Goal: Task Accomplishment & Management: Complete application form

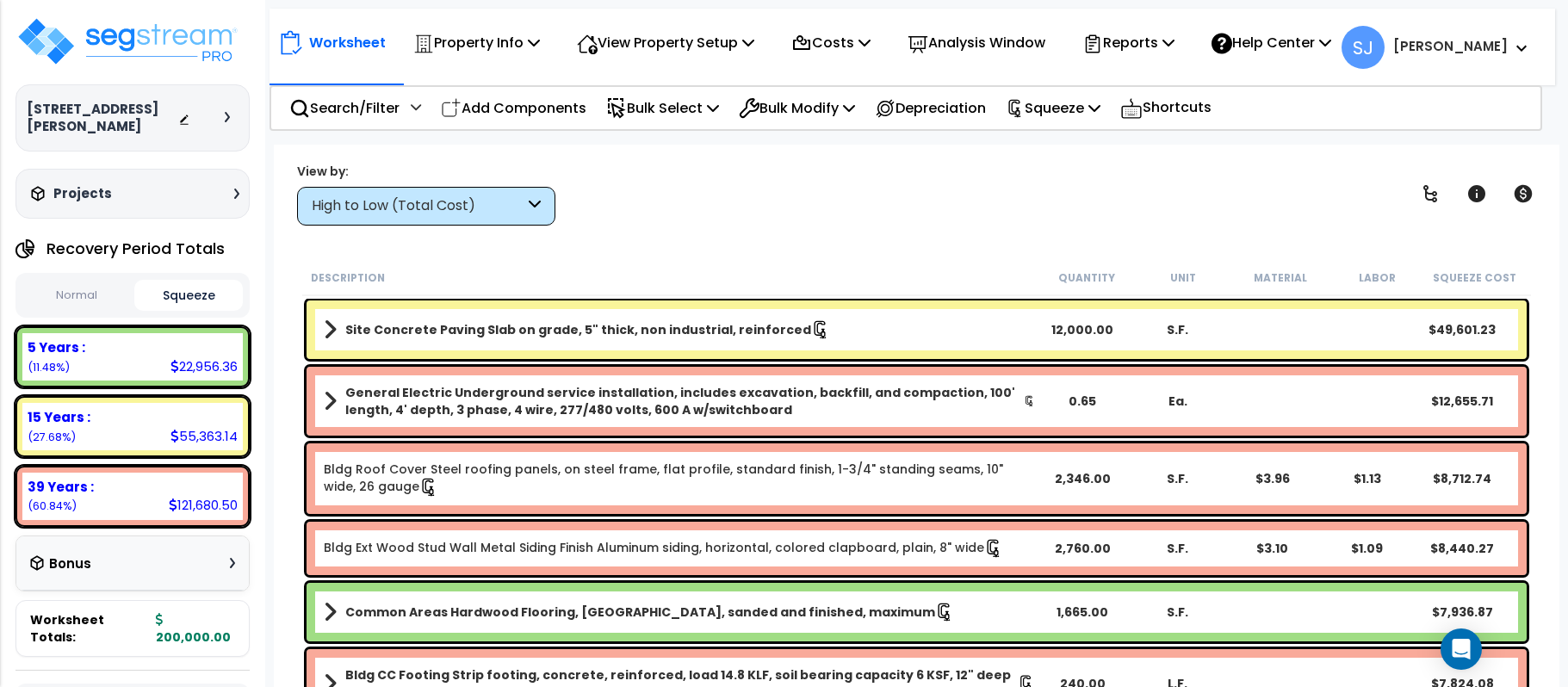
scroll to position [76, 0]
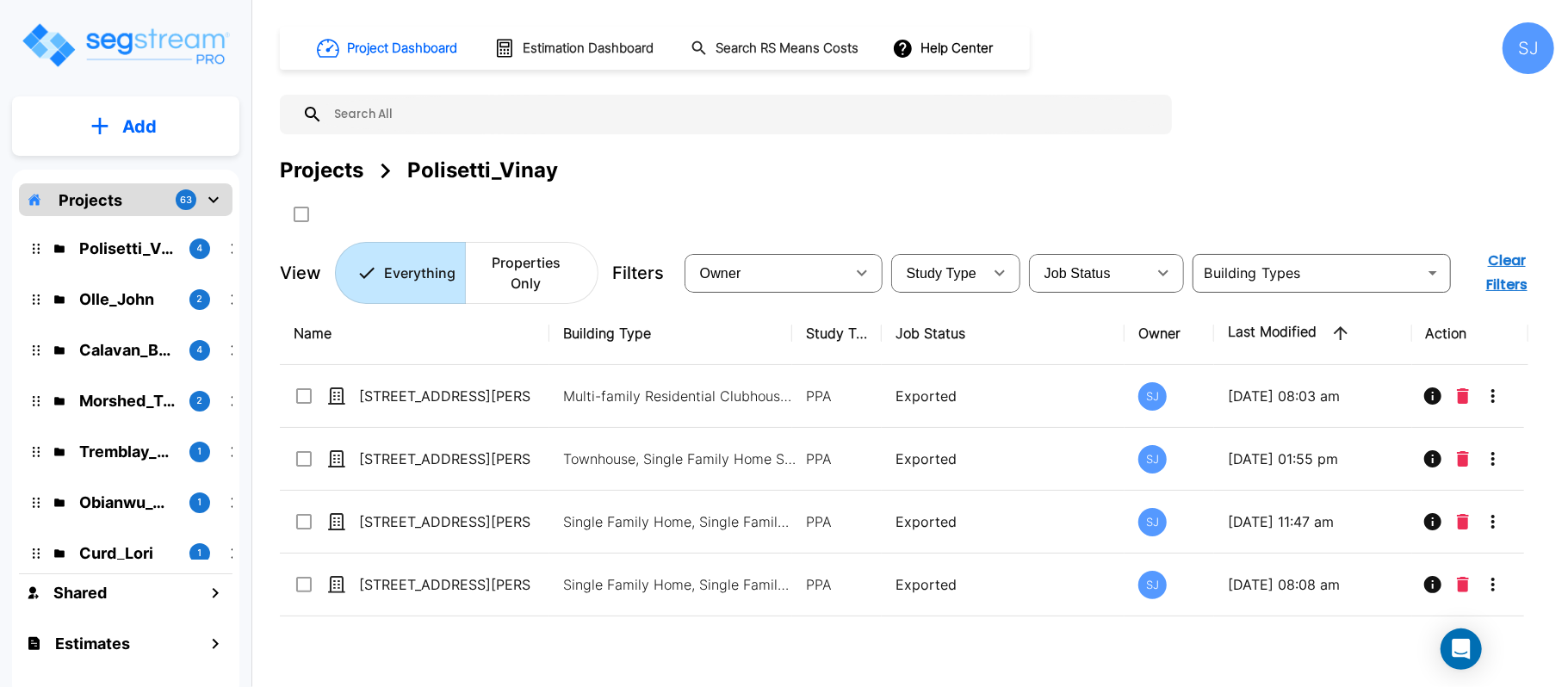
click at [120, 201] on p "Projects" at bounding box center [90, 200] width 64 height 23
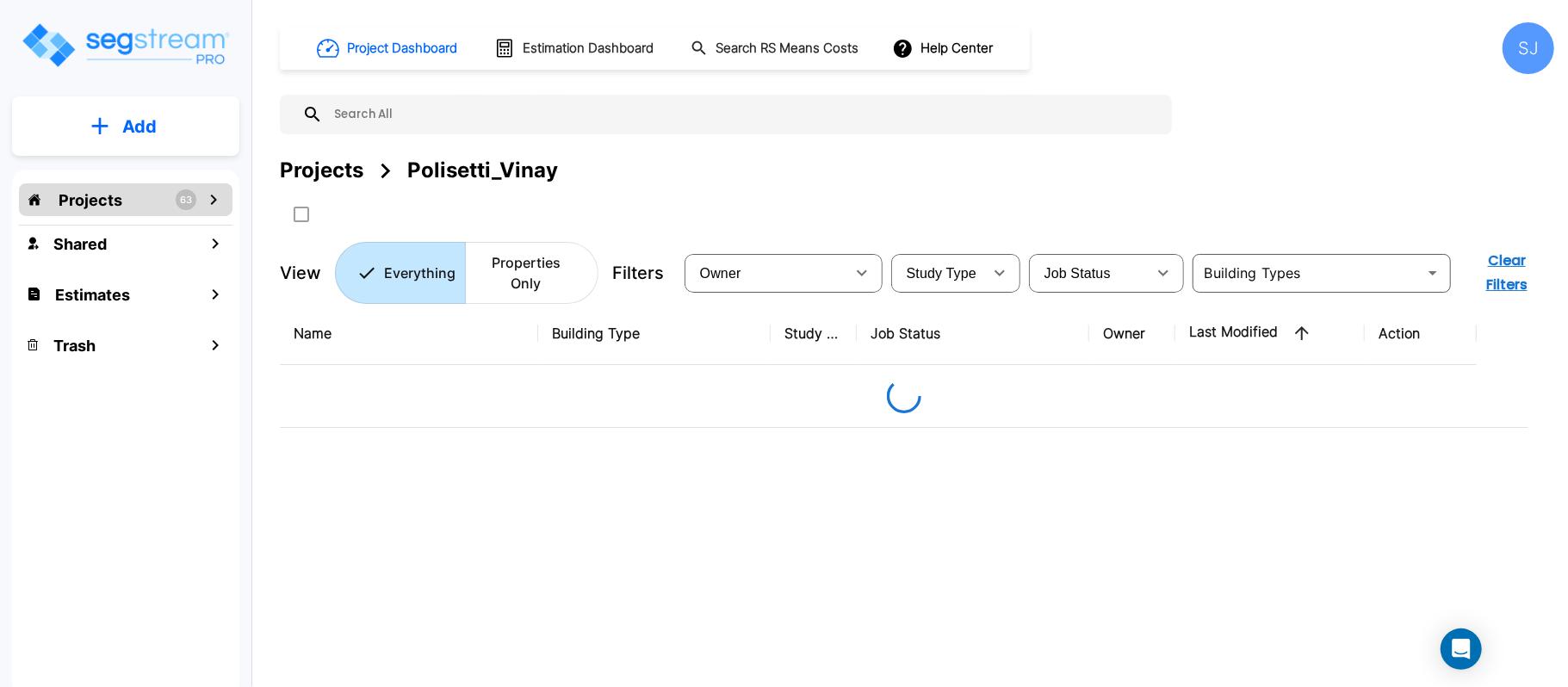
click at [120, 201] on p "Projects" at bounding box center [90, 200] width 64 height 23
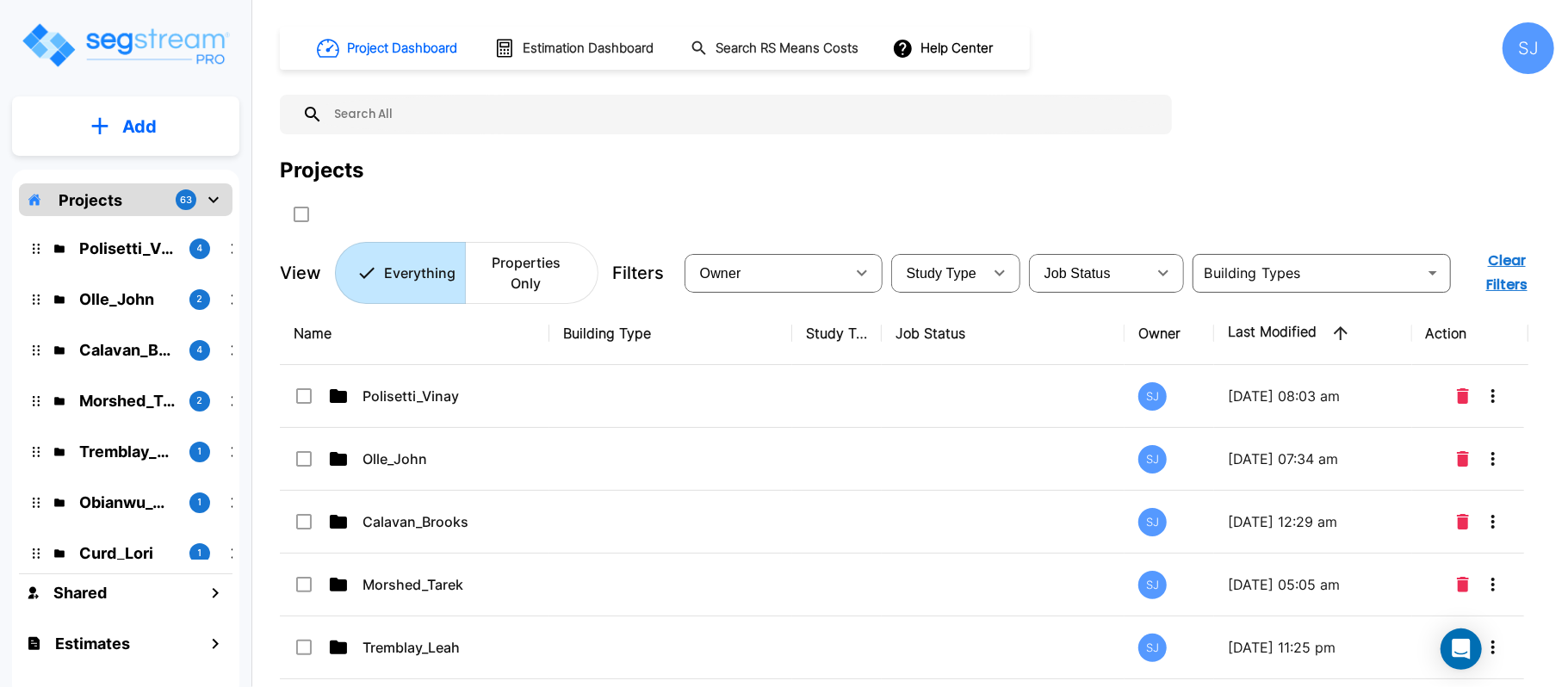
click at [132, 135] on p "Add" at bounding box center [140, 126] width 35 height 26
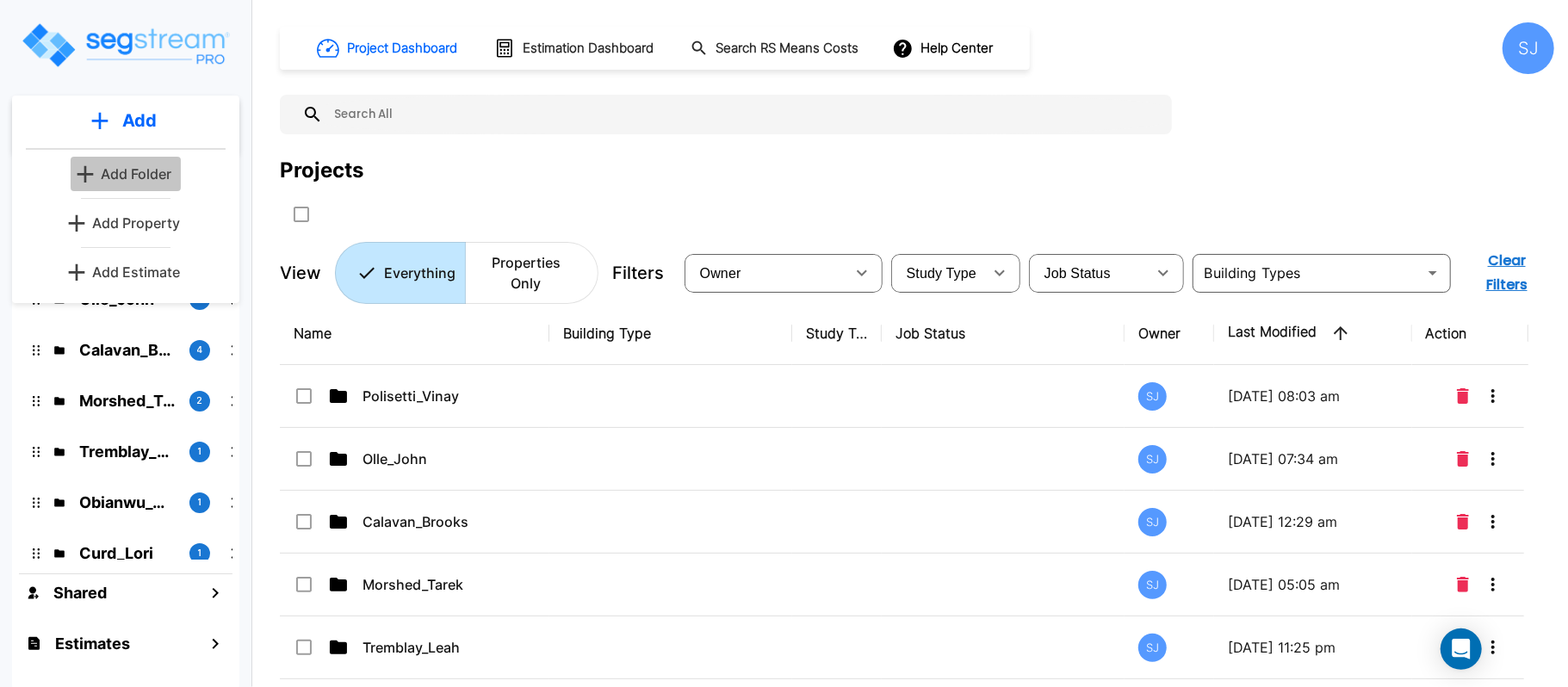
click at [138, 174] on p "Add Folder" at bounding box center [136, 173] width 70 height 20
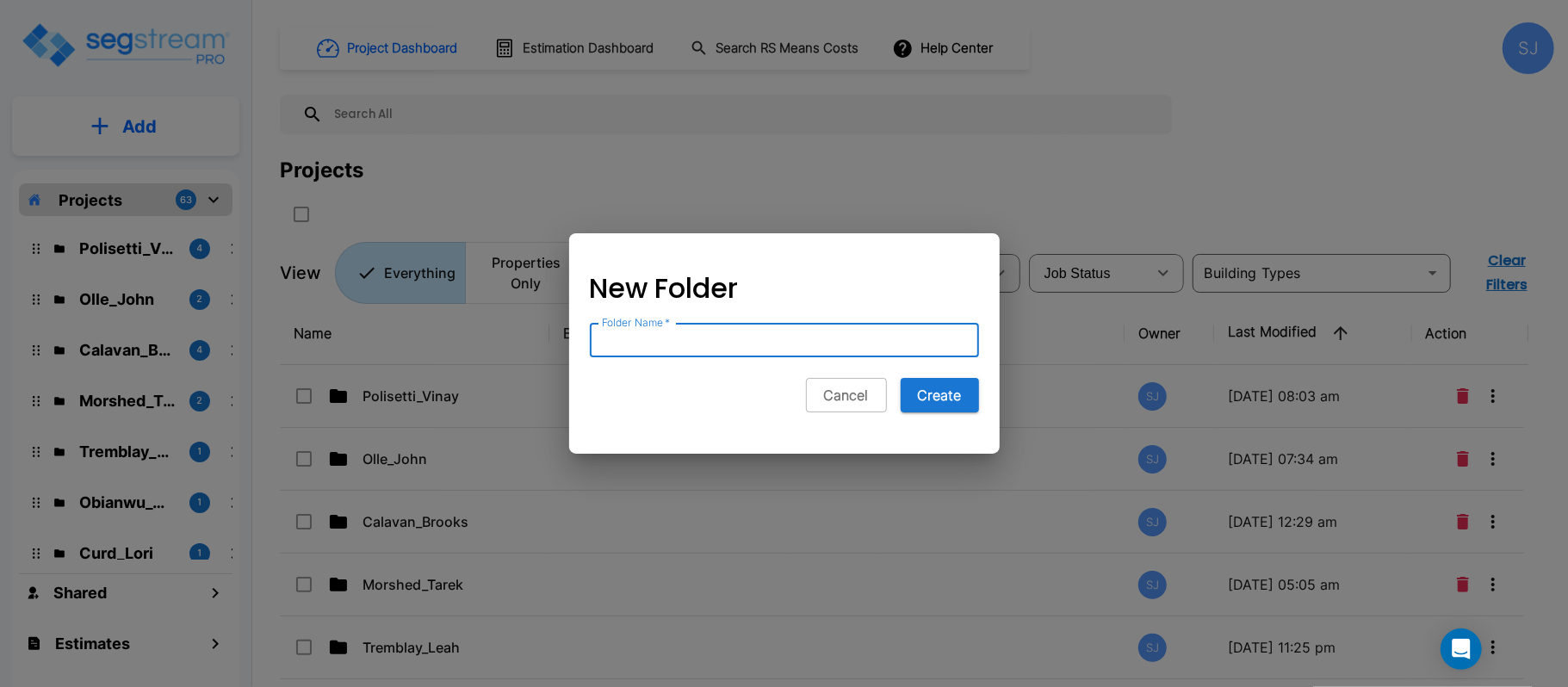
paste input "Kotari_Shoban"
type input "Kotari_Shoban"
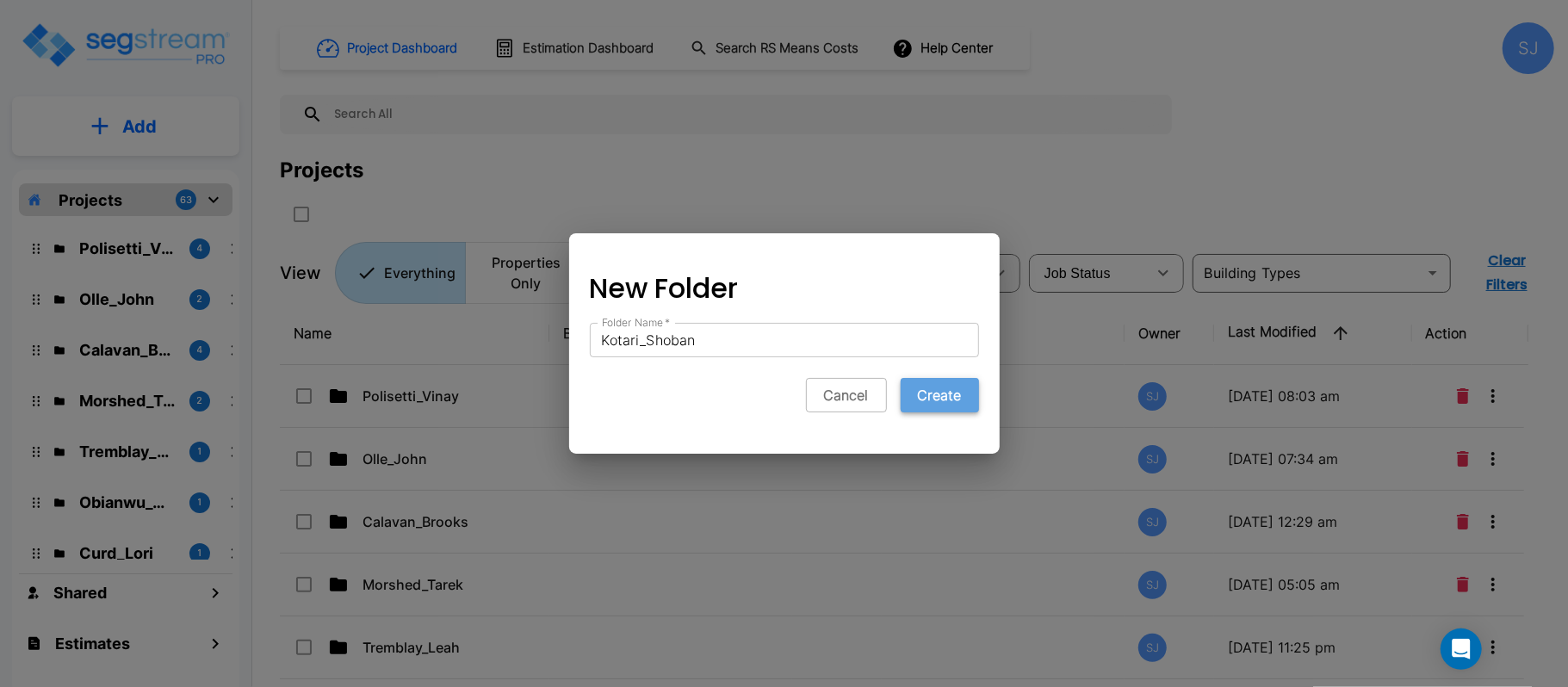
click at [959, 399] on button "Create" at bounding box center [939, 395] width 78 height 35
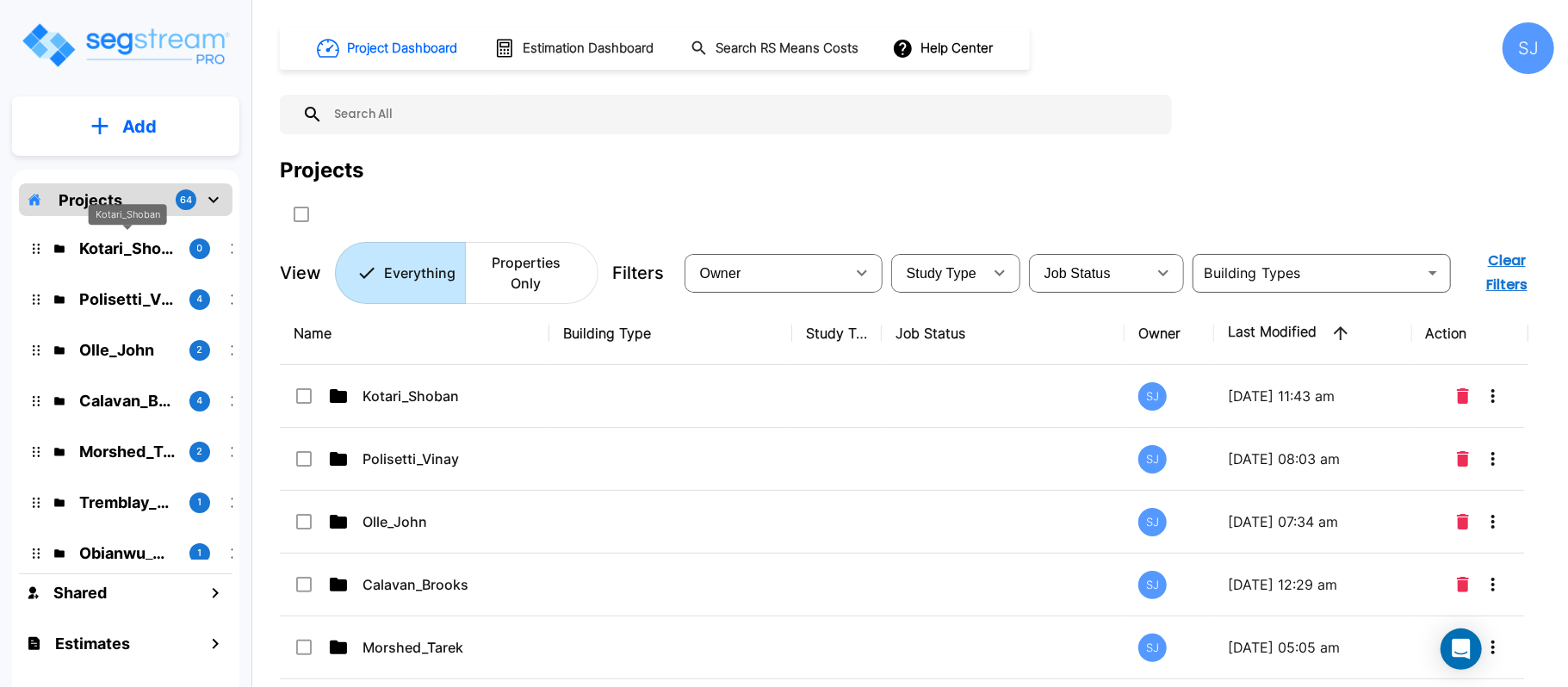
click at [148, 252] on p "Kotari_Shoban" at bounding box center [127, 248] width 96 height 23
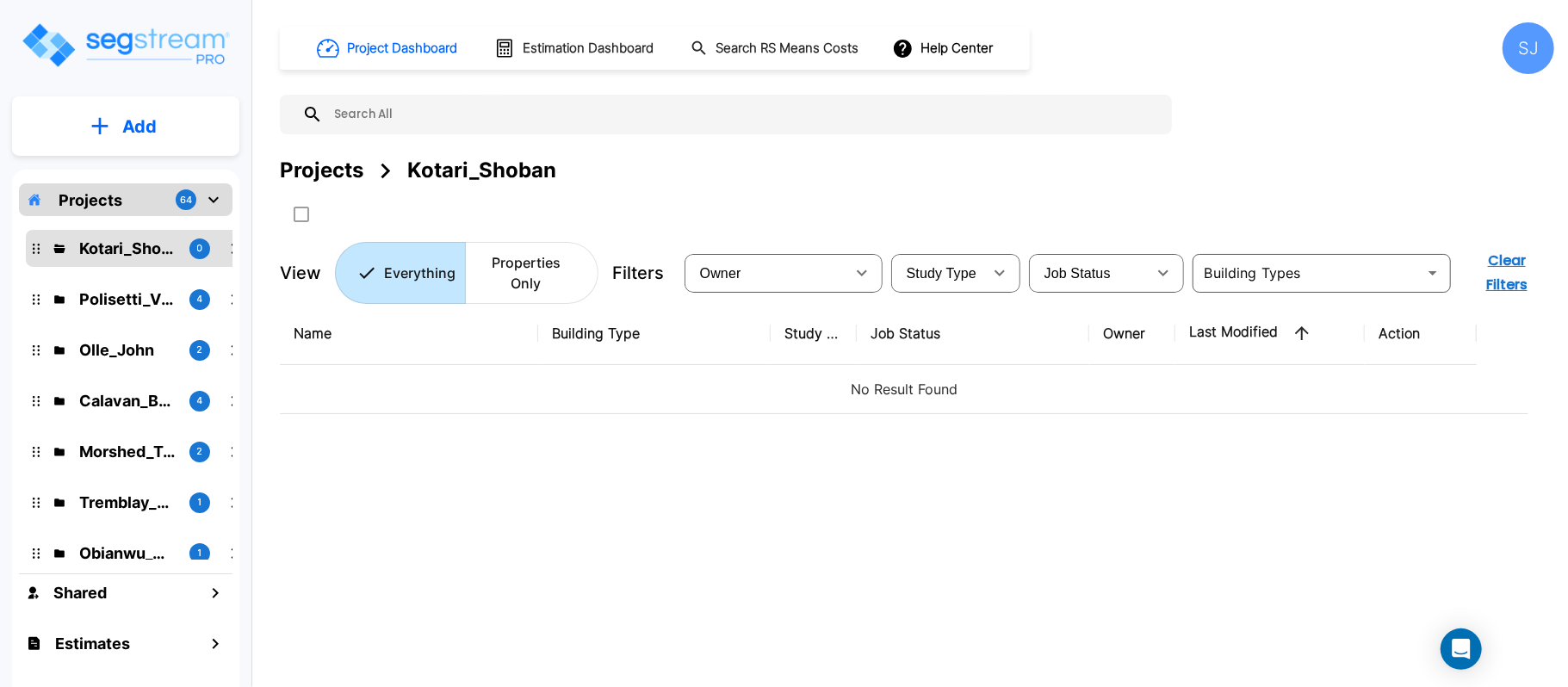
click at [172, 118] on button "Add" at bounding box center [126, 127] width 227 height 50
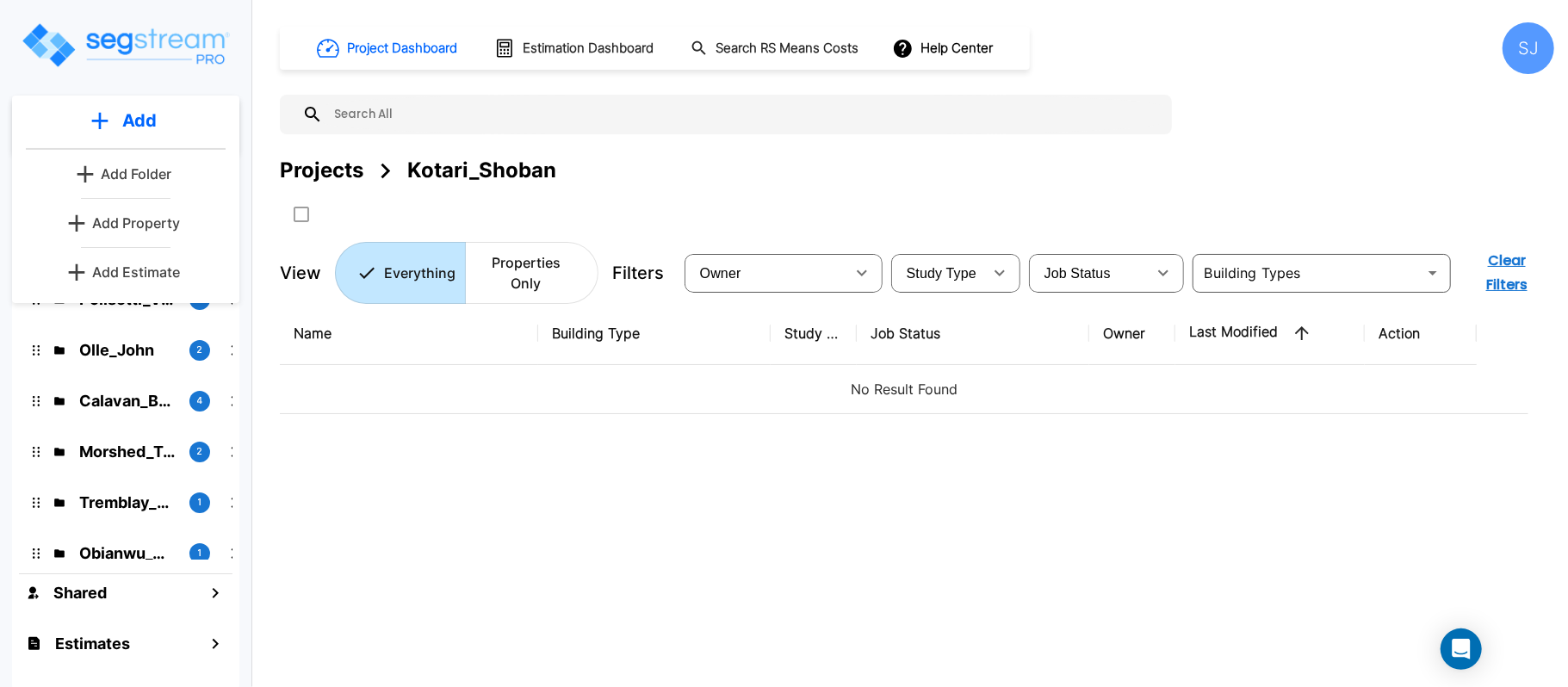
click at [126, 232] on p "Add Property" at bounding box center [136, 222] width 88 height 20
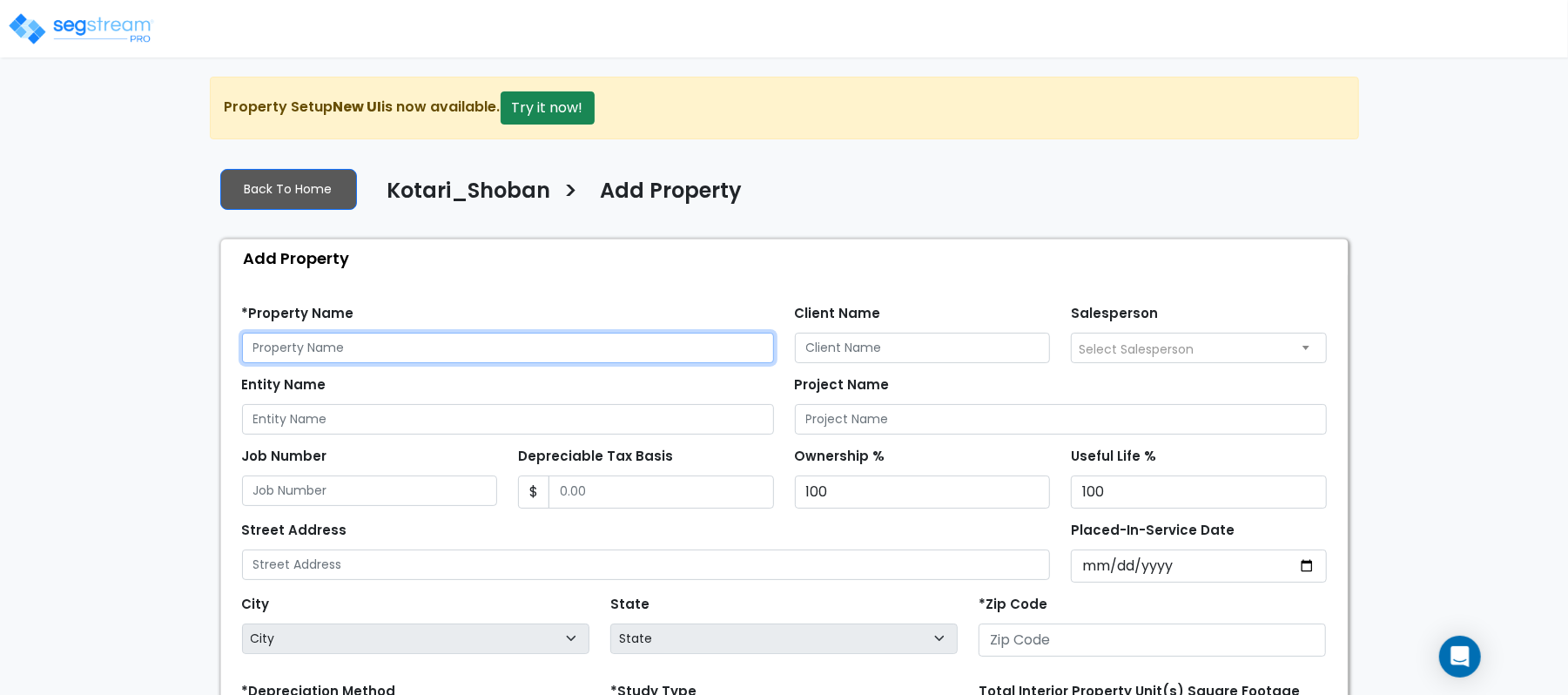
click at [417, 339] on input "text" at bounding box center [508, 348] width 532 height 30
paste input "[STREET_ADDRESS][PERSON_NAME]"
type input "[STREET_ADDRESS][PERSON_NAME]"
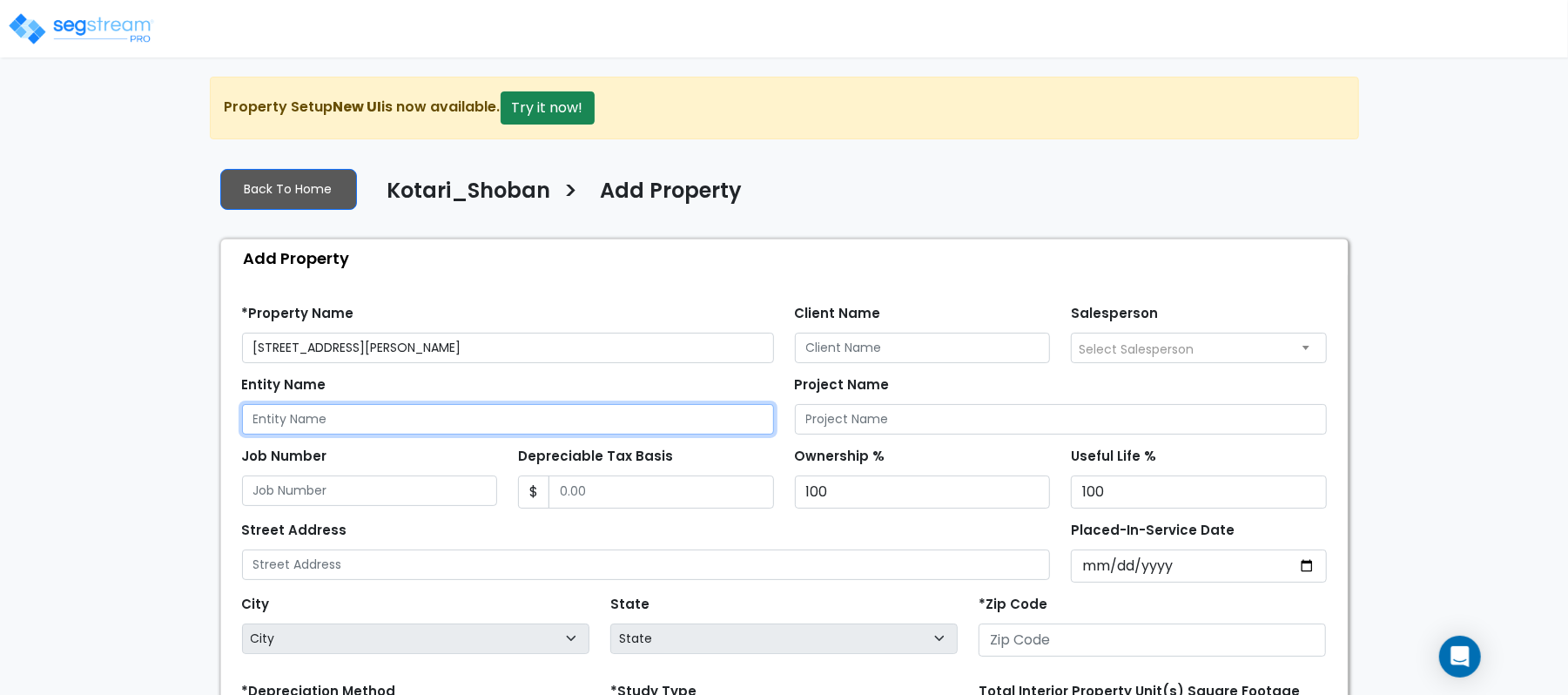
click at [443, 417] on input "Entity Name" at bounding box center [508, 419] width 532 height 30
paste input "[STREET_ADDRESS][PERSON_NAME]"
type input "[STREET_ADDRESS][PERSON_NAME]"
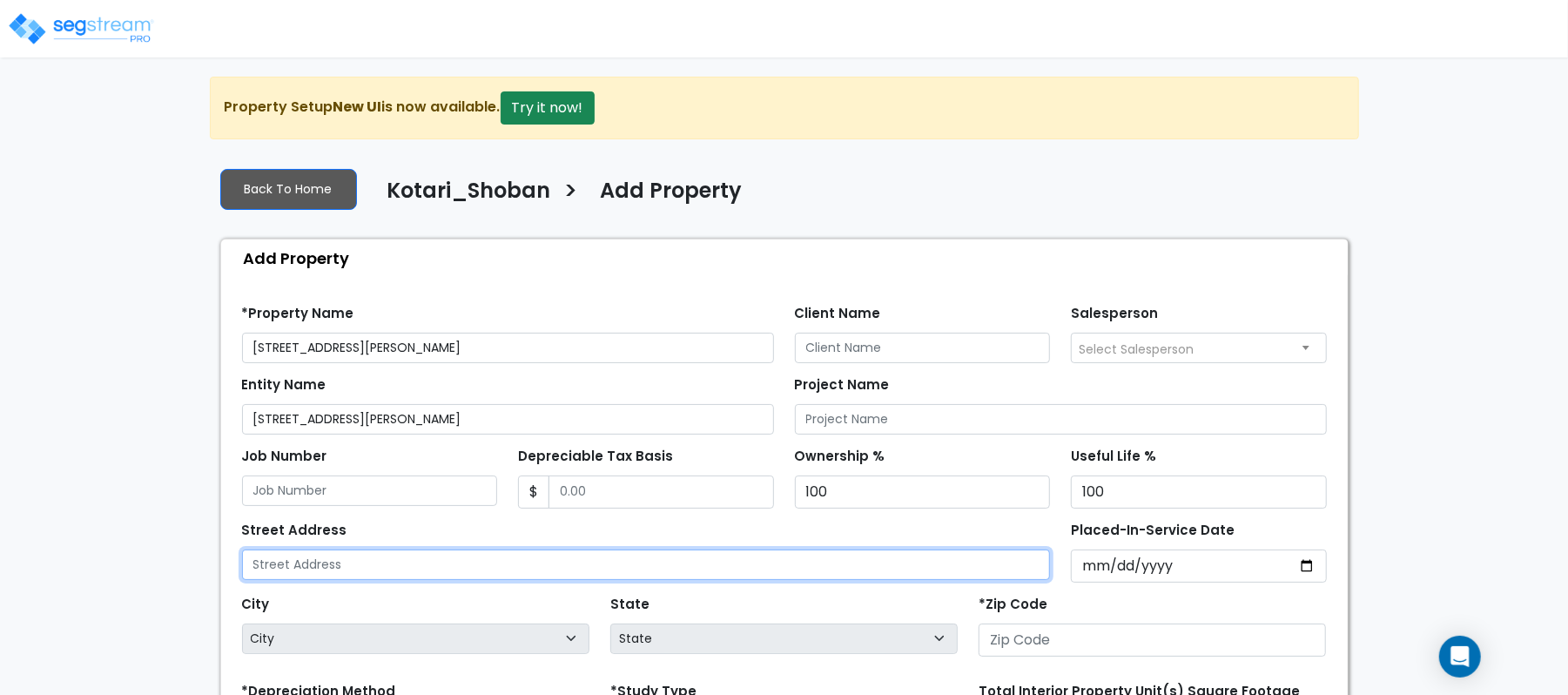
click at [450, 563] on input "text" at bounding box center [646, 564] width 809 height 30
paste input "[STREET_ADDRESS][PERSON_NAME]"
type input "[STREET_ADDRESS][PERSON_NAME]"
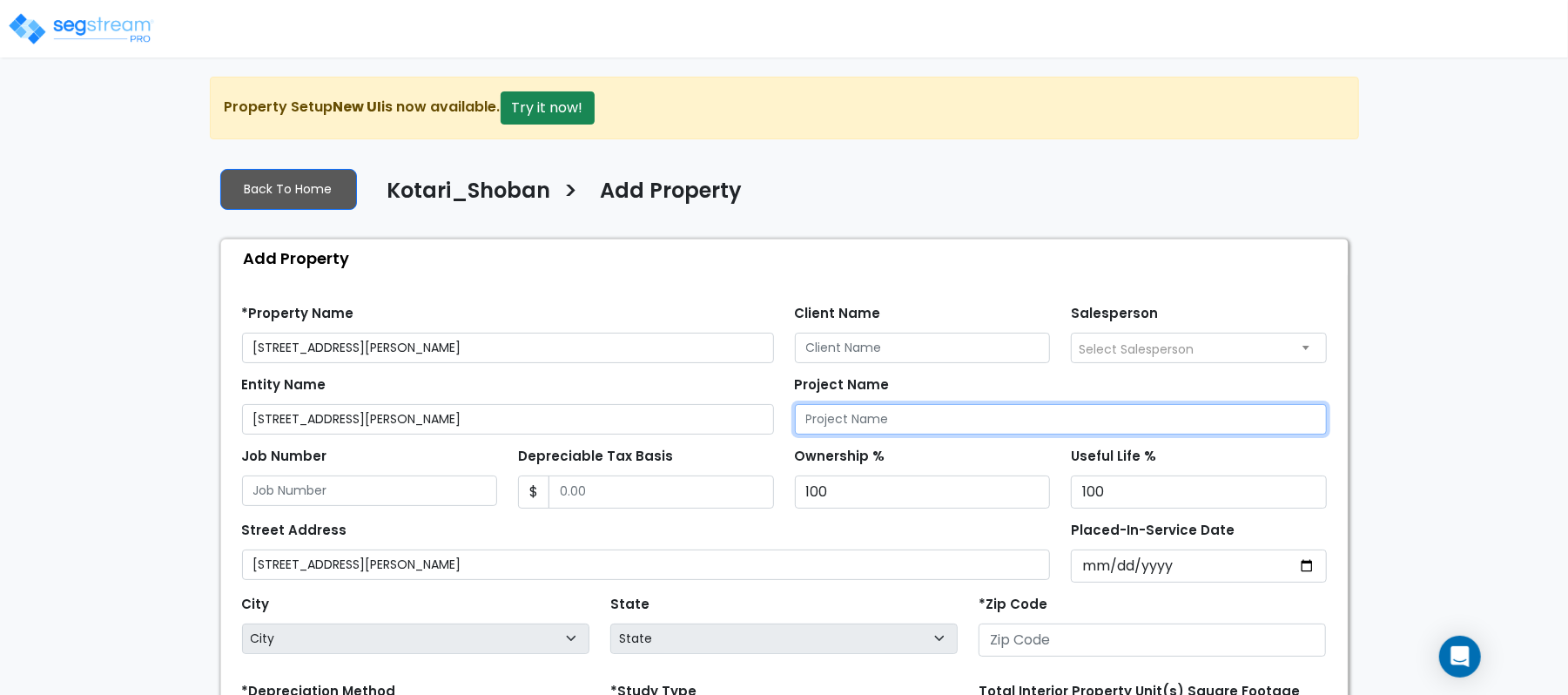
click at [935, 433] on input "Project Name" at bounding box center [1061, 419] width 532 height 30
paste input "[STREET_ADDRESS][PERSON_NAME]"
type input "[STREET_ADDRESS][PERSON_NAME]"
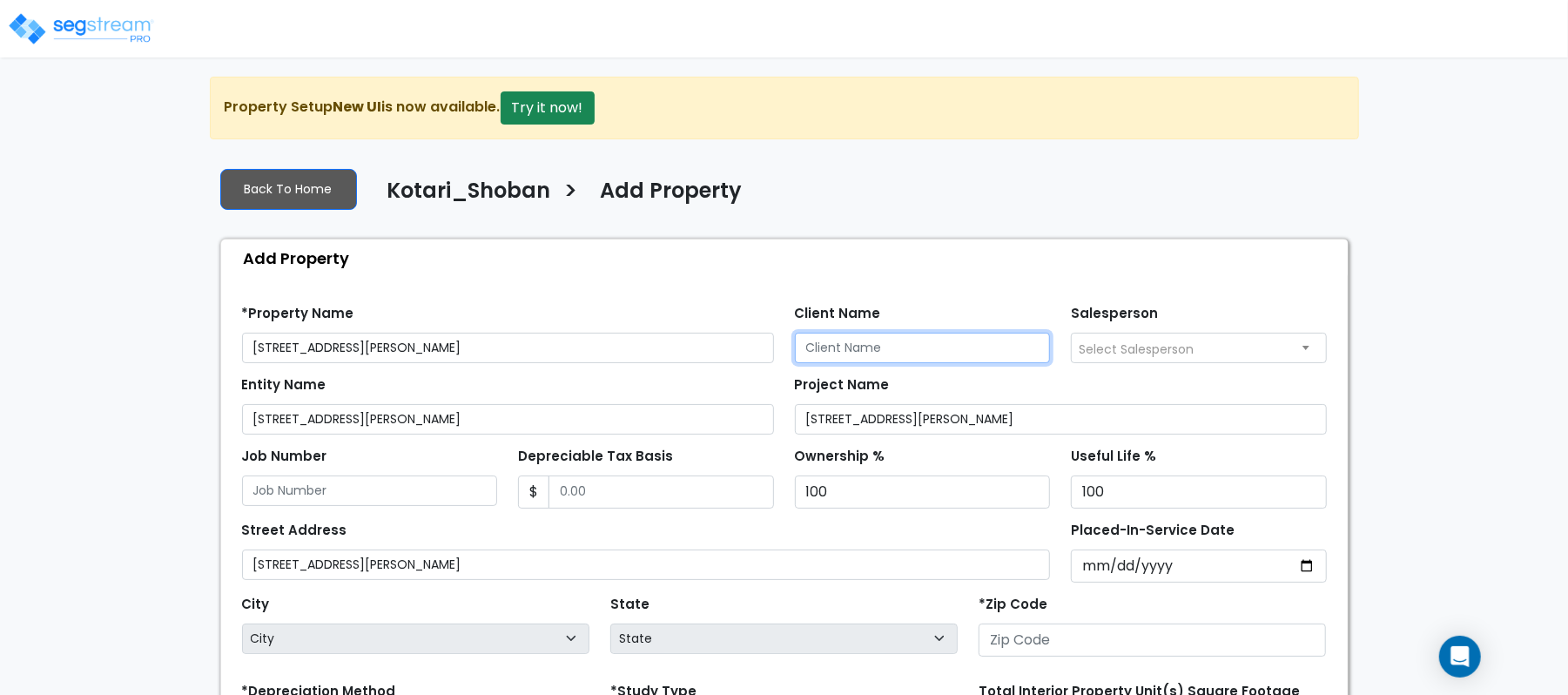
click at [850, 360] on input "Client Name" at bounding box center [923, 348] width 256 height 30
paste input "Kotari_Shoban"
type input "Kotari_Shoban"
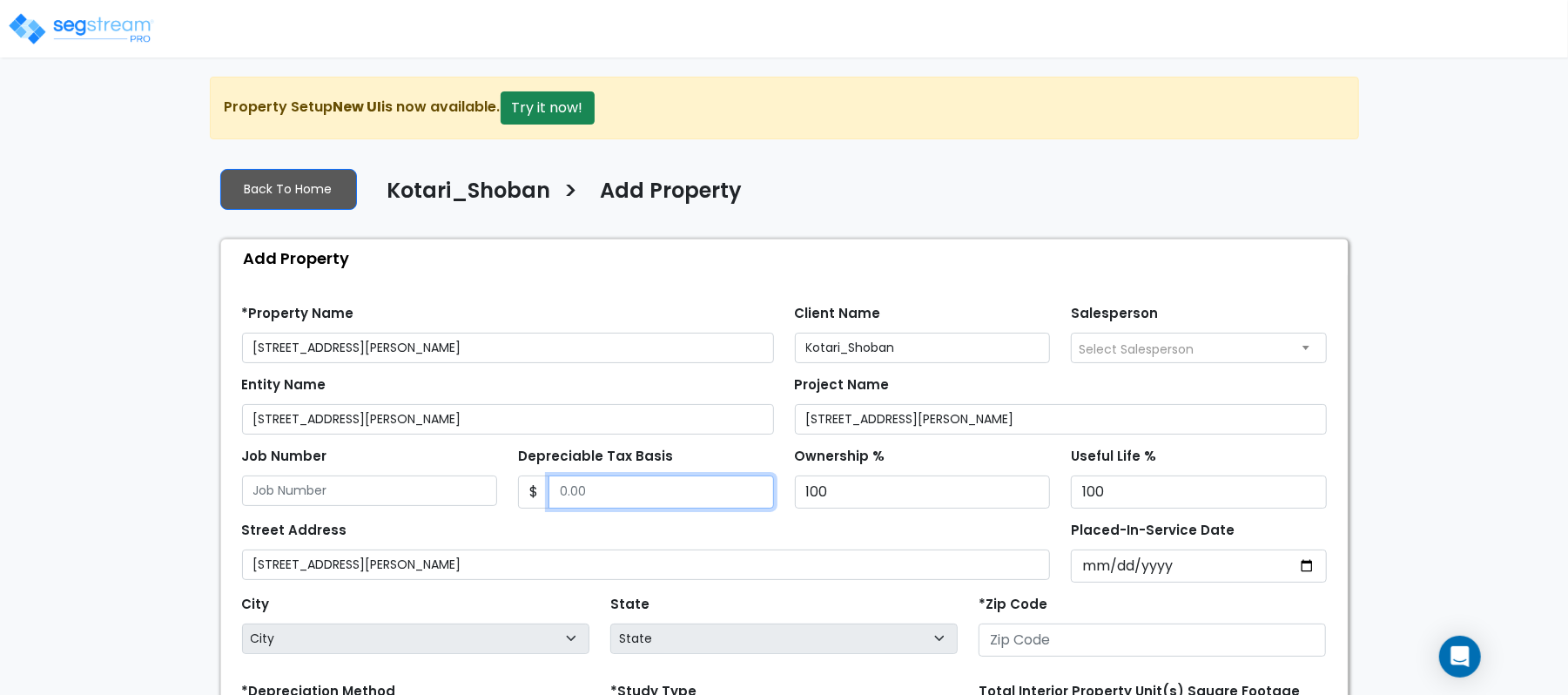
click at [693, 491] on input "Depreciable Tax Basis" at bounding box center [662, 492] width 226 height 33
type input "356,440"
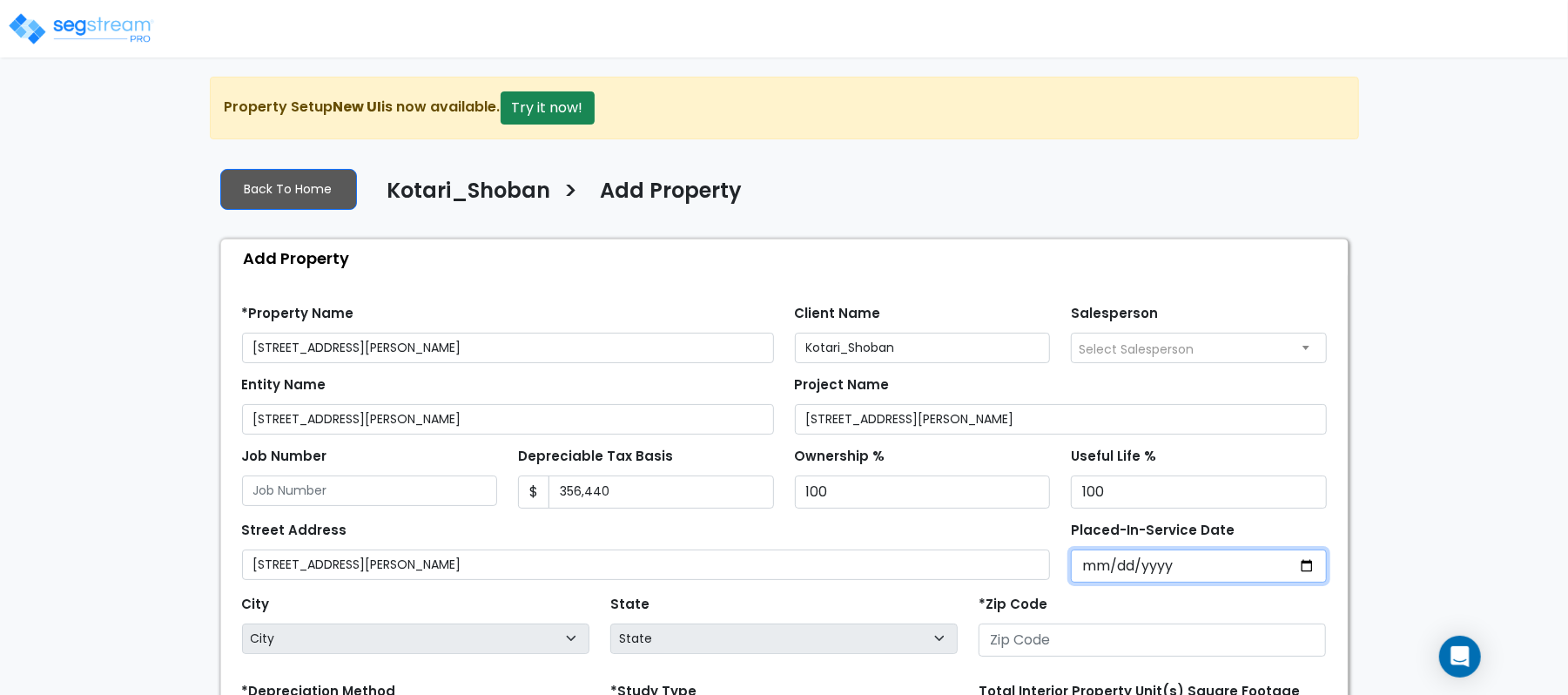
click at [1106, 567] on input "Placed-In-Service Date" at bounding box center [1198, 566] width 256 height 33
type input "2021-09-01"
select select "2021"
click at [728, 531] on div "Street Address 4601 Old Shepard Pl Bldg 3 Unit 302 & 304" at bounding box center [646, 548] width 809 height 62
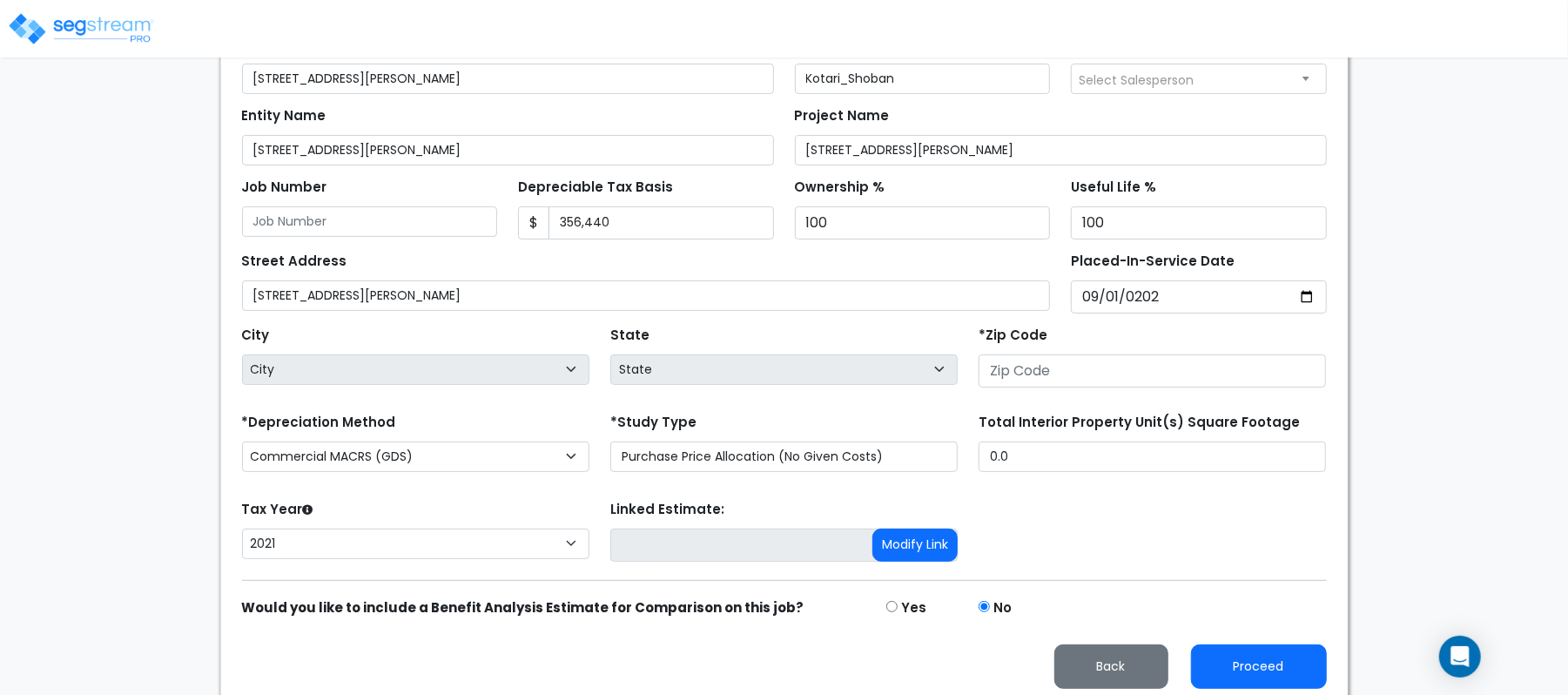
scroll to position [283, 0]
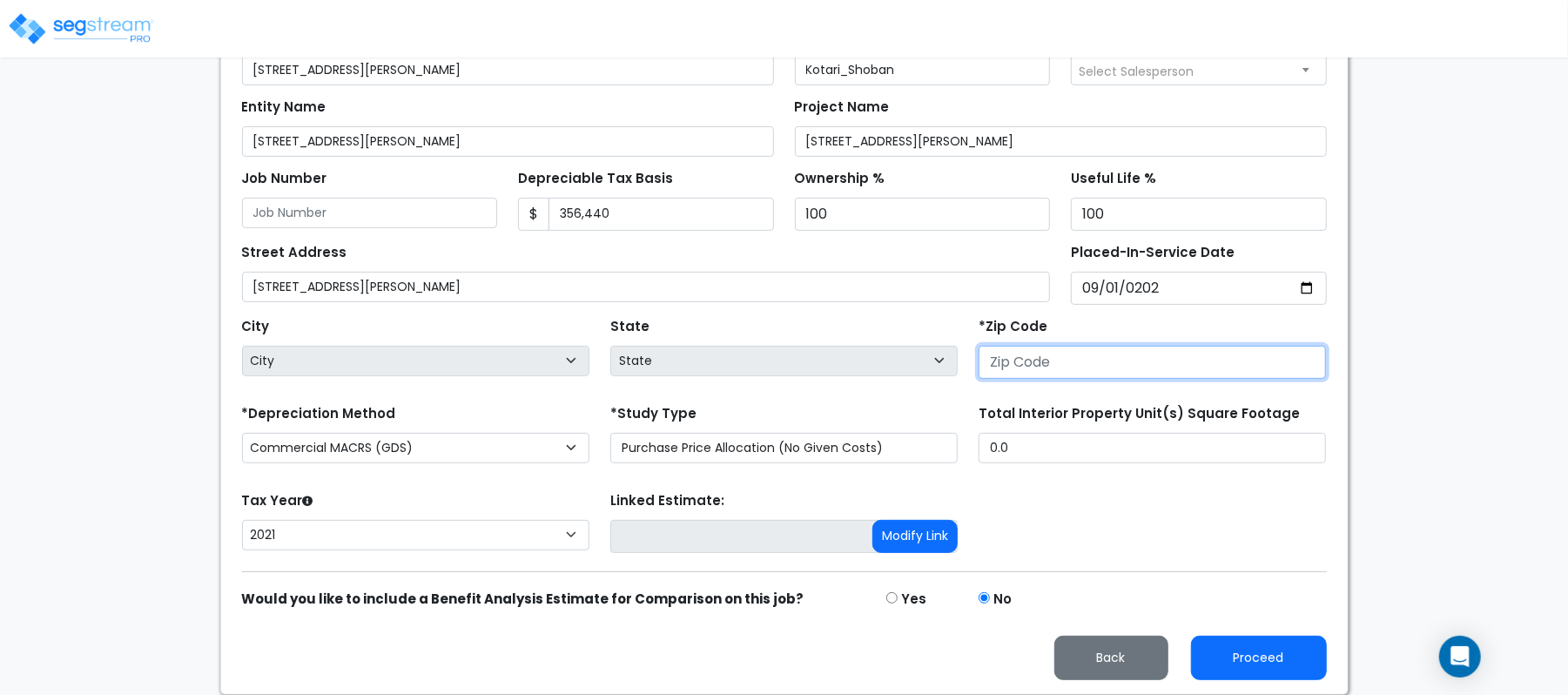
click at [1004, 367] on input "number" at bounding box center [1151, 362] width 347 height 33
paste input "75093"
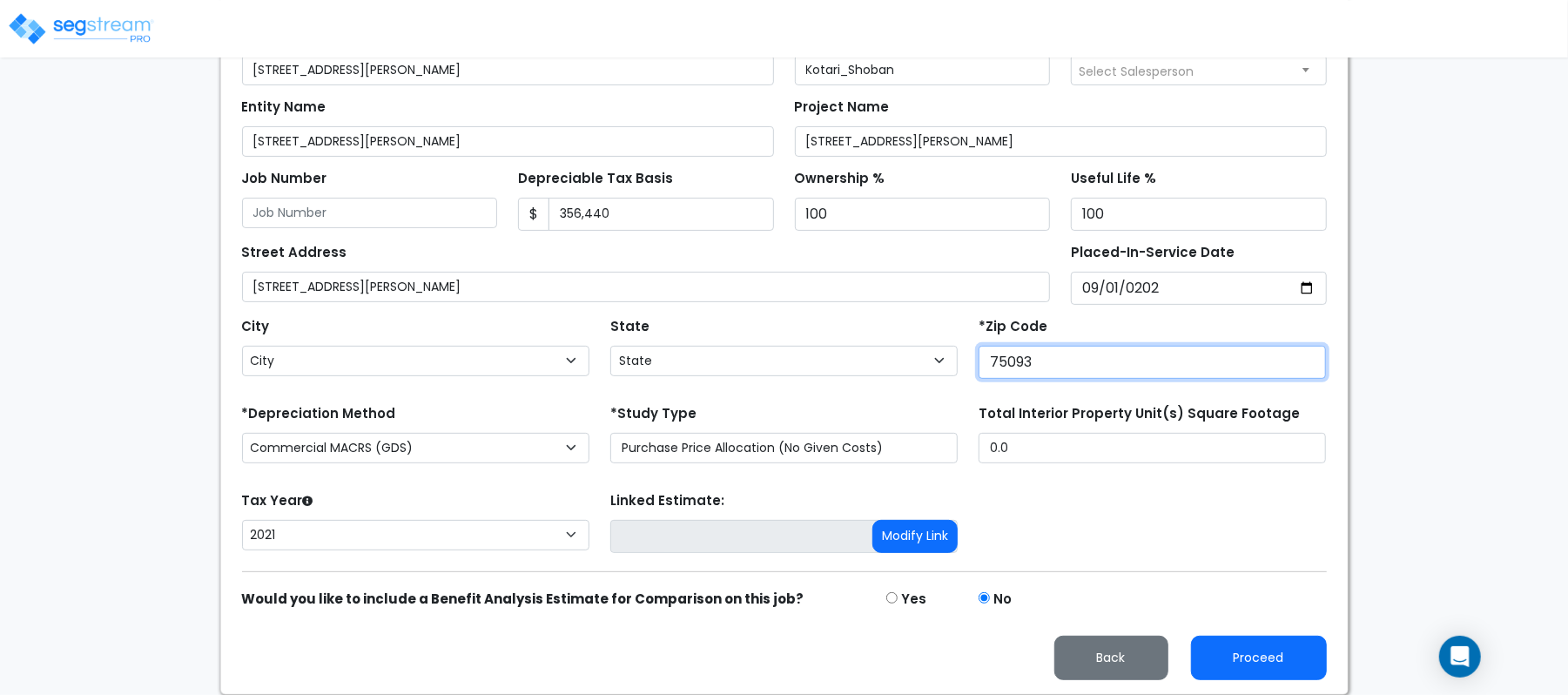
type input "75093"
click at [1049, 501] on div "Tax Year Please Enter The Placed In Service Date First. 2026 2025 2024 2023 202…" at bounding box center [784, 523] width 1106 height 70
select select "TX"
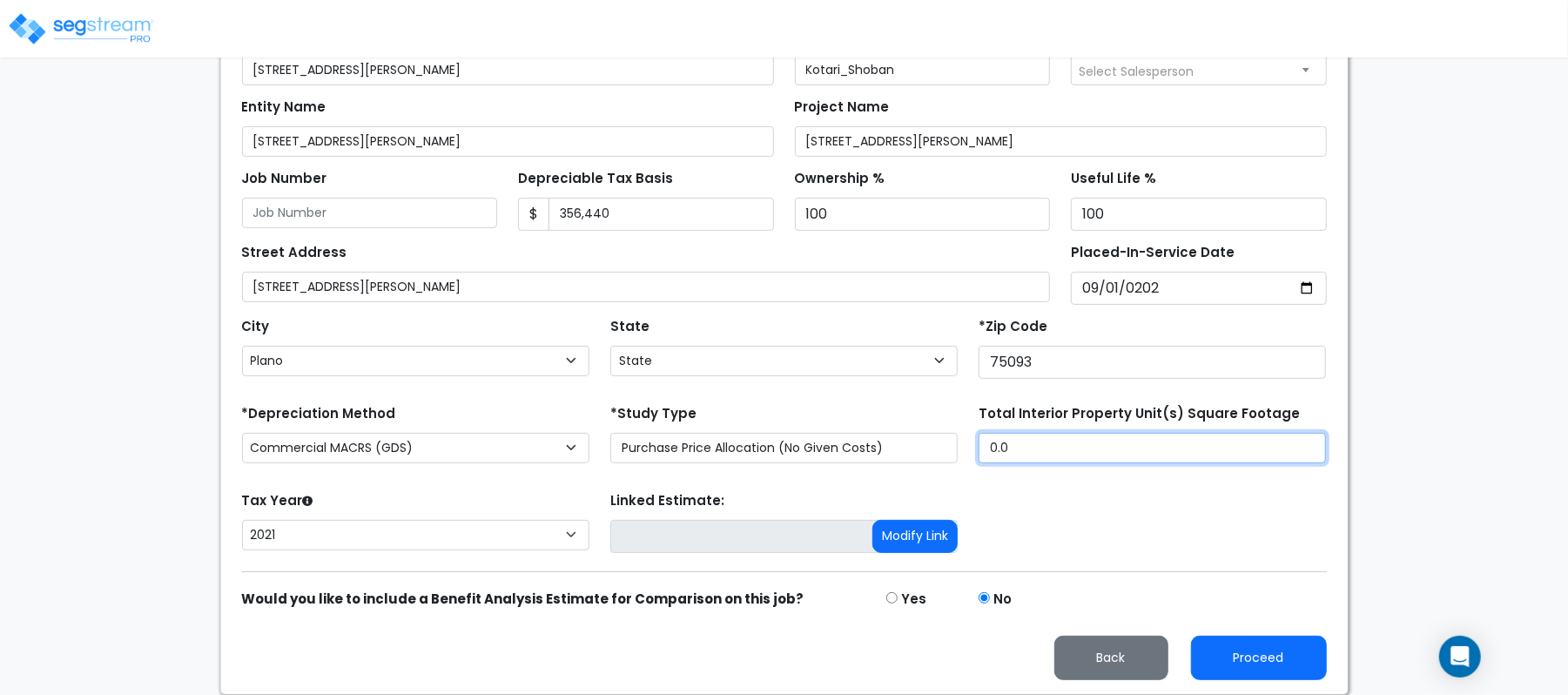
drag, startPoint x: 1073, startPoint y: 450, endPoint x: 973, endPoint y: 447, distance: 100.0
click at [973, 447] on div "Total Interior Property Unit(s) Square Footage 0.0" at bounding box center [1152, 435] width 368 height 70
paste input "4860"
type input "4,860"
click at [575, 490] on div "Tax Year Please Enter The Placed In Service Date First. 2026 2025 2024 2023 202…" at bounding box center [416, 523] width 368 height 70
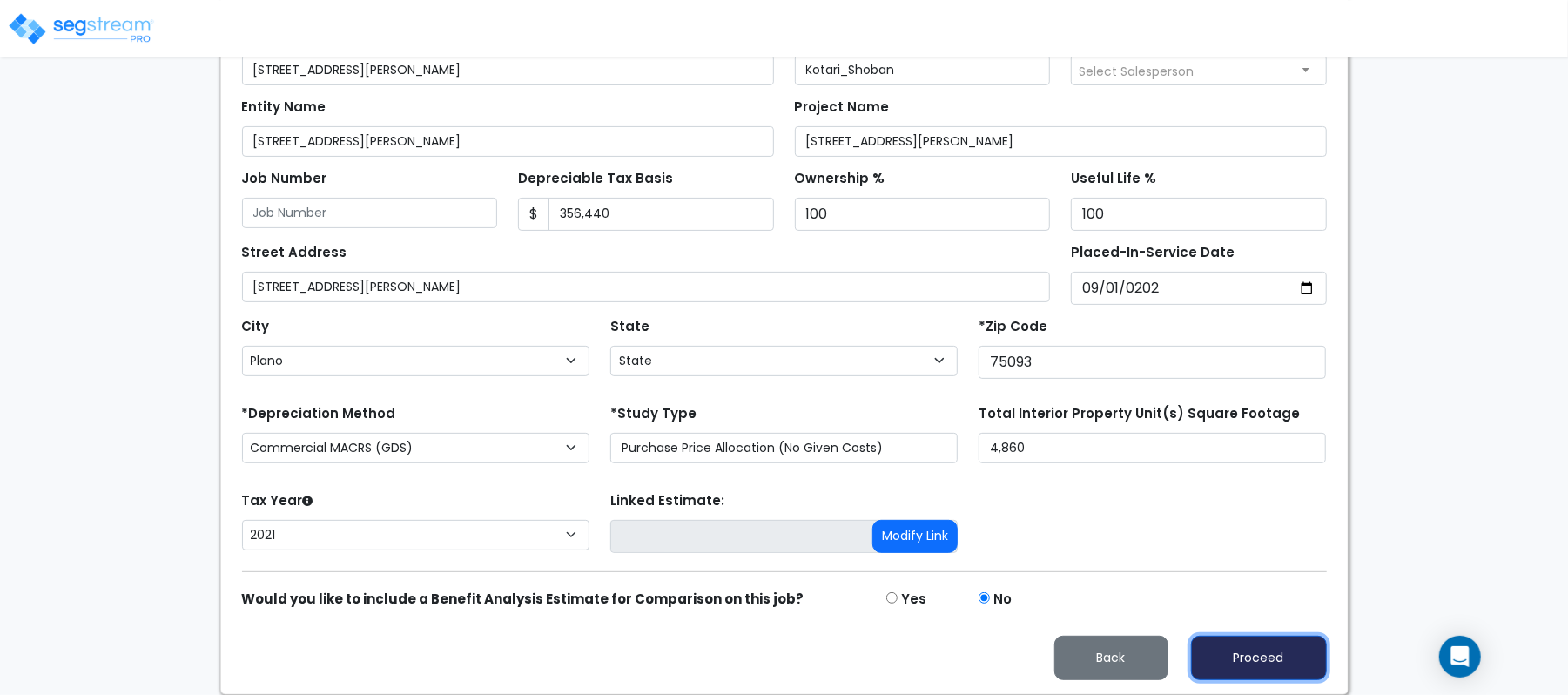
click at [1250, 649] on button "Proceed" at bounding box center [1259, 658] width 136 height 45
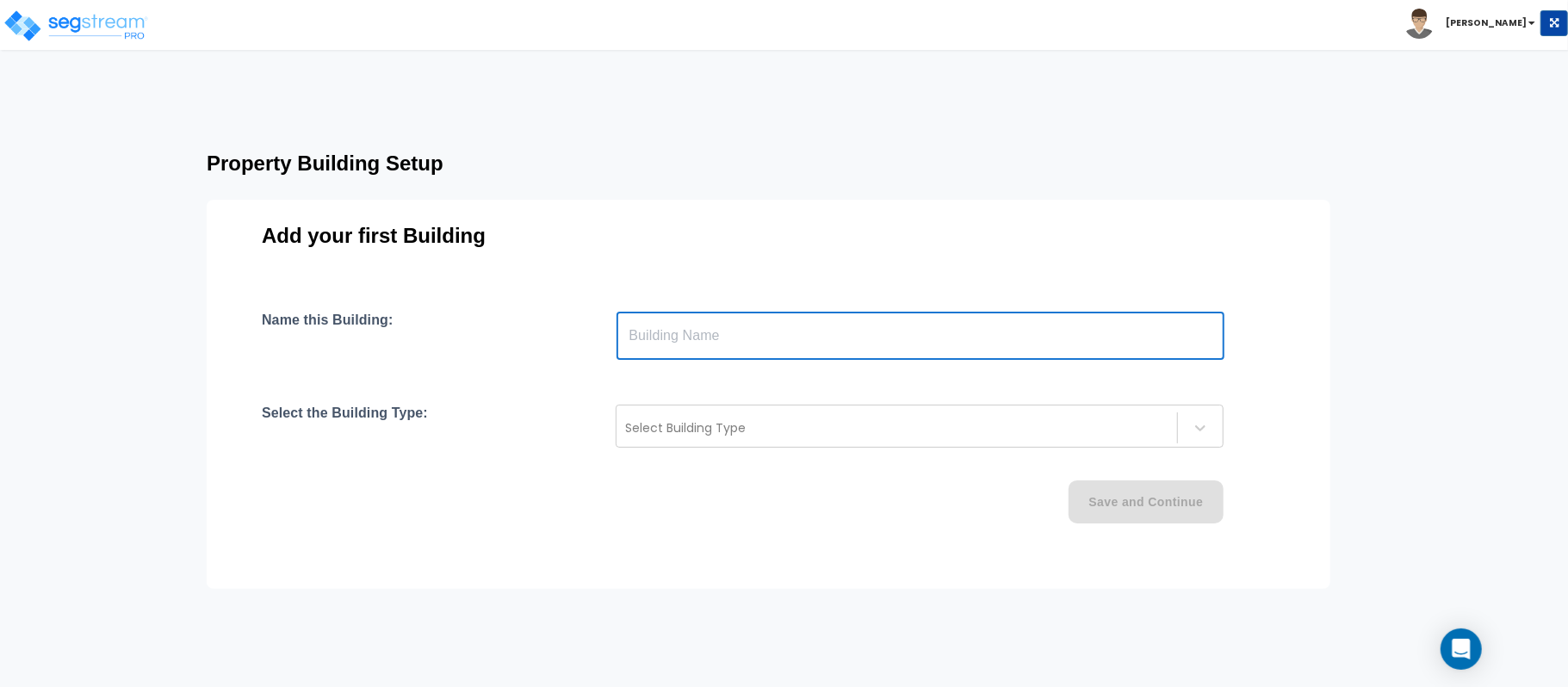
click at [738, 324] on input "text" at bounding box center [920, 336] width 608 height 48
click at [734, 335] on input "text" at bounding box center [920, 336] width 608 height 48
type input "Unit 302"
click at [734, 417] on div "Select Building Type" at bounding box center [896, 427] width 560 height 28
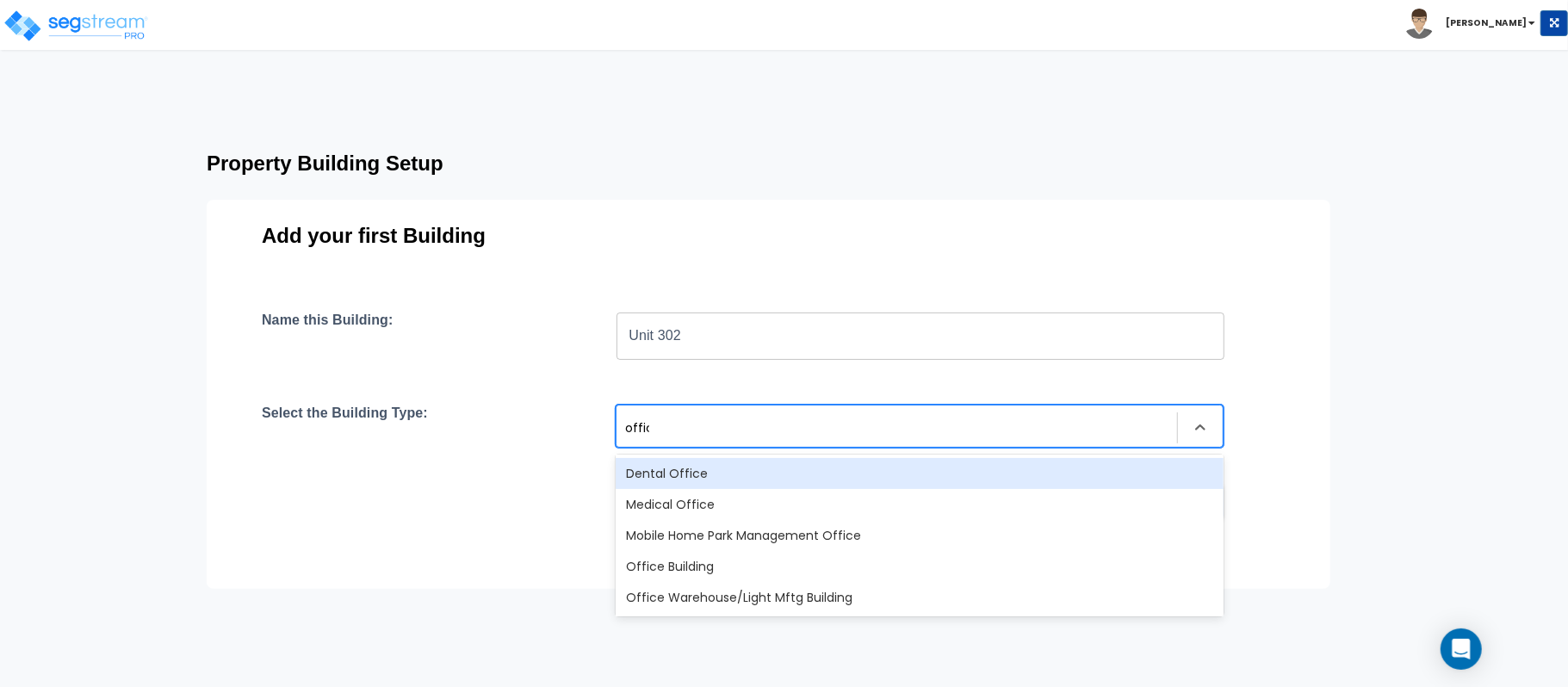
type input "office"
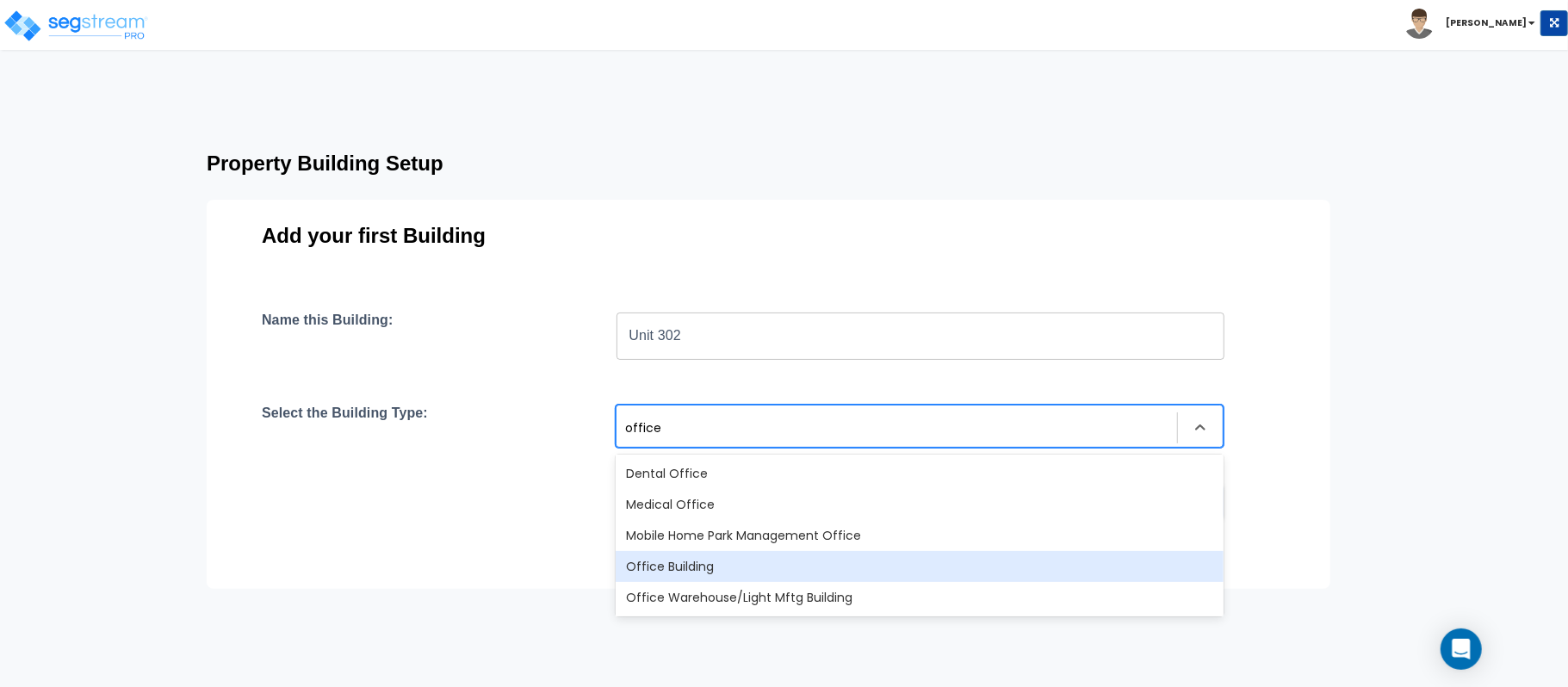
click at [748, 554] on div "Office Building" at bounding box center [920, 566] width 608 height 31
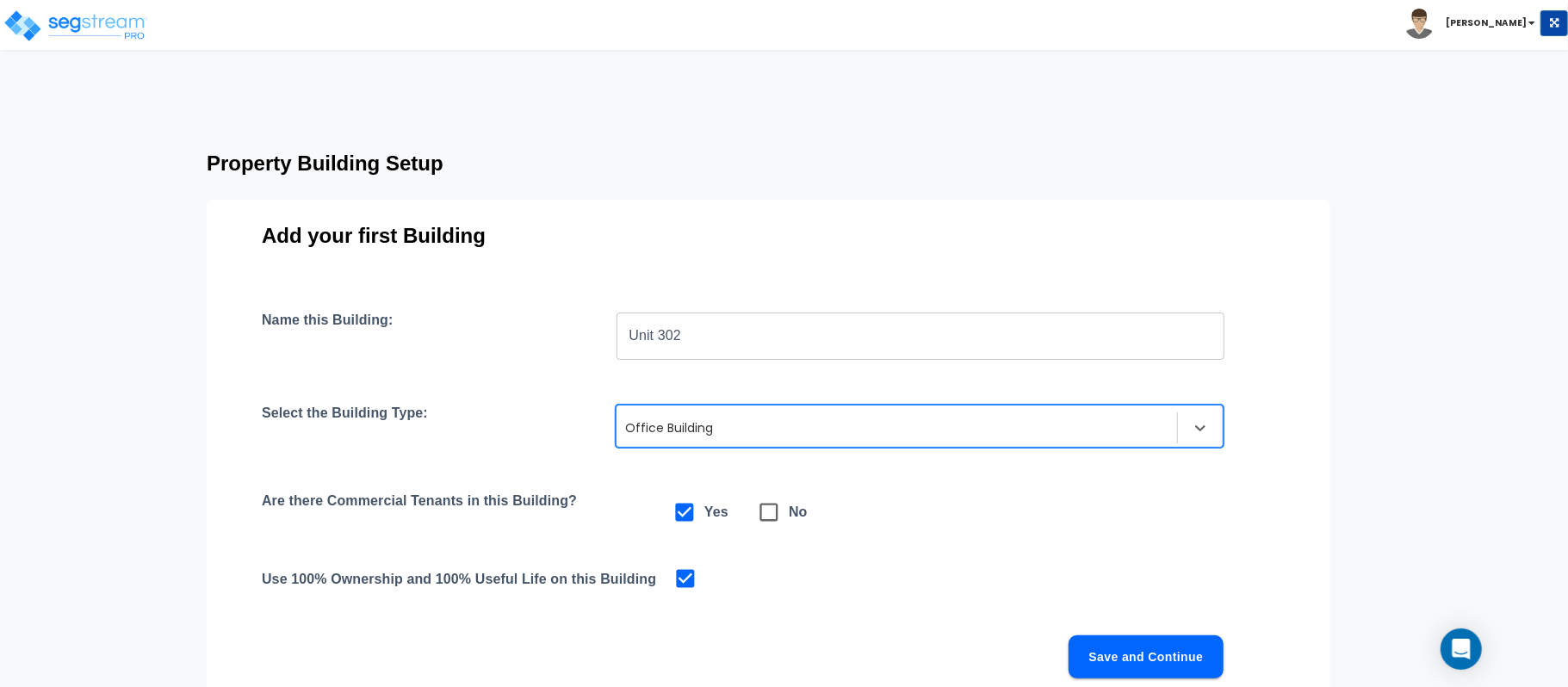
click at [771, 513] on icon at bounding box center [768, 512] width 24 height 24
checkbox input "false"
checkbox input "true"
click at [1168, 651] on button "Save and Continue" at bounding box center [1145, 656] width 155 height 43
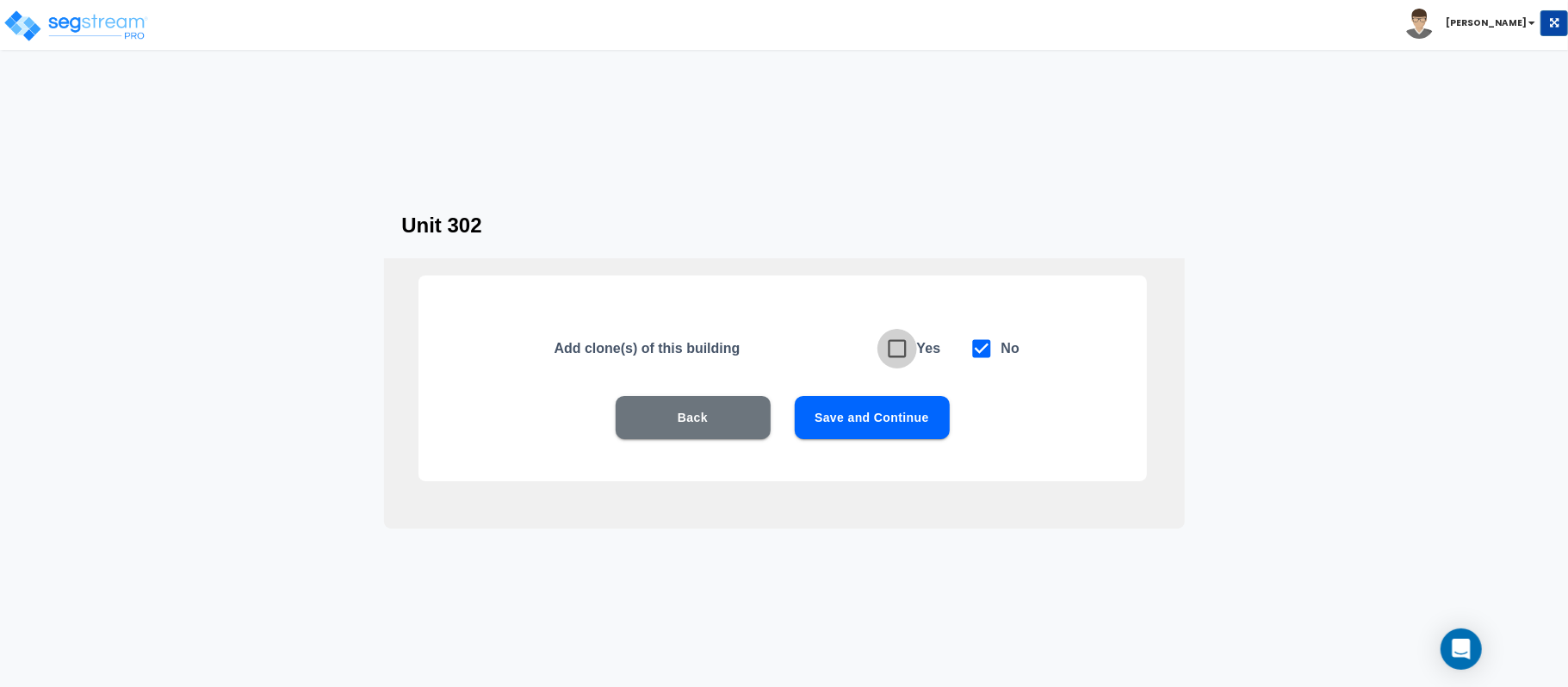
click at [896, 345] on icon at bounding box center [897, 348] width 24 height 24
checkbox input "true"
checkbox input "false"
click at [861, 420] on button "Save and Continue" at bounding box center [872, 417] width 155 height 43
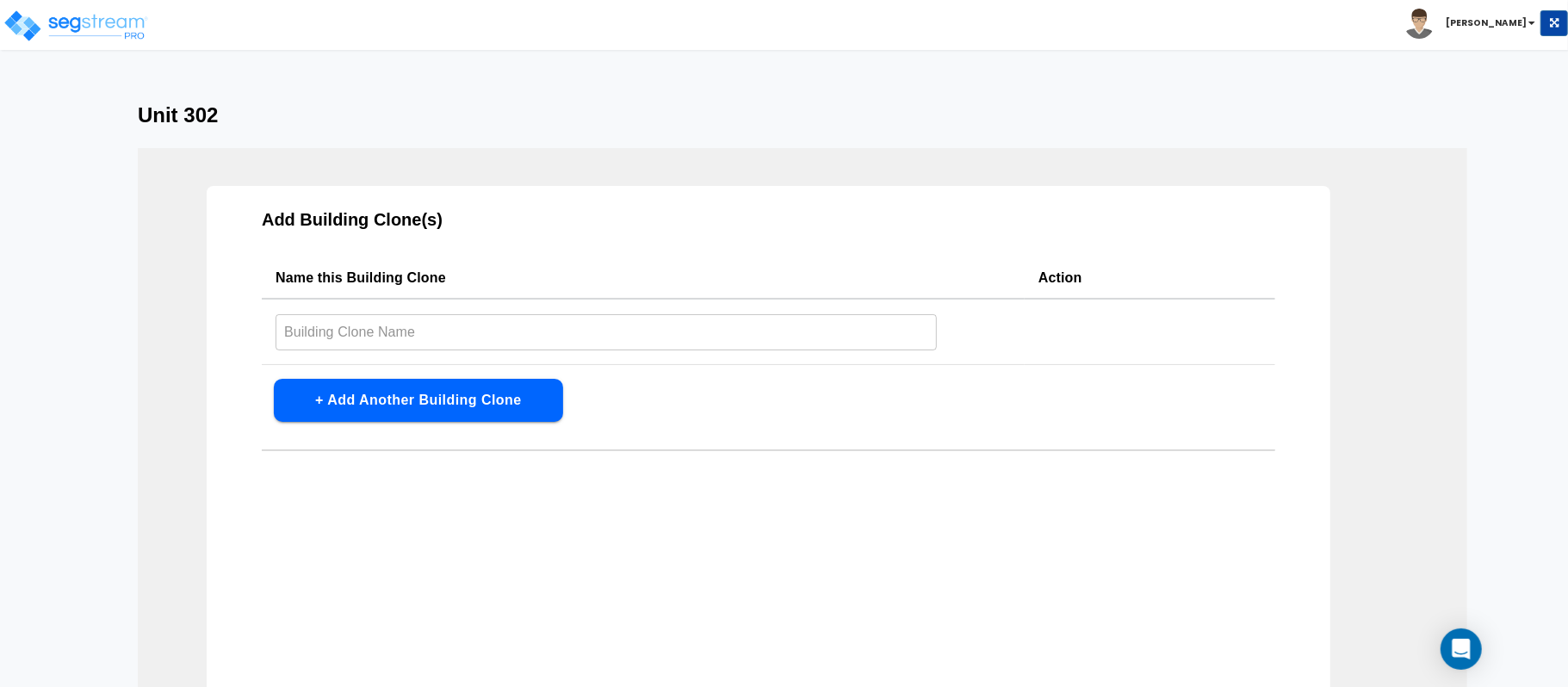
click at [782, 330] on input "text" at bounding box center [605, 332] width 661 height 37
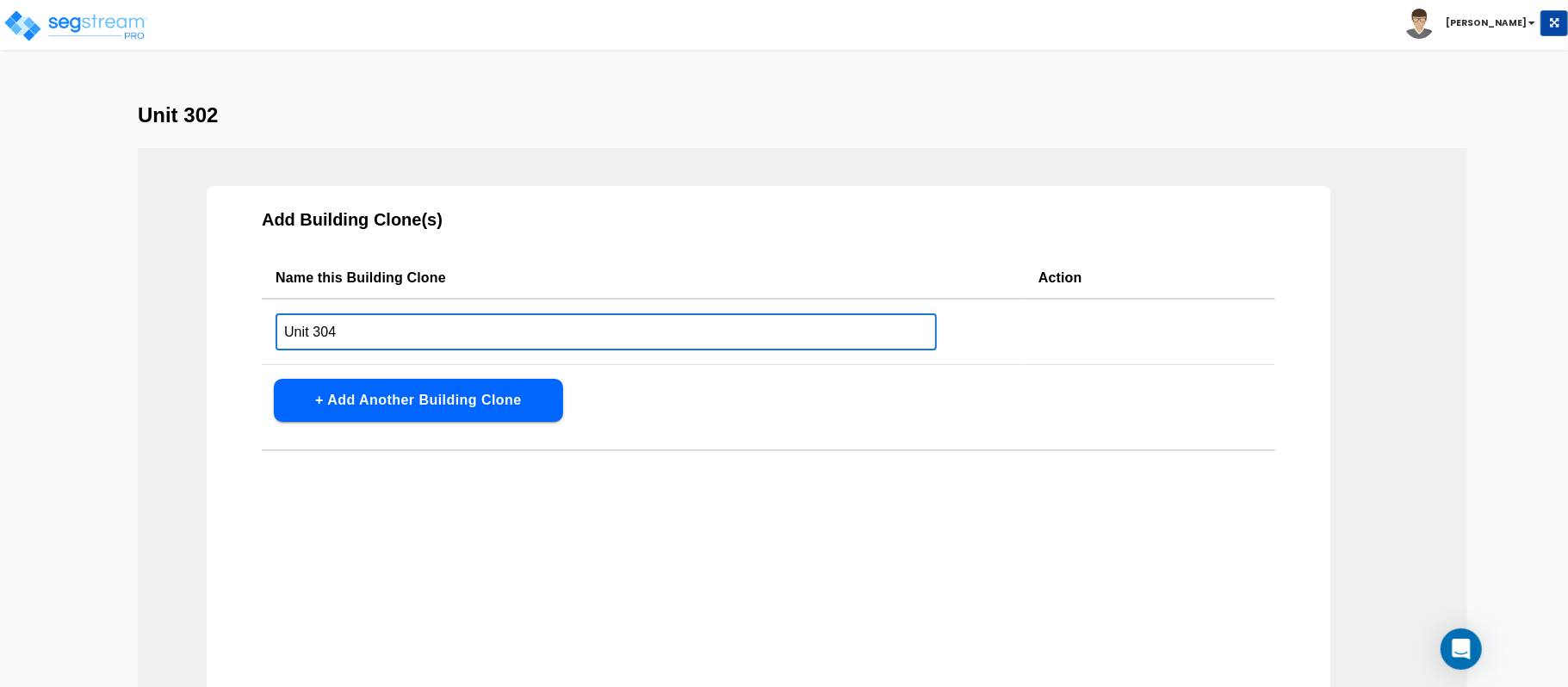
type input "Unit 304"
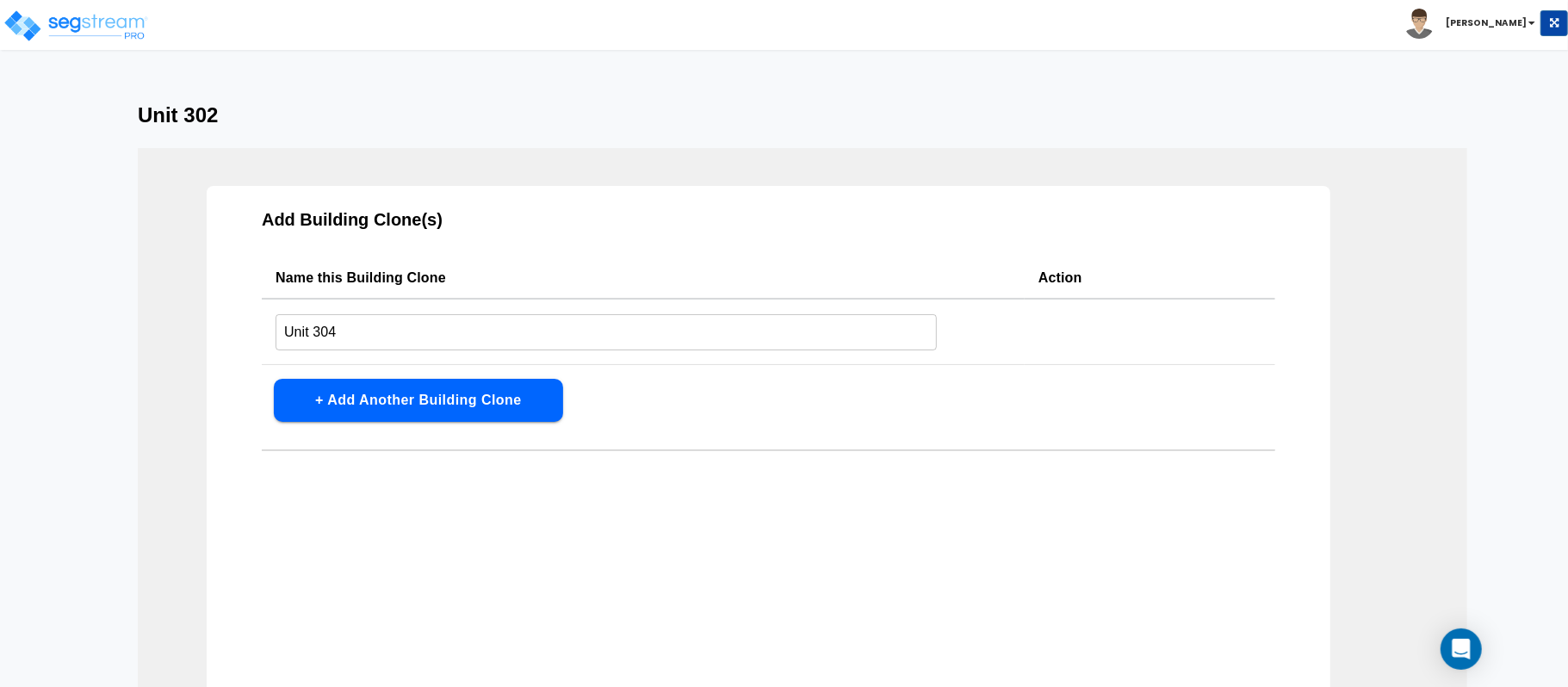
click at [1090, 575] on div "Add Building Clone(s) Name this Building Clone Action Unit 304 ​ + Add Another …" at bounding box center [768, 487] width 1123 height 602
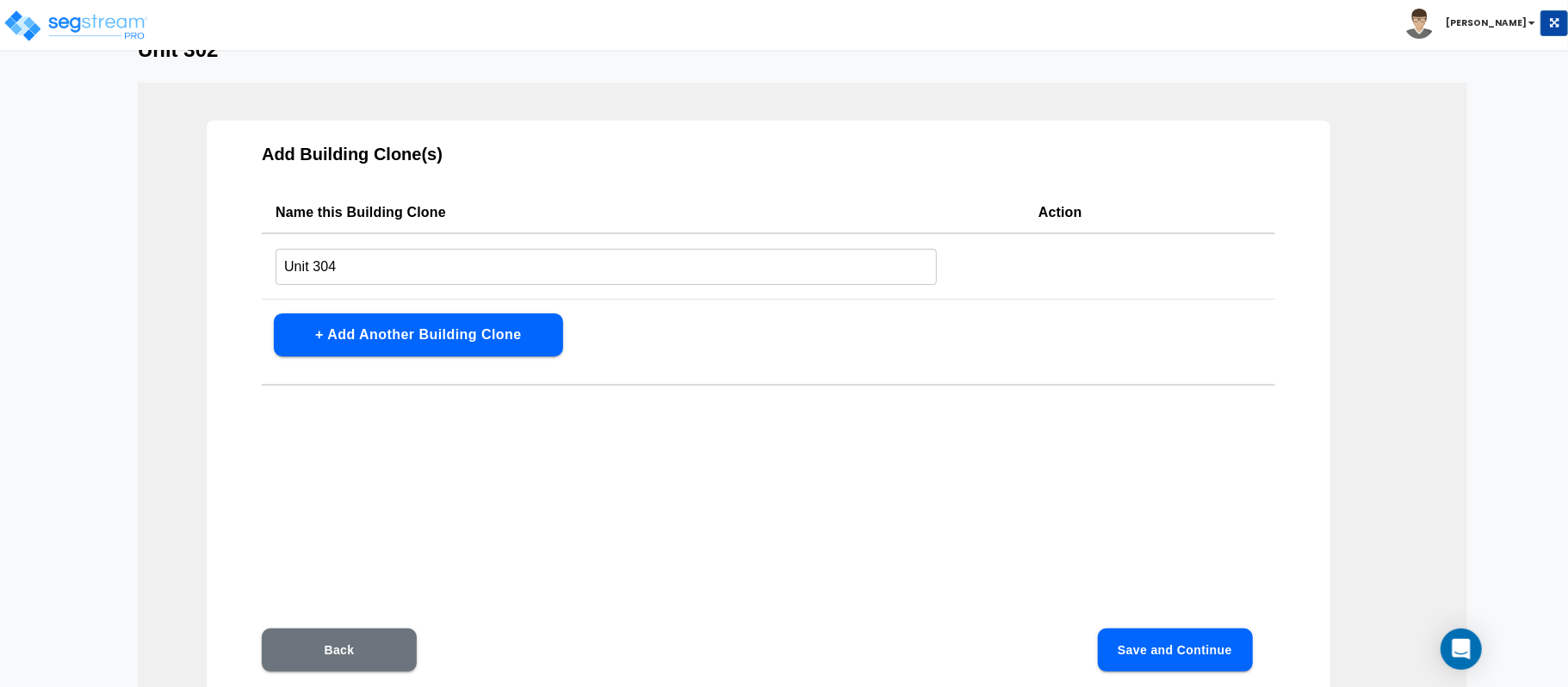
scroll to position [114, 0]
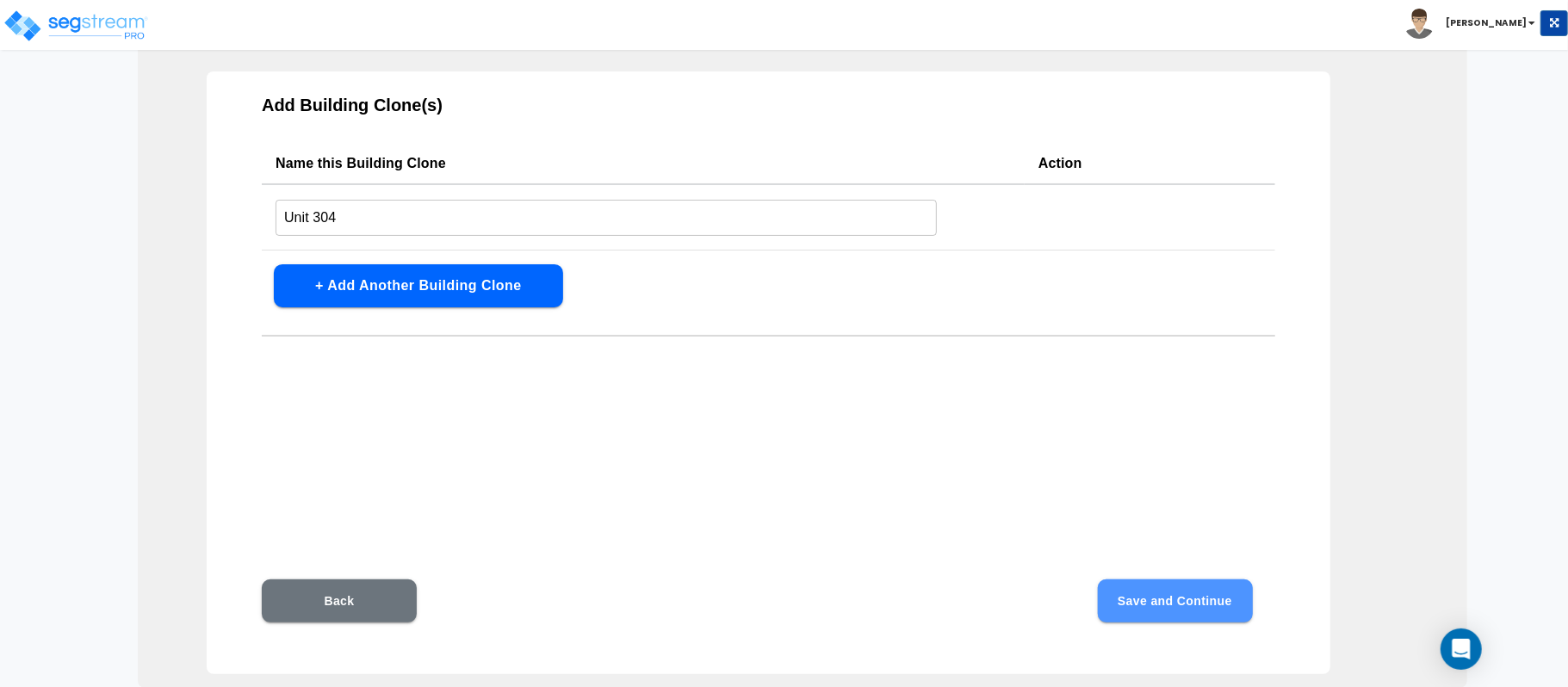
click at [1203, 603] on button "Save and Continue" at bounding box center [1174, 600] width 155 height 43
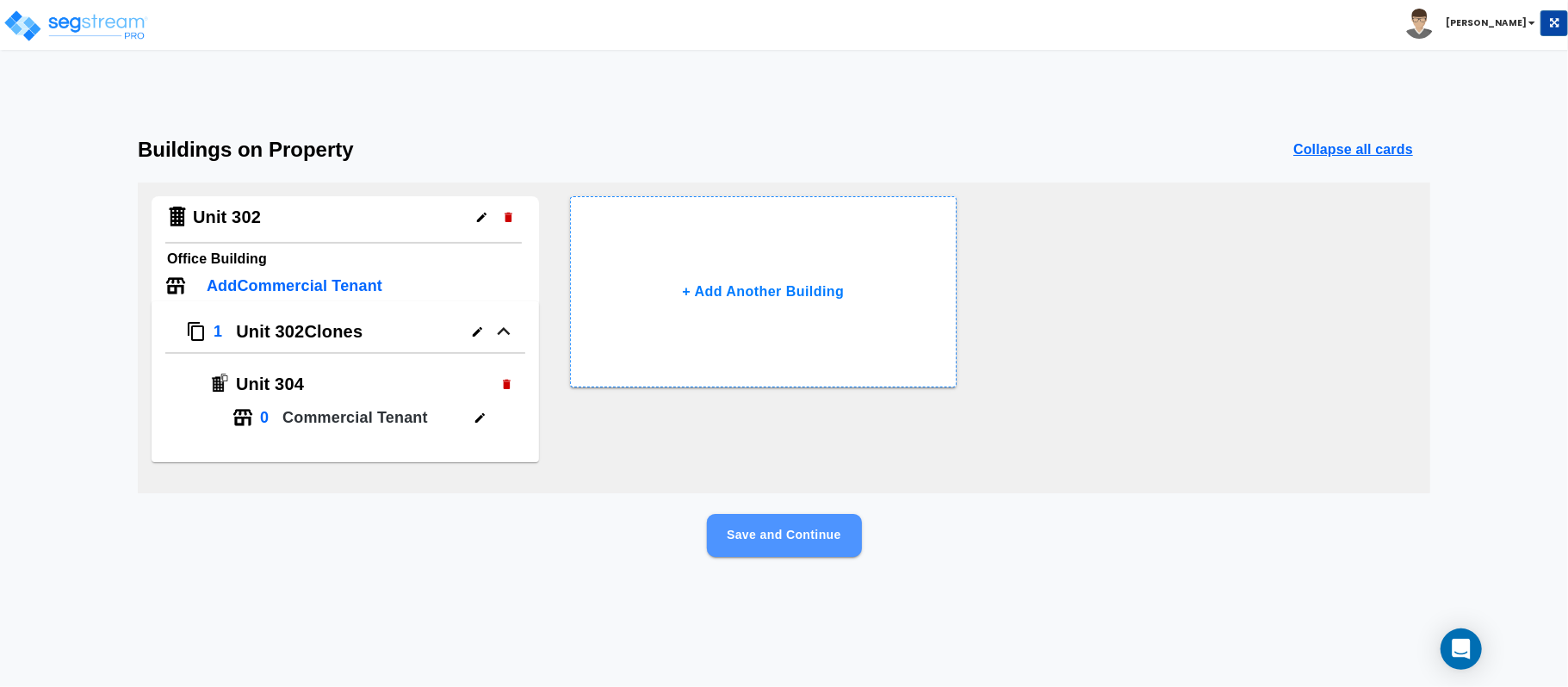
click at [788, 542] on button "Save and Continue" at bounding box center [784, 535] width 155 height 43
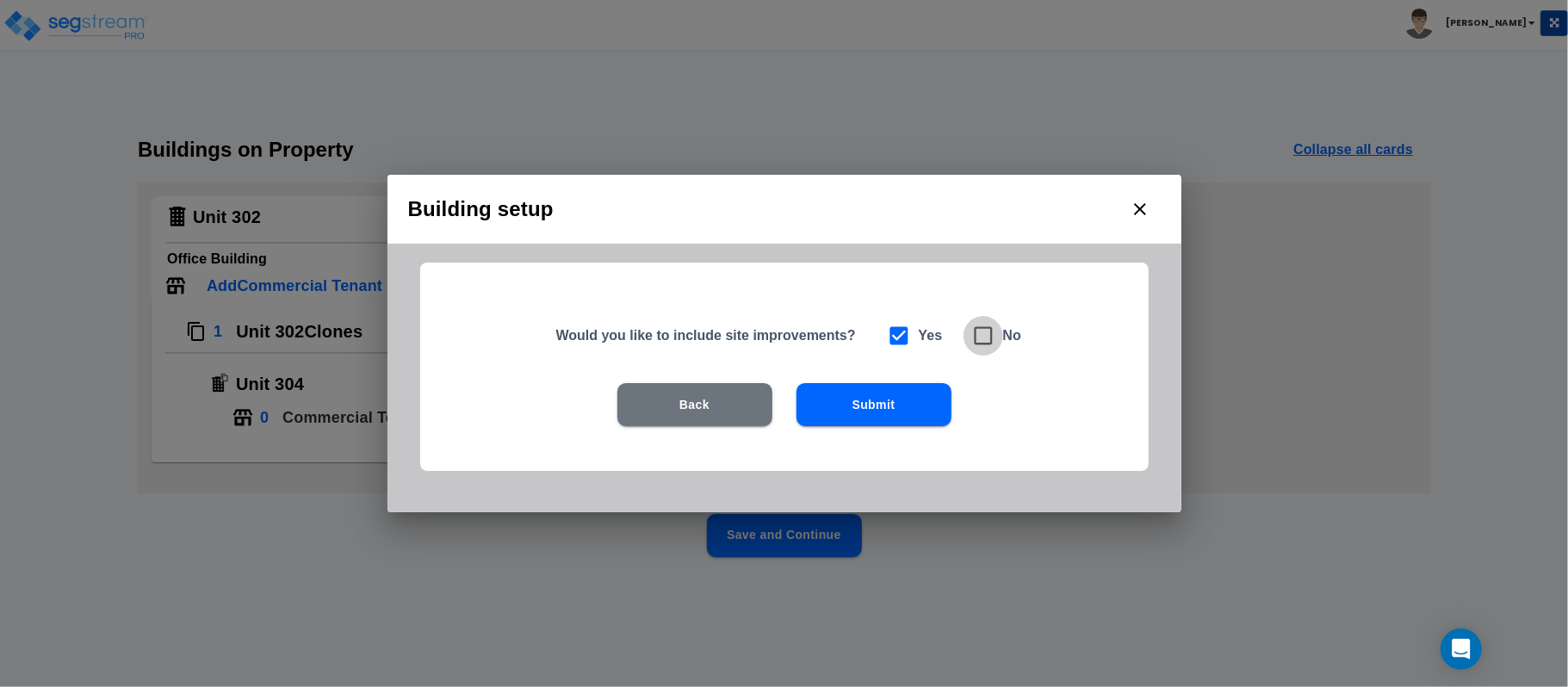
click at [995, 338] on span at bounding box center [983, 335] width 39 height 39
checkbox input "false"
checkbox input "true"
click at [895, 418] on button "Submit" at bounding box center [873, 404] width 155 height 43
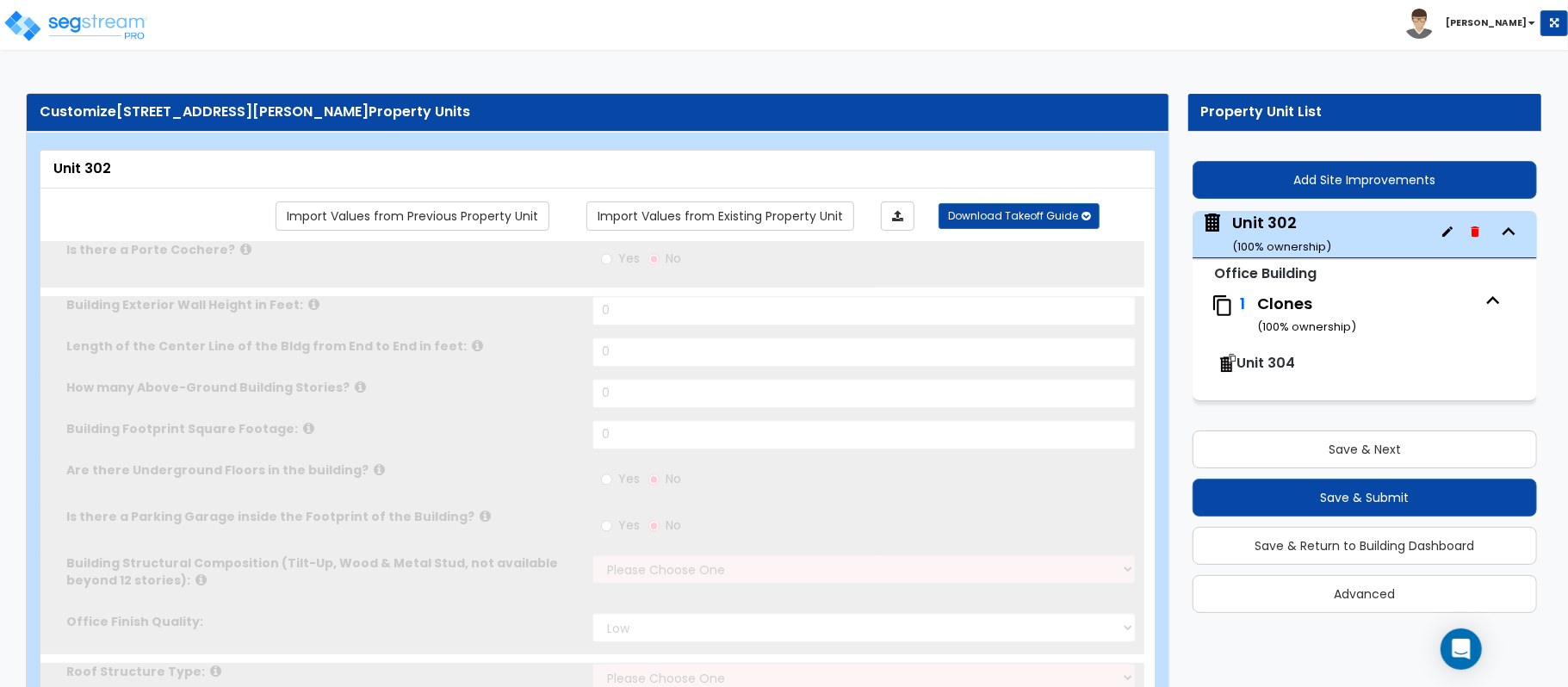
type input "1"
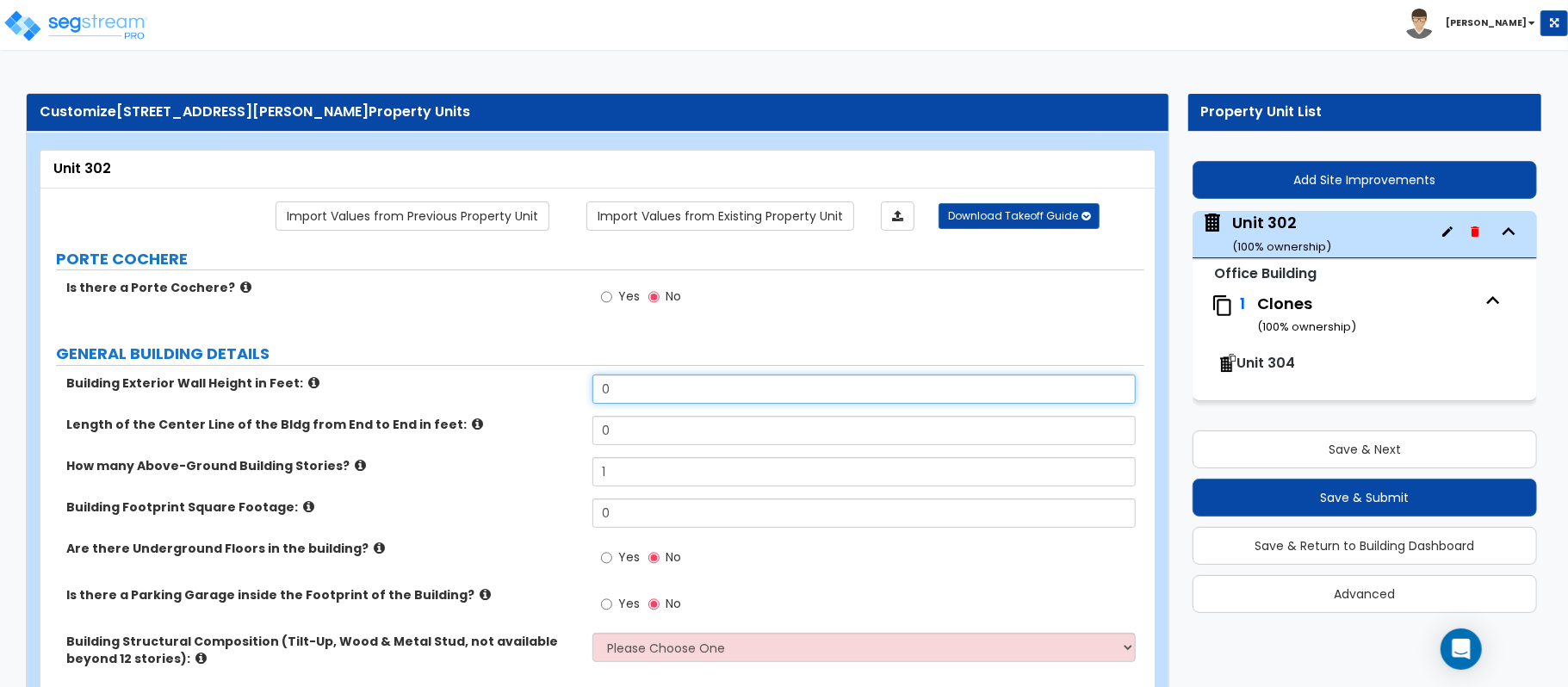
drag, startPoint x: 637, startPoint y: 393, endPoint x: 525, endPoint y: 390, distance: 112.0
click at [525, 390] on div "Building Exterior Wall Height in Feet: 0" at bounding box center [592, 394] width 1104 height 41
type input "10"
drag, startPoint x: 609, startPoint y: 432, endPoint x: 583, endPoint y: 425, distance: 26.9
click at [583, 425] on div "Length of the Center Line of the Bldg from End to End in feet: 0" at bounding box center [592, 436] width 1104 height 41
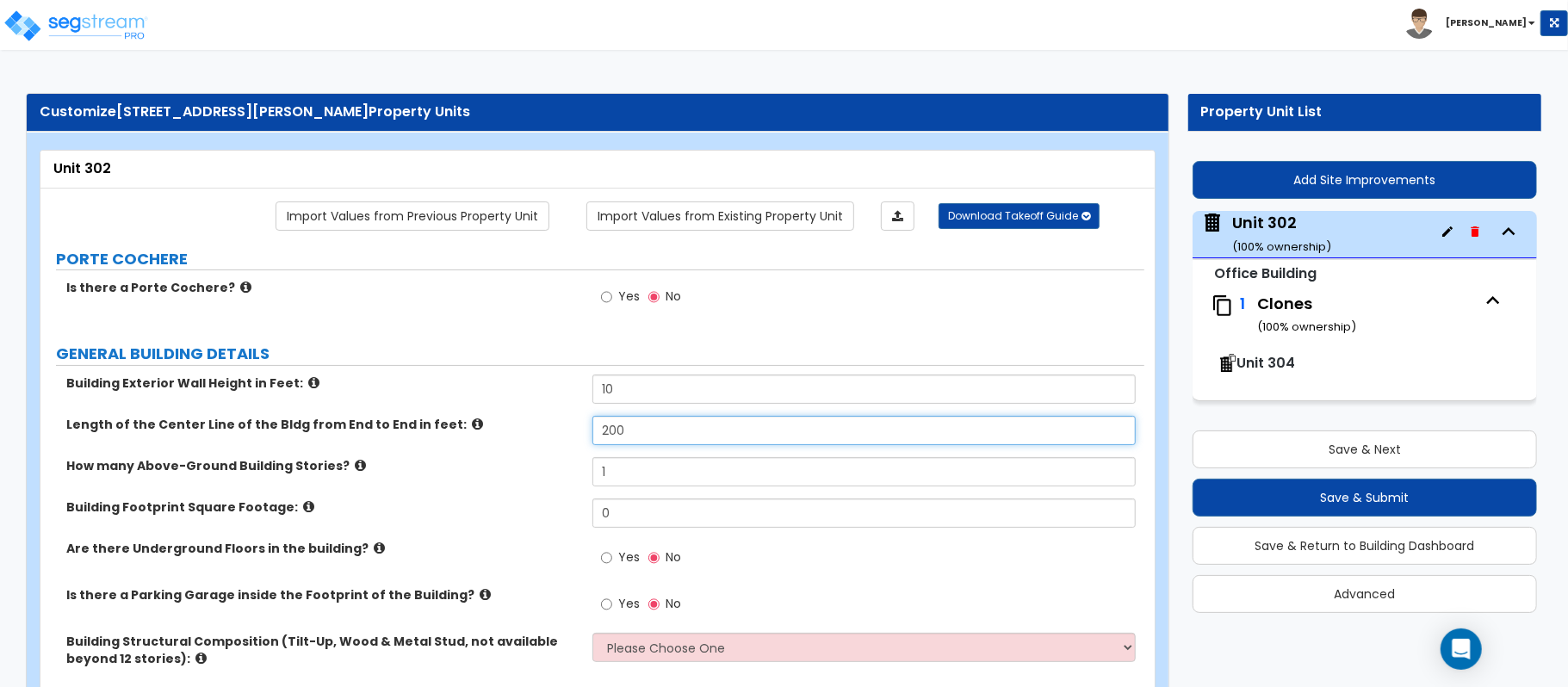
type input "200"
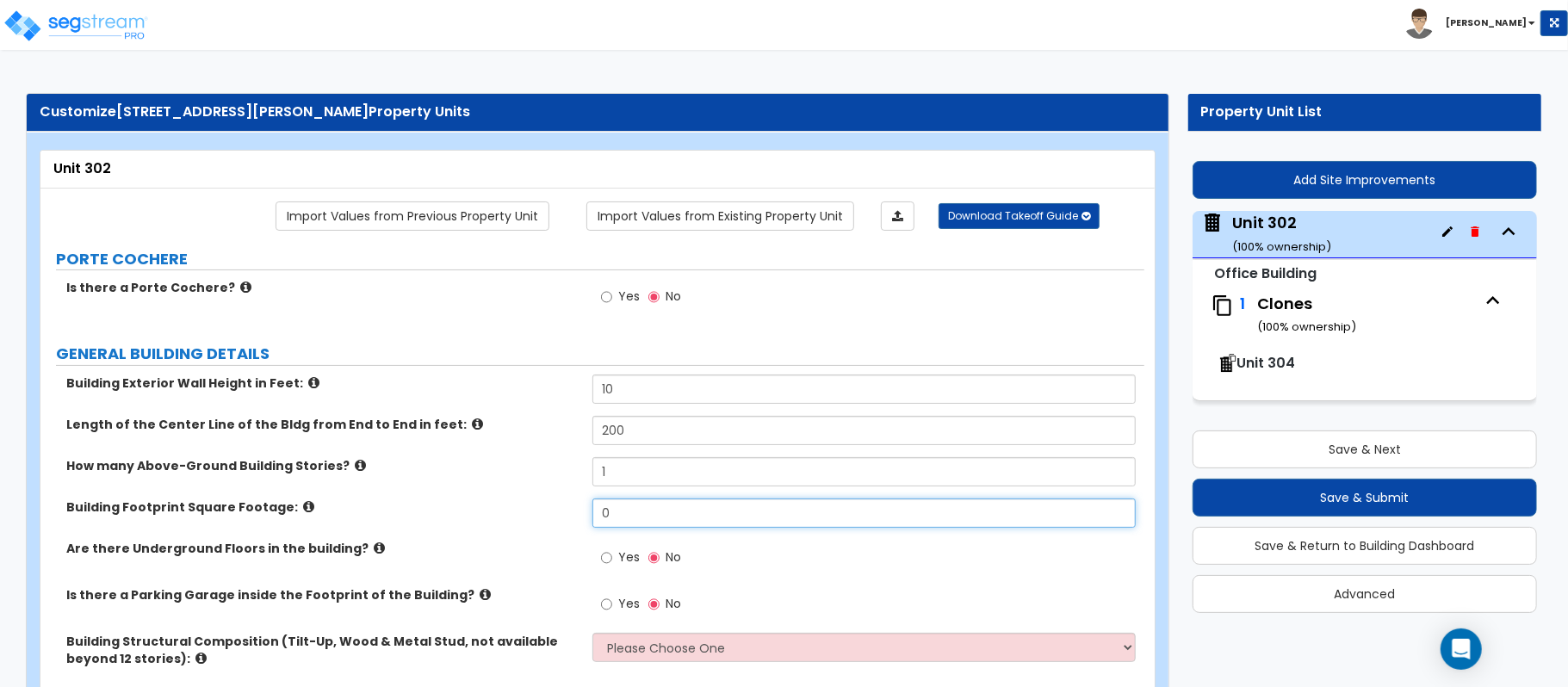
drag, startPoint x: 629, startPoint y: 514, endPoint x: 563, endPoint y: 506, distance: 66.5
click at [563, 506] on div "Building Footprint Square Footage: 0" at bounding box center [592, 519] width 1104 height 41
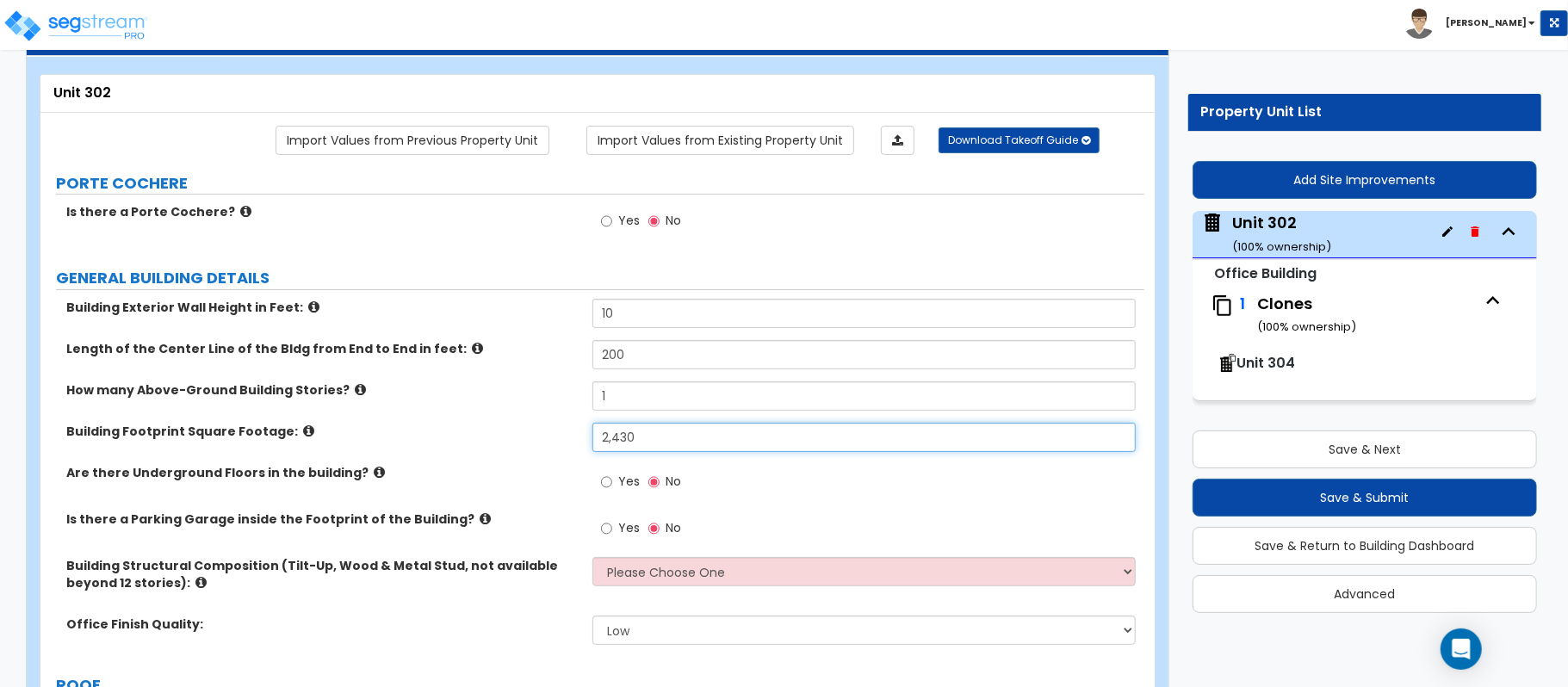
scroll to position [114, 0]
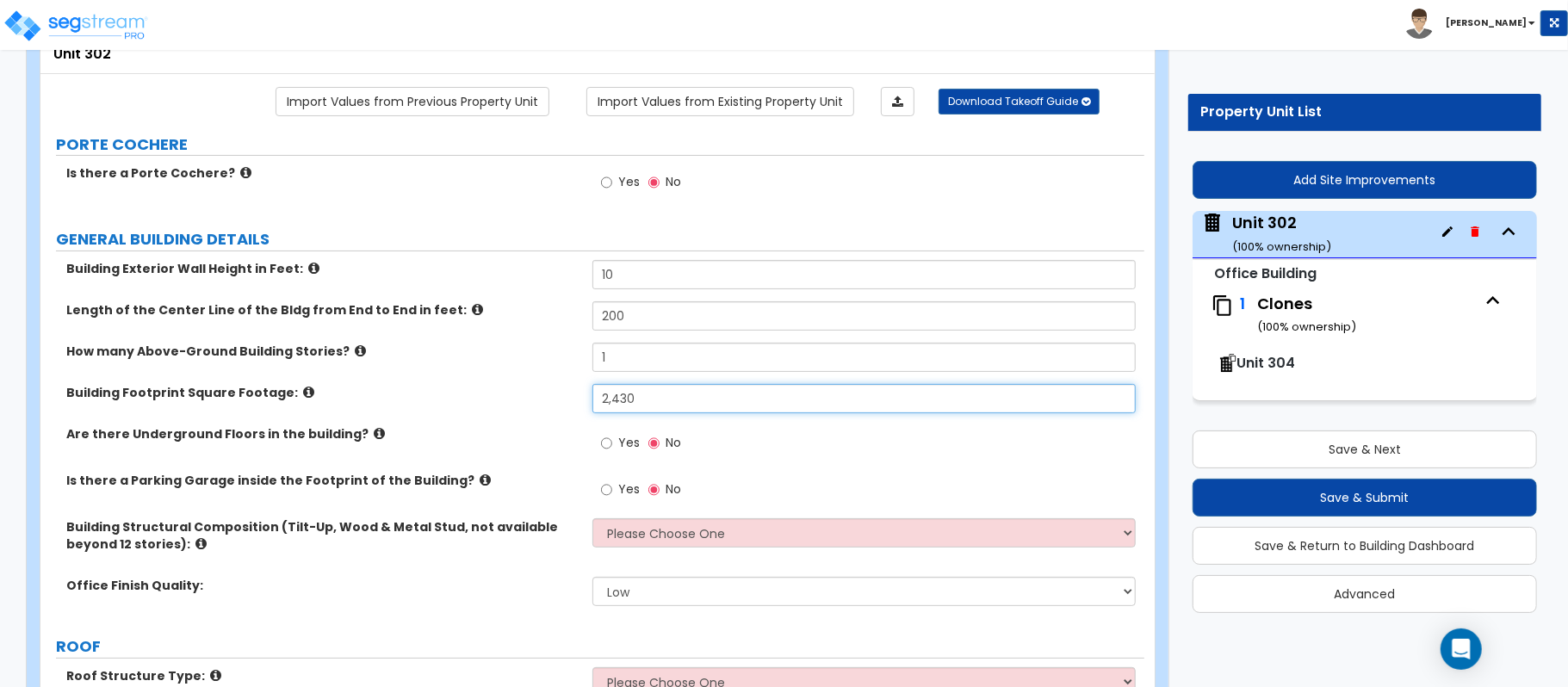
type input "2,430"
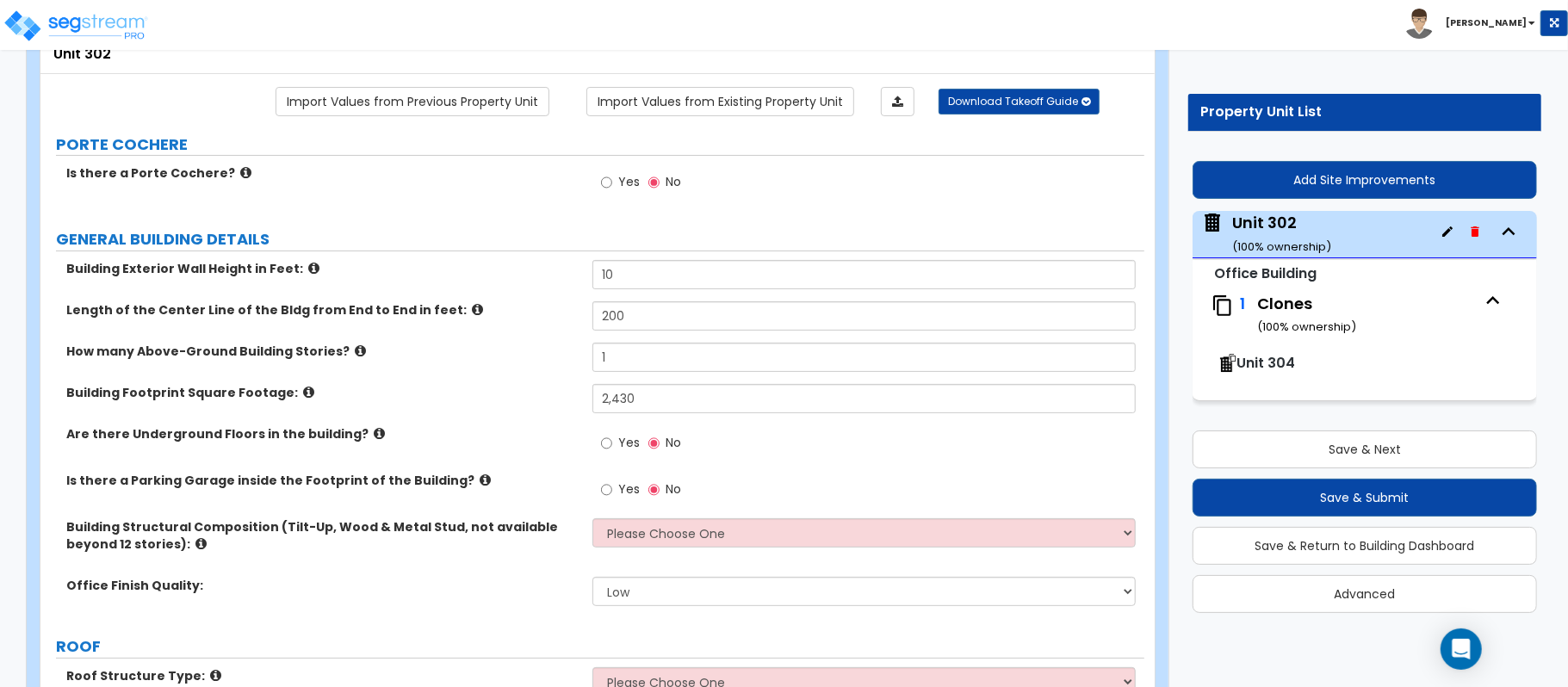
click at [510, 397] on label "Building Footprint Square Footage:" at bounding box center [322, 393] width 513 height 17
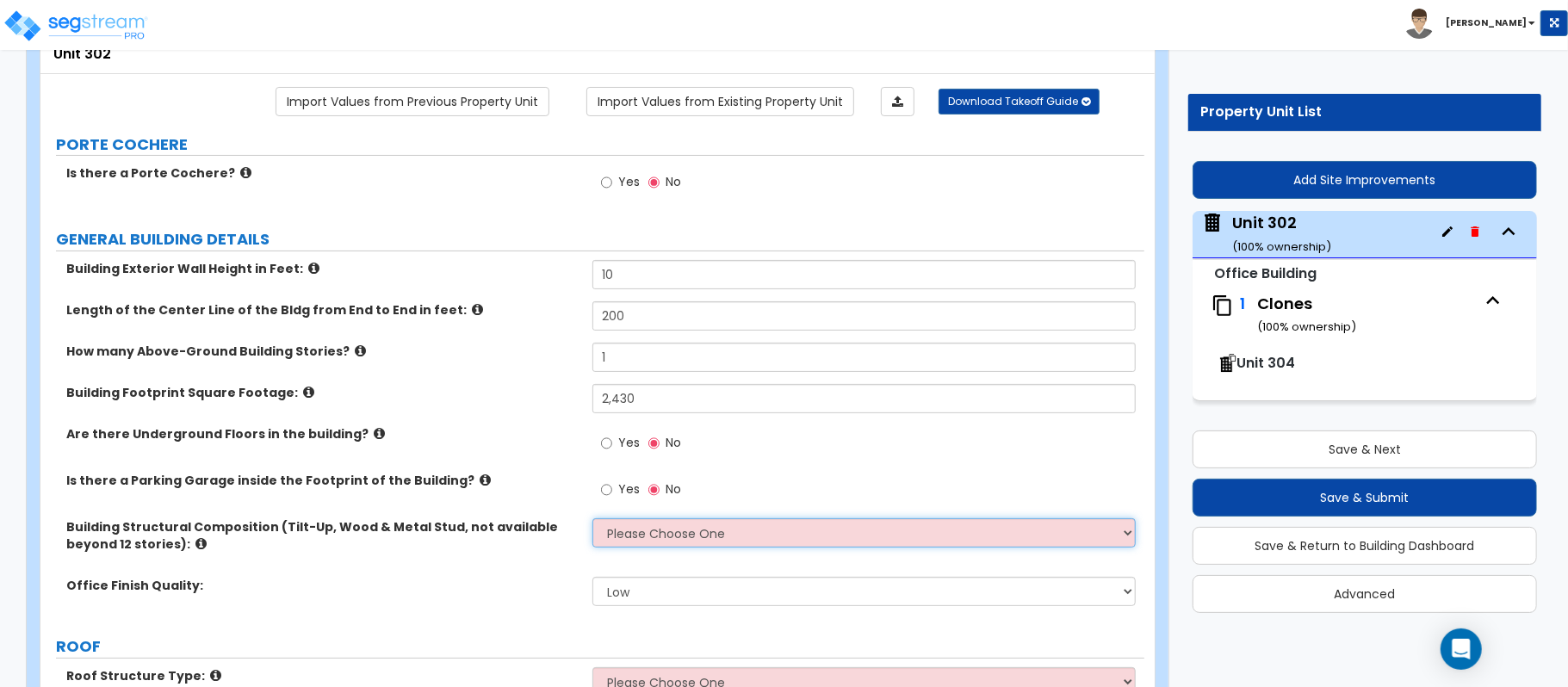
click at [646, 532] on select "Please Choose One Tilt-up Wall Construction Reinforced Concrete Structural Stee…" at bounding box center [863, 532] width 543 height 29
select select "7"
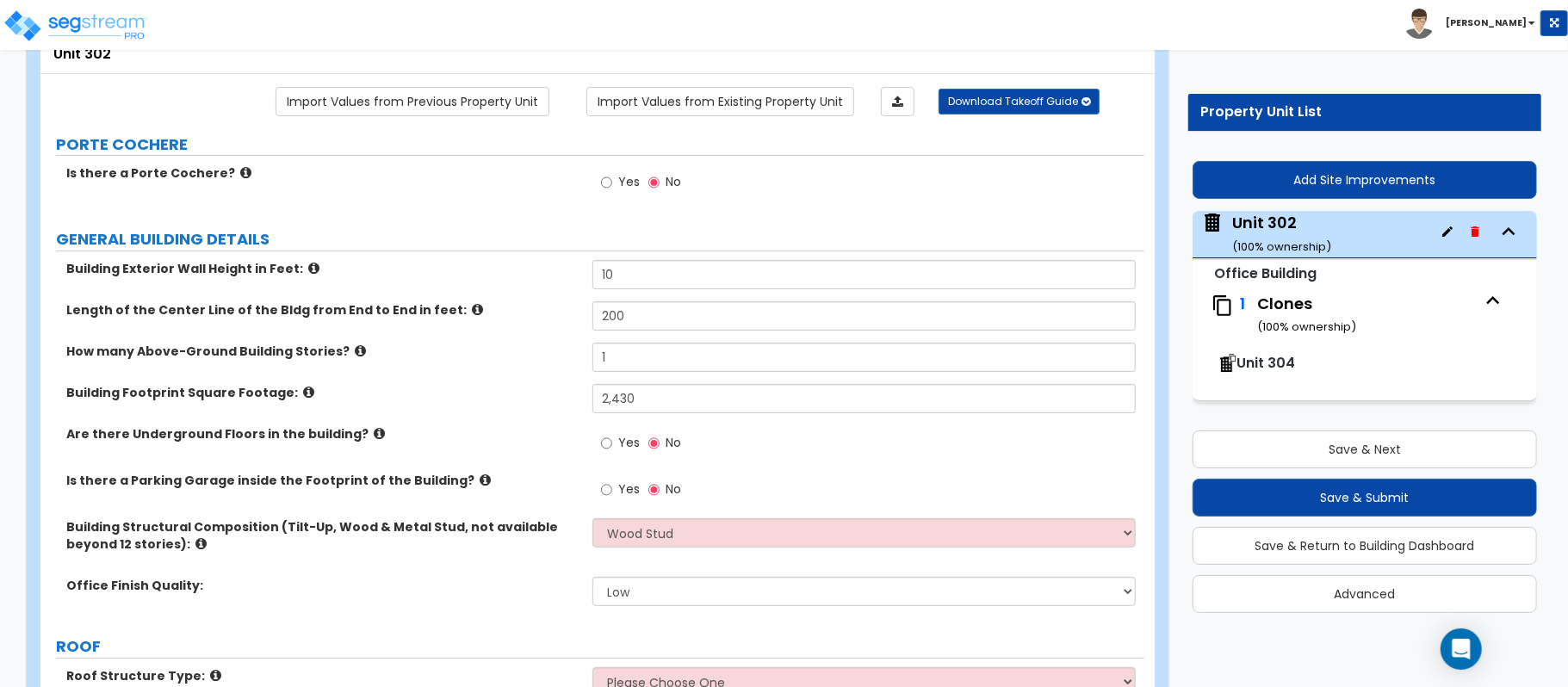
click at [539, 569] on div "Building Structural Composition (Tilt-Up, Wood & Metal Stud, not available beyo…" at bounding box center [592, 547] width 1104 height 59
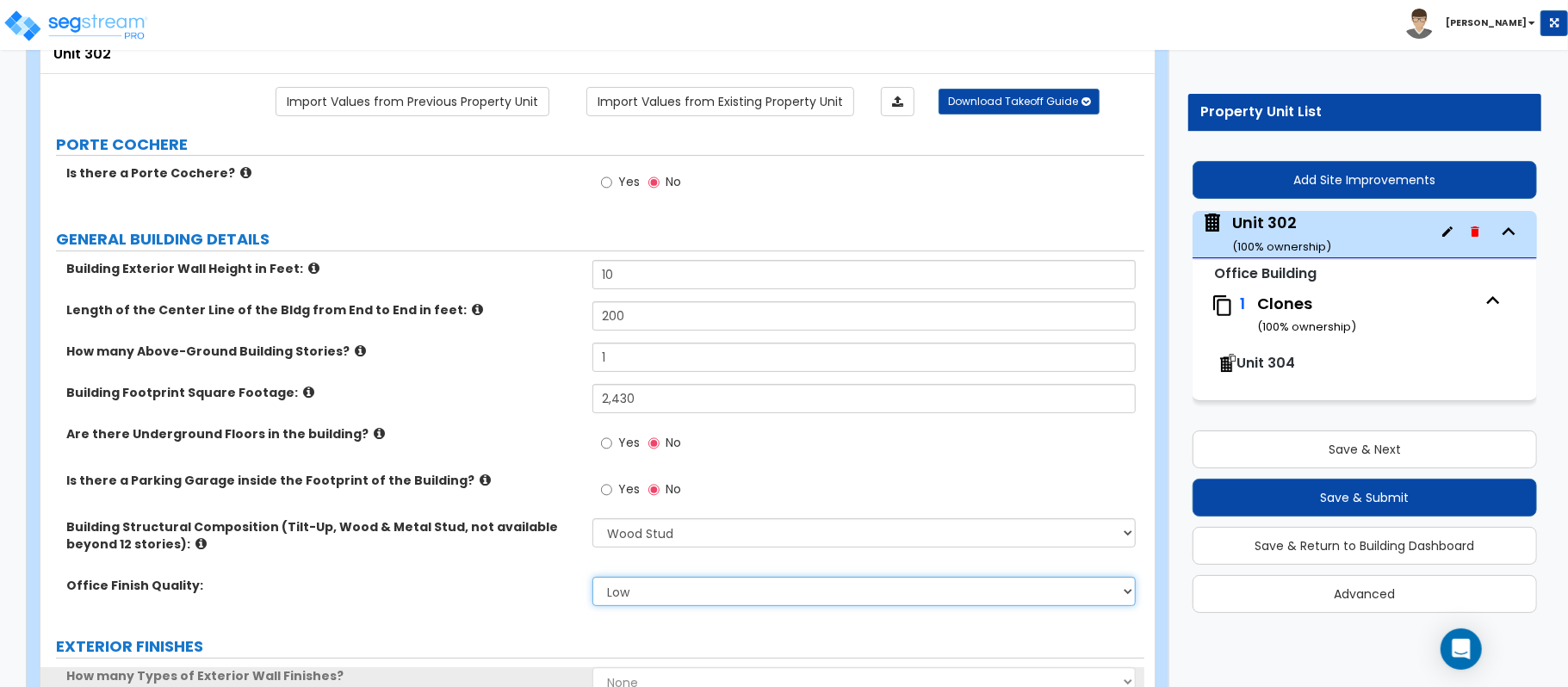
click at [618, 593] on select "Low Average High" at bounding box center [863, 591] width 543 height 29
select select "1"
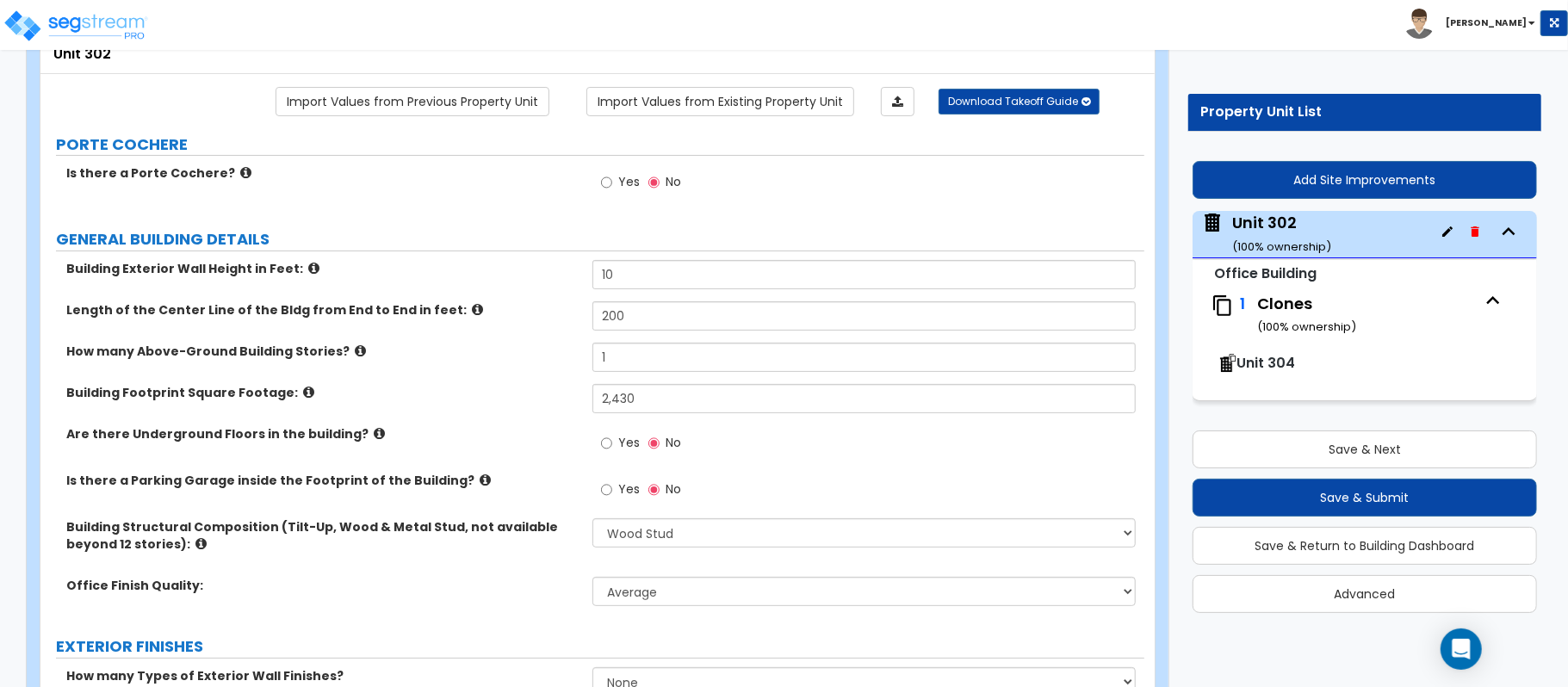
click at [531, 592] on label "Office Finish Quality:" at bounding box center [322, 585] width 513 height 17
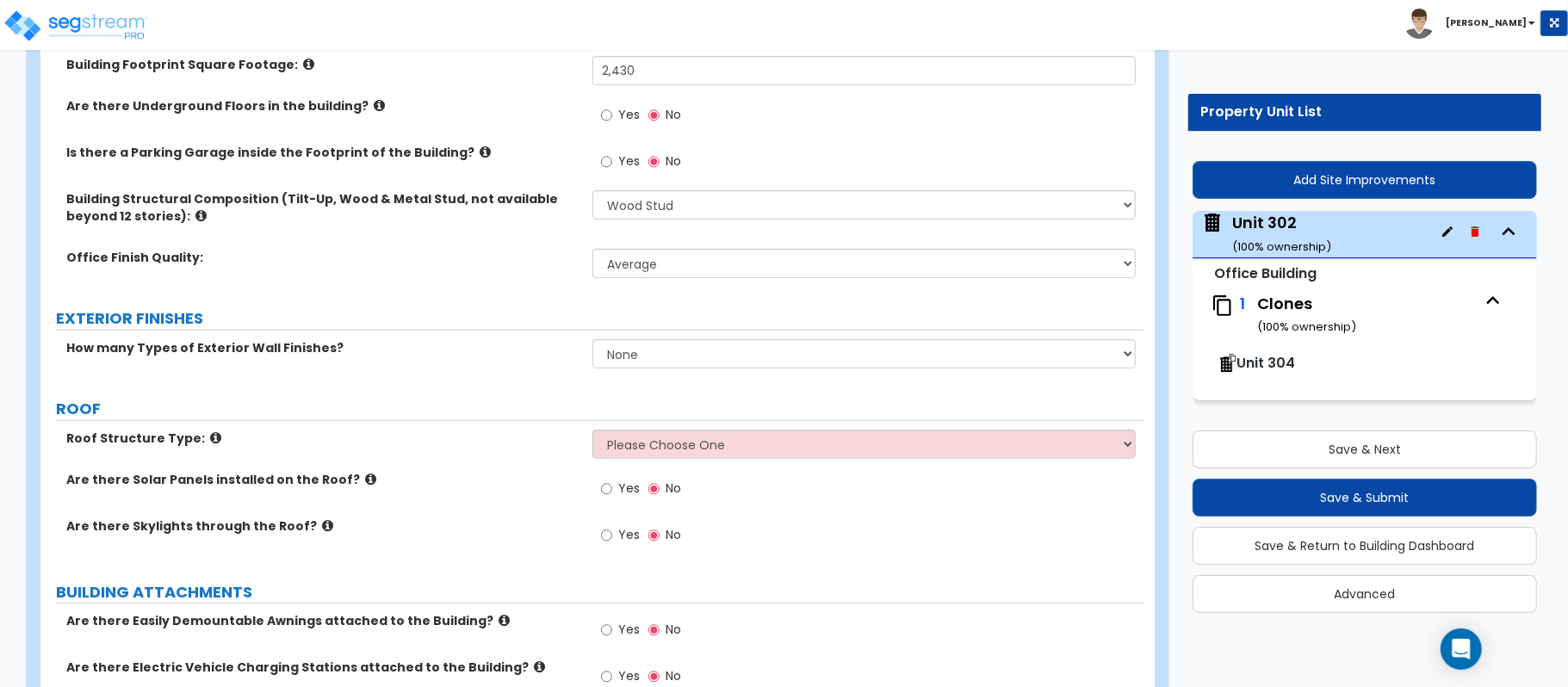
scroll to position [459, 0]
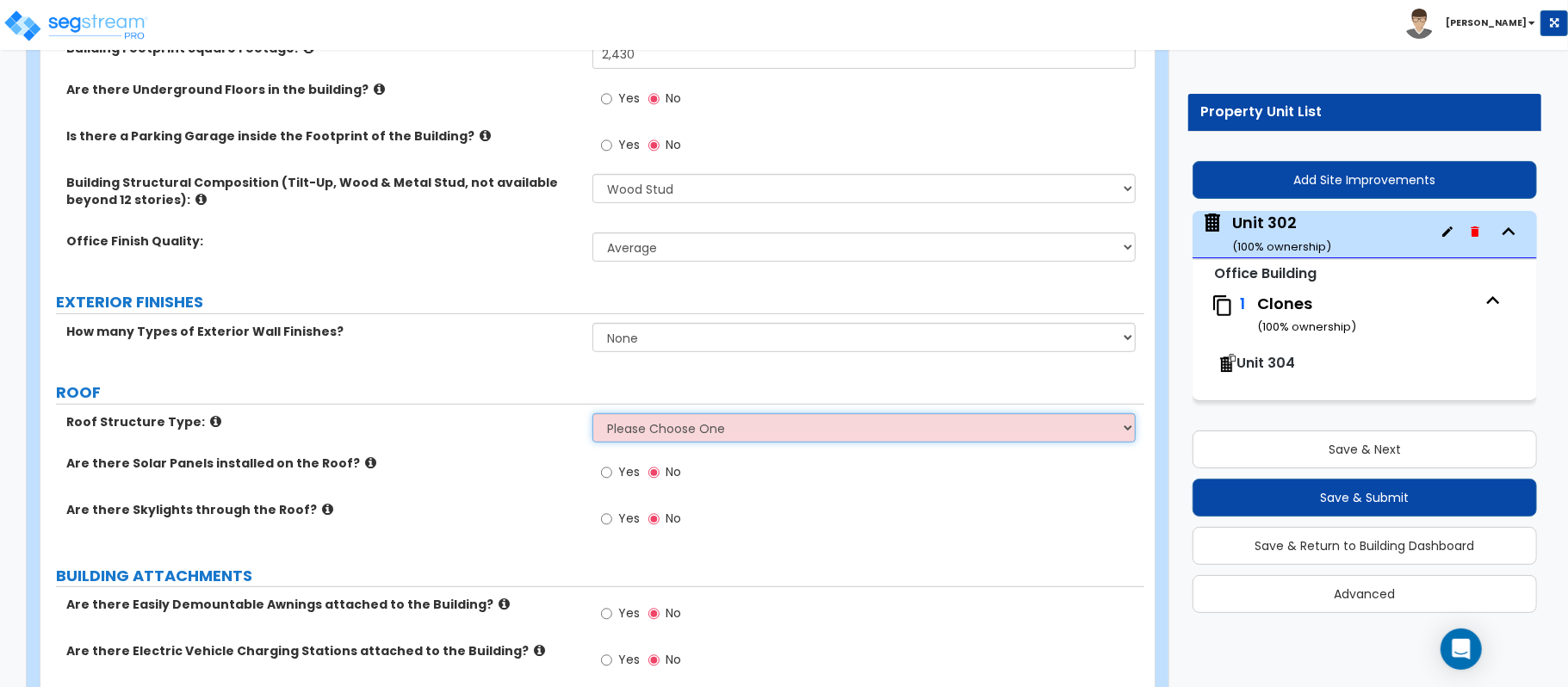
click at [706, 432] on select "Please Choose One Gable Roof Flat Roof Hybrid Gable & Flat Roof" at bounding box center [863, 427] width 543 height 29
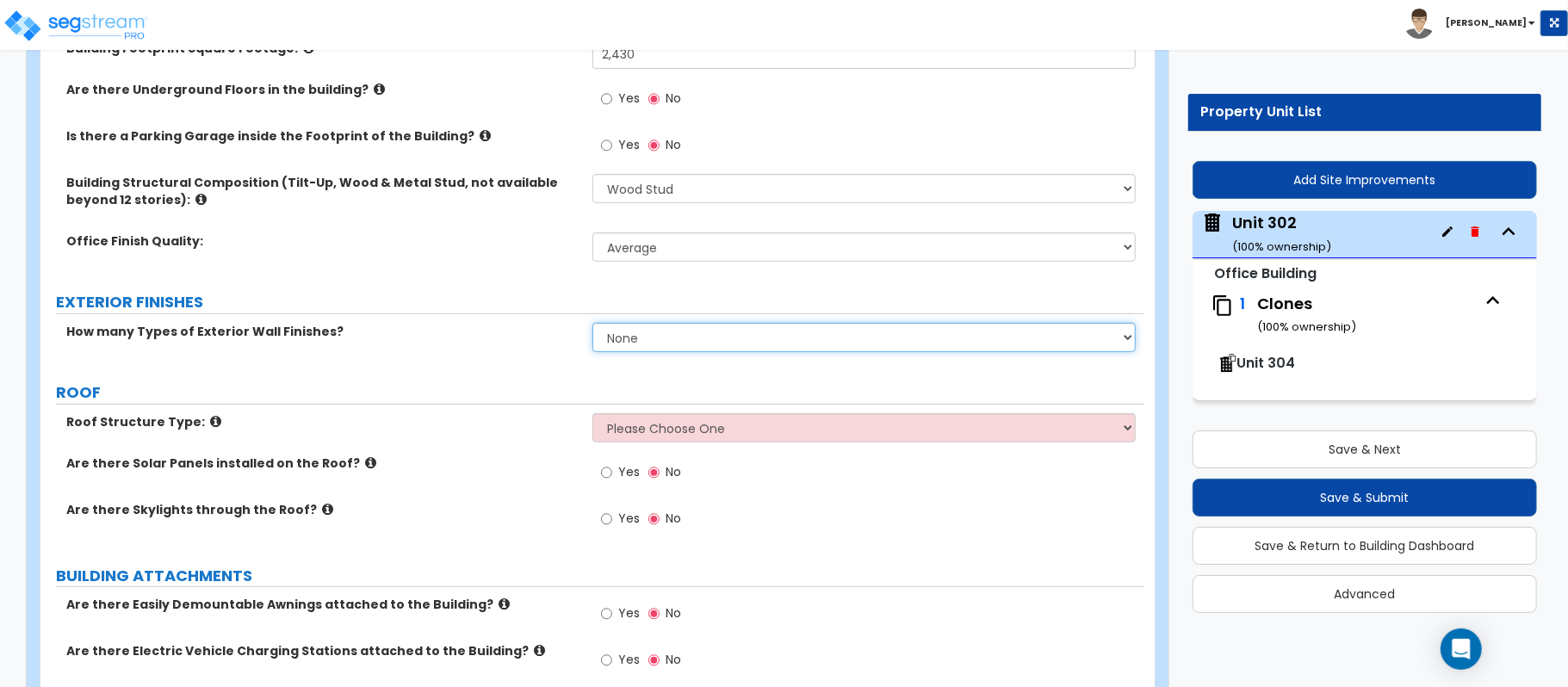
click at [720, 343] on select "None 1 2 3" at bounding box center [863, 337] width 543 height 29
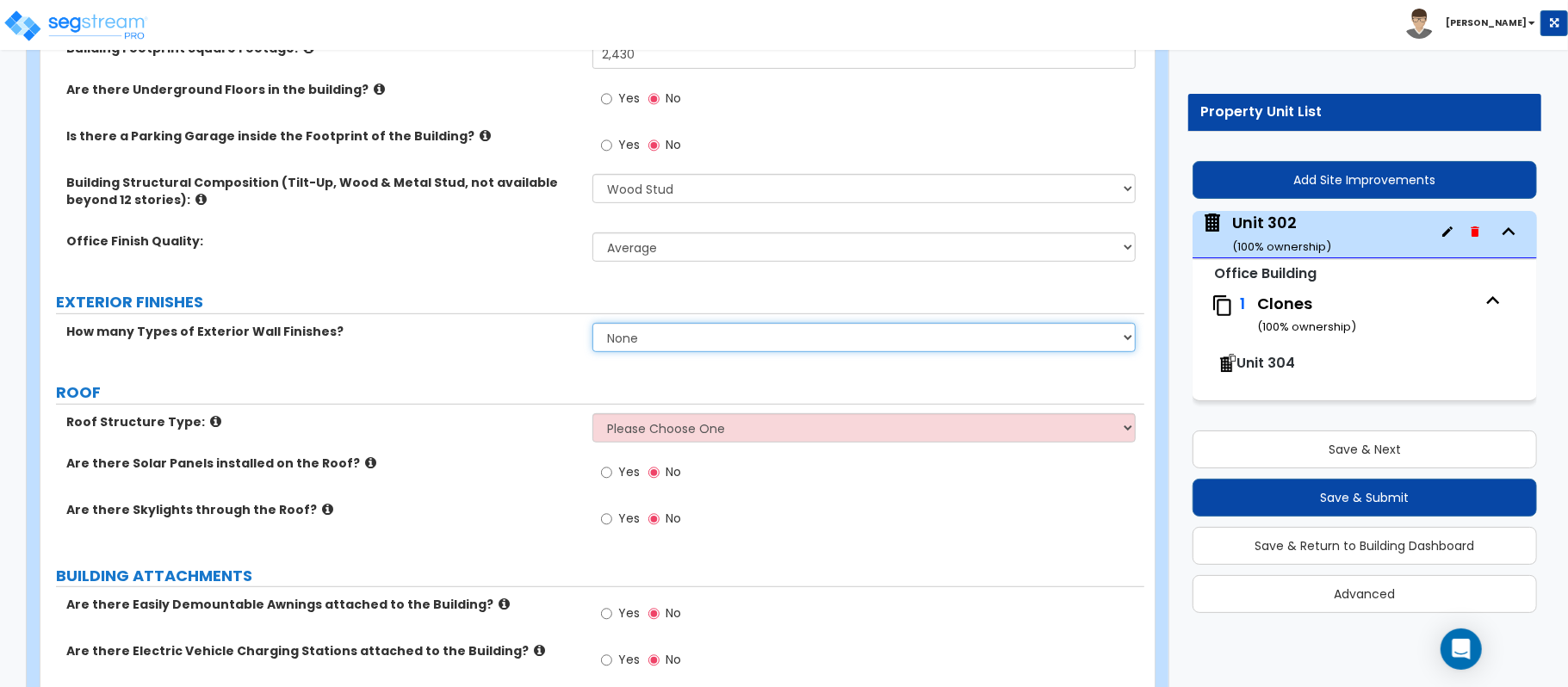
click at [633, 343] on select "None 1 2 3" at bounding box center [863, 337] width 543 height 29
select select "1"
click at [592, 324] on select "None 1 2 3" at bounding box center [863, 337] width 543 height 29
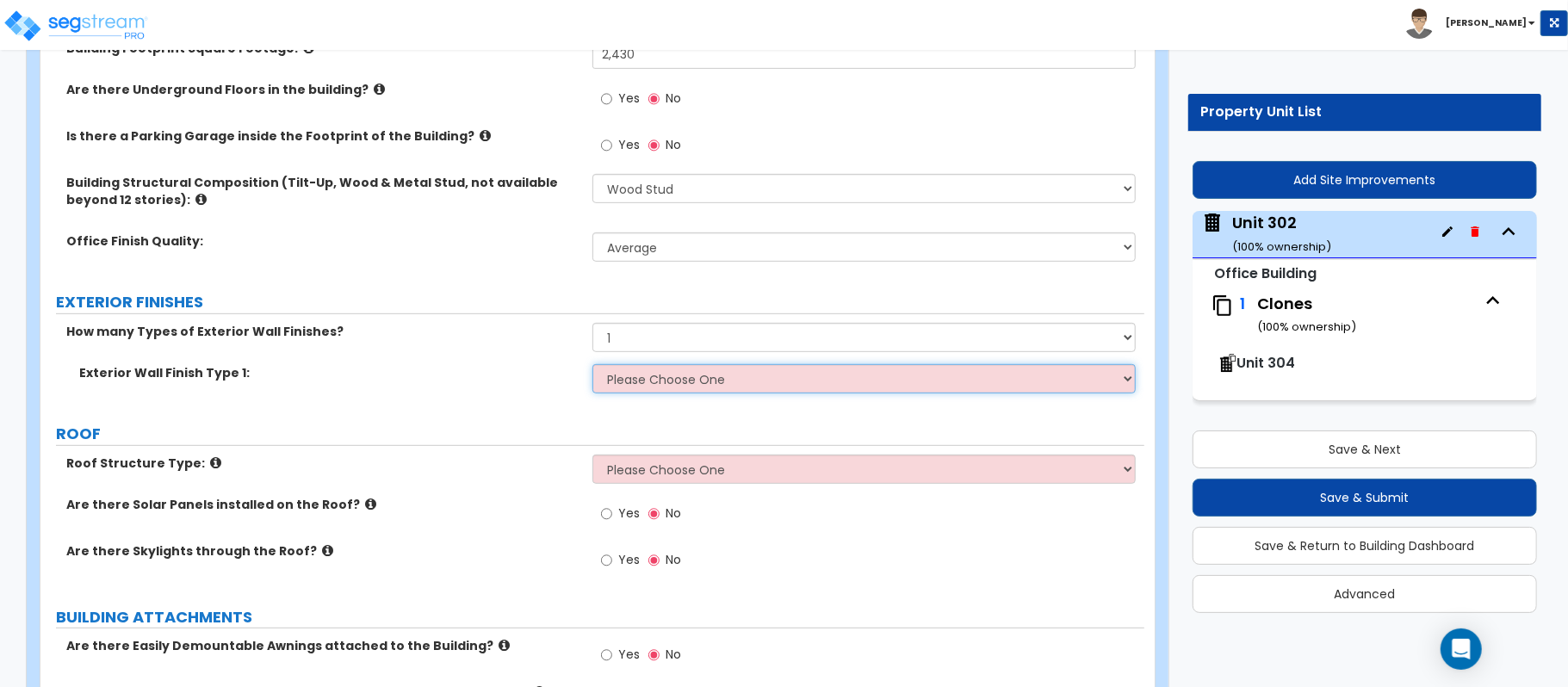
click at [649, 379] on select "Please Choose One No Finish/Shared Wall No Wall Brick Veneer Stone Veneer Wood …" at bounding box center [863, 378] width 543 height 29
select select "2"
click at [592, 366] on select "Please Choose One No Finish/Shared Wall No Wall Brick Veneer Stone Veneer Wood …" at bounding box center [863, 378] width 543 height 29
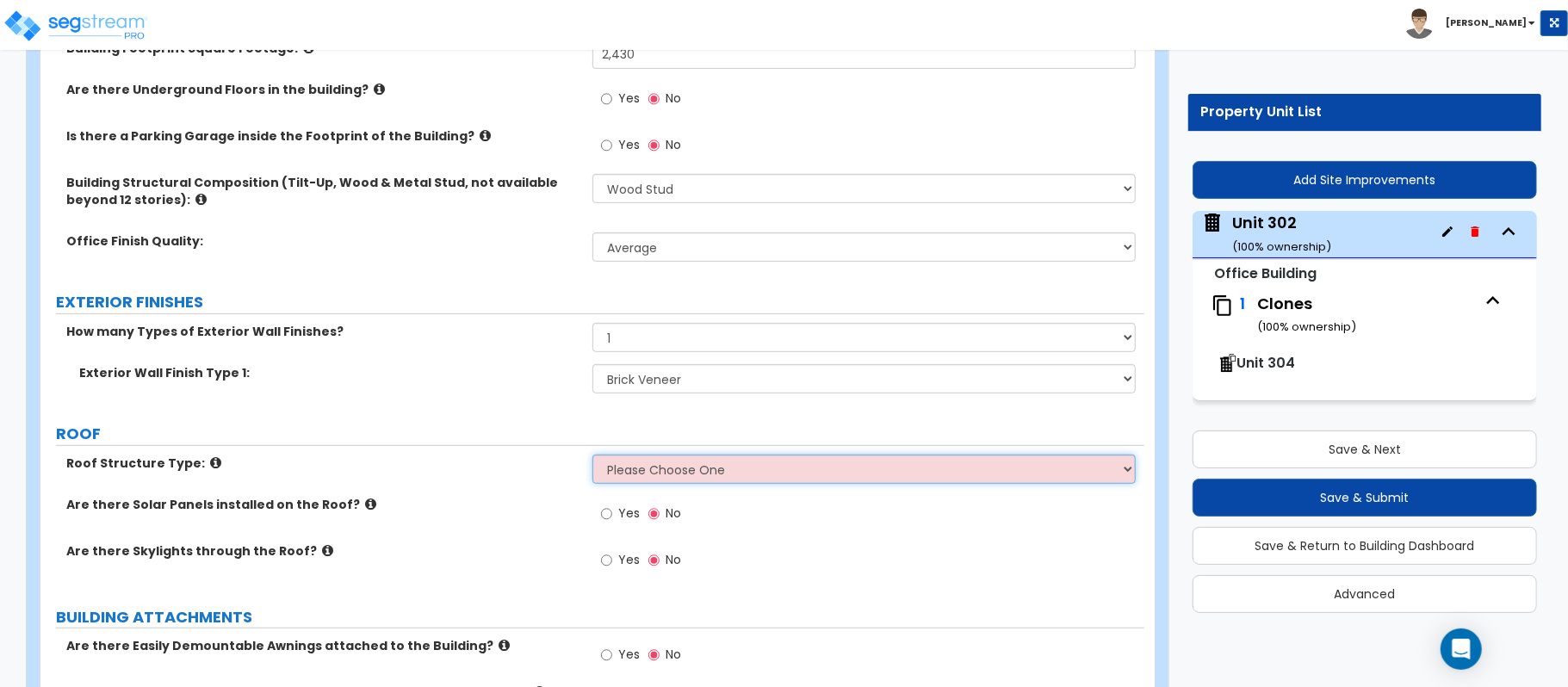
click at [625, 470] on select "Please Choose One Gable Roof Flat Roof Hybrid Gable & Flat Roof" at bounding box center [863, 469] width 543 height 29
select select "1"
click at [592, 456] on select "Please Choose One Gable Roof Flat Roof Hybrid Gable & Flat Roof" at bounding box center [863, 469] width 543 height 29
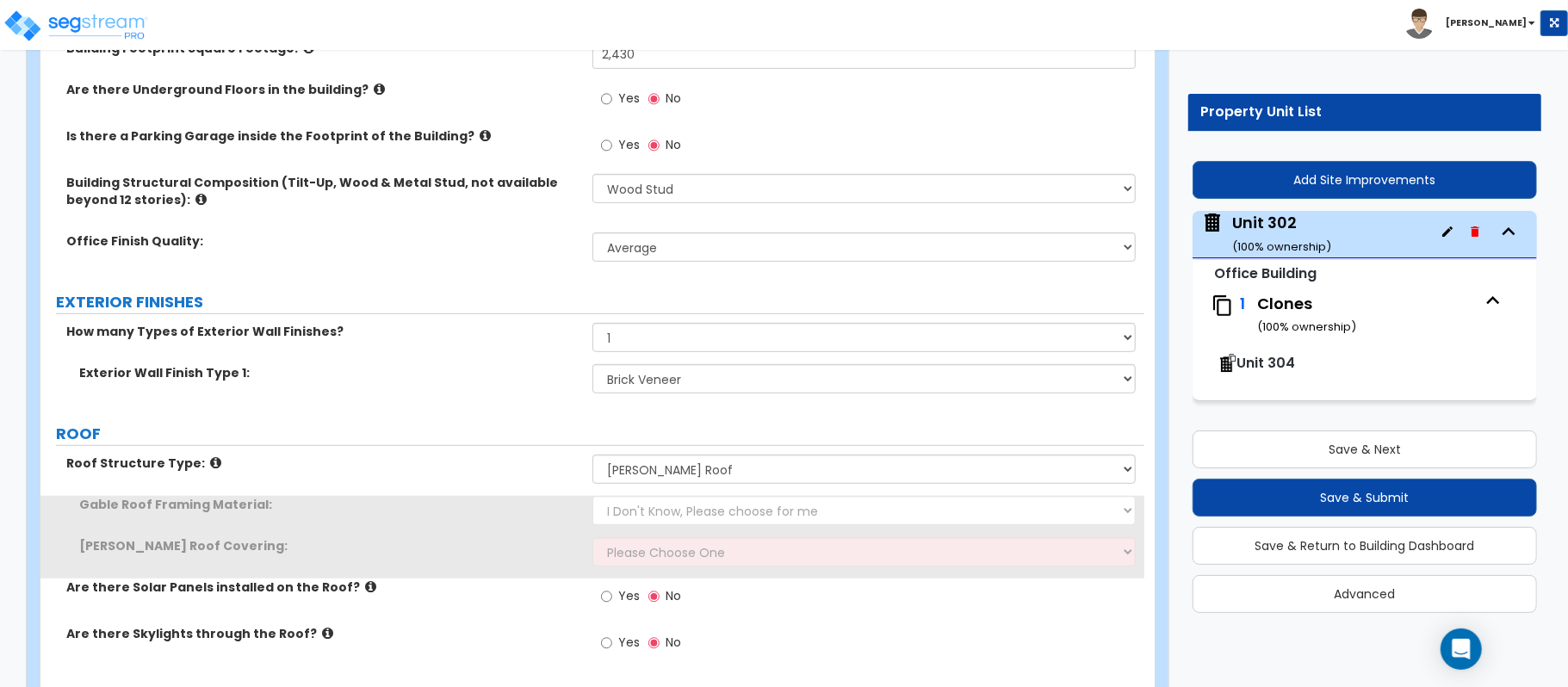
click at [634, 491] on div "Roof Structure Type: Please Choose One Gable Roof Flat Roof Hybrid Gable & Flat…" at bounding box center [592, 474] width 1104 height 41
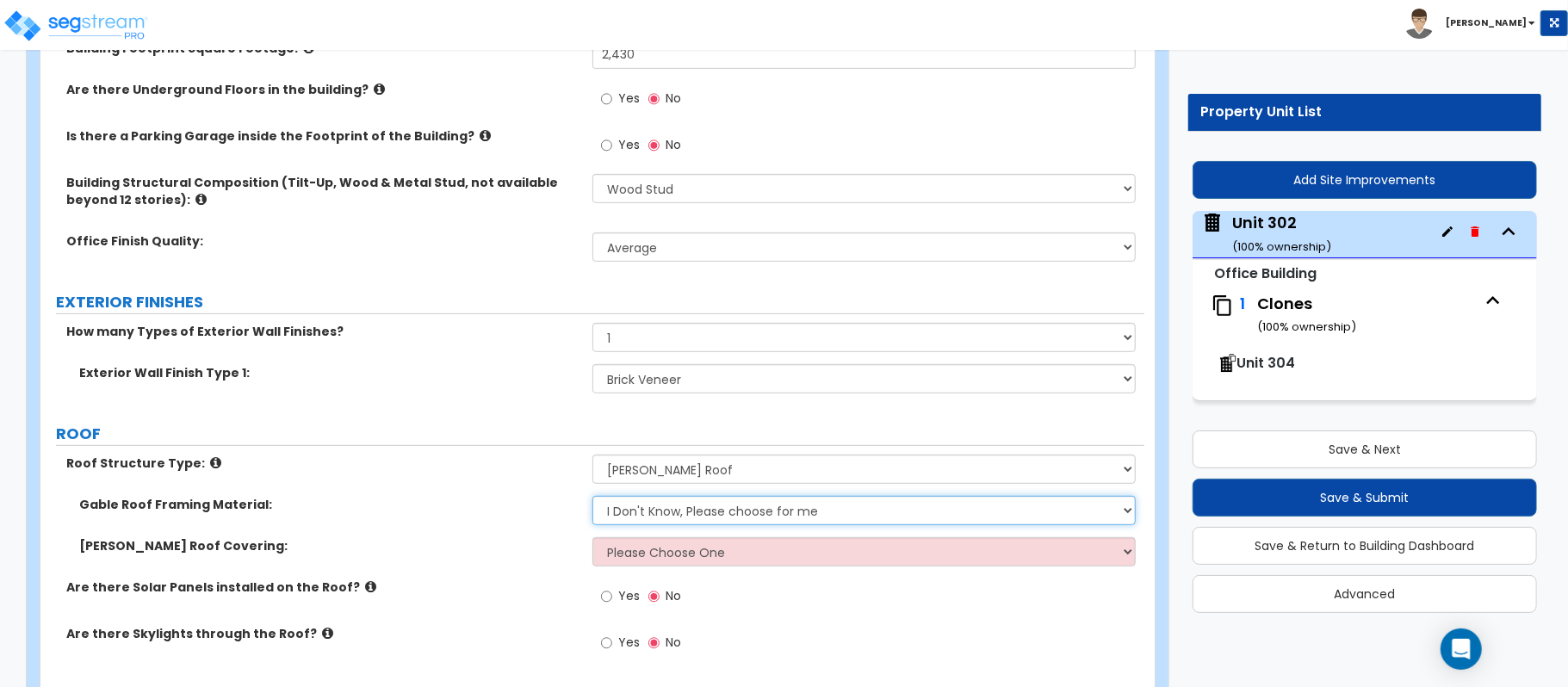
click at [668, 514] on select "I Don't Know, Please choose for me Metal Wood" at bounding box center [863, 510] width 543 height 29
click at [517, 473] on div "Roof Structure Type: Please Choose One Gable Roof Flat Roof Hybrid Gable & Flat…" at bounding box center [592, 474] width 1104 height 41
click at [639, 511] on select "I Don't Know, Please choose for me Metal Wood" at bounding box center [863, 510] width 543 height 29
click at [659, 513] on select "I Don't Know, Please choose for me Metal Wood" at bounding box center [863, 510] width 543 height 29
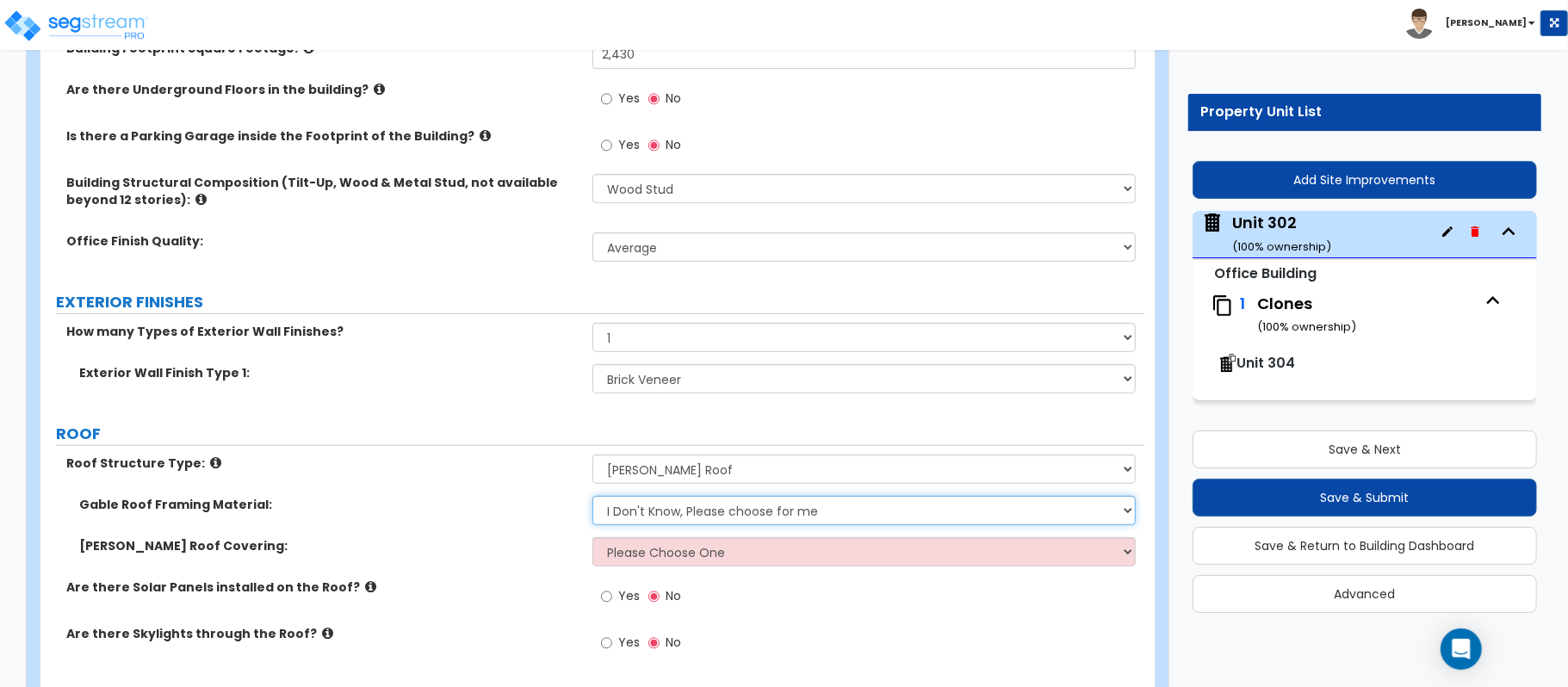
select select "2"
click at [592, 497] on select "I Don't Know, Please choose for me Metal Wood" at bounding box center [863, 510] width 543 height 29
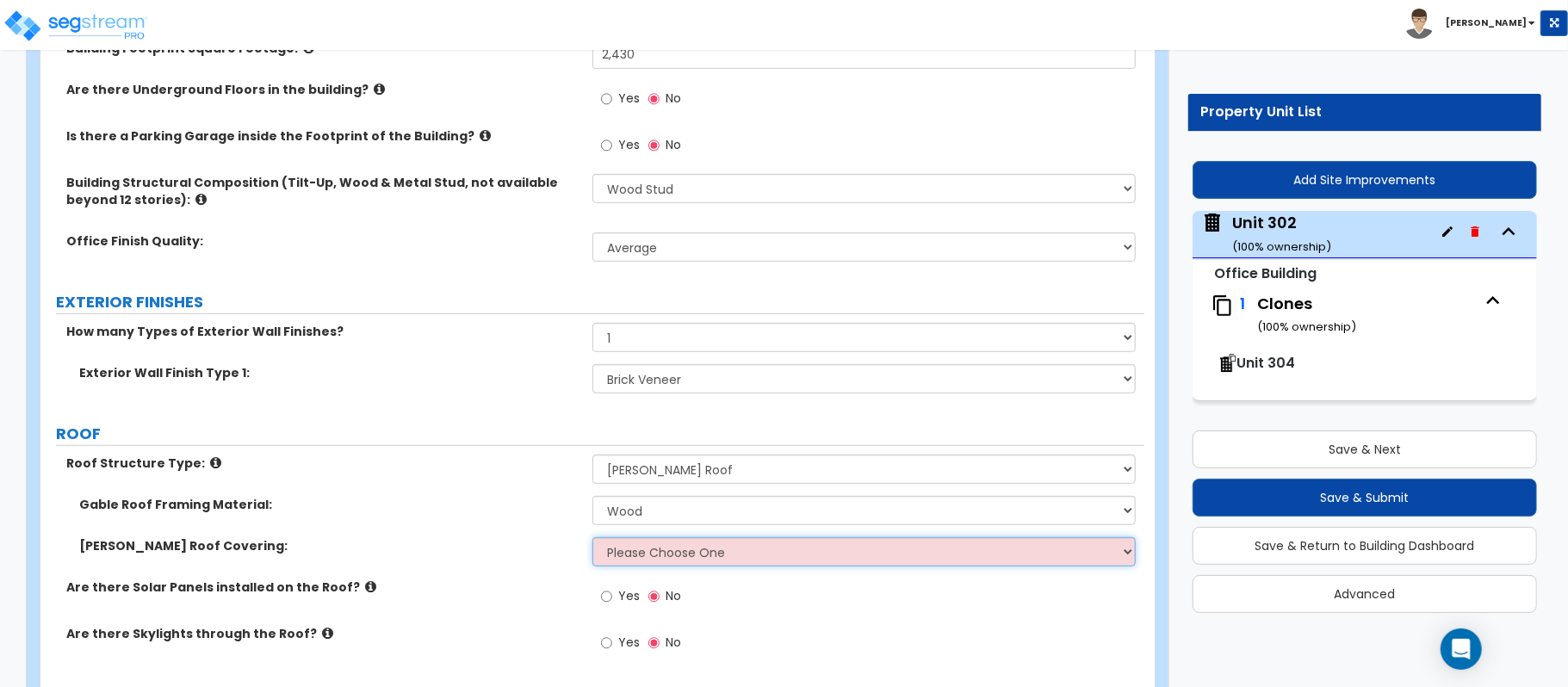
click at [624, 555] on select "Please Choose One Asphalt Shingle Clay Tile Wood Shingle Metal Shingle Standing…" at bounding box center [863, 551] width 543 height 29
select select "1"
click at [592, 539] on select "Please Choose One Asphalt Shingle Clay Tile Wood Shingle Metal Shingle Standing…" at bounding box center [863, 551] width 543 height 29
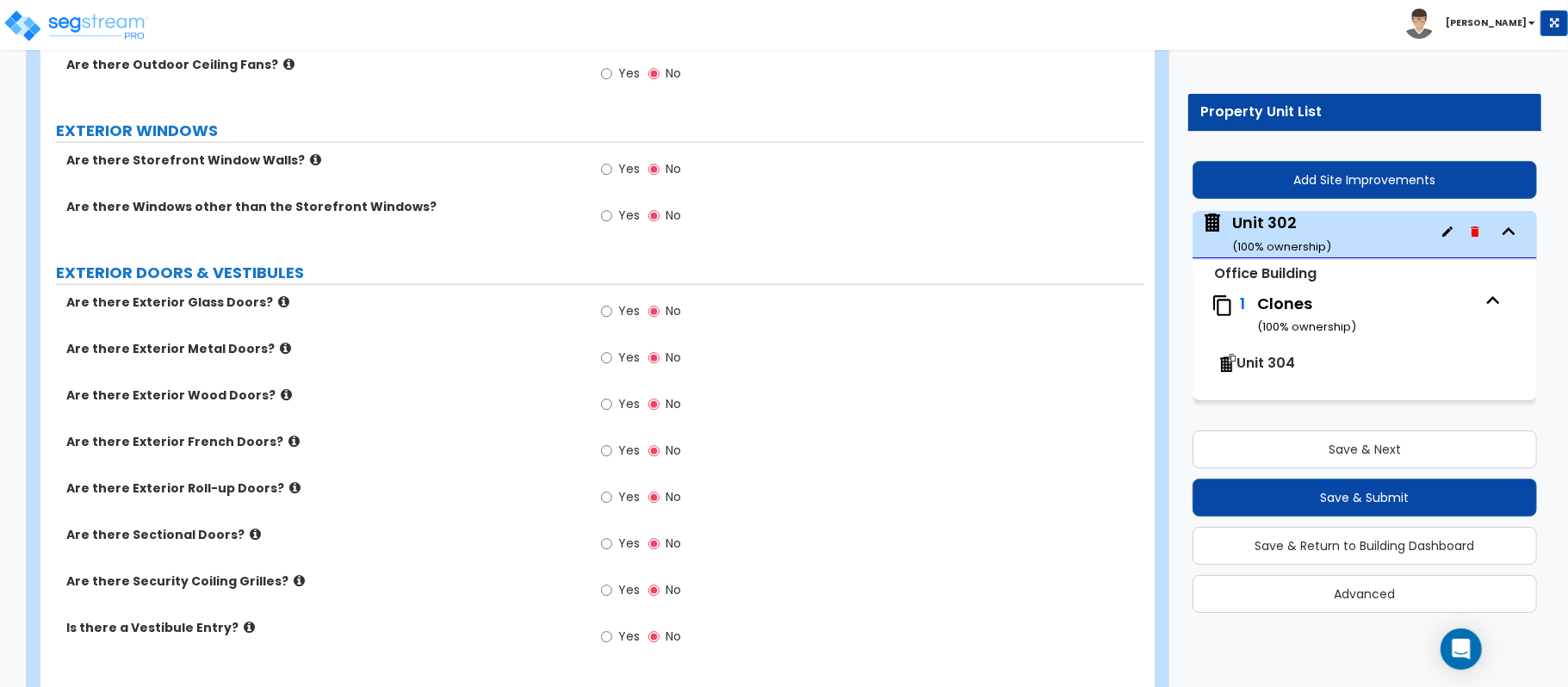
scroll to position [1147, 0]
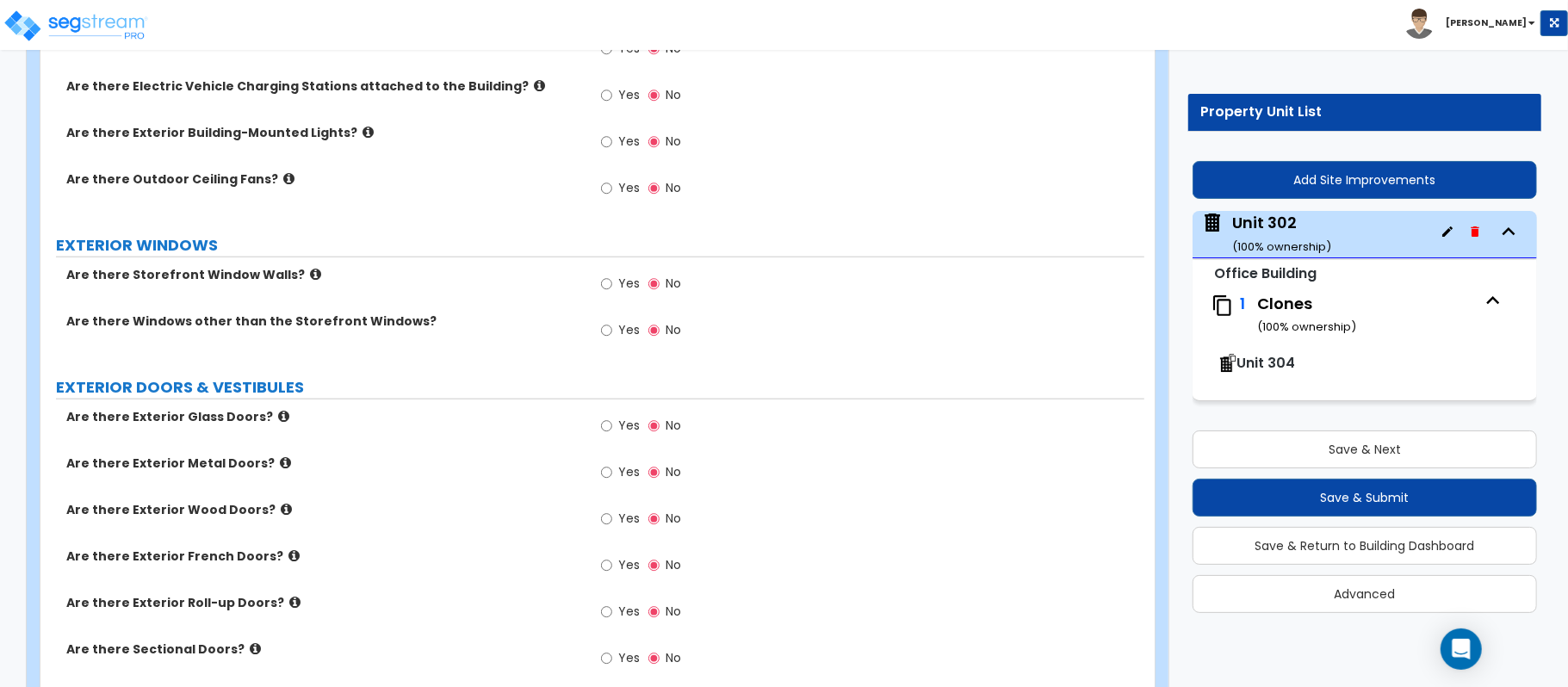
click at [616, 559] on label "Yes" at bounding box center [620, 567] width 39 height 29
click at [612, 559] on input "Yes" at bounding box center [606, 566] width 12 height 19
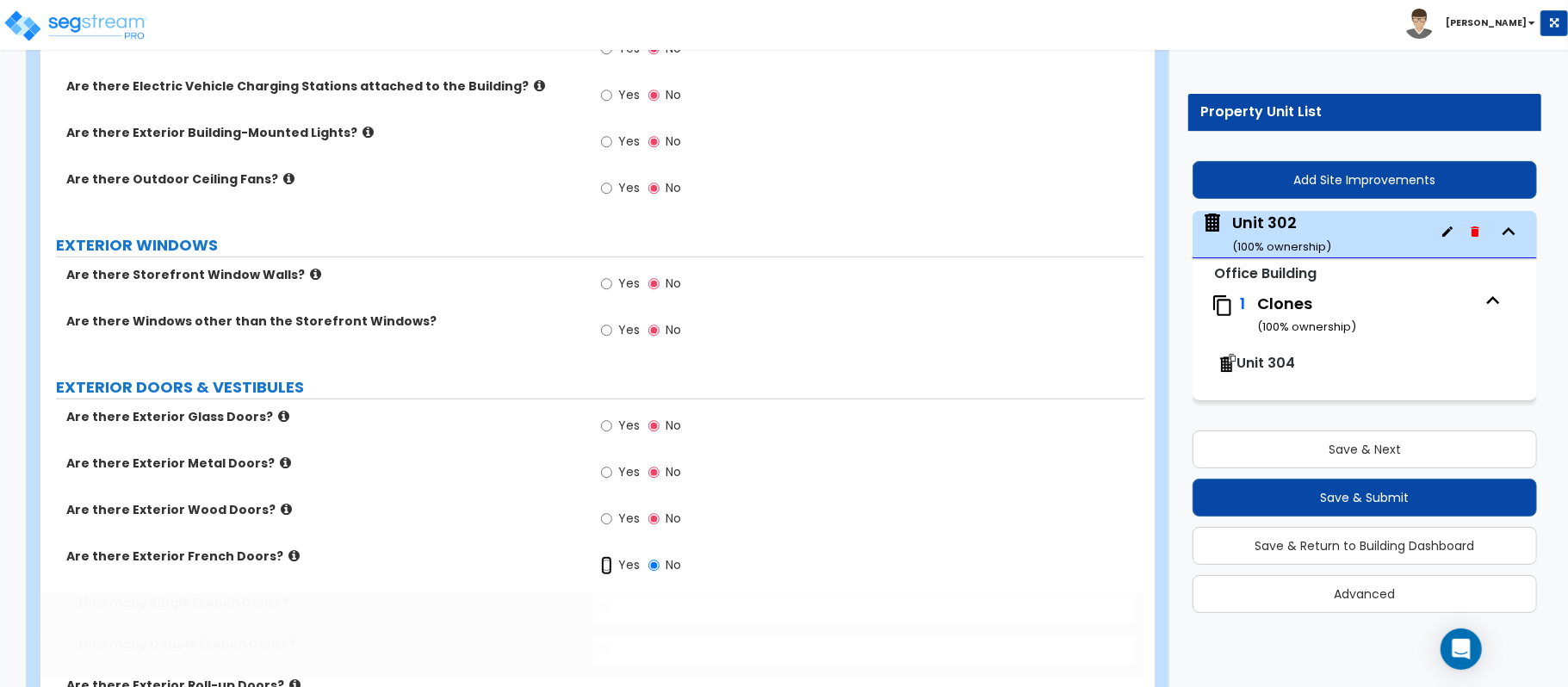
radio input "true"
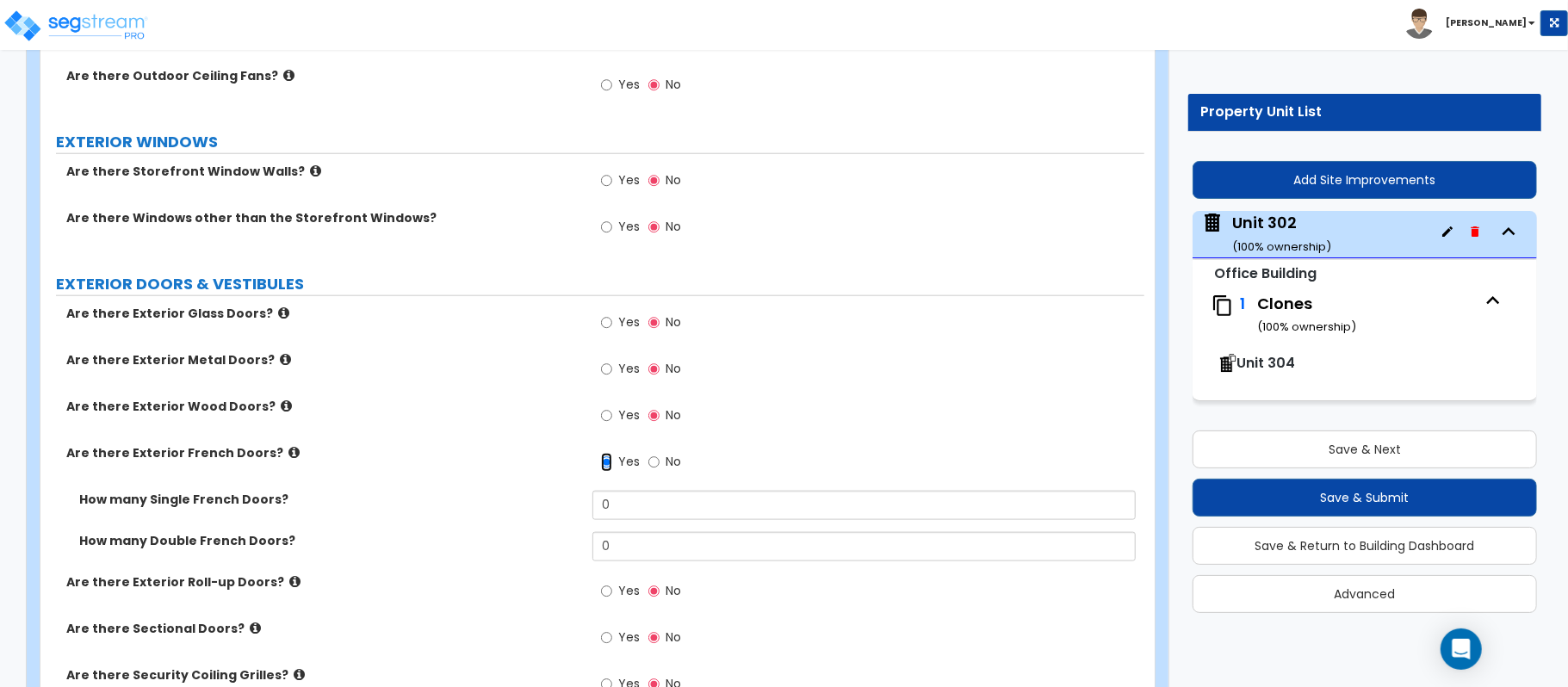
scroll to position [1377, 0]
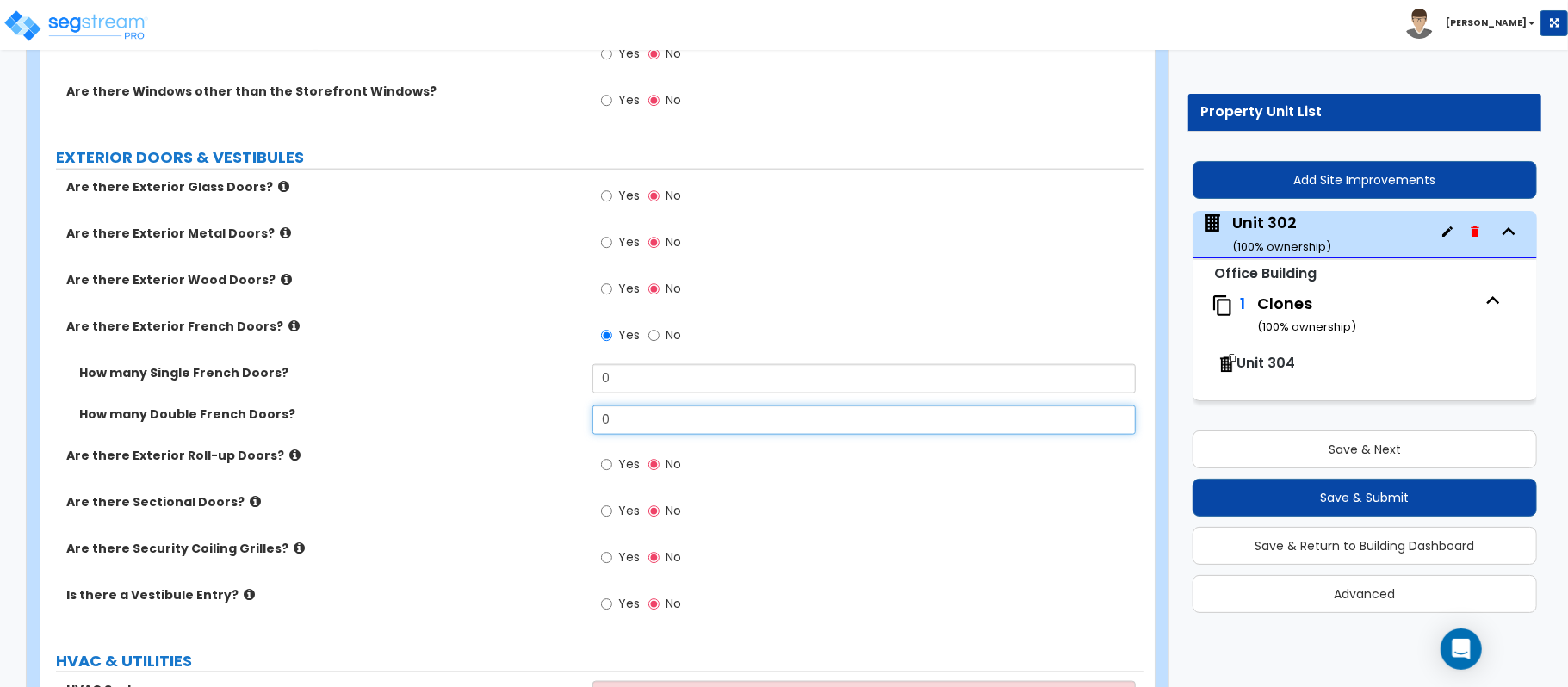
drag, startPoint x: 624, startPoint y: 427, endPoint x: 546, endPoint y: 423, distance: 78.1
click at [546, 423] on div "How many Double French Doors? 0" at bounding box center [592, 425] width 1104 height 41
type input "1"
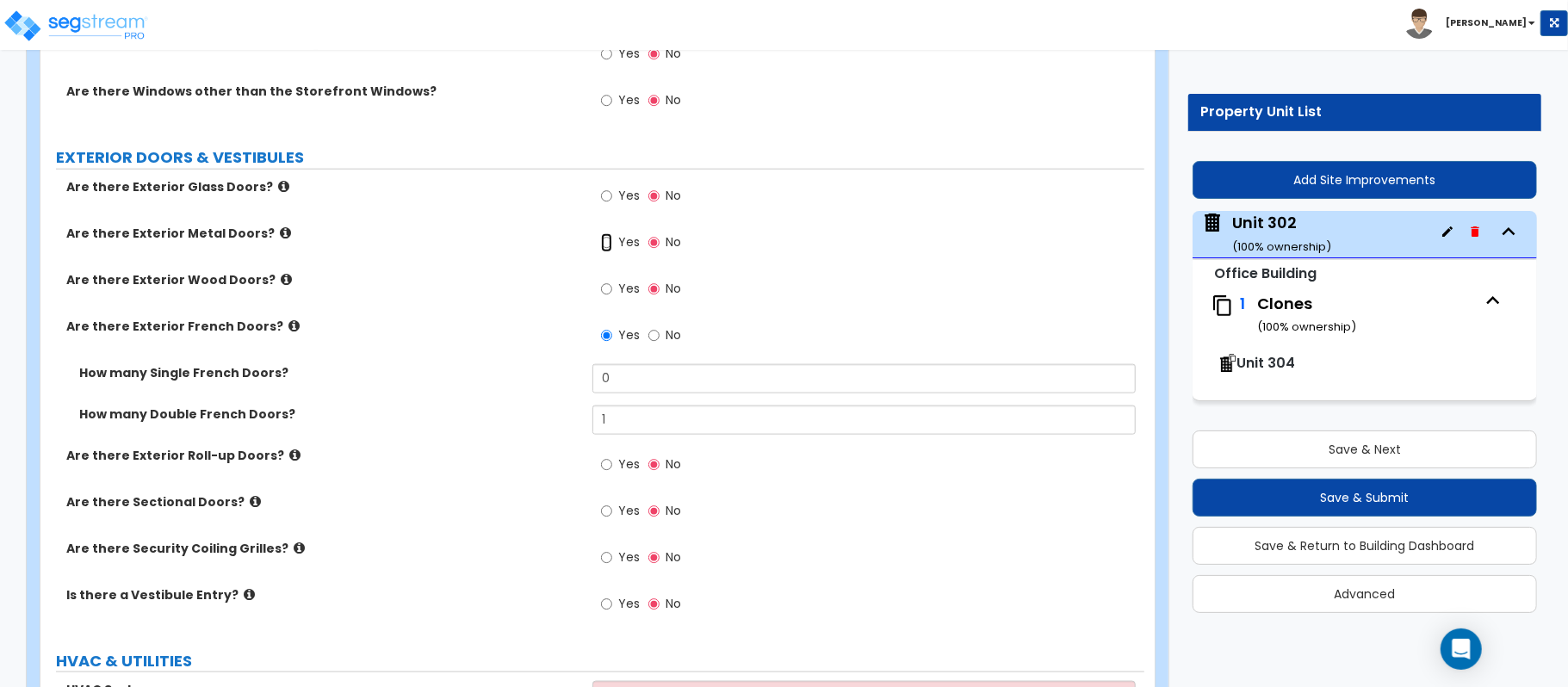
click at [601, 249] on input "Yes" at bounding box center [606, 242] width 12 height 19
radio input "true"
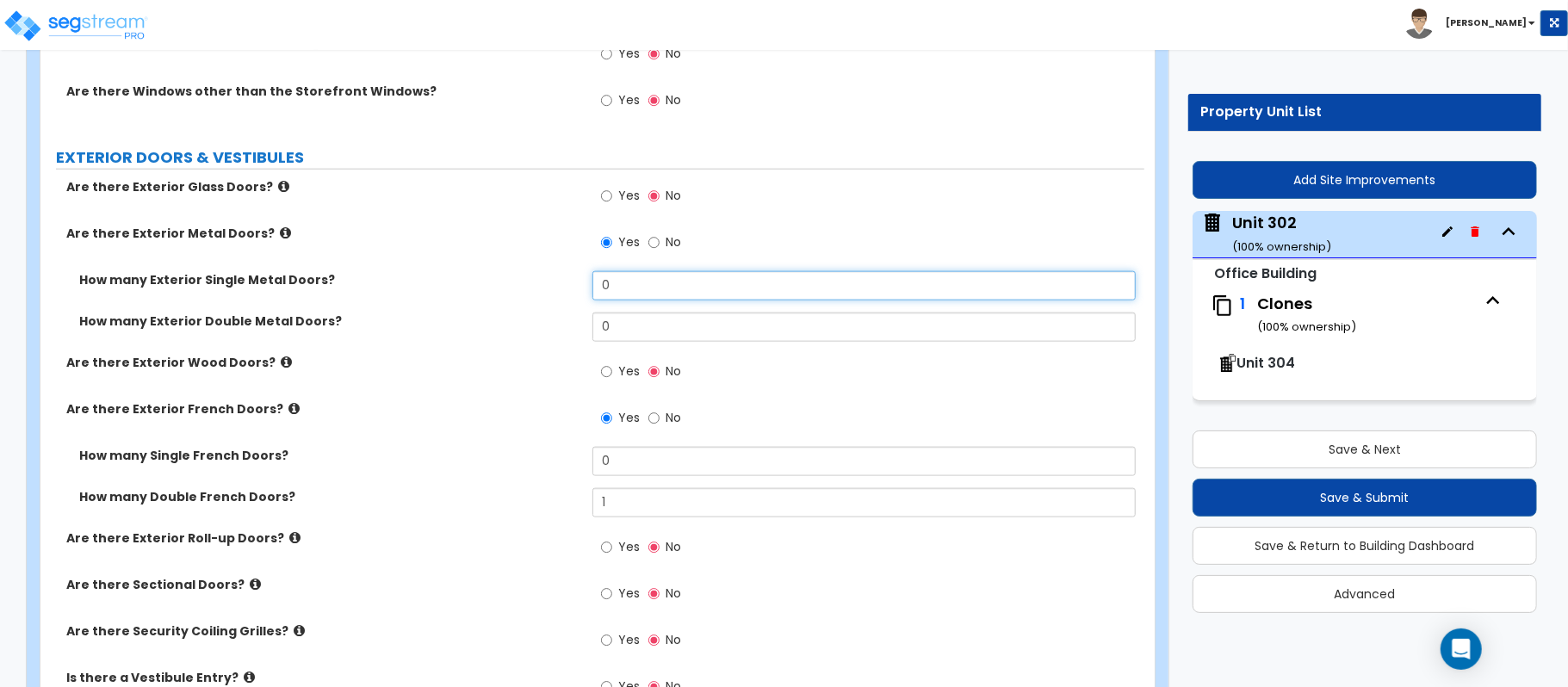
drag, startPoint x: 633, startPoint y: 290, endPoint x: 483, endPoint y: 297, distance: 150.2
click at [483, 297] on div "How many Exterior Single Metal Doors? 0" at bounding box center [592, 292] width 1104 height 41
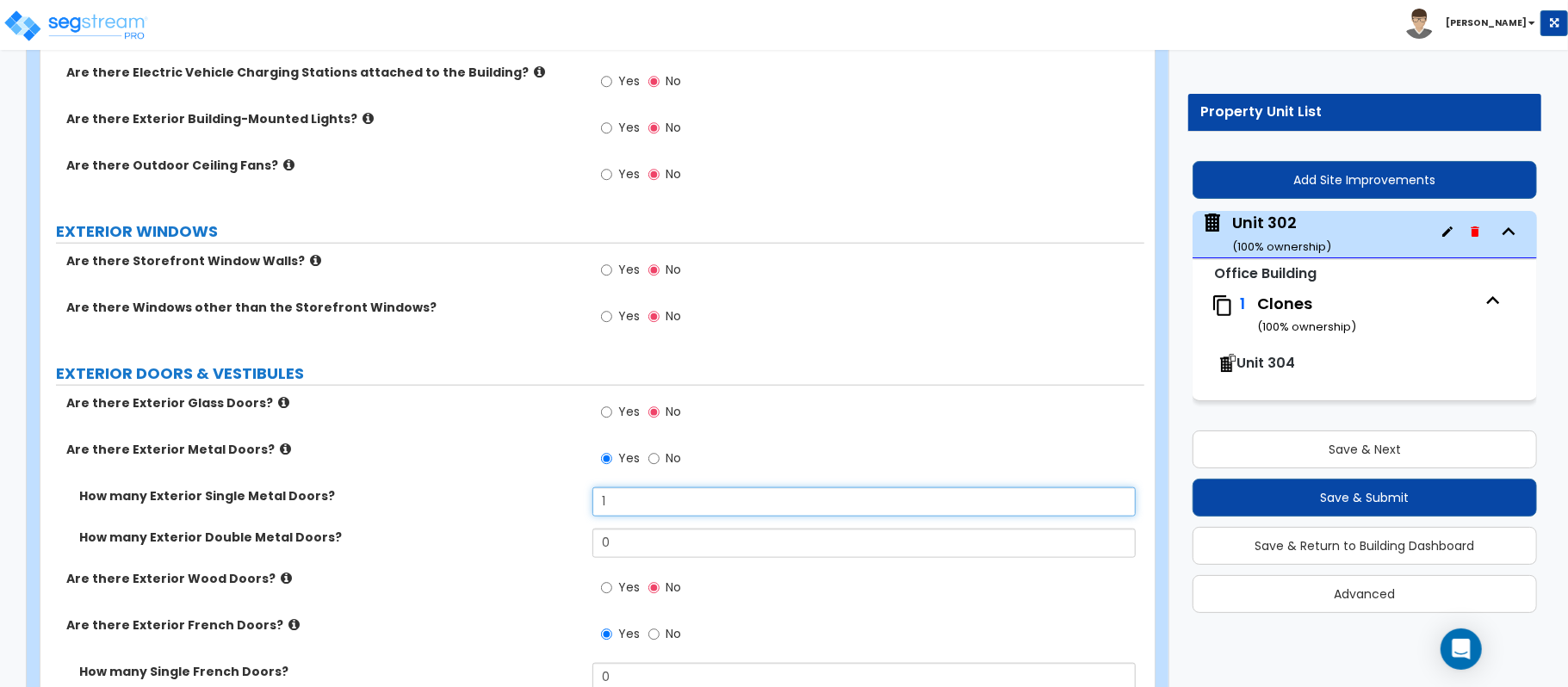
scroll to position [1147, 0]
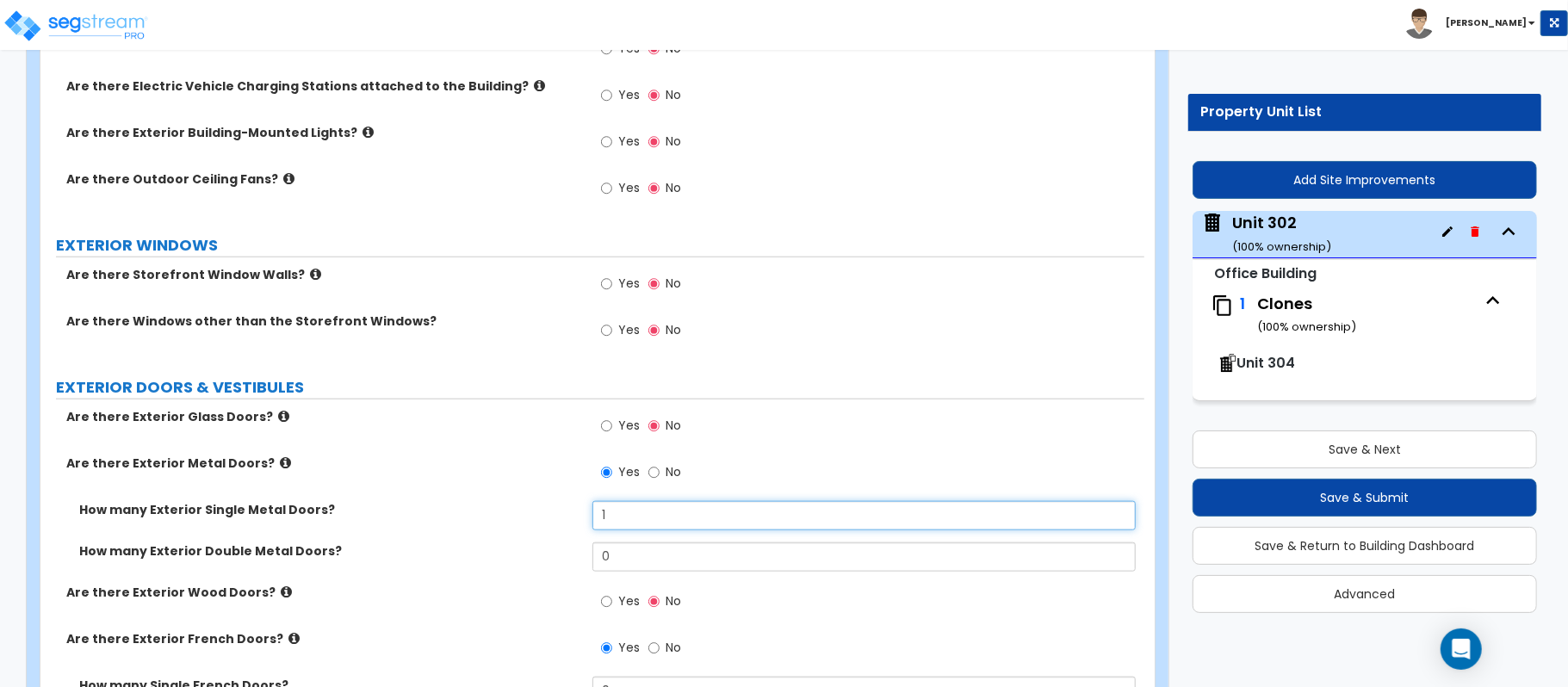
type input "1"
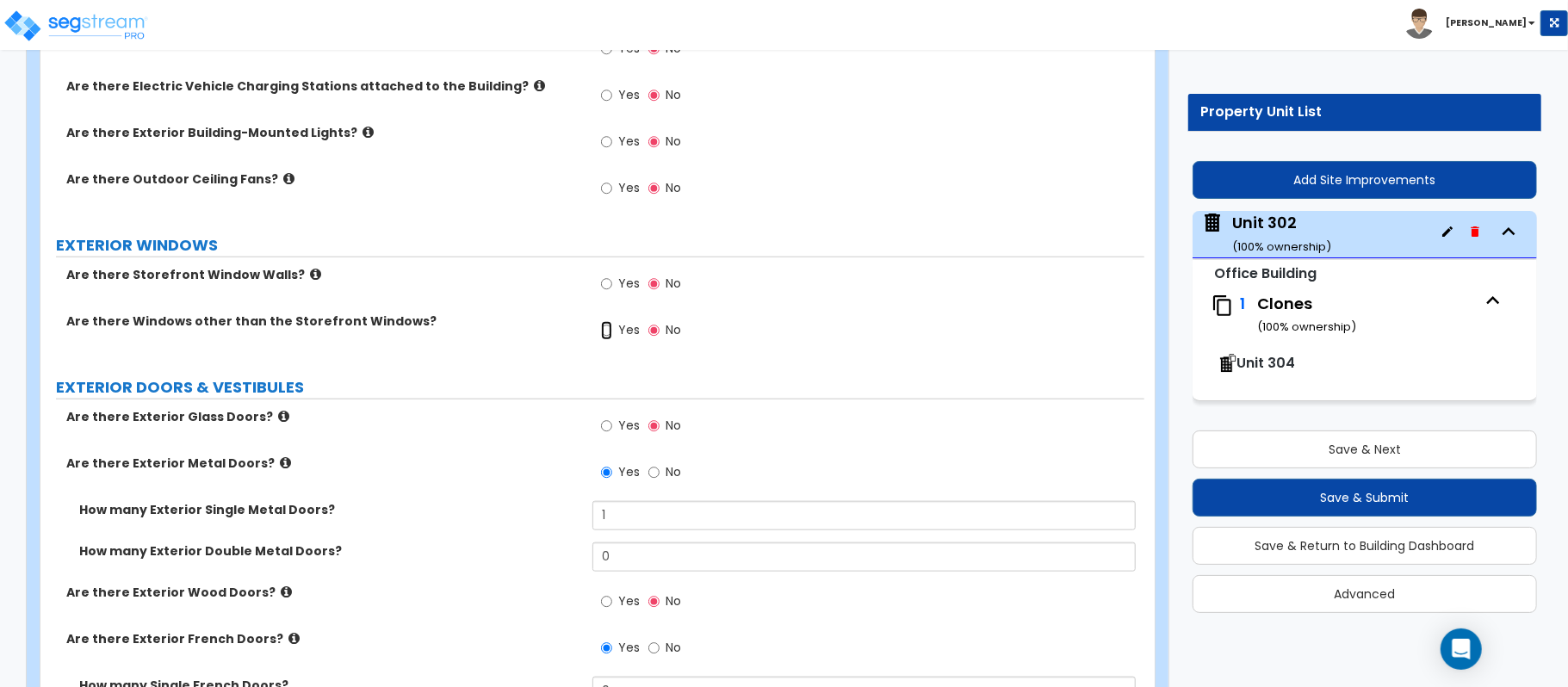
click at [609, 339] on input "Yes" at bounding box center [606, 331] width 12 height 19
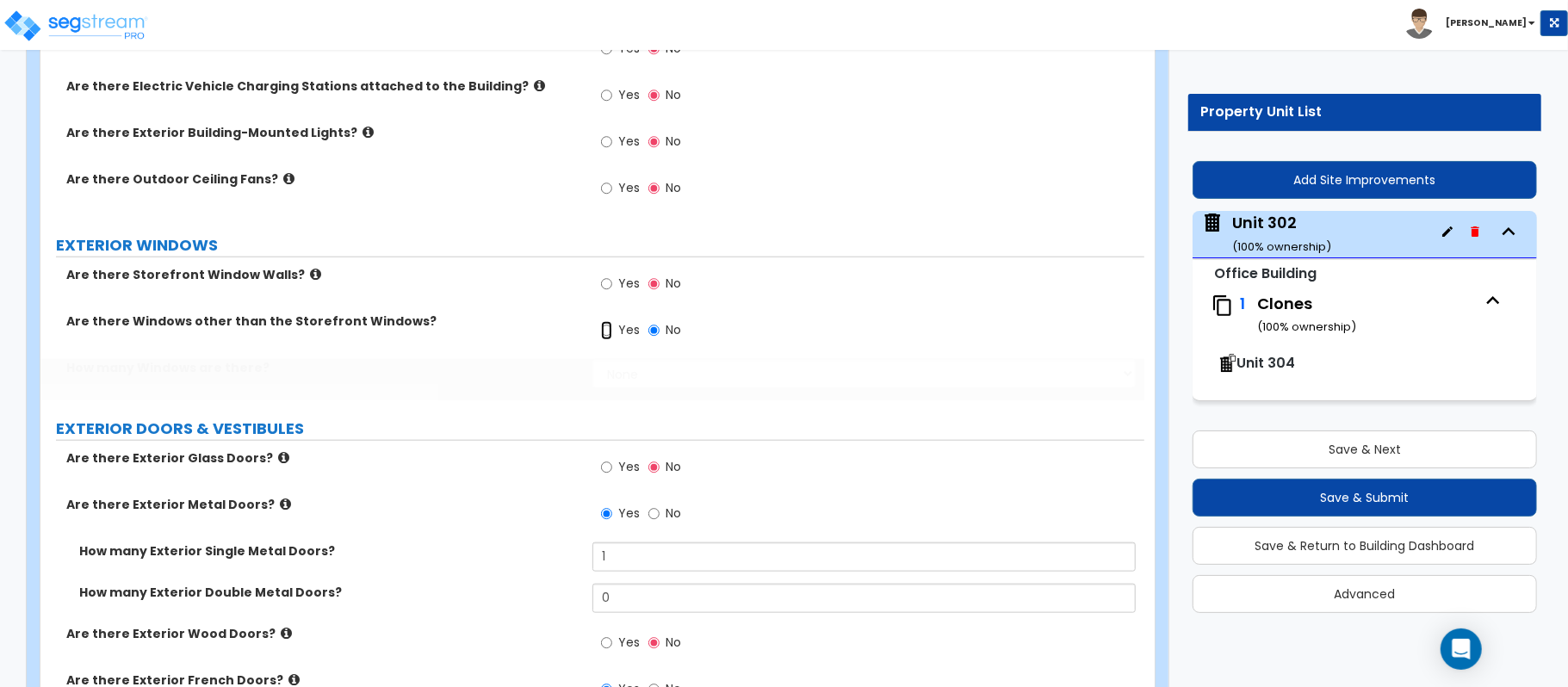
radio input "true"
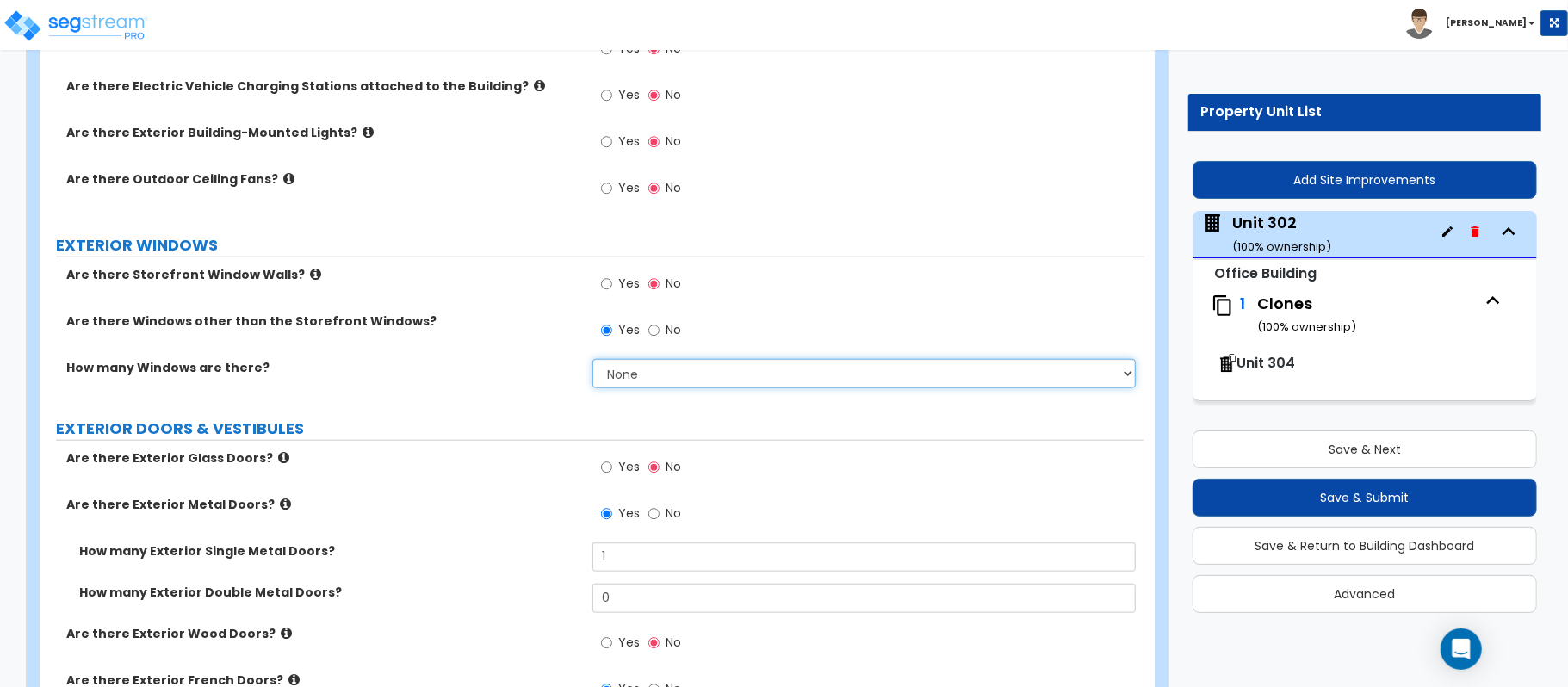
click at [631, 371] on select "None I want to enter a Percentage of the Exterior Windows I want to enter the N…" at bounding box center [863, 373] width 543 height 29
select select "2"
click at [592, 362] on select "None I want to enter a Percentage of the Exterior Windows I want to enter the N…" at bounding box center [863, 373] width 543 height 29
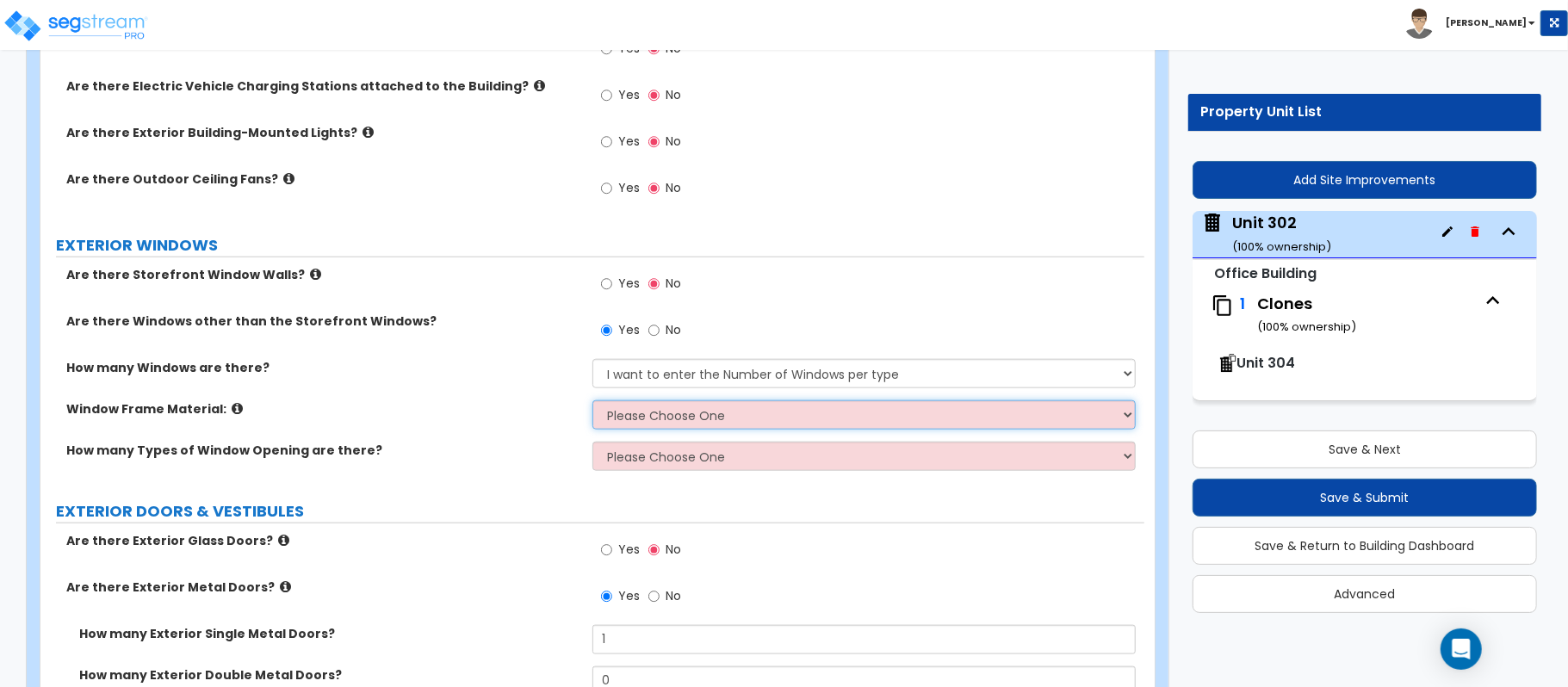
click at [679, 425] on select "Please Choose One Vinyl Aluminum Wood" at bounding box center [863, 415] width 543 height 29
select select "2"
click at [592, 403] on select "Please Choose One Vinyl Aluminum Wood" at bounding box center [863, 415] width 543 height 29
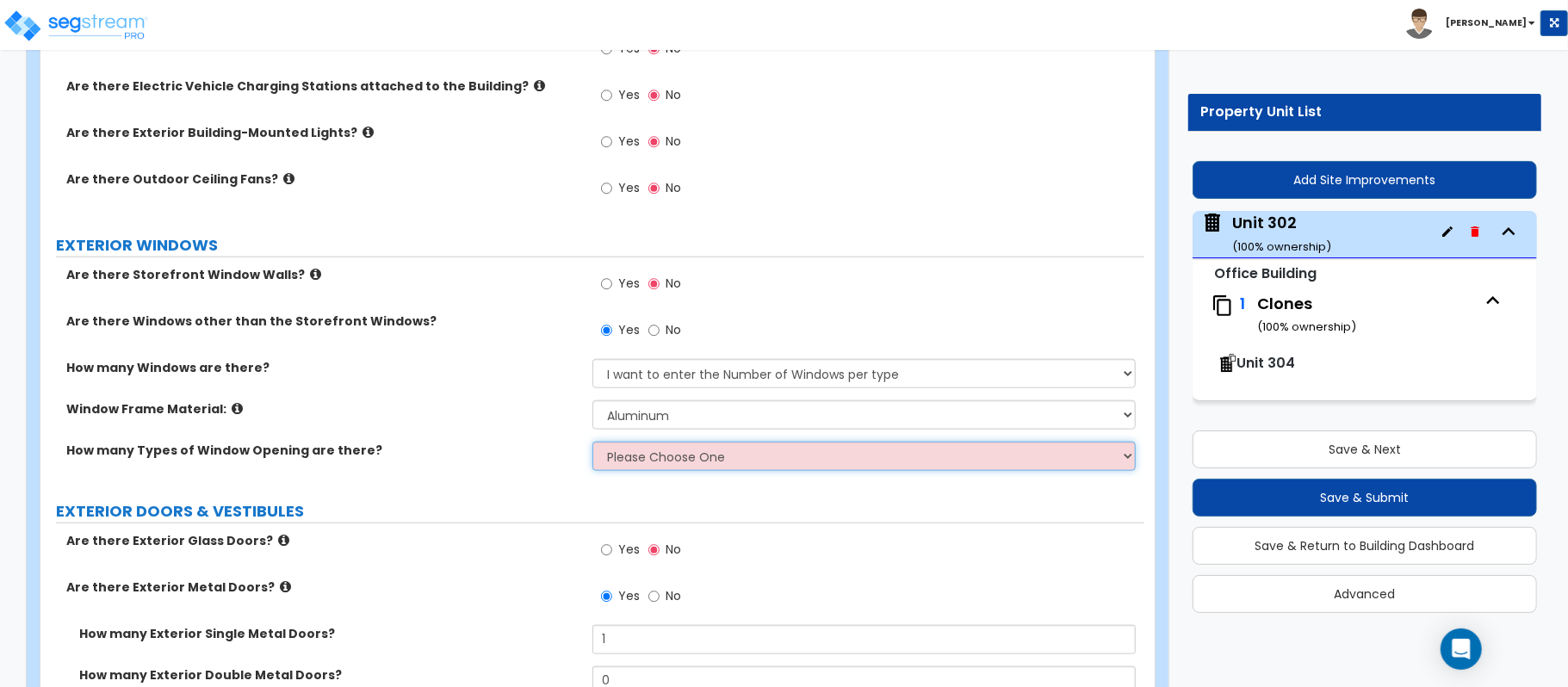
click at [673, 471] on select "Please Choose One 1 2 3 4" at bounding box center [863, 456] width 543 height 29
select select "1"
click at [592, 445] on select "Please Choose One 1 2 3 4" at bounding box center [863, 456] width 543 height 29
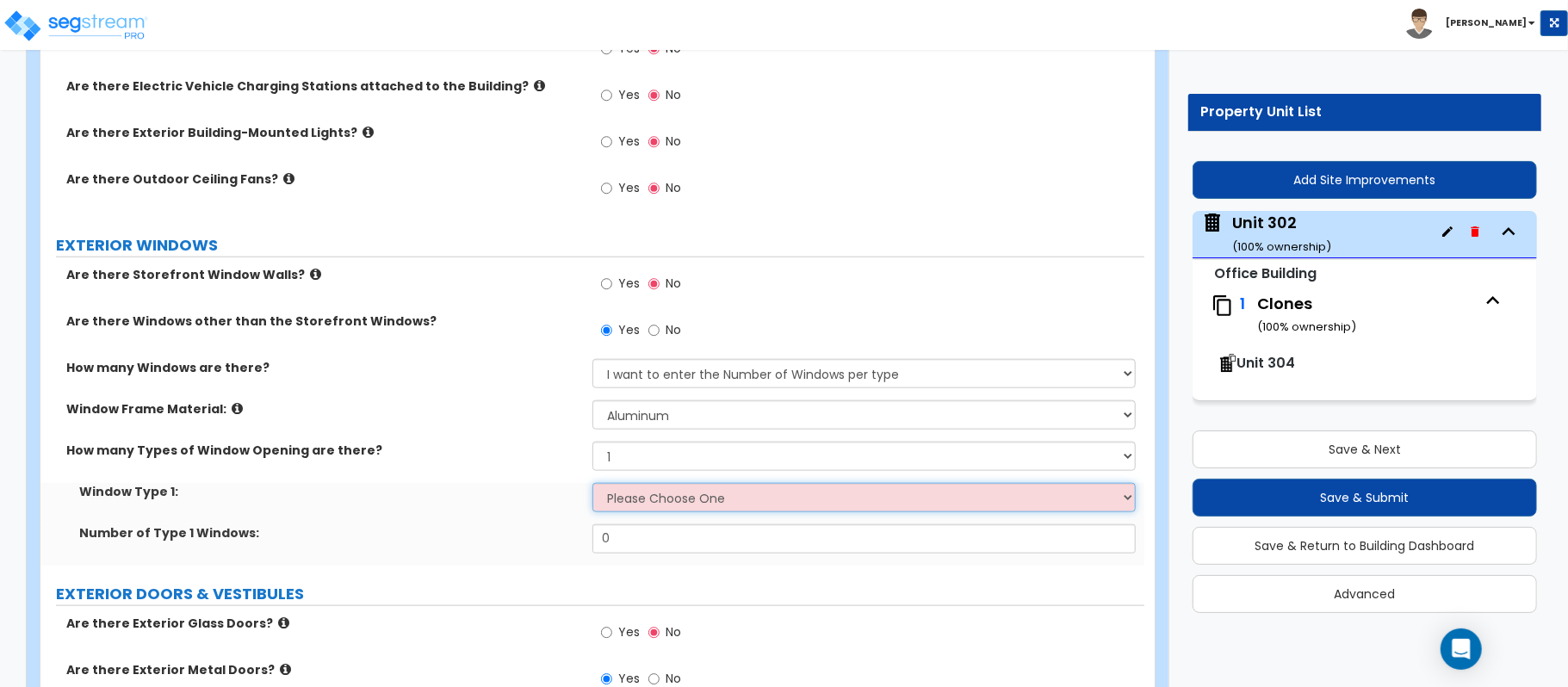
click at [679, 503] on select "Please Choose One Sliding Picture/Fixed Double/Single Hung Awning Swing" at bounding box center [863, 497] width 543 height 29
select select "1"
click at [592, 485] on select "Please Choose One Sliding Picture/Fixed Double/Single Hung Awning Swing" at bounding box center [863, 497] width 543 height 29
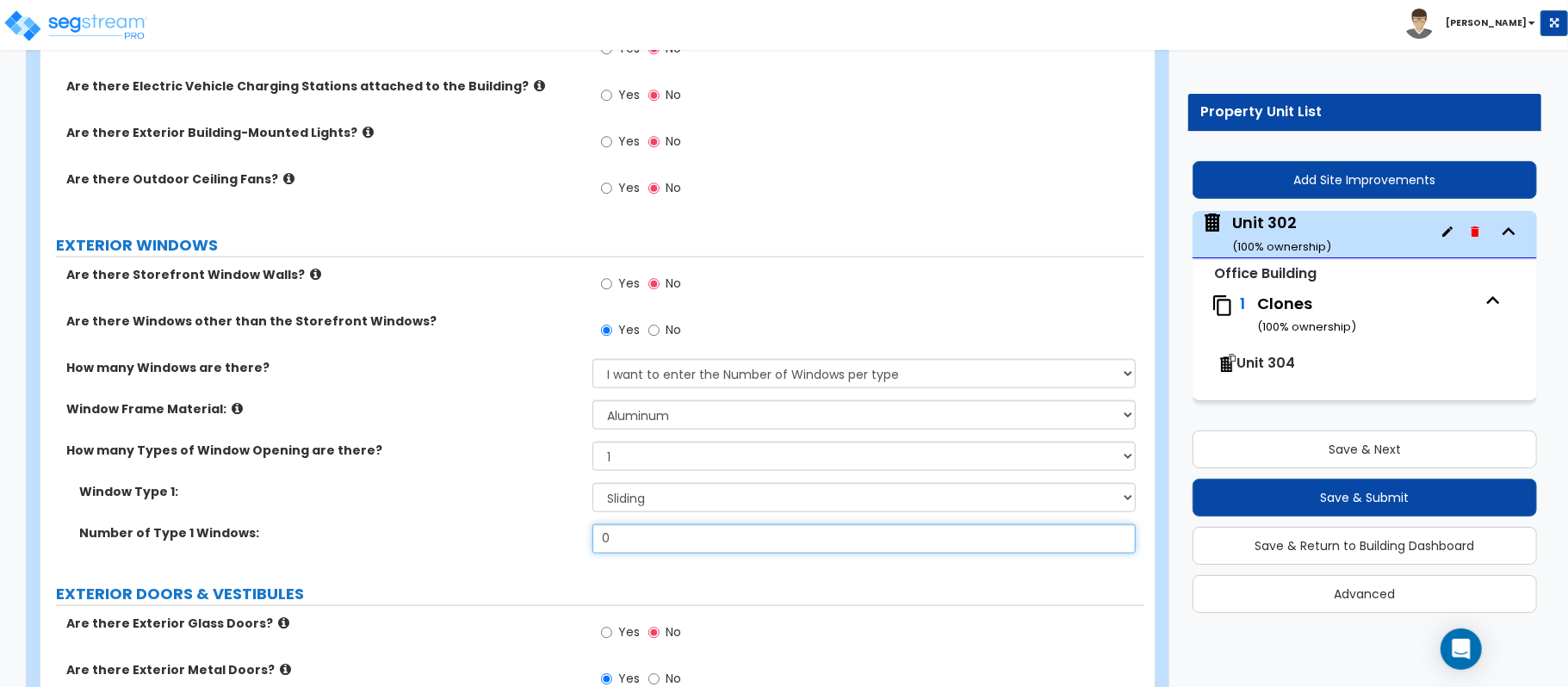
drag, startPoint x: 633, startPoint y: 548, endPoint x: 553, endPoint y: 549, distance: 80.0
click at [553, 548] on div "Number of Type 1 Windows: 0" at bounding box center [592, 545] width 1104 height 41
type input "10"
click at [537, 527] on label "Number of Type 1 Windows:" at bounding box center [329, 533] width 501 height 17
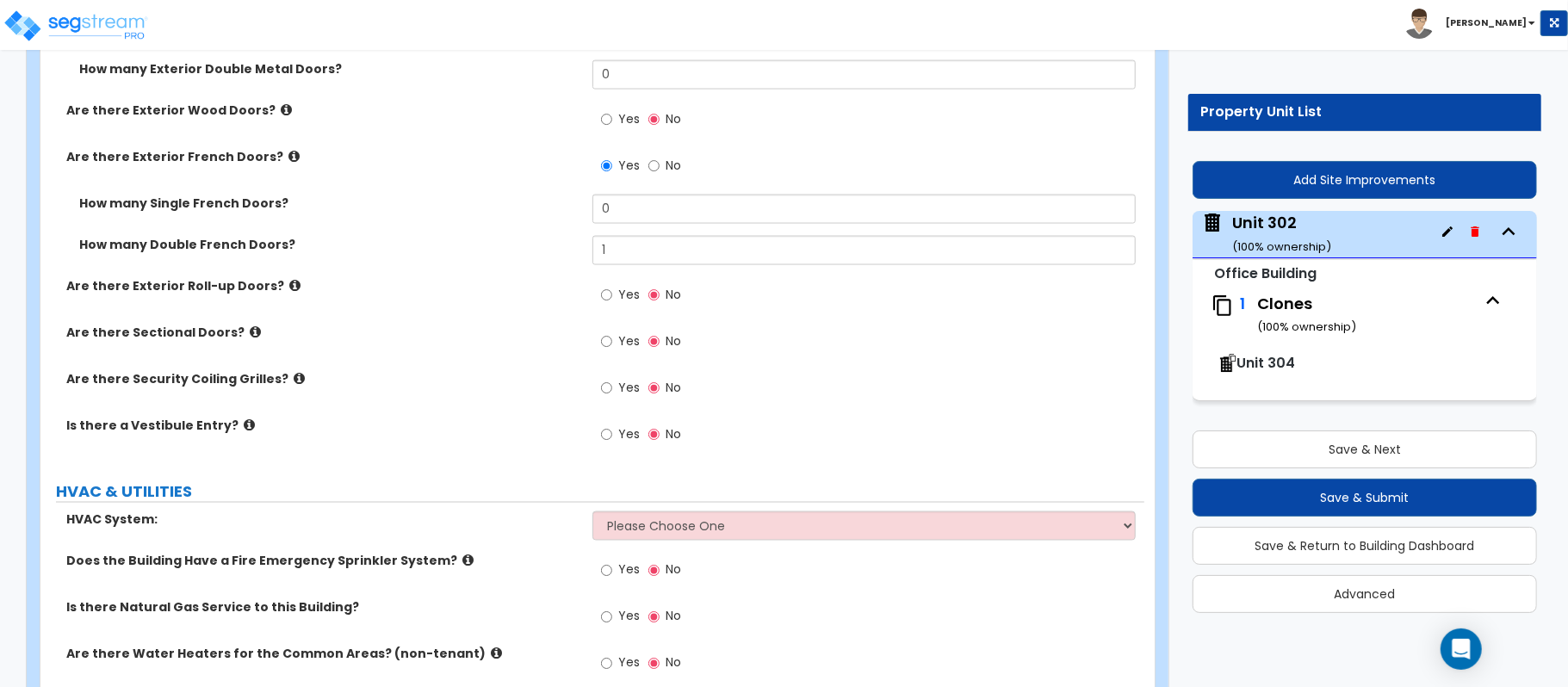
scroll to position [1950, 0]
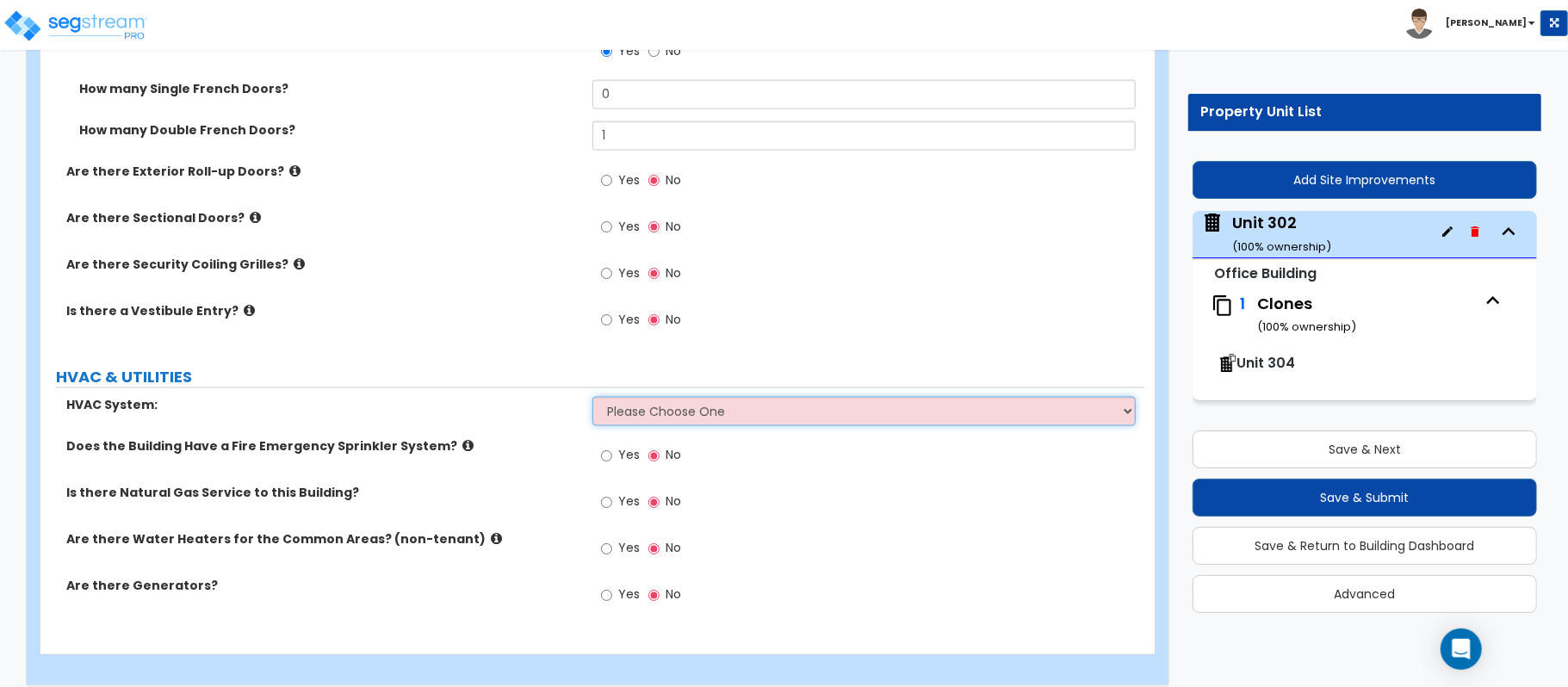
click at [794, 425] on select "Please Choose One Rooftop Unit Furnace-Condenser Forced Air Split Heating/Cooli…" at bounding box center [863, 411] width 543 height 29
click at [800, 419] on select "Please Choose One Rooftop Unit Furnace-Condenser Forced Air Split Heating/Cooli…" at bounding box center [863, 411] width 543 height 29
select select "1"
click at [592, 400] on select "Please Choose One Rooftop Unit Furnace-Condenser Forced Air Split Heating/Cooli…" at bounding box center [863, 411] width 543 height 29
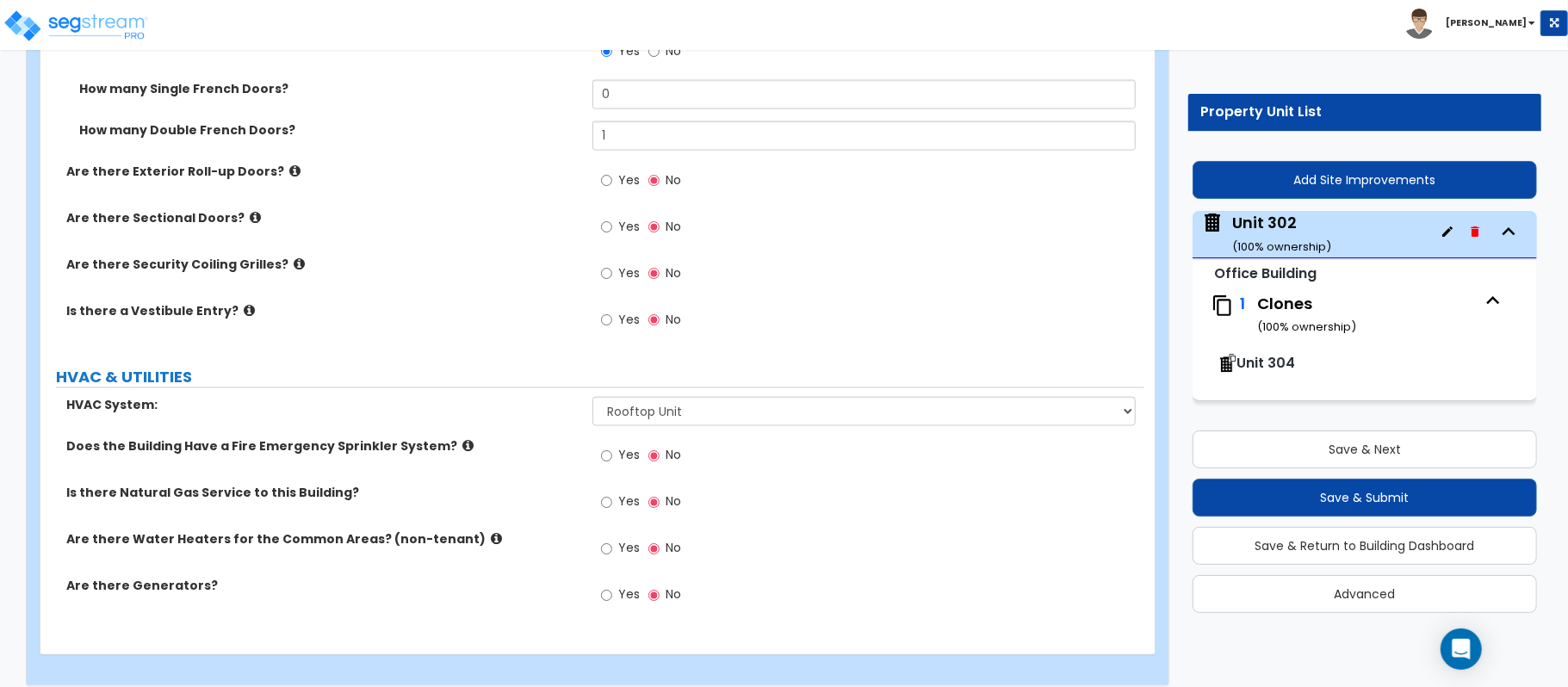
click at [613, 462] on label "Yes" at bounding box center [620, 458] width 39 height 29
click at [612, 462] on input "Yes" at bounding box center [606, 456] width 12 height 19
radio input "true"
click at [604, 504] on input "Yes" at bounding box center [606, 503] width 12 height 19
radio input "true"
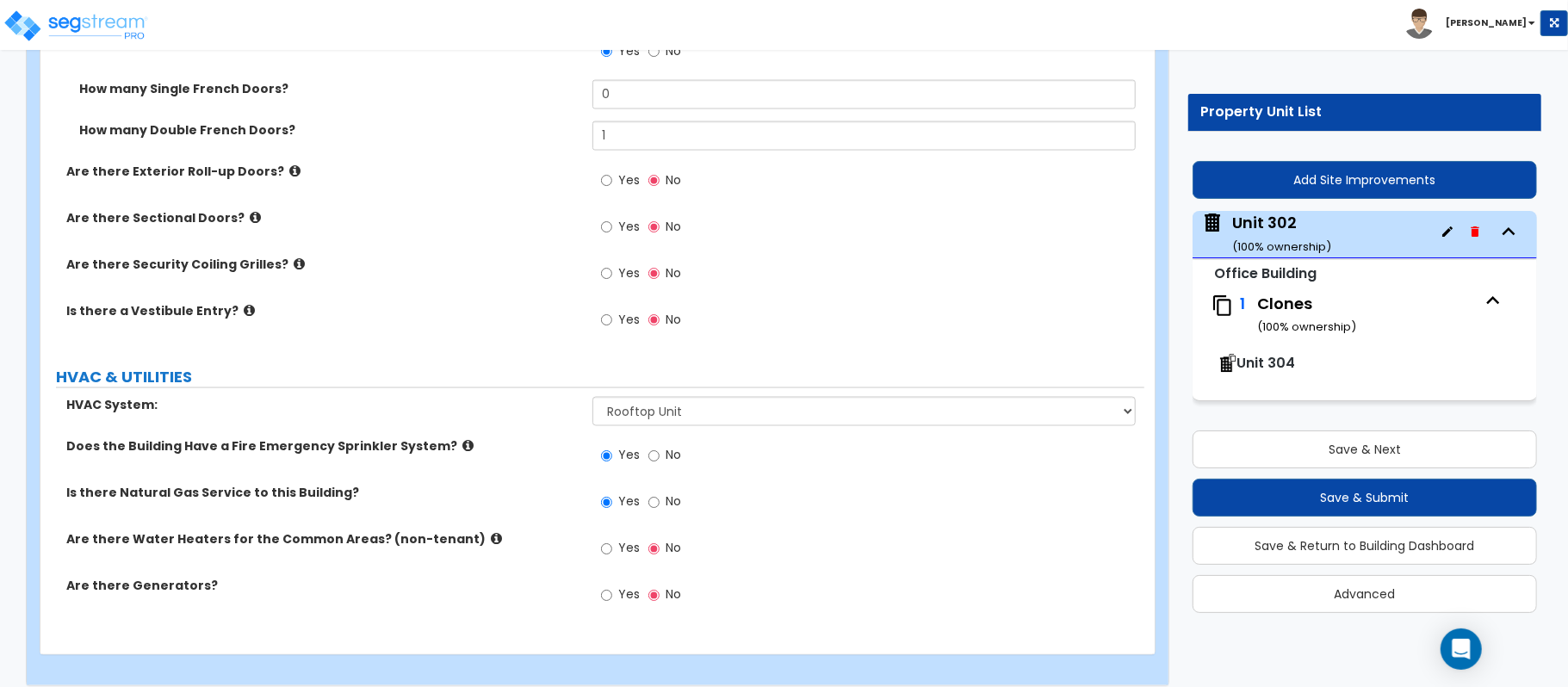
click at [491, 545] on icon at bounding box center [497, 539] width 12 height 13
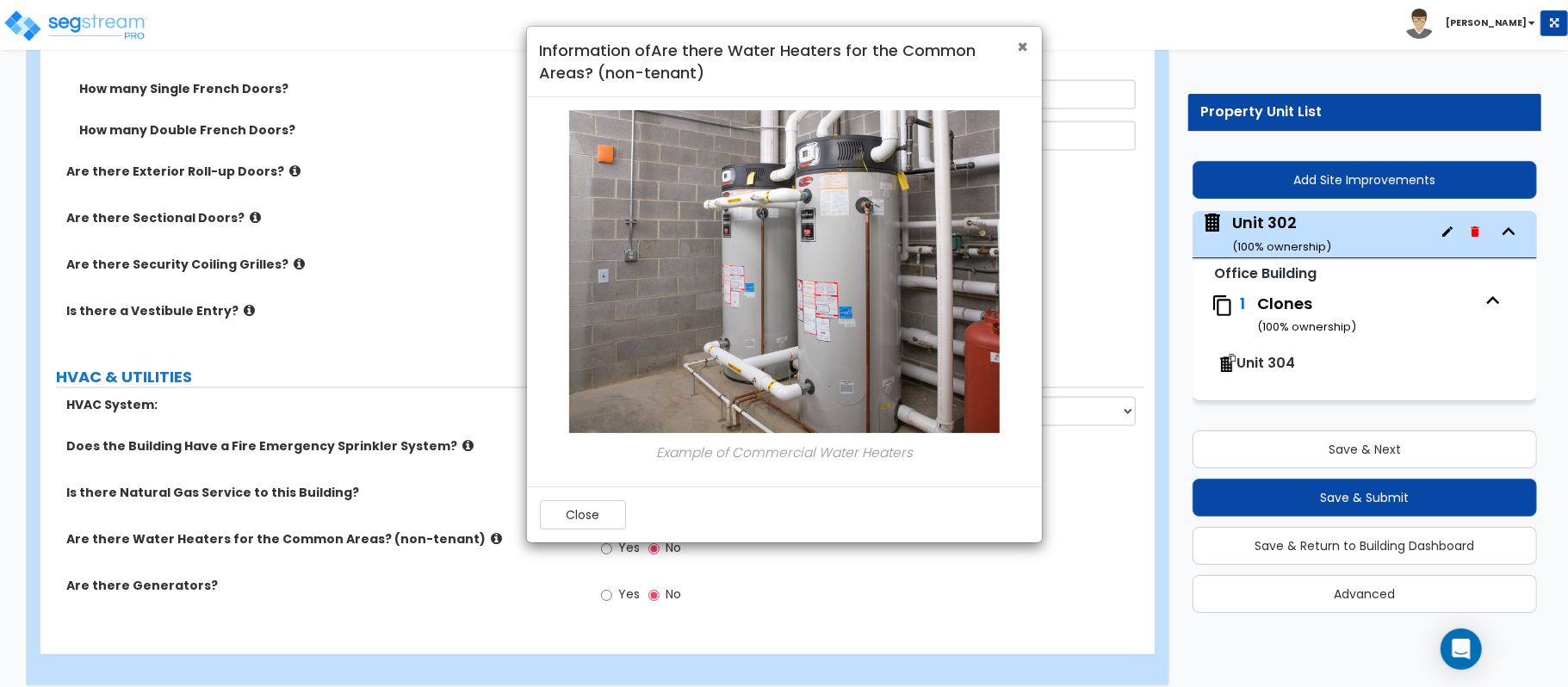
click at [1019, 48] on span "×" at bounding box center [1023, 47] width 12 height 25
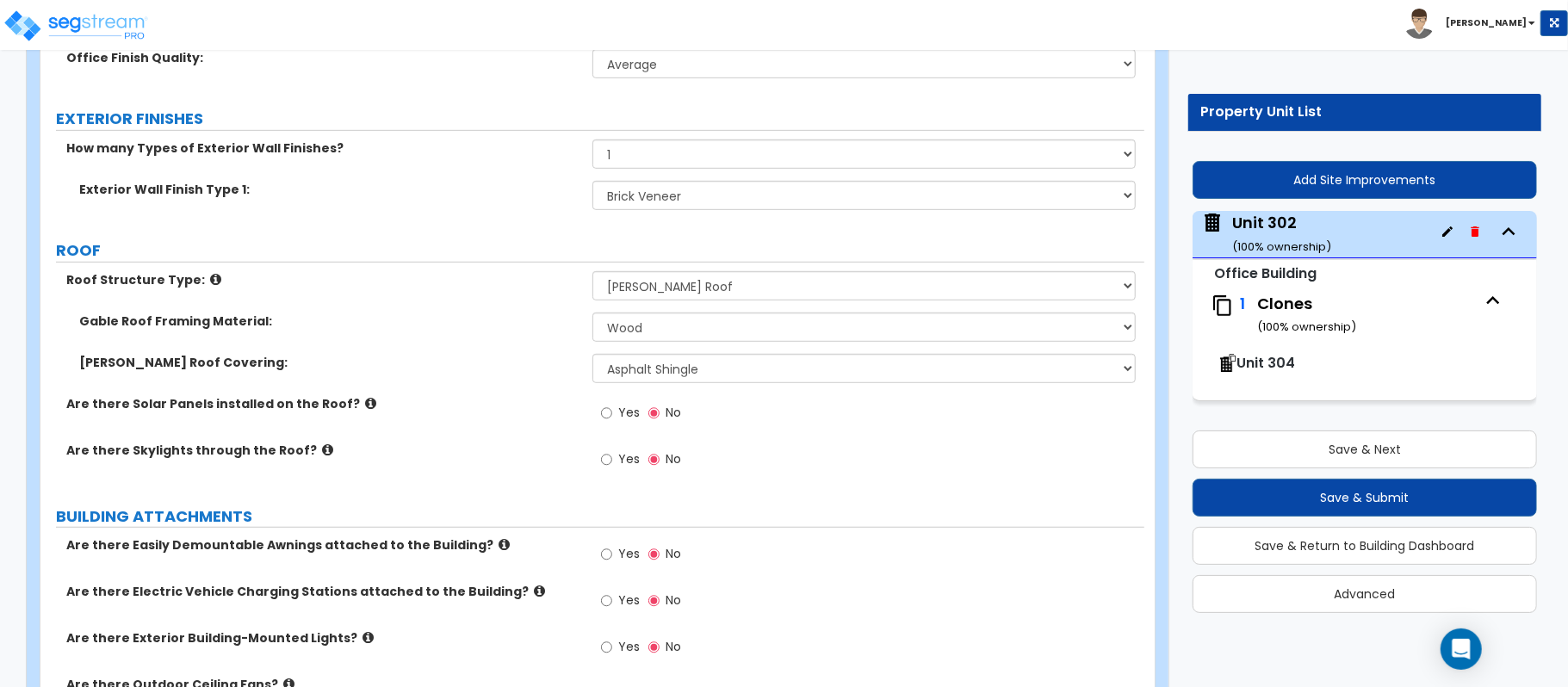
scroll to position [479, 0]
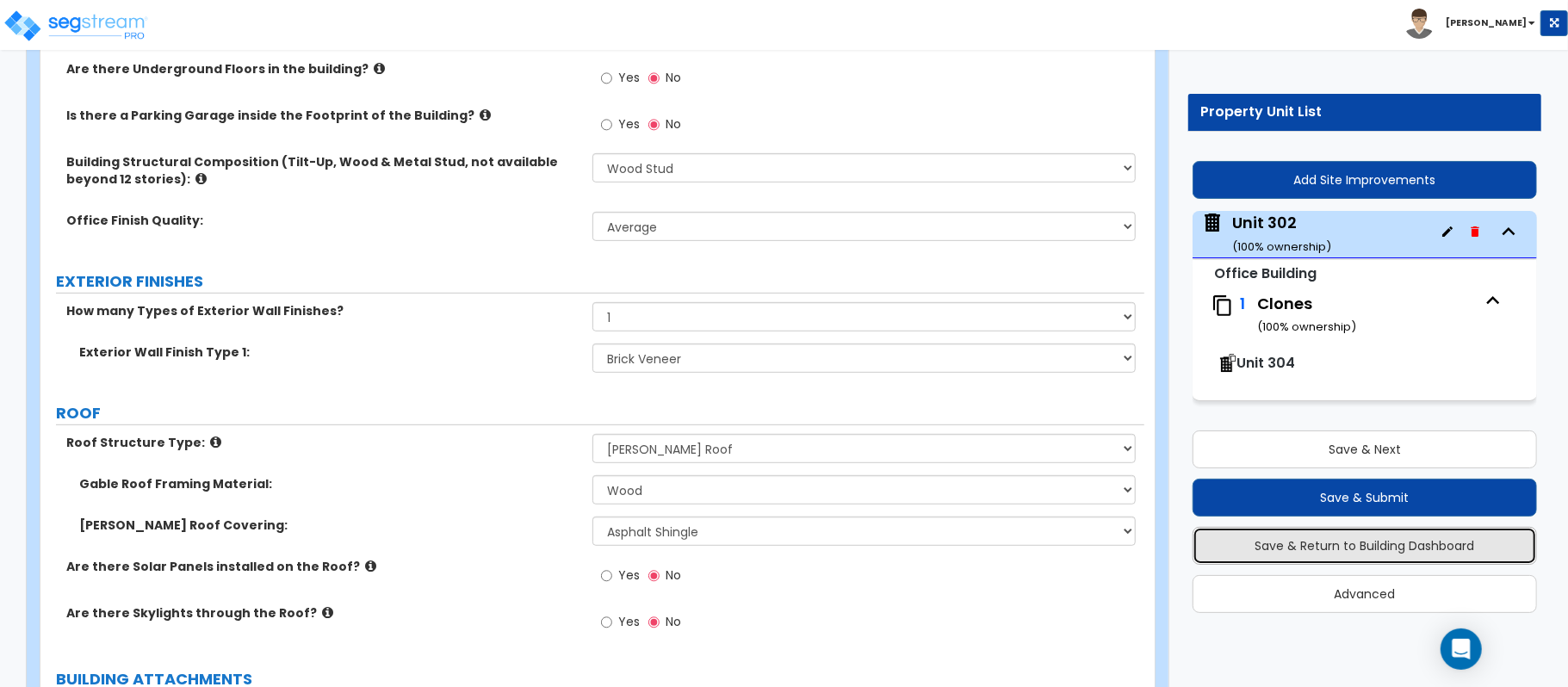
click at [1379, 543] on button "Save & Return to Building Dashboard" at bounding box center [1365, 545] width 345 height 38
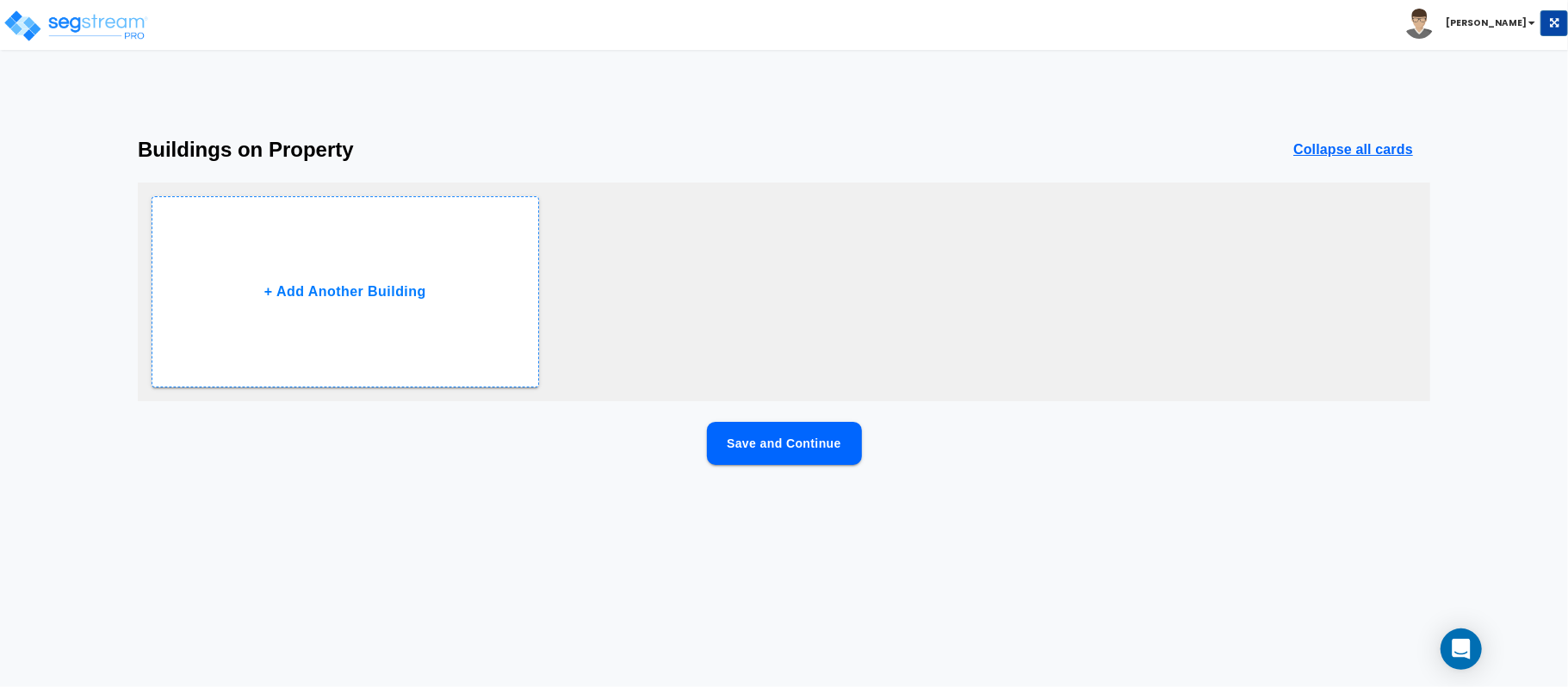
scroll to position [0, 0]
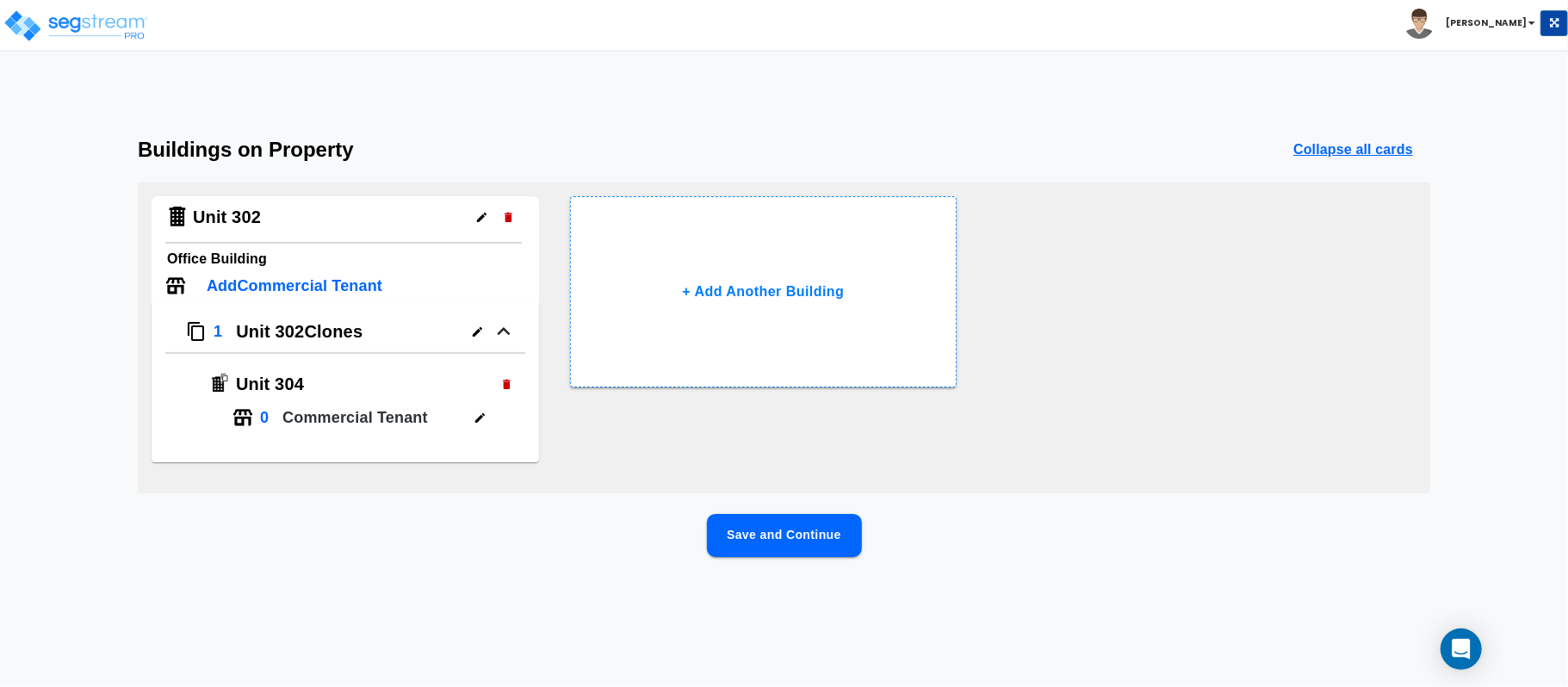
click at [373, 290] on p "Add Commercial Tenant" at bounding box center [295, 286] width 175 height 23
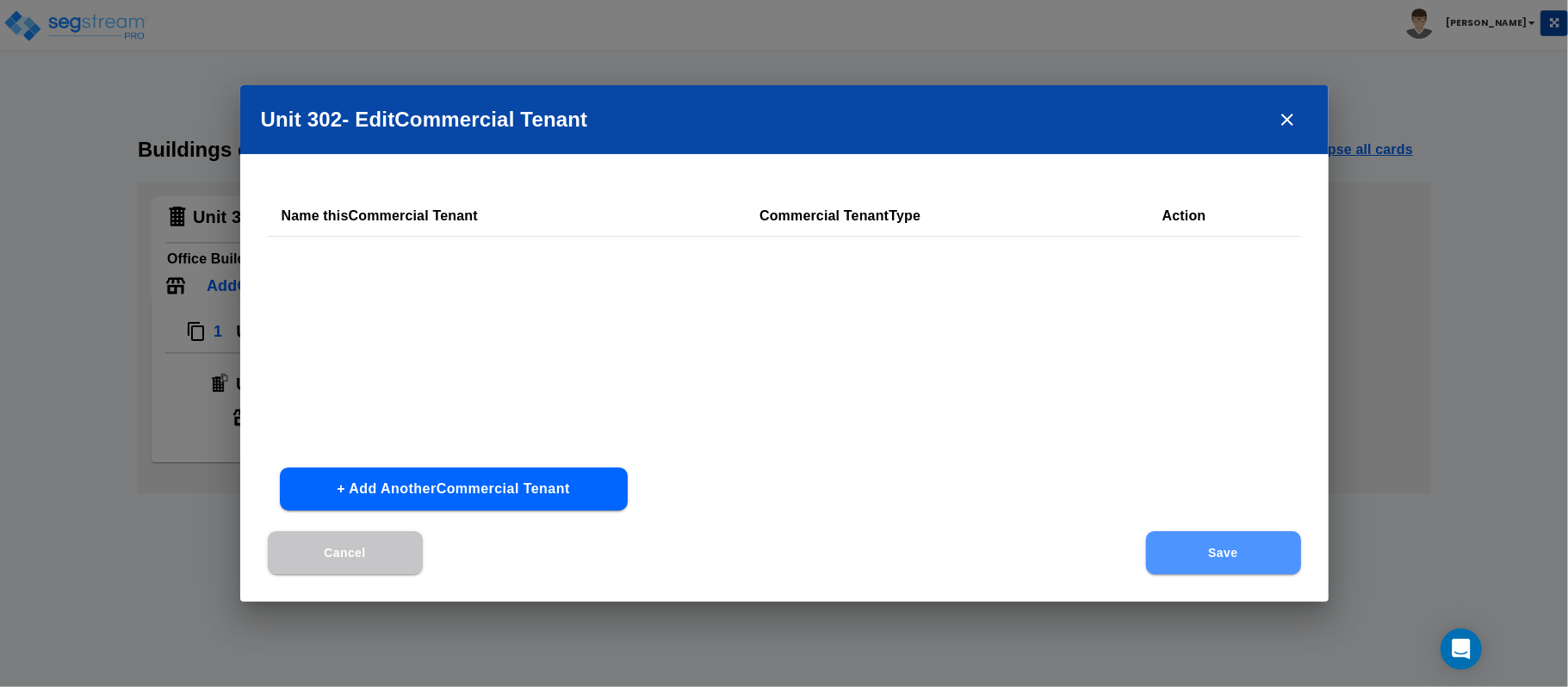
click at [1275, 539] on button "Save" at bounding box center [1223, 552] width 155 height 43
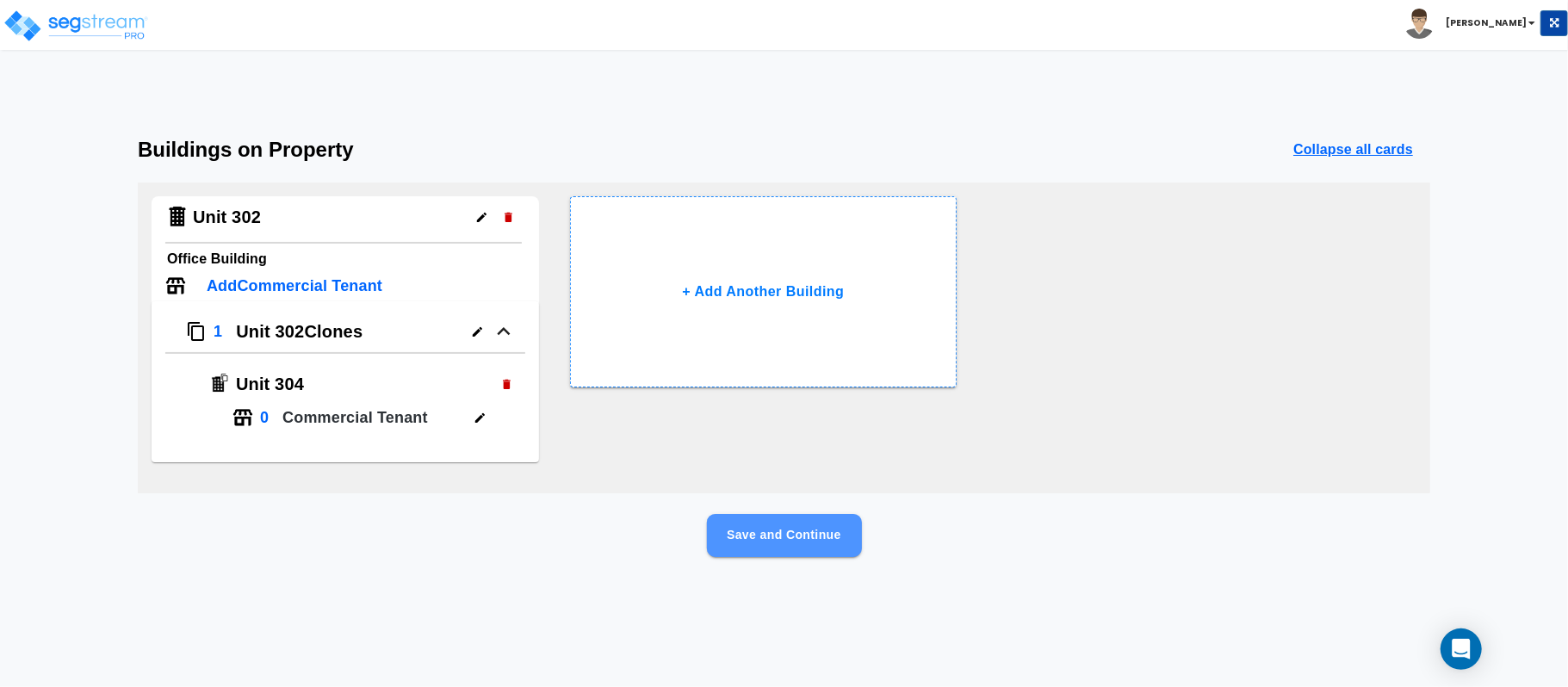
click at [811, 521] on button "Save and Continue" at bounding box center [784, 535] width 155 height 43
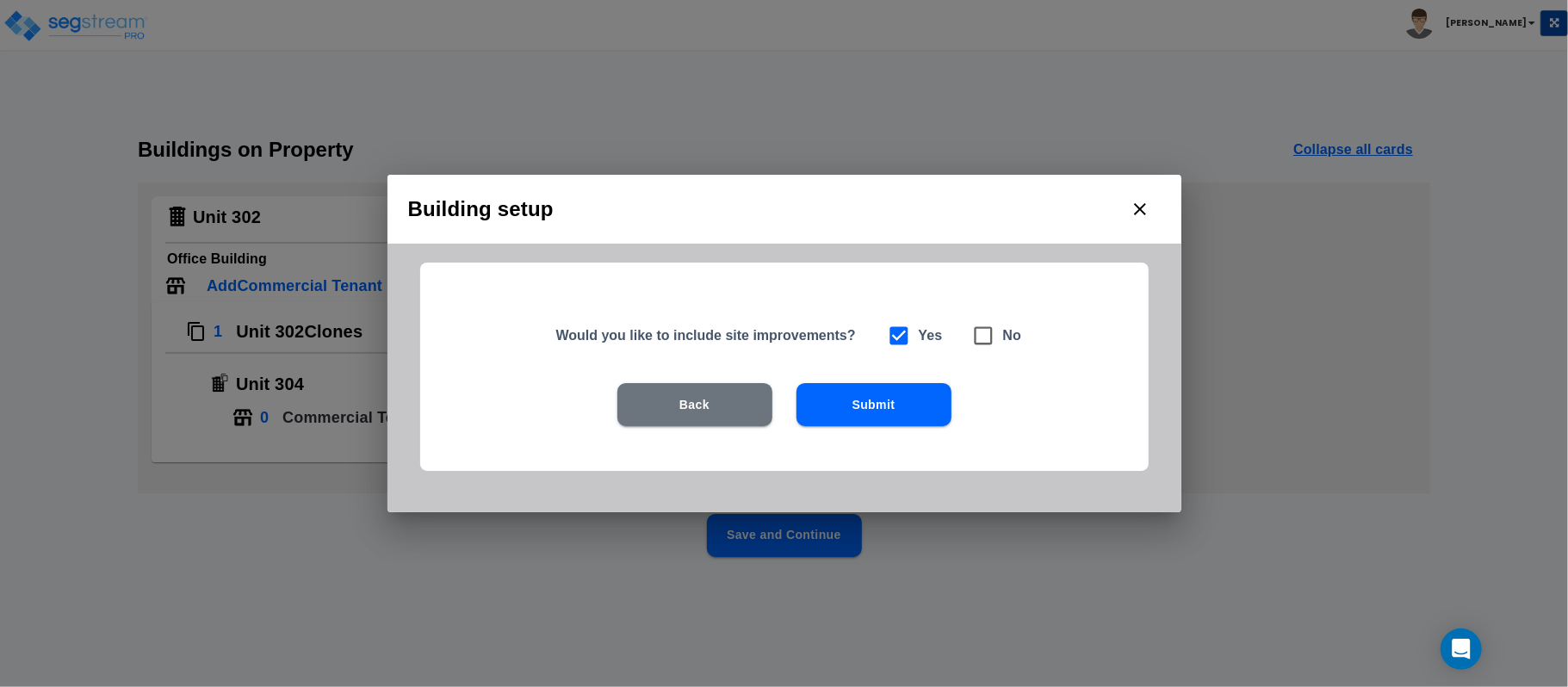
click at [983, 336] on icon at bounding box center [983, 335] width 24 height 24
checkbox input "false"
checkbox input "true"
click at [883, 390] on button "Submit" at bounding box center [873, 404] width 155 height 43
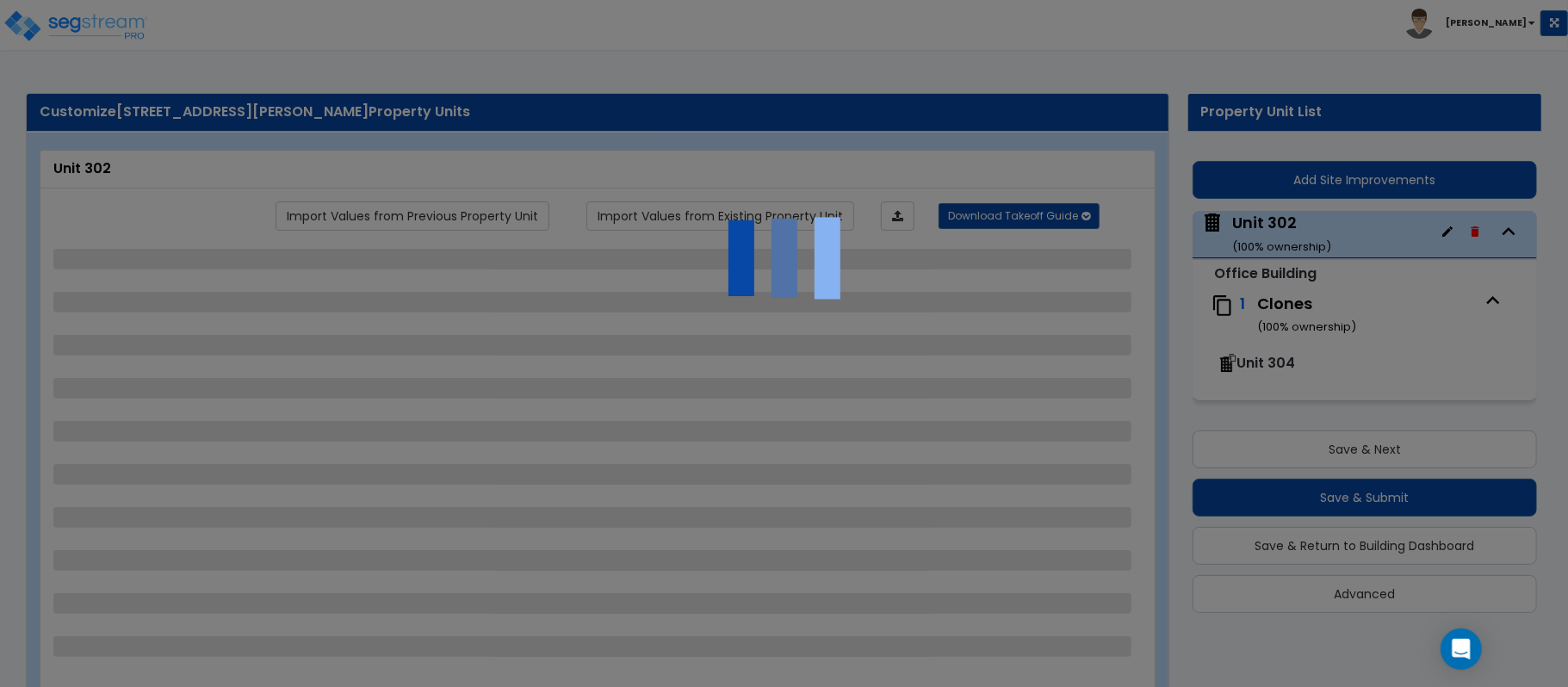
select select "7"
select select "1"
select select "2"
select select "1"
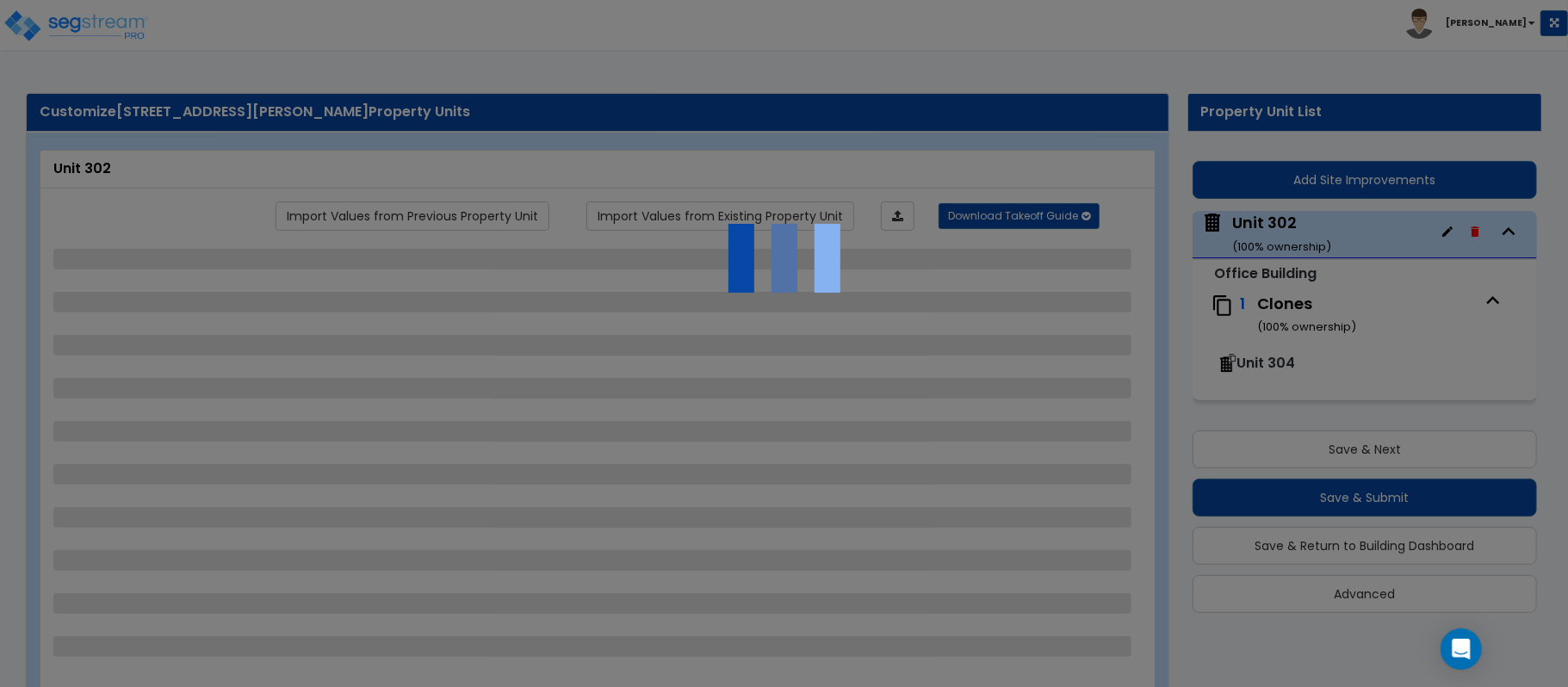
select select "2"
select select "1"
select select "2"
select select "1"
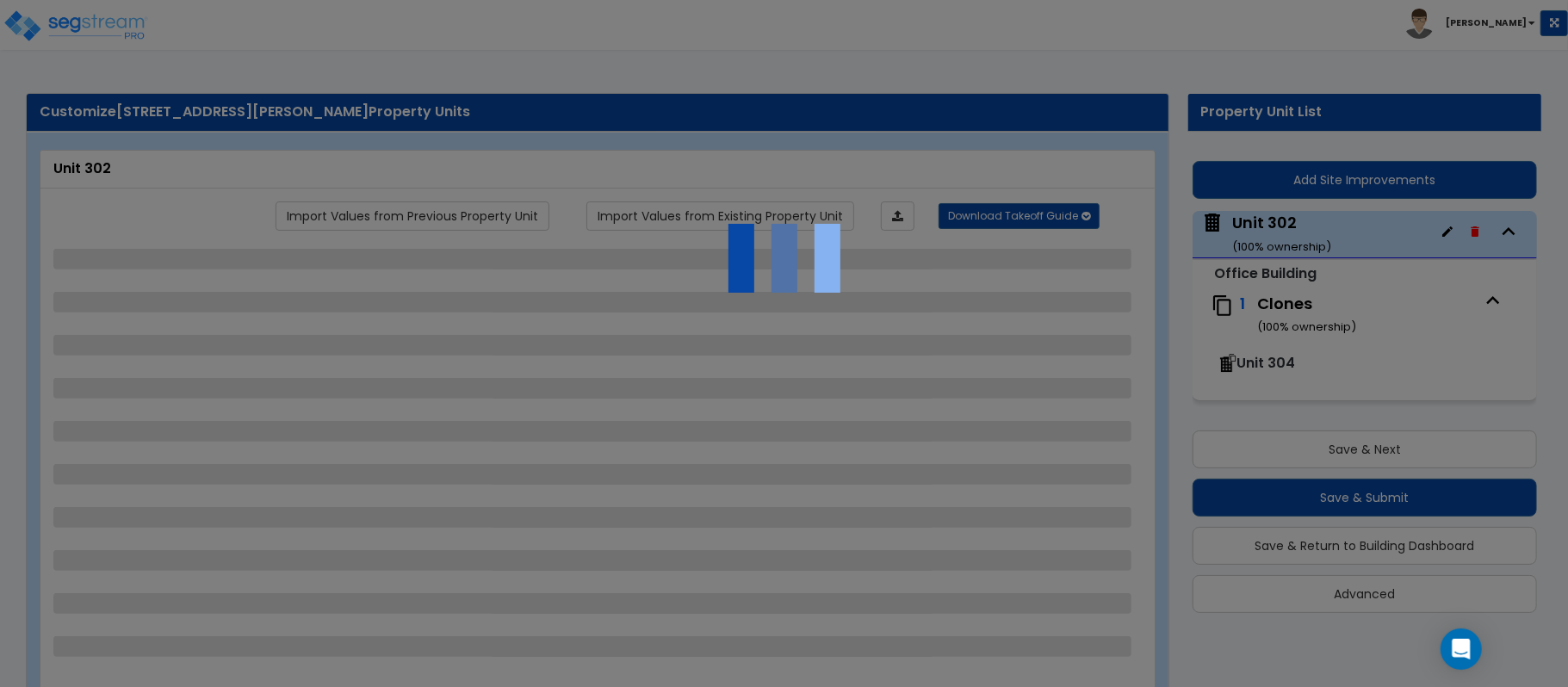
select select "1"
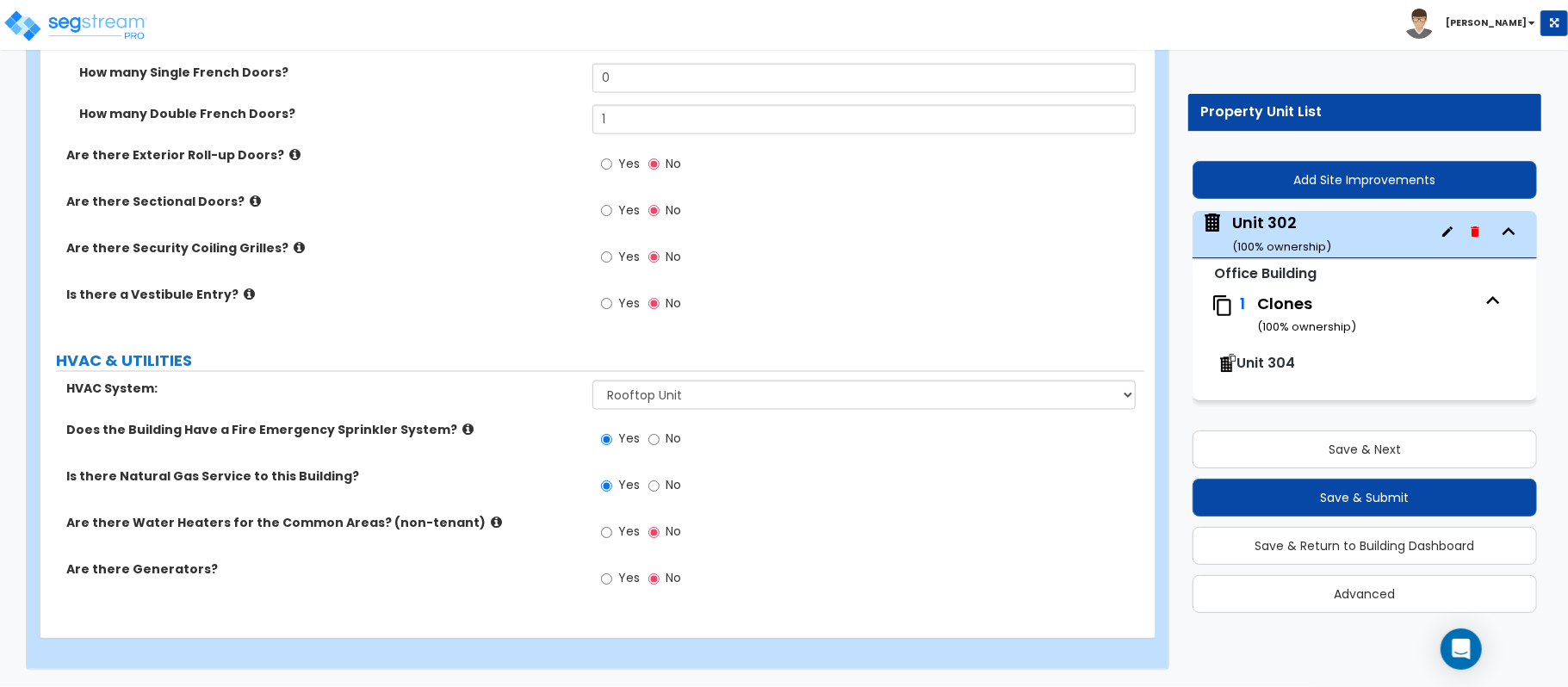
scroll to position [1971, 0]
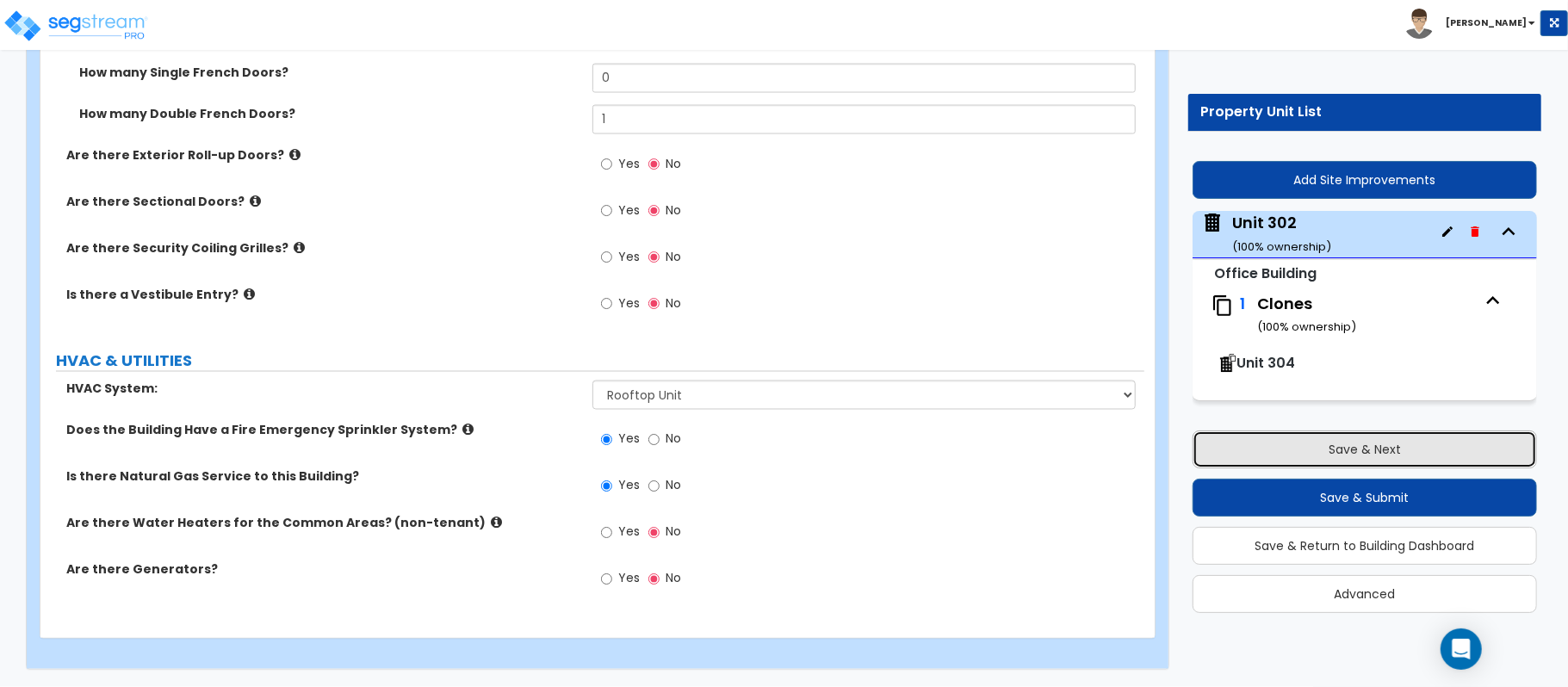
click at [1342, 447] on button "Save & Next" at bounding box center [1365, 448] width 345 height 38
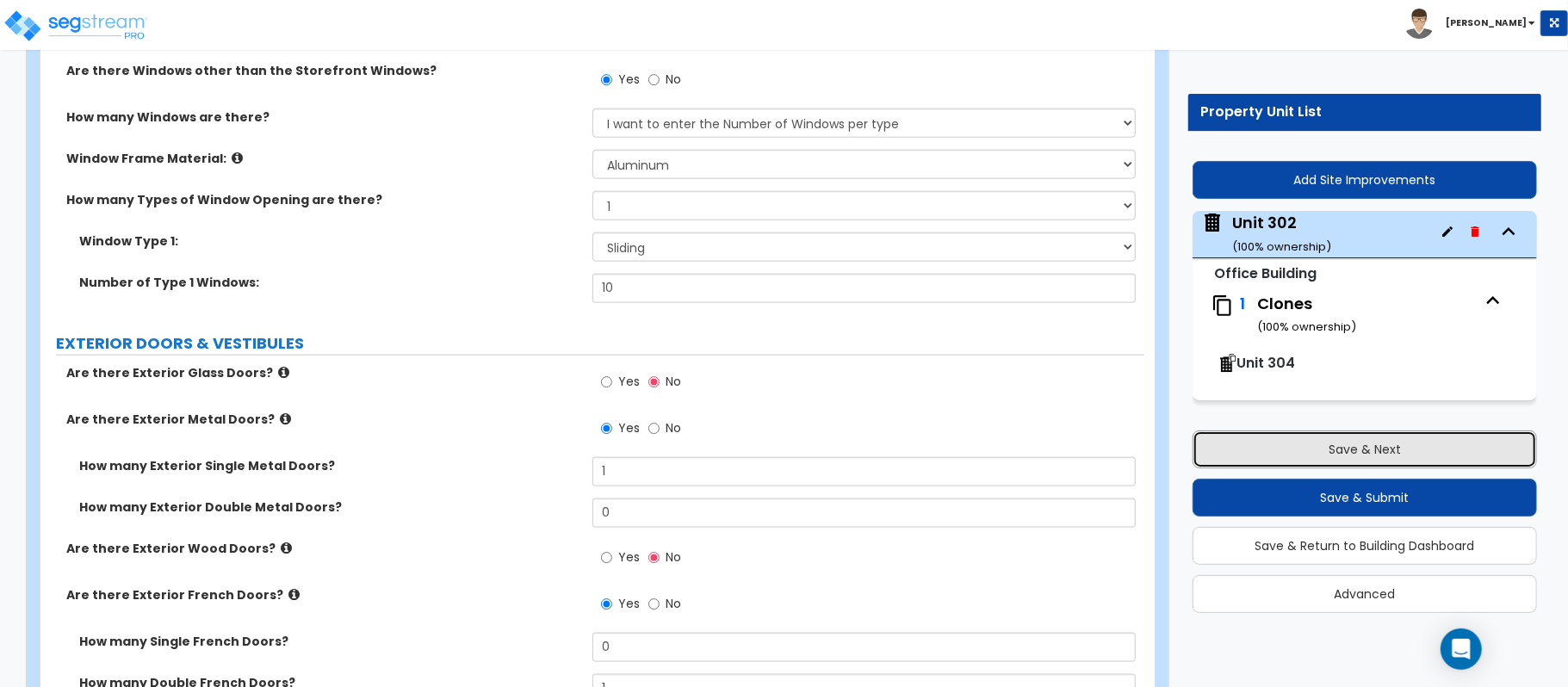
scroll to position [1742, 0]
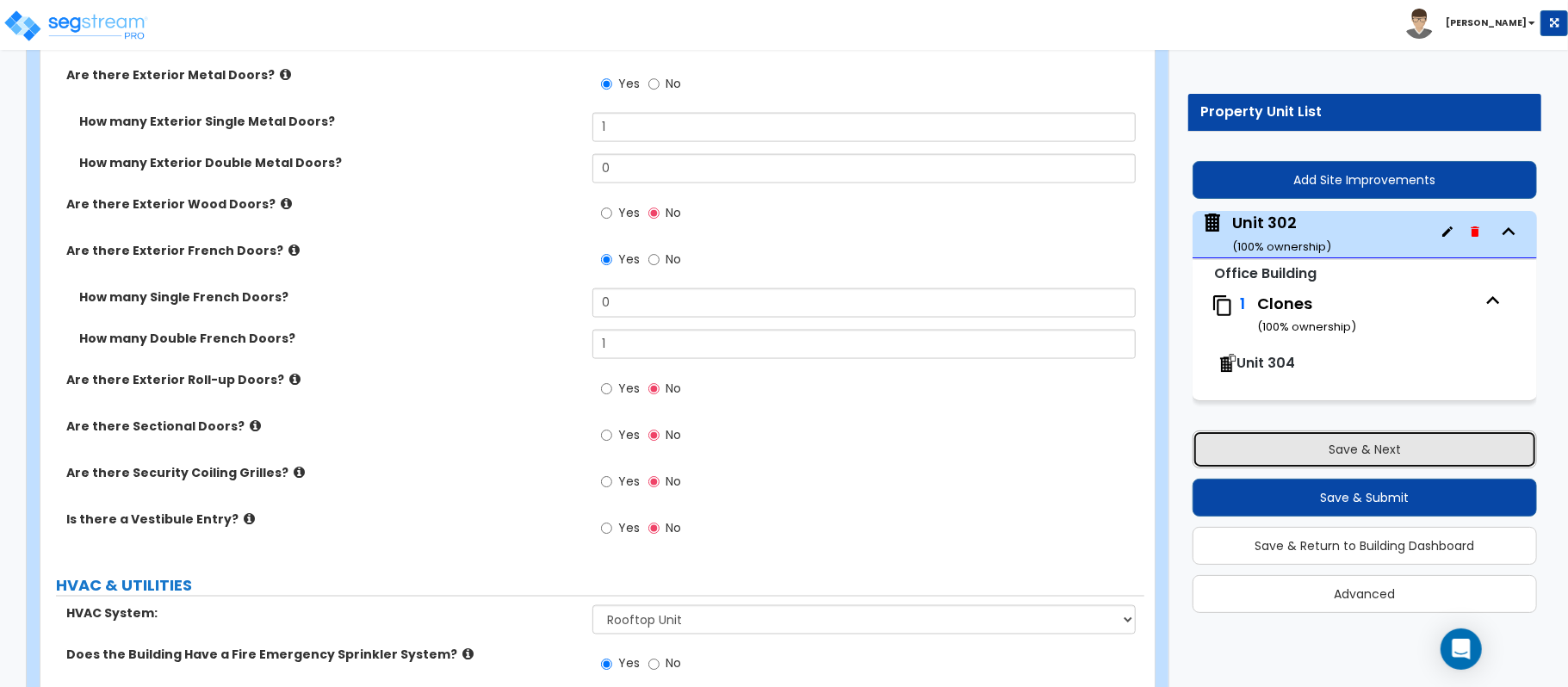
click at [1285, 445] on button "Save & Next" at bounding box center [1365, 448] width 345 height 38
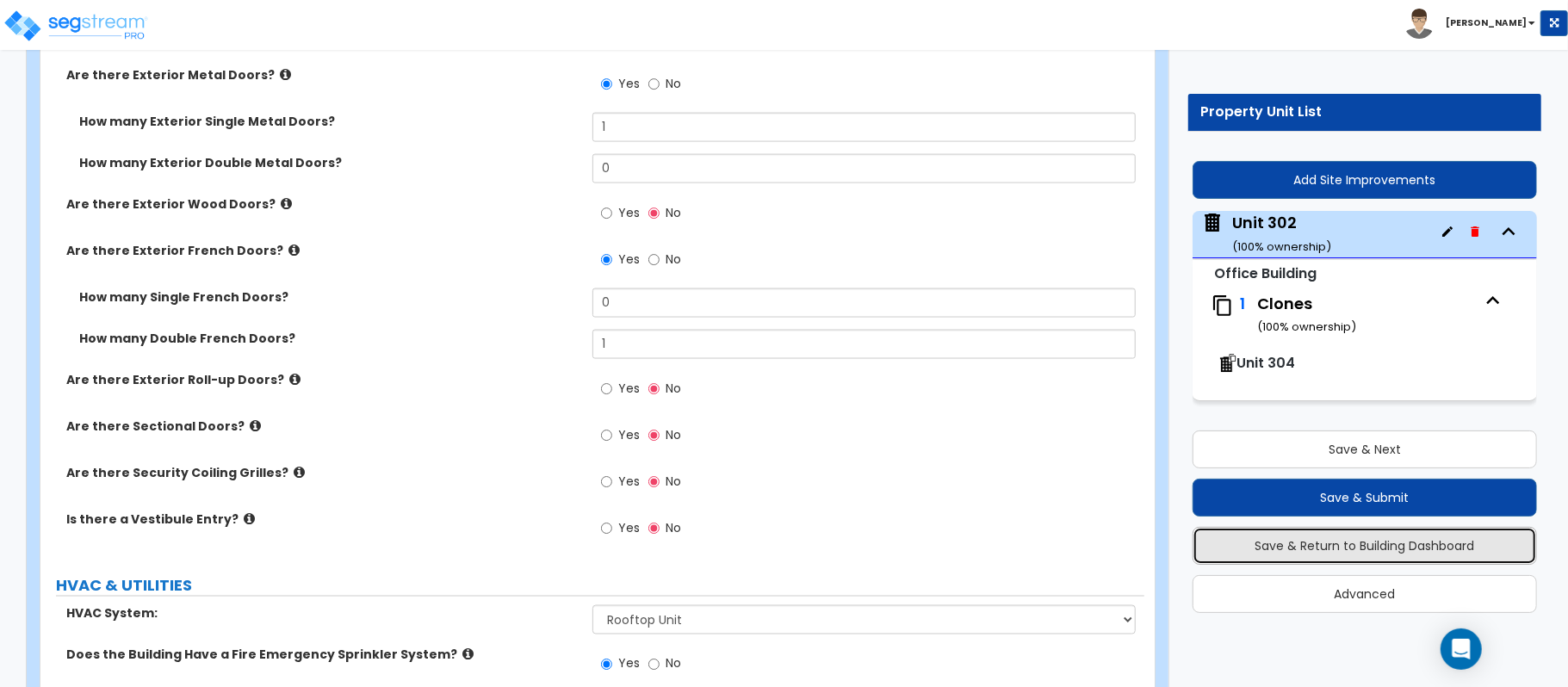
click at [1402, 546] on button "Save & Return to Building Dashboard" at bounding box center [1365, 545] width 345 height 38
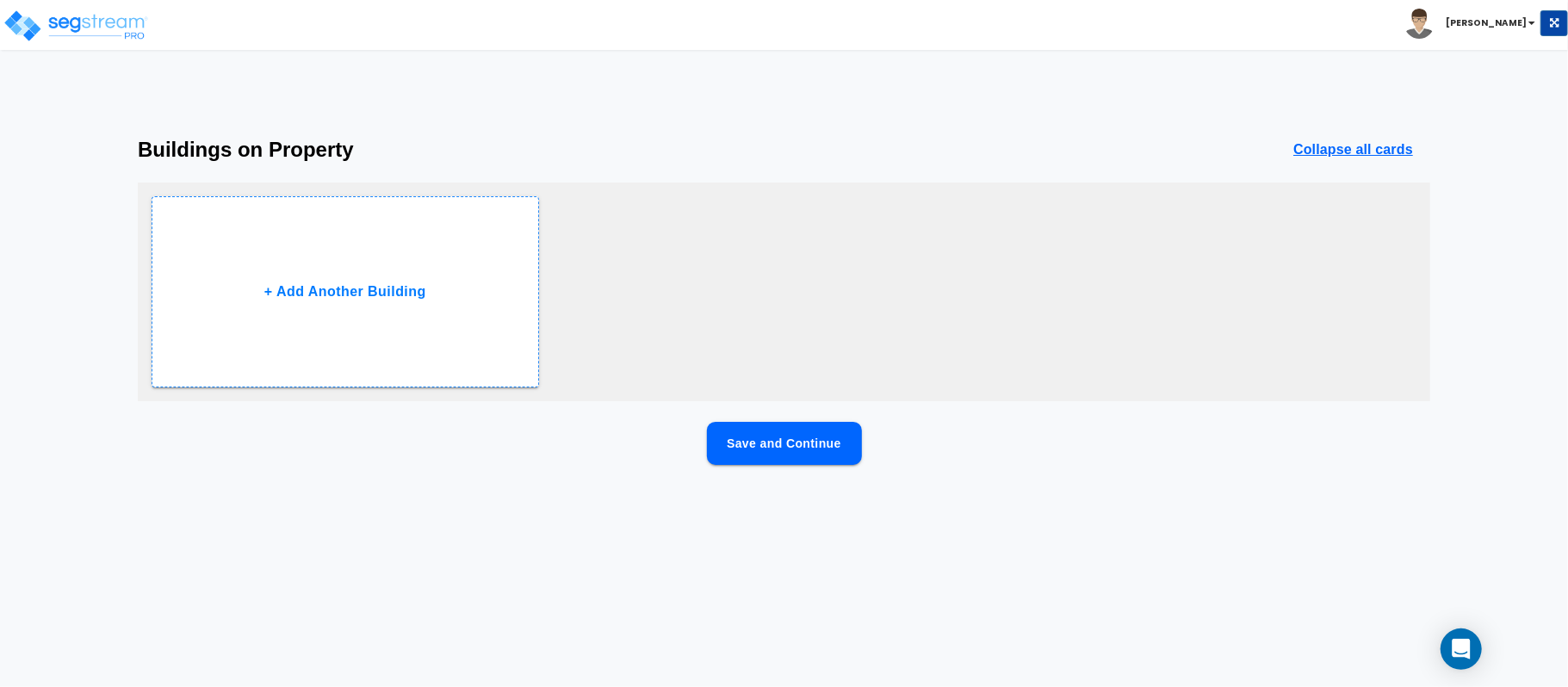
scroll to position [0, 0]
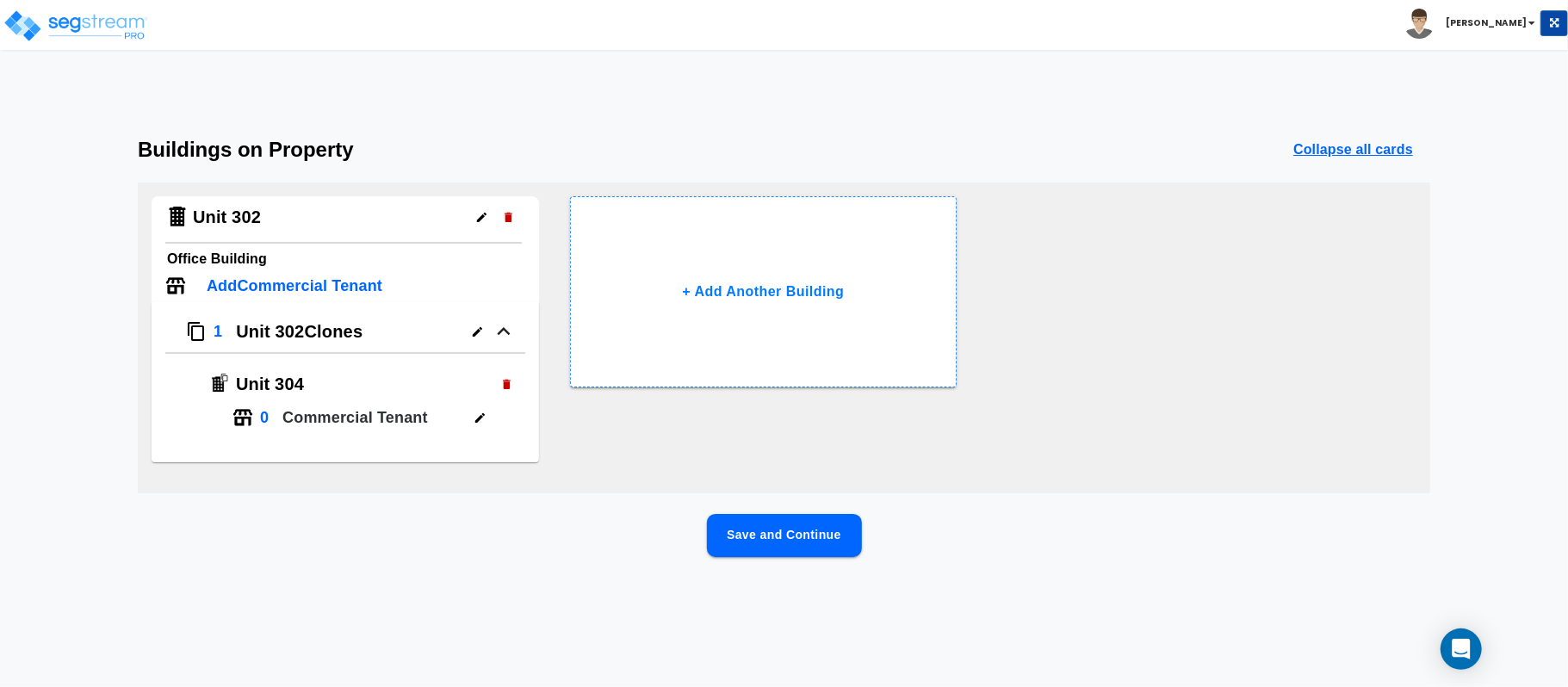
click at [356, 288] on p "Add Commercial Tenant" at bounding box center [295, 286] width 175 height 23
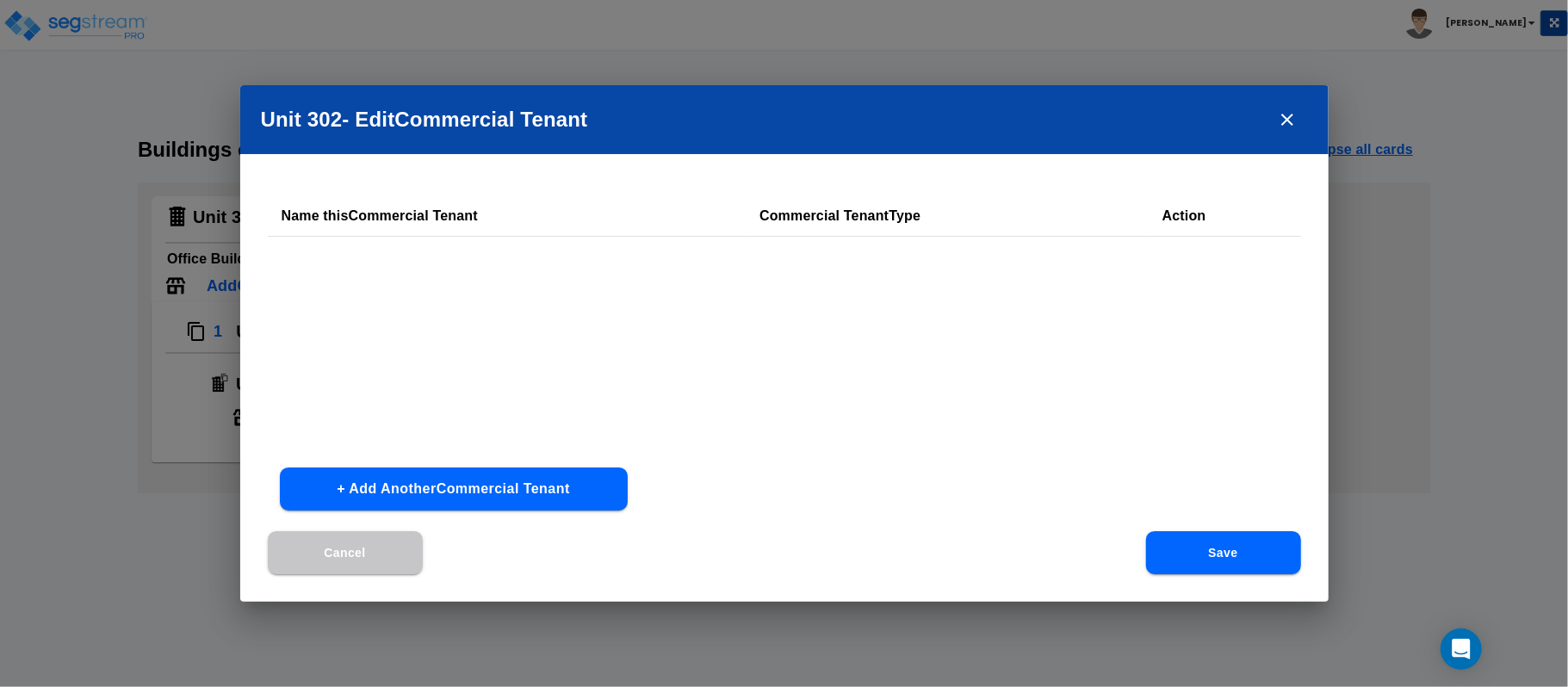
click at [451, 220] on th "Name this Commercial Tenant" at bounding box center [506, 216] width 478 height 41
click at [568, 494] on button "+ Add Another Commercial Tenant" at bounding box center [453, 489] width 347 height 43
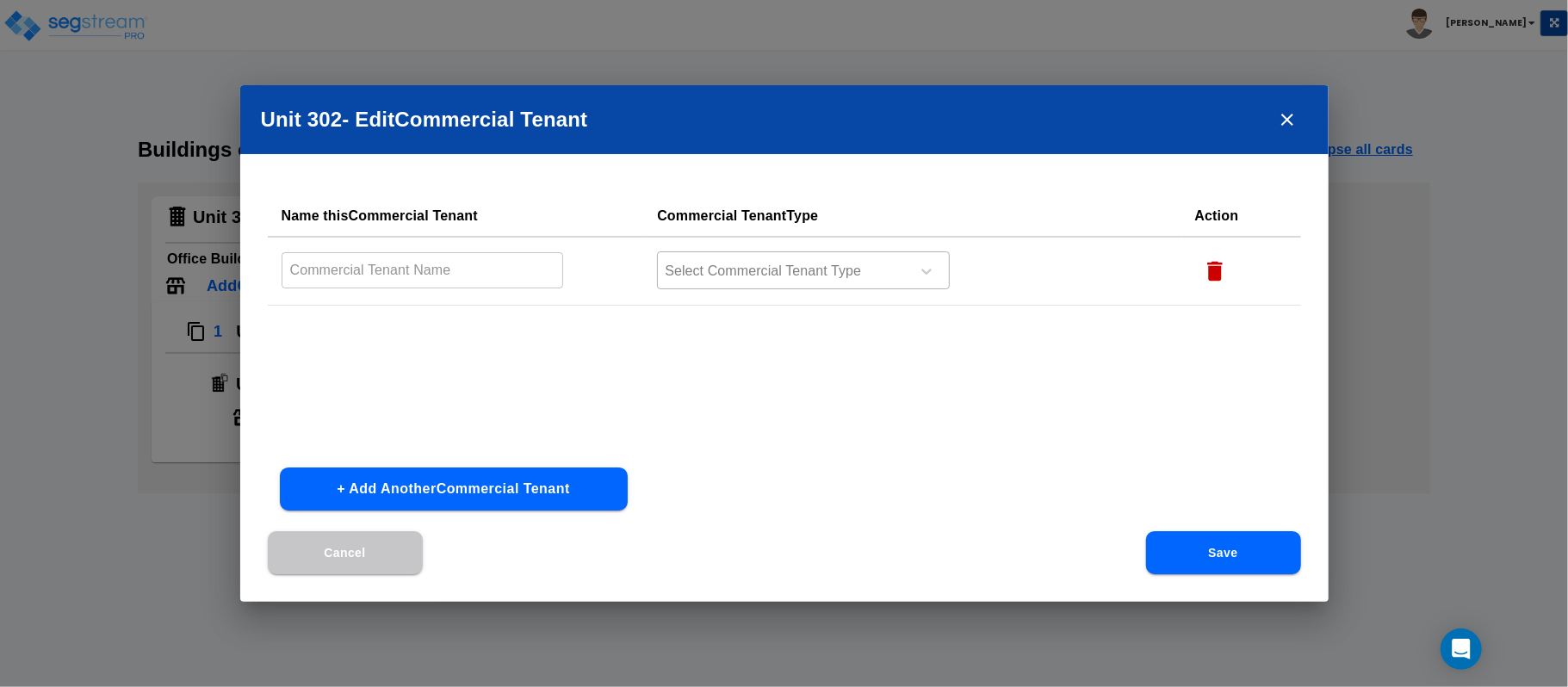
click at [723, 269] on div at bounding box center [781, 271] width 236 height 23
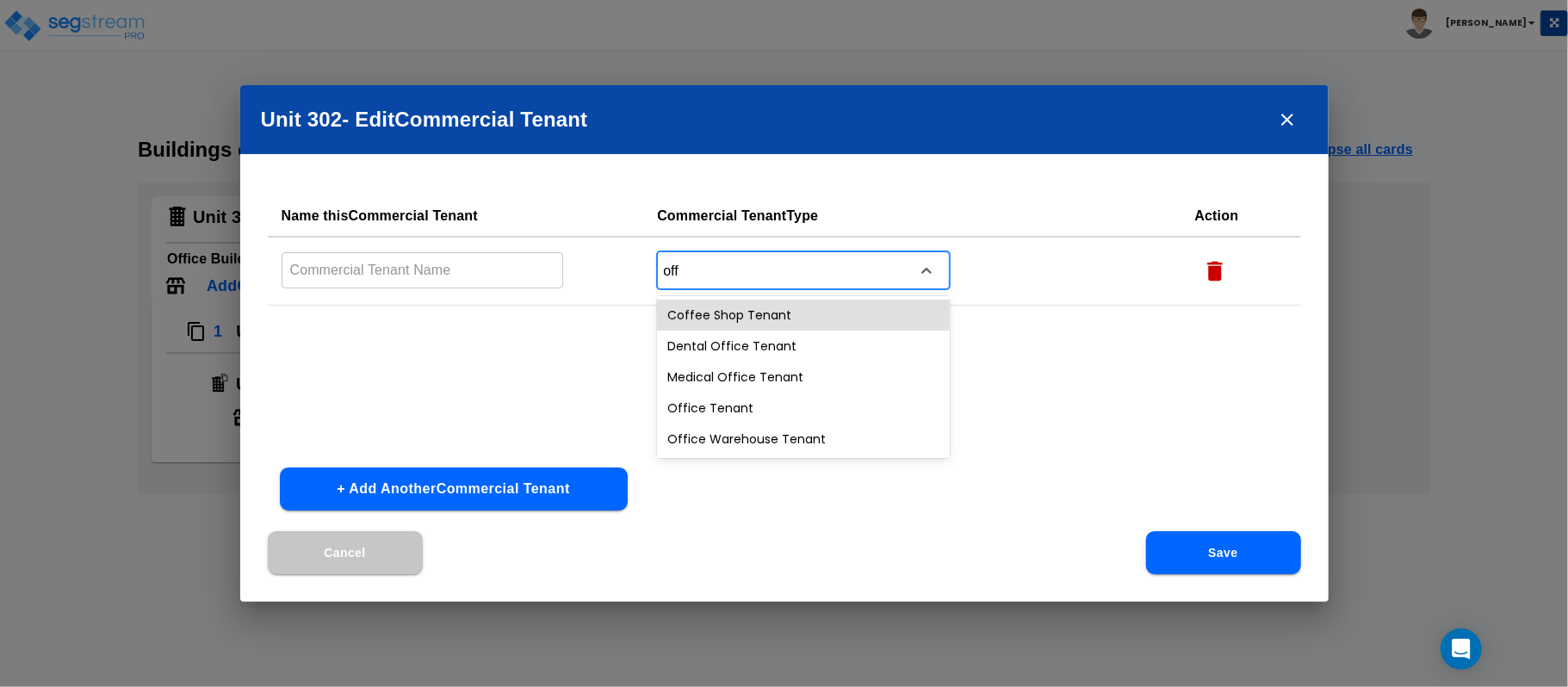
type input "offi"
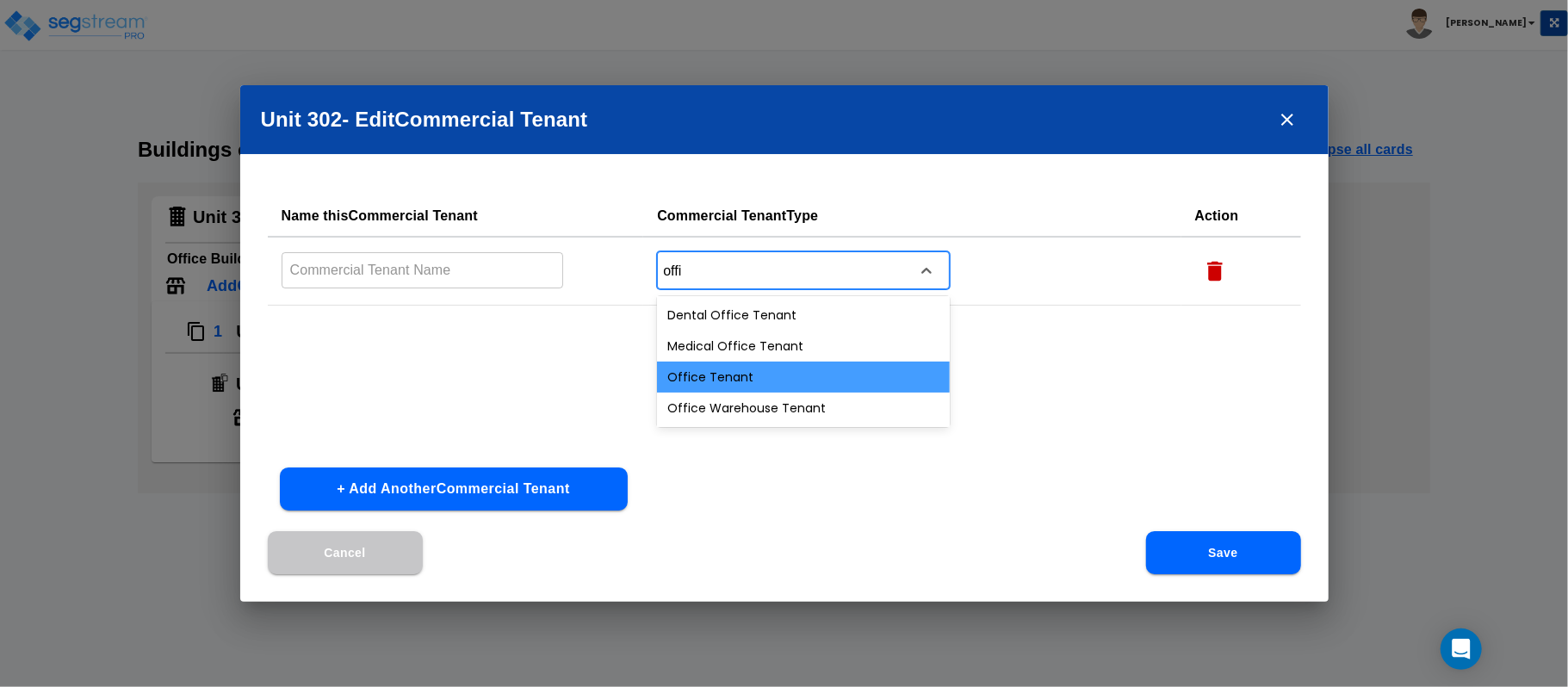
click at [764, 387] on div "Office Tenant" at bounding box center [803, 377] width 293 height 31
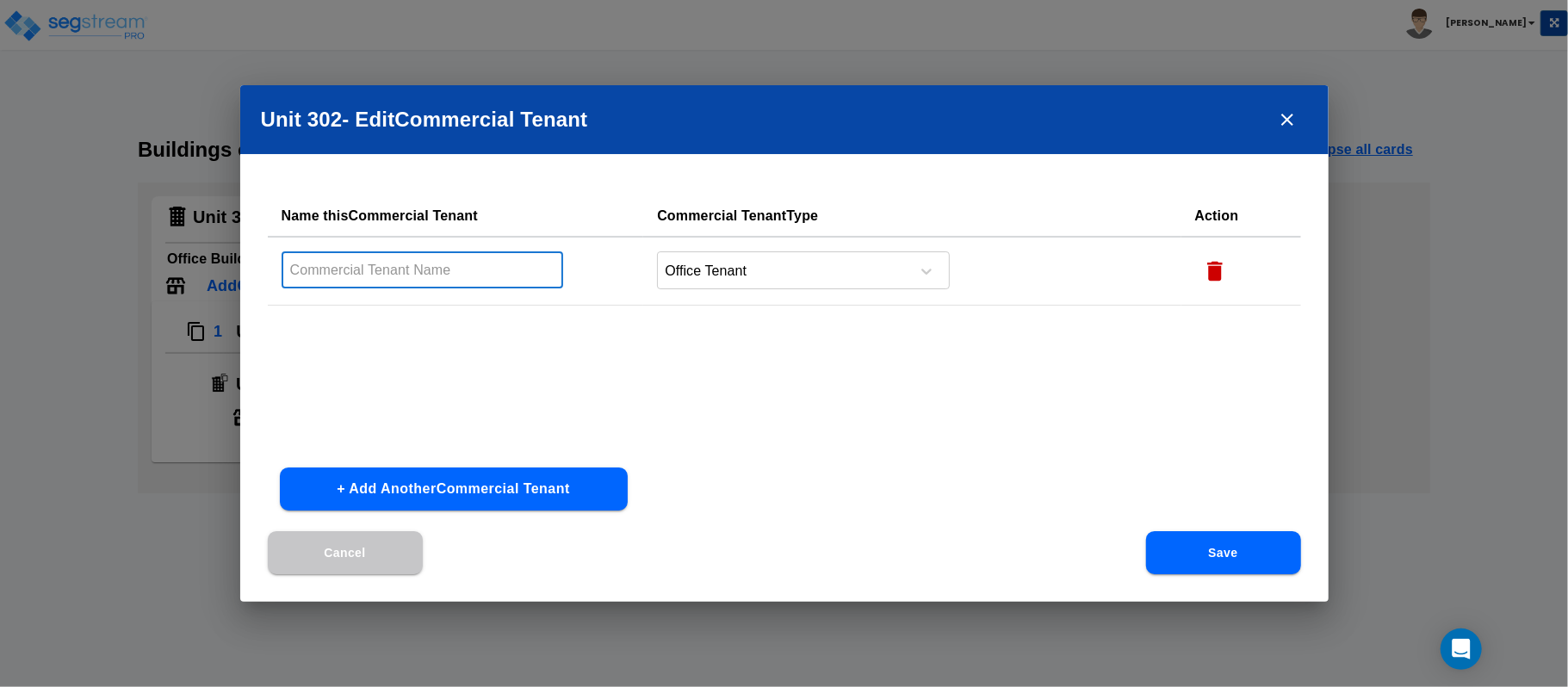
click at [473, 277] on input "text" at bounding box center [422, 269] width 282 height 37
type input "Tenant"
click at [840, 389] on div "Name this Commercial Tenant Commercial Tenant Type Action Tenant ​ Office Tenant" at bounding box center [784, 324] width 1033 height 258
click at [1229, 551] on button "Save" at bounding box center [1223, 552] width 155 height 43
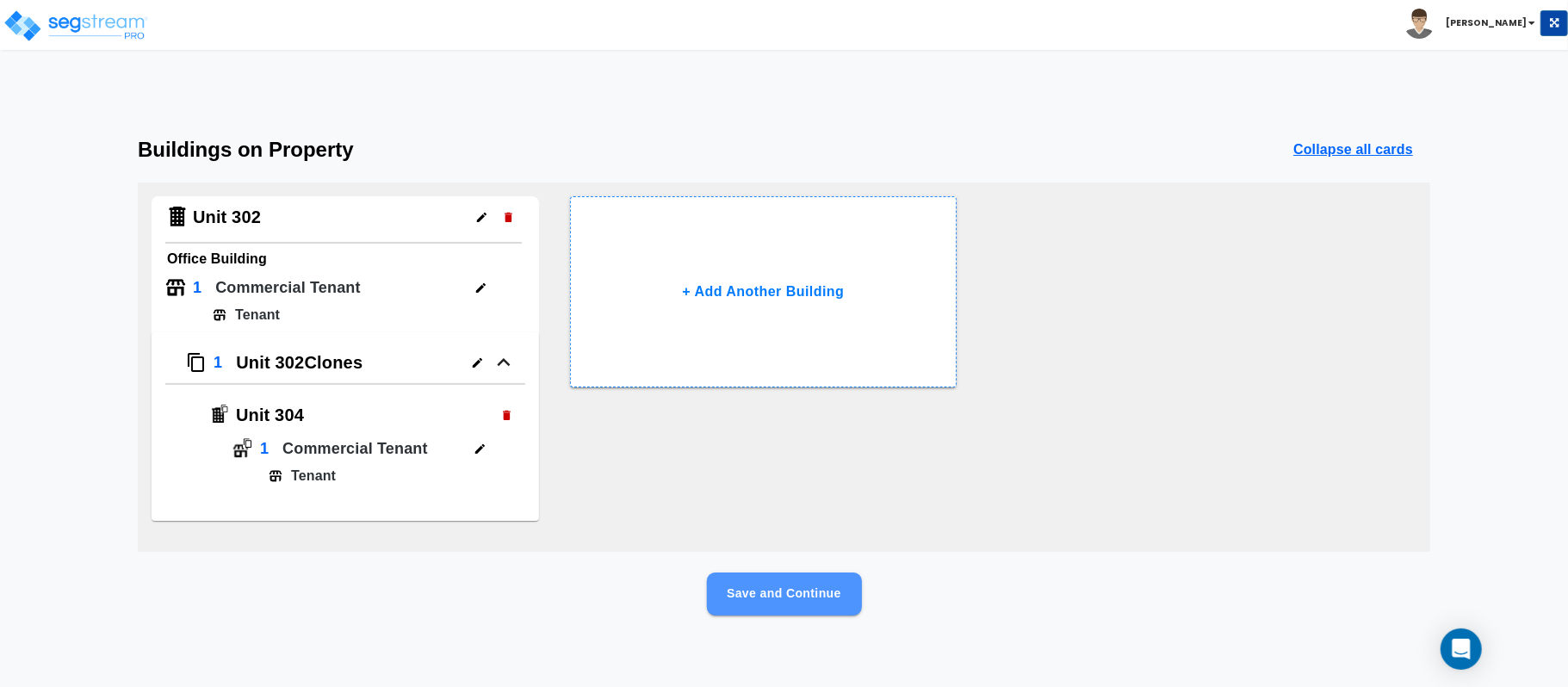
click at [820, 594] on button "Save and Continue" at bounding box center [784, 594] width 155 height 43
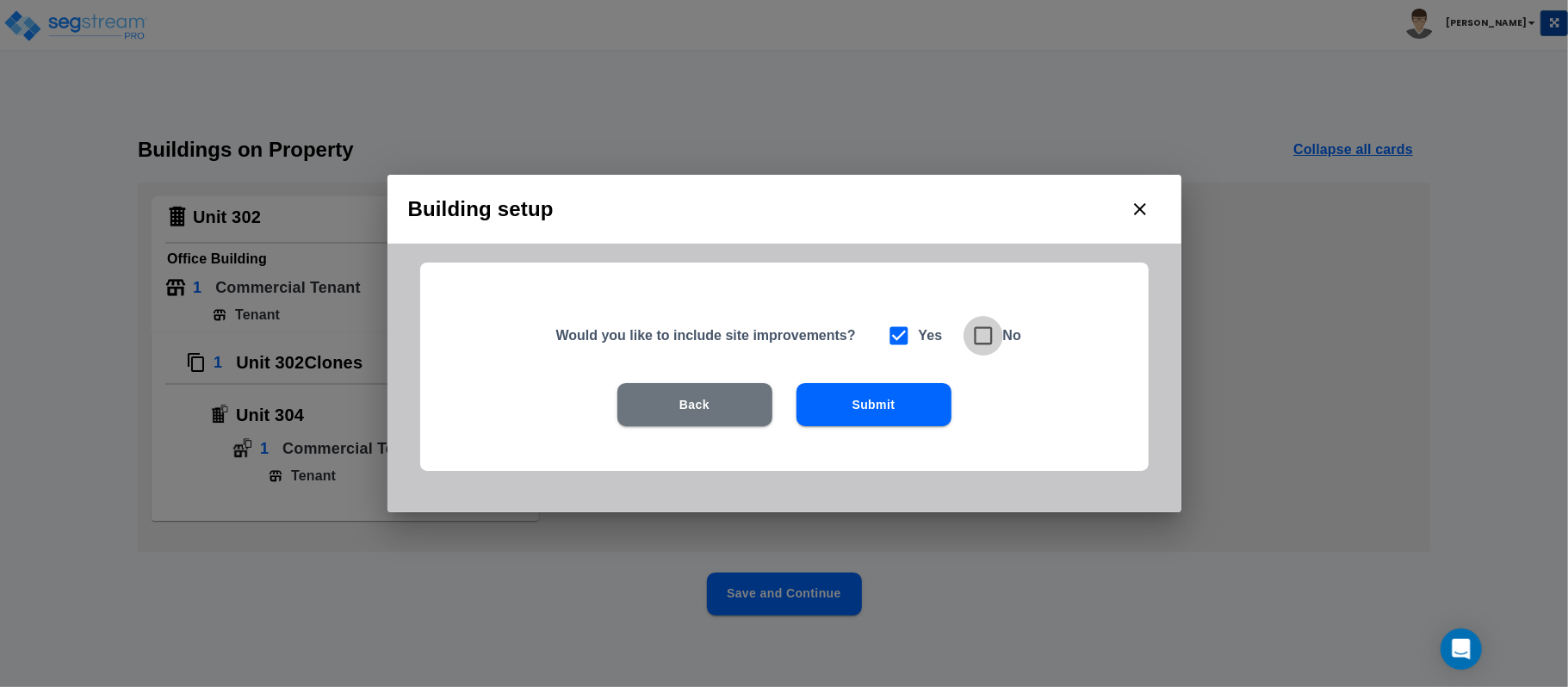
click at [987, 327] on icon at bounding box center [983, 336] width 18 height 18
checkbox input "false"
checkbox input "true"
click at [916, 397] on button "Submit" at bounding box center [873, 404] width 155 height 43
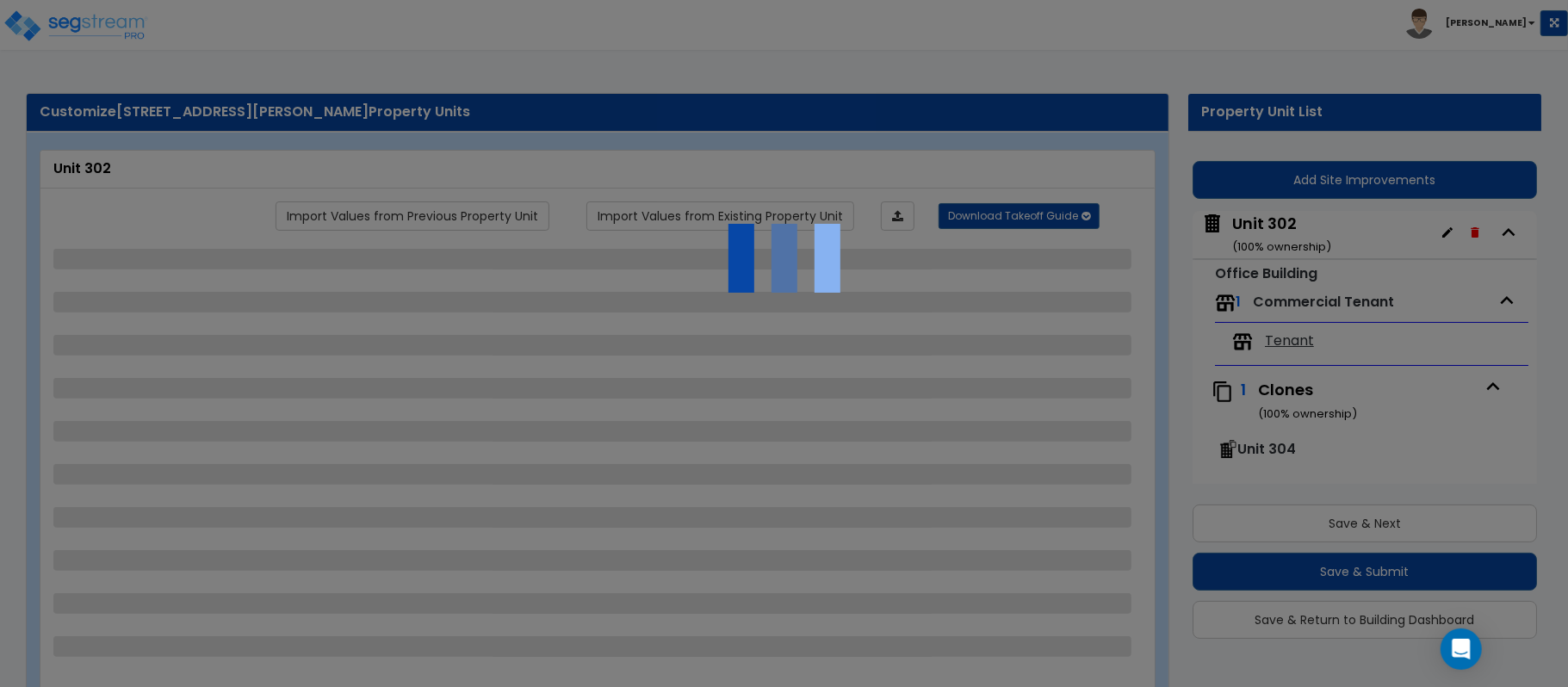
scroll to position [70, 0]
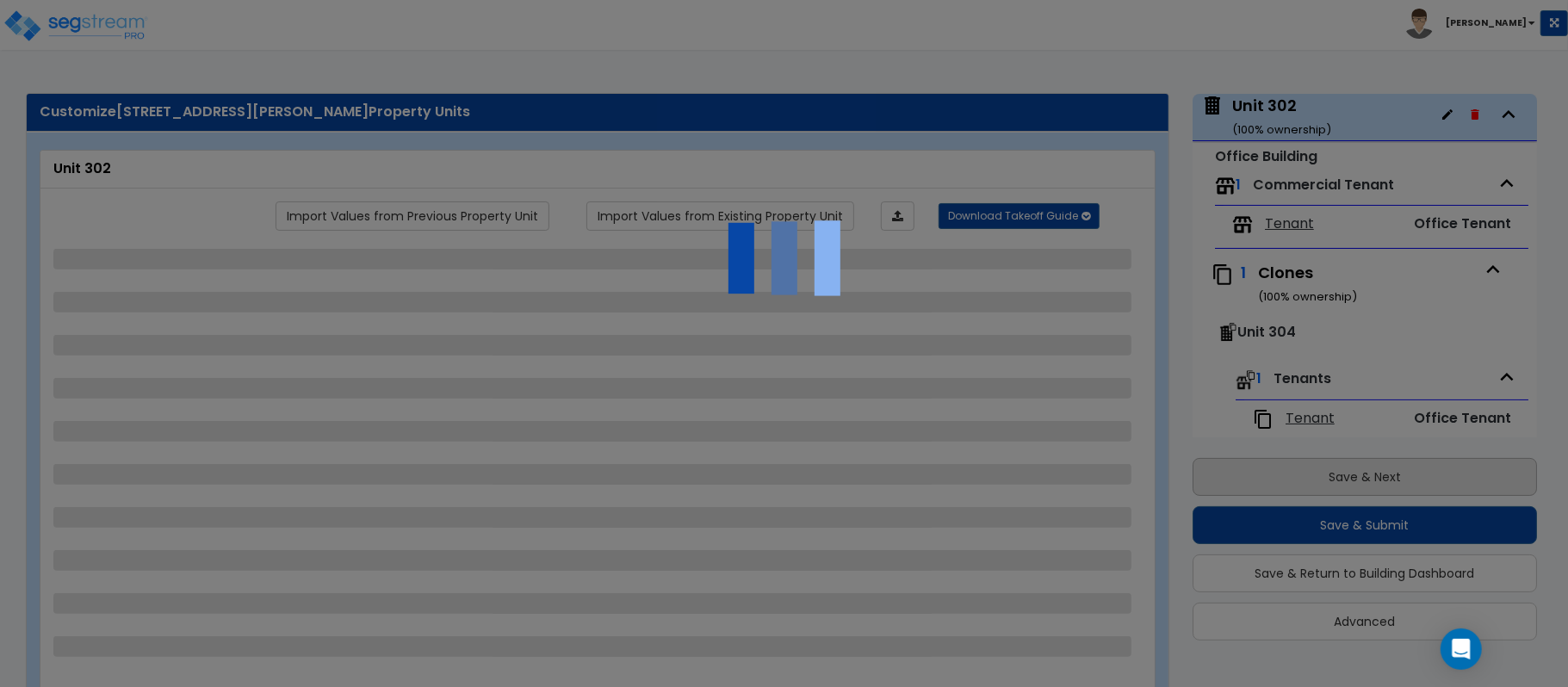
select select "7"
select select "1"
select select "2"
select select "1"
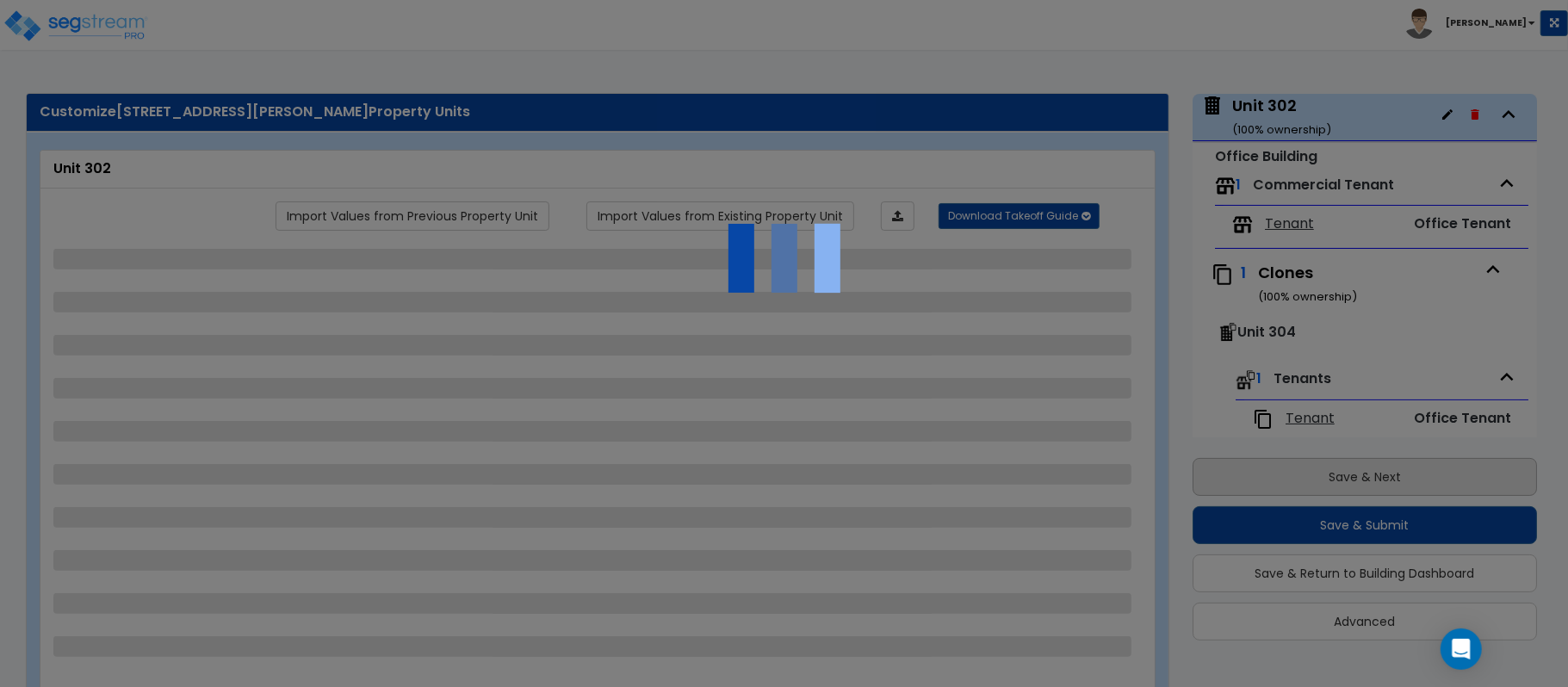
select select "2"
select select "1"
select select "2"
select select "1"
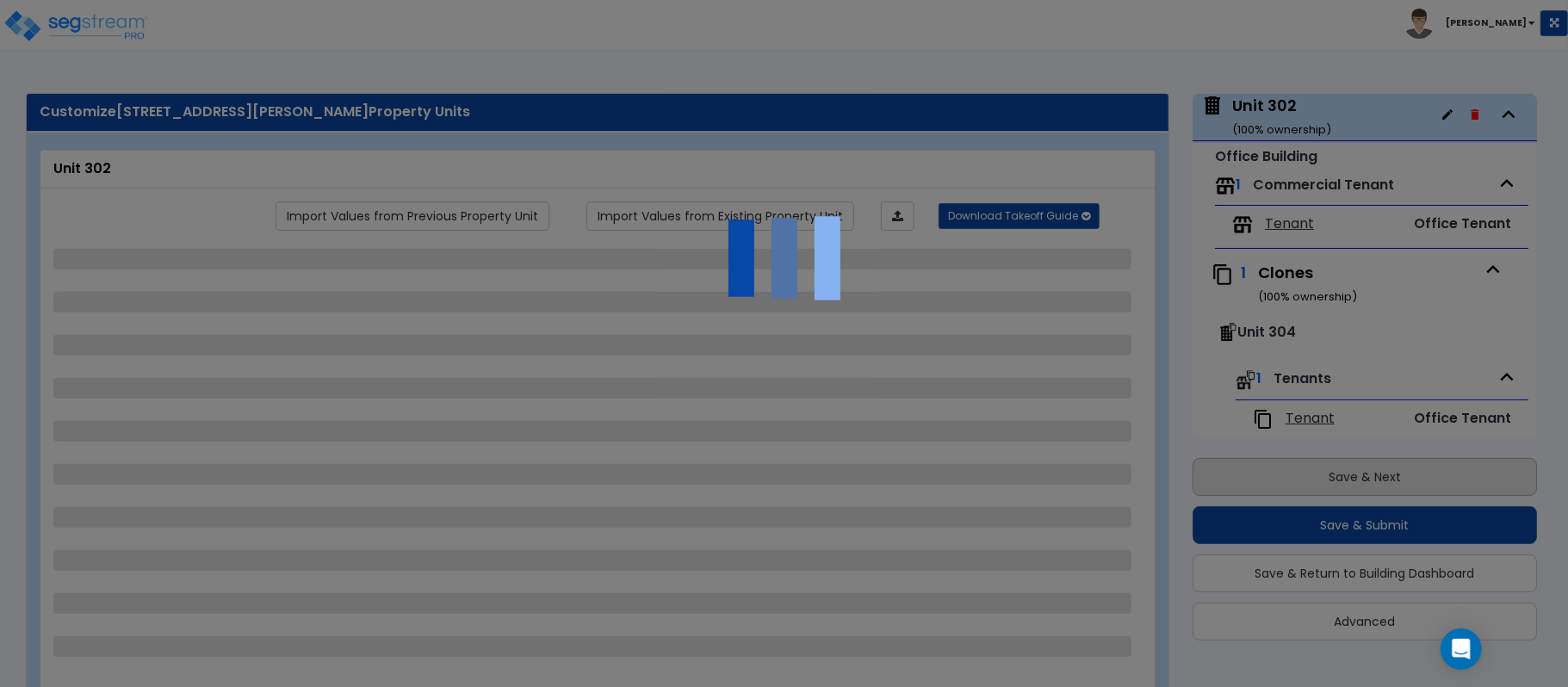
select select "1"
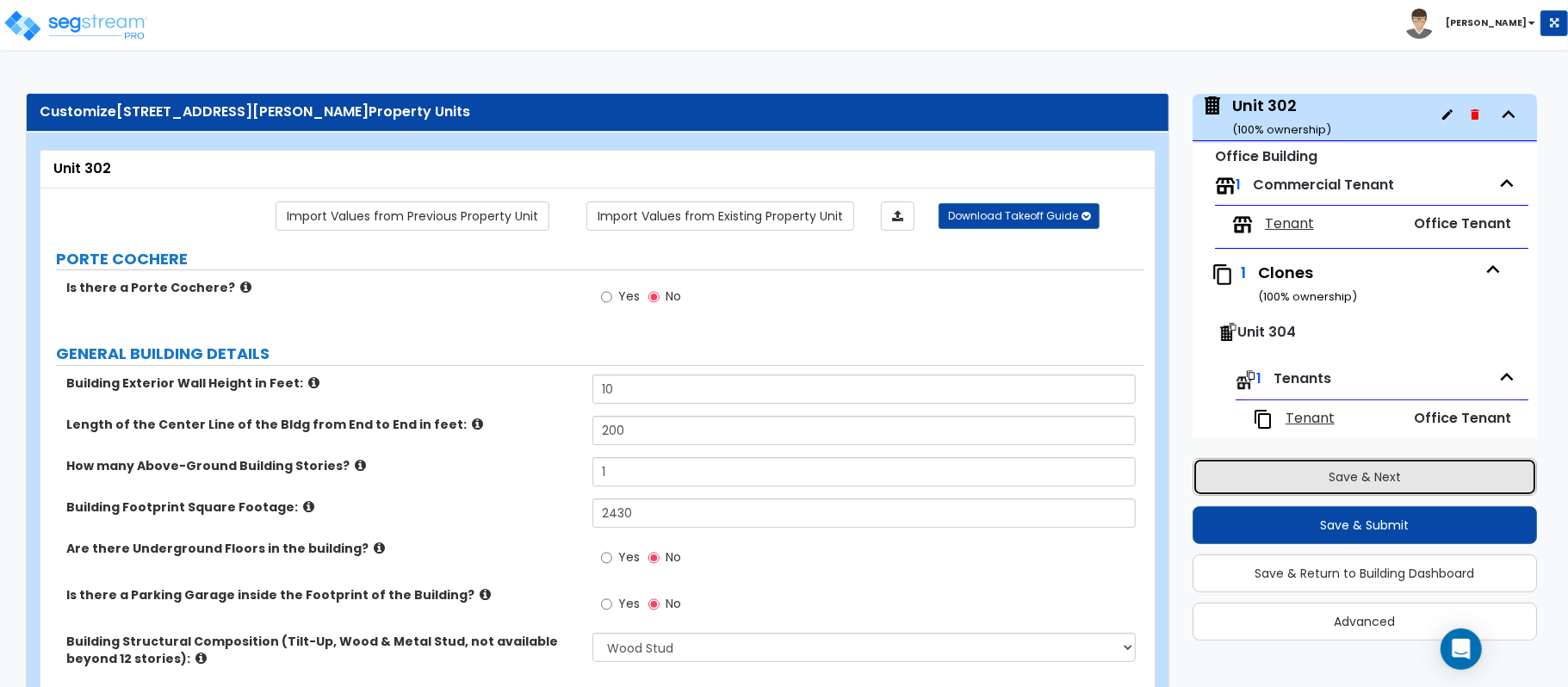
click at [1361, 472] on button "Save & Next" at bounding box center [1365, 476] width 345 height 38
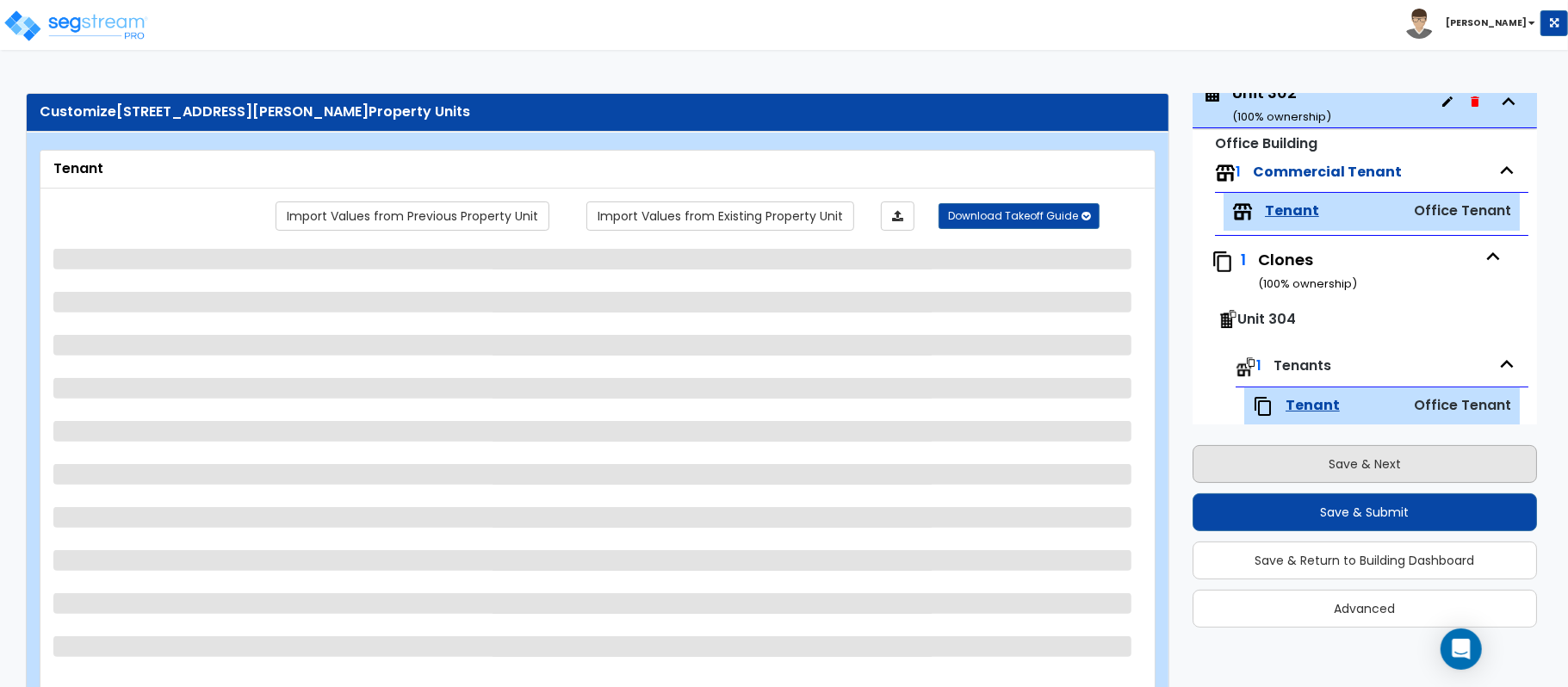
scroll to position [98, 0]
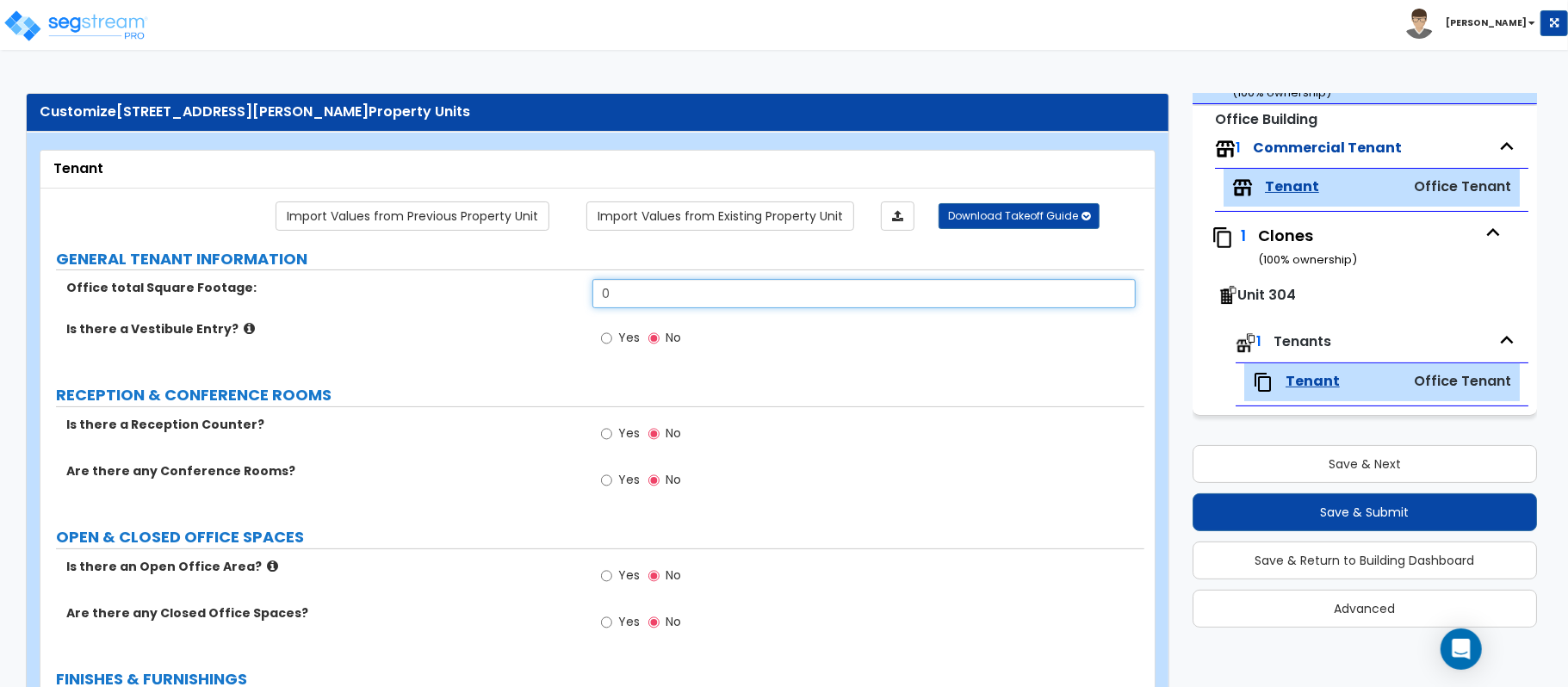
drag, startPoint x: 655, startPoint y: 303, endPoint x: 508, endPoint y: 294, distance: 147.3
click at [508, 294] on div "Office total Square Footage: 0" at bounding box center [592, 299] width 1104 height 41
type input "2,430"
click at [609, 484] on input "Yes" at bounding box center [606, 480] width 12 height 19
radio input "true"
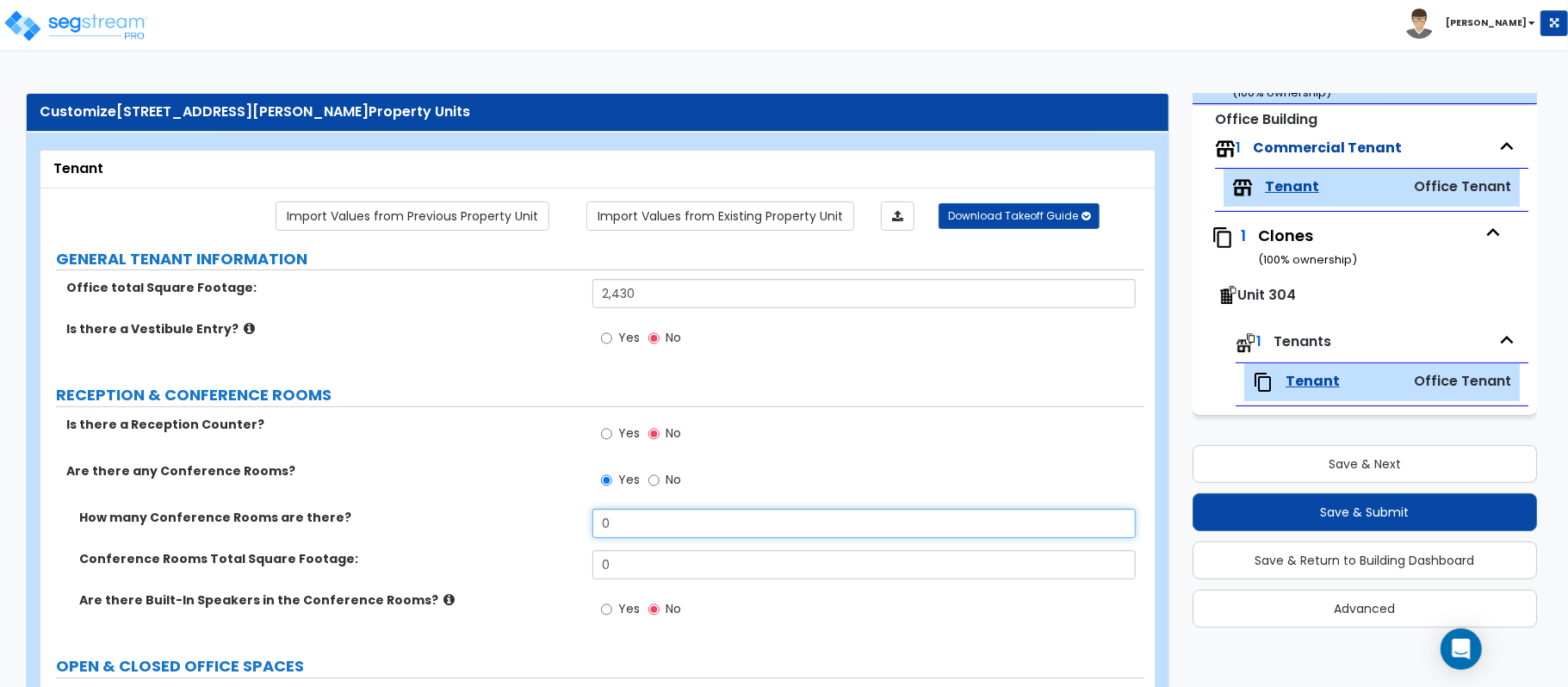
drag, startPoint x: 659, startPoint y: 520, endPoint x: 502, endPoint y: 535, distance: 157.7
click at [502, 535] on div "How many Conference Rooms are there? 0" at bounding box center [592, 529] width 1104 height 41
type input "1"
drag, startPoint x: 635, startPoint y: 558, endPoint x: 562, endPoint y: 547, distance: 73.8
click at [546, 559] on div "Conference Rooms Total Square Footage: 0" at bounding box center [592, 571] width 1104 height 41
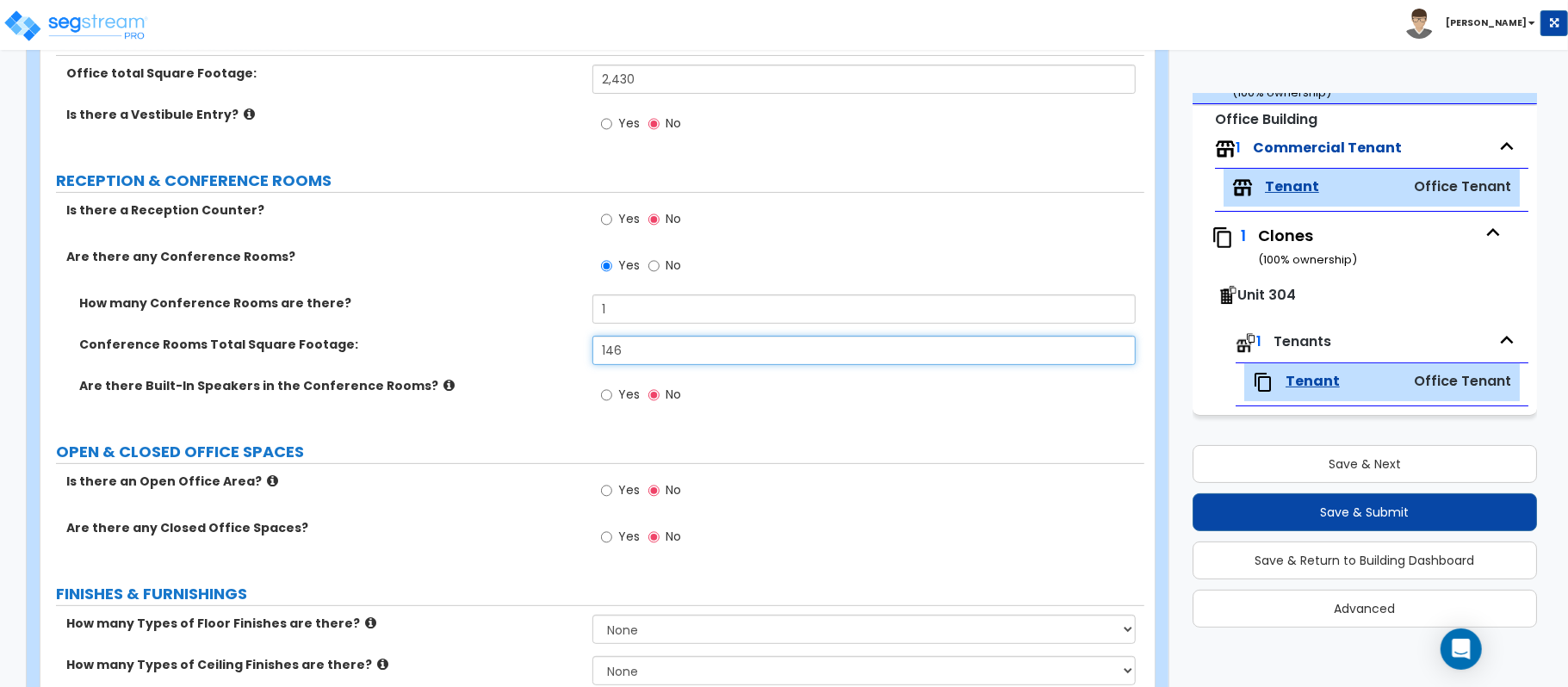
scroll to position [229, 0]
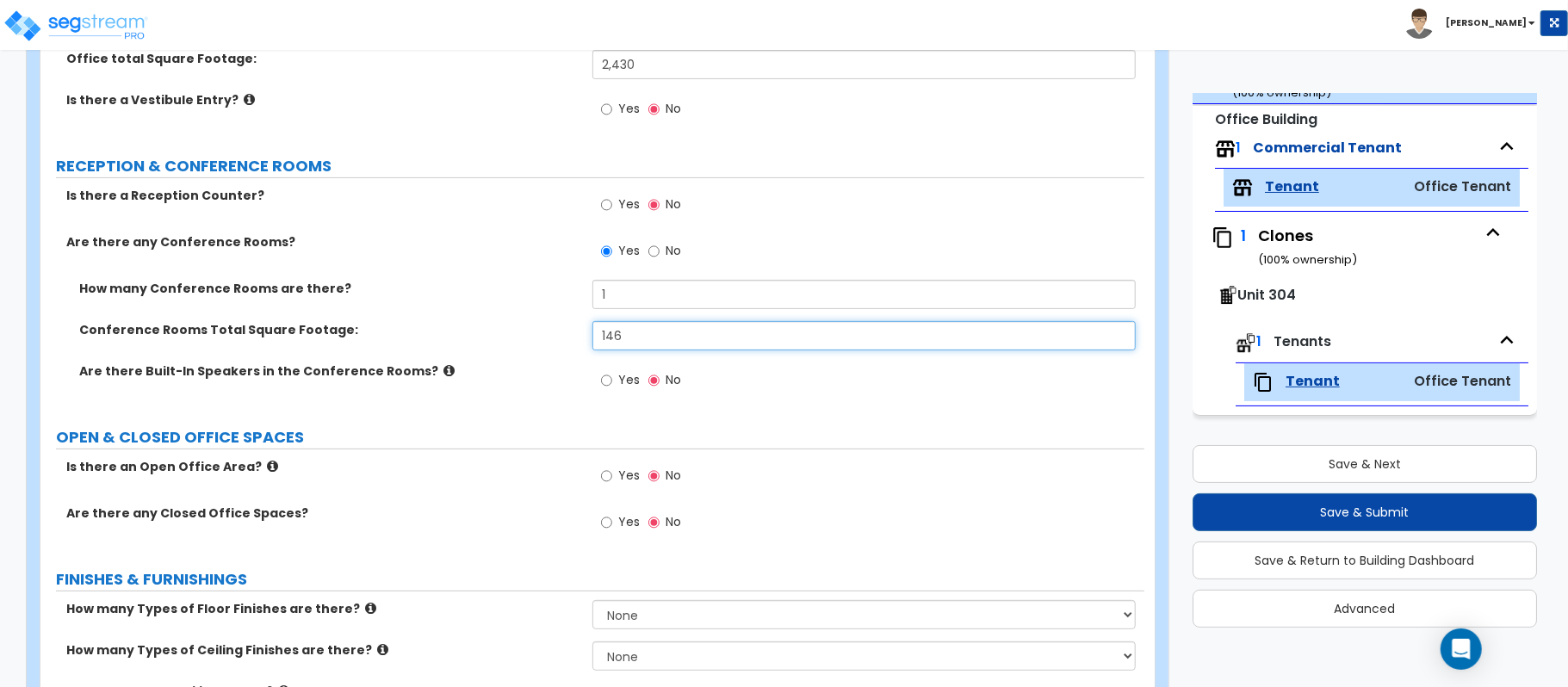
type input "146"
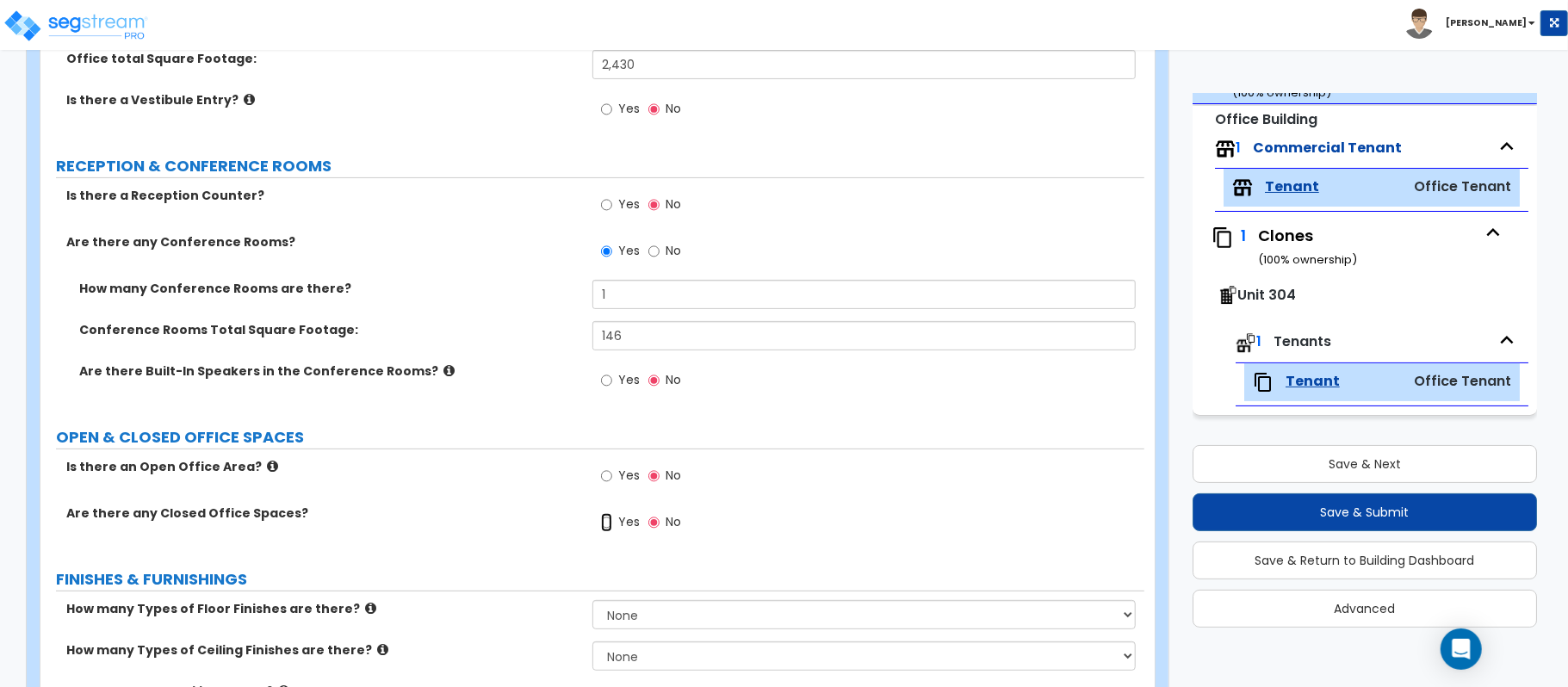
click at [607, 526] on input "Yes" at bounding box center [606, 522] width 12 height 19
radio input "true"
select select "1"
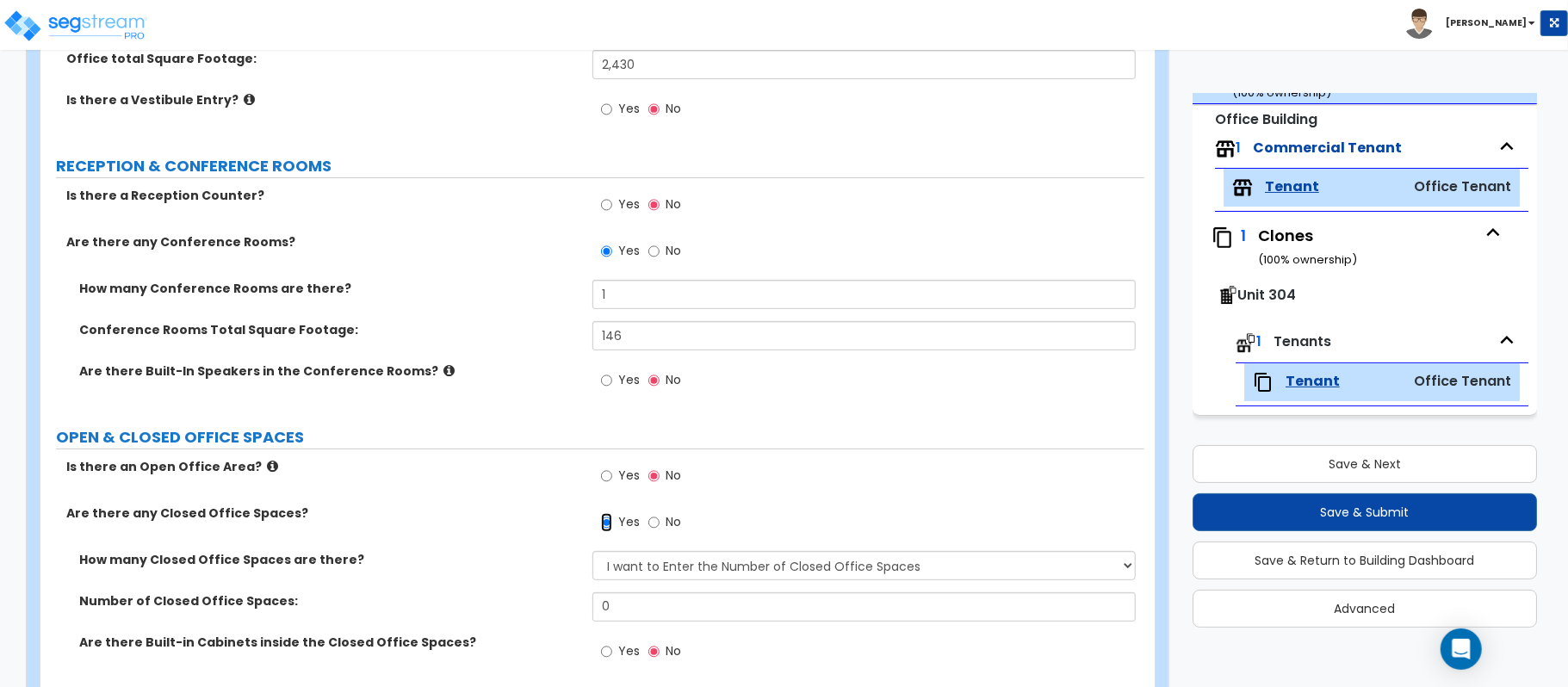
scroll to position [344, 0]
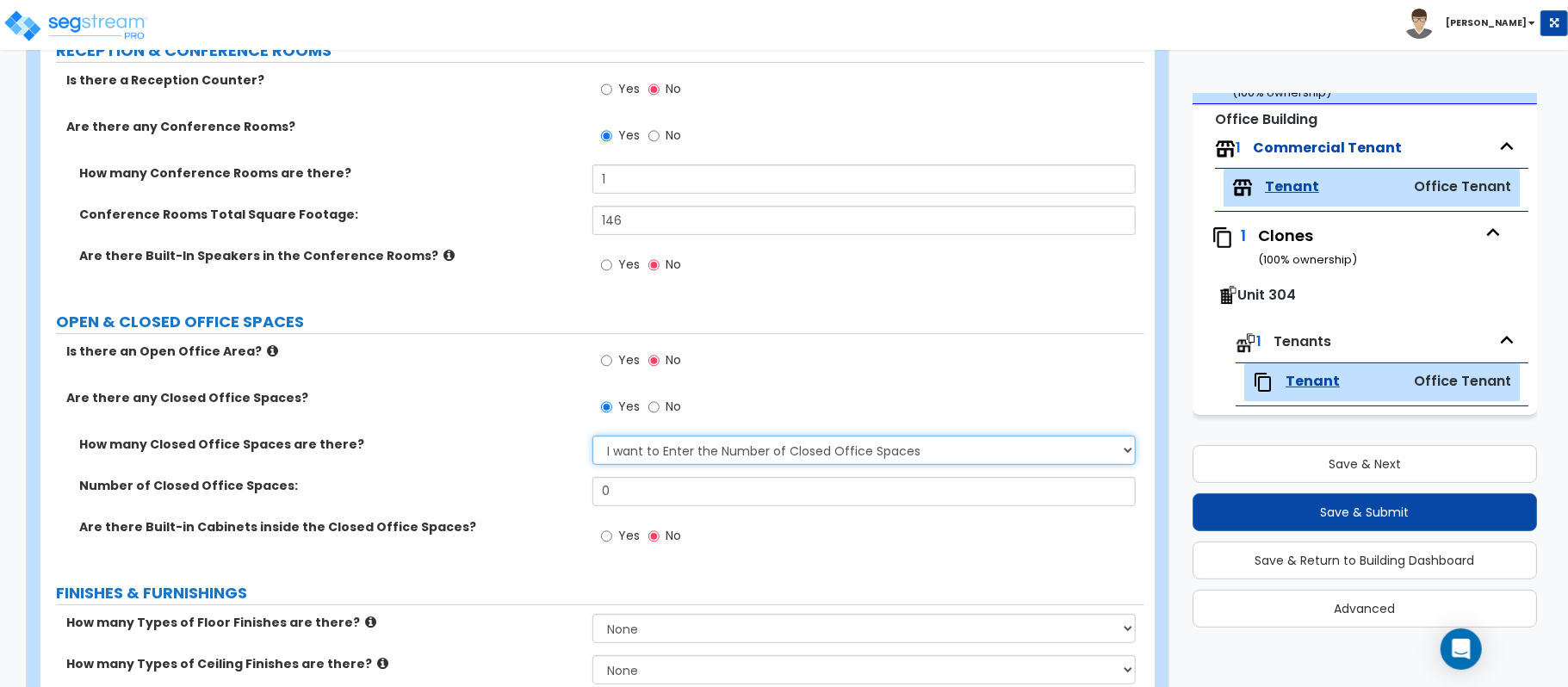
click at [735, 456] on select "I Don’t Know - Please Estimate for me I want to Enter the Number of Closed Offi…" at bounding box center [863, 450] width 543 height 29
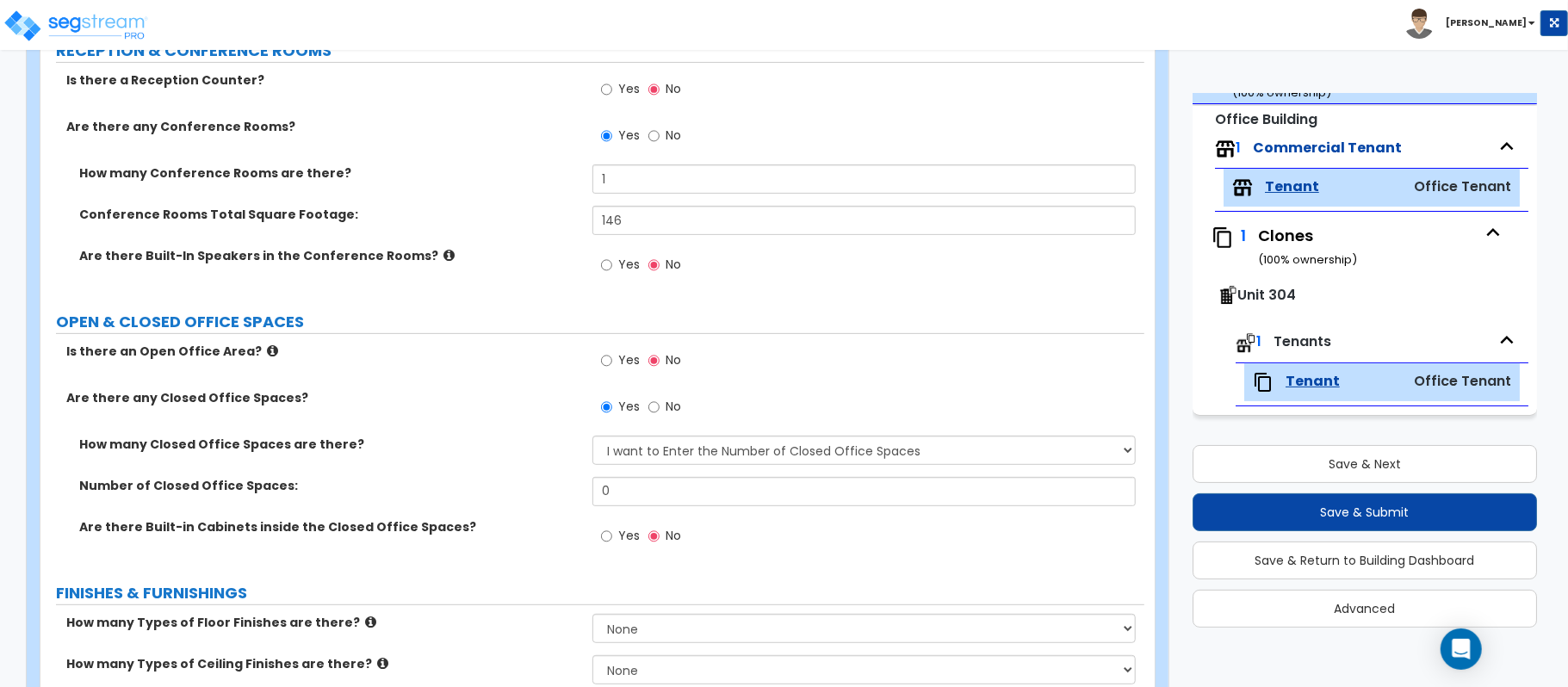
click at [563, 471] on div "How many Closed Office Spaces are there? I Don’t Know - Please Estimate for me …" at bounding box center [592, 456] width 1104 height 41
drag, startPoint x: 635, startPoint y: 494, endPoint x: 497, endPoint y: 493, distance: 138.0
click at [497, 493] on div "Number of Closed Office Spaces: 0" at bounding box center [592, 497] width 1104 height 41
type input "19"
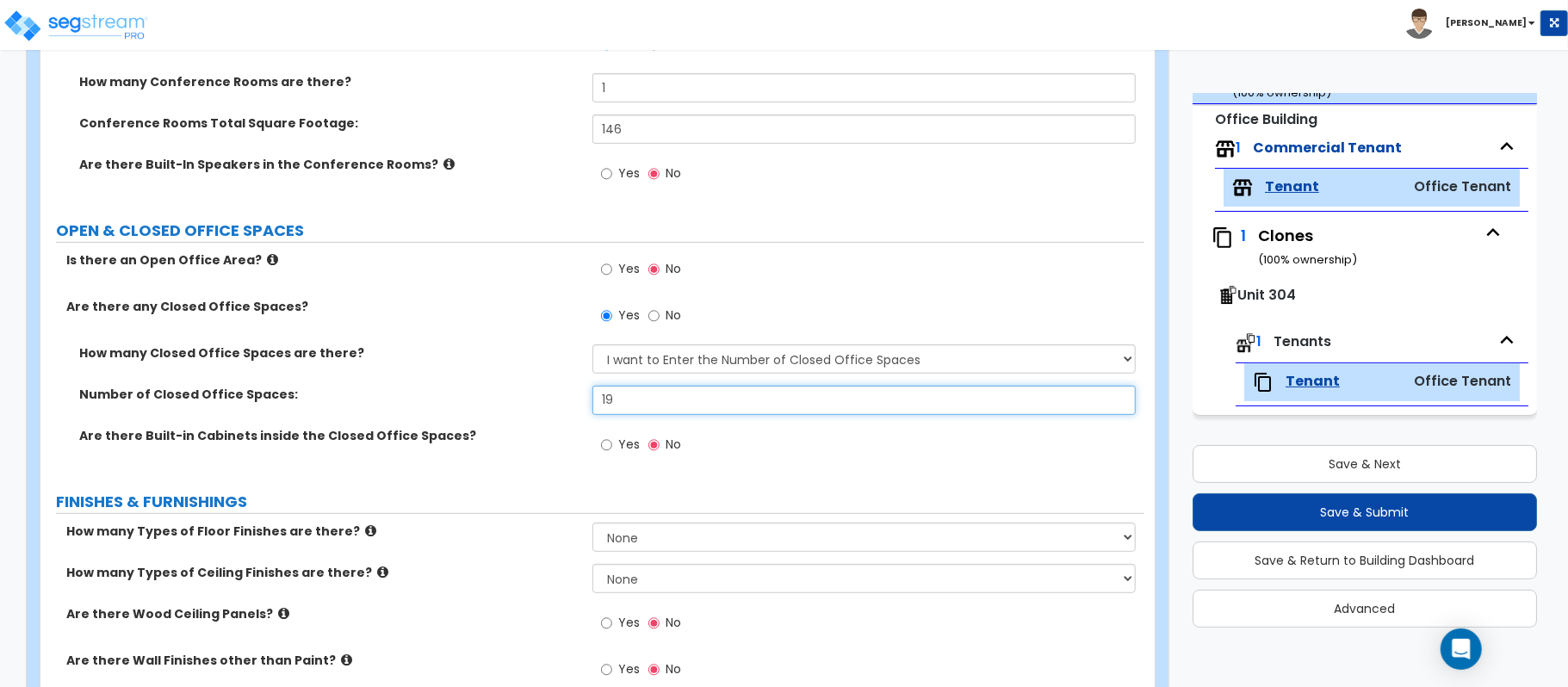
scroll to position [573, 0]
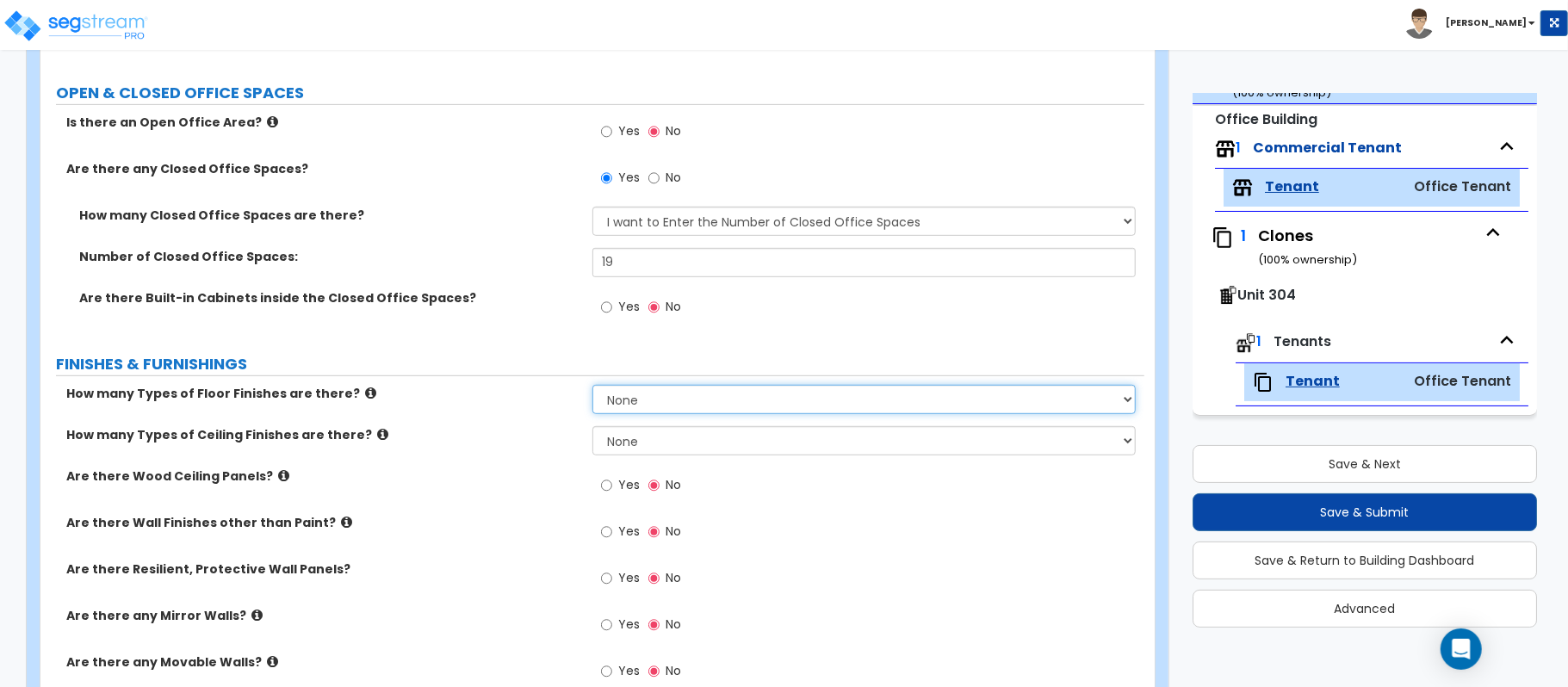
click at [707, 400] on select "None 1 2 3 4" at bounding box center [863, 399] width 543 height 29
select select "1"
click at [592, 387] on select "None 1 2 3 4" at bounding box center [863, 399] width 543 height 29
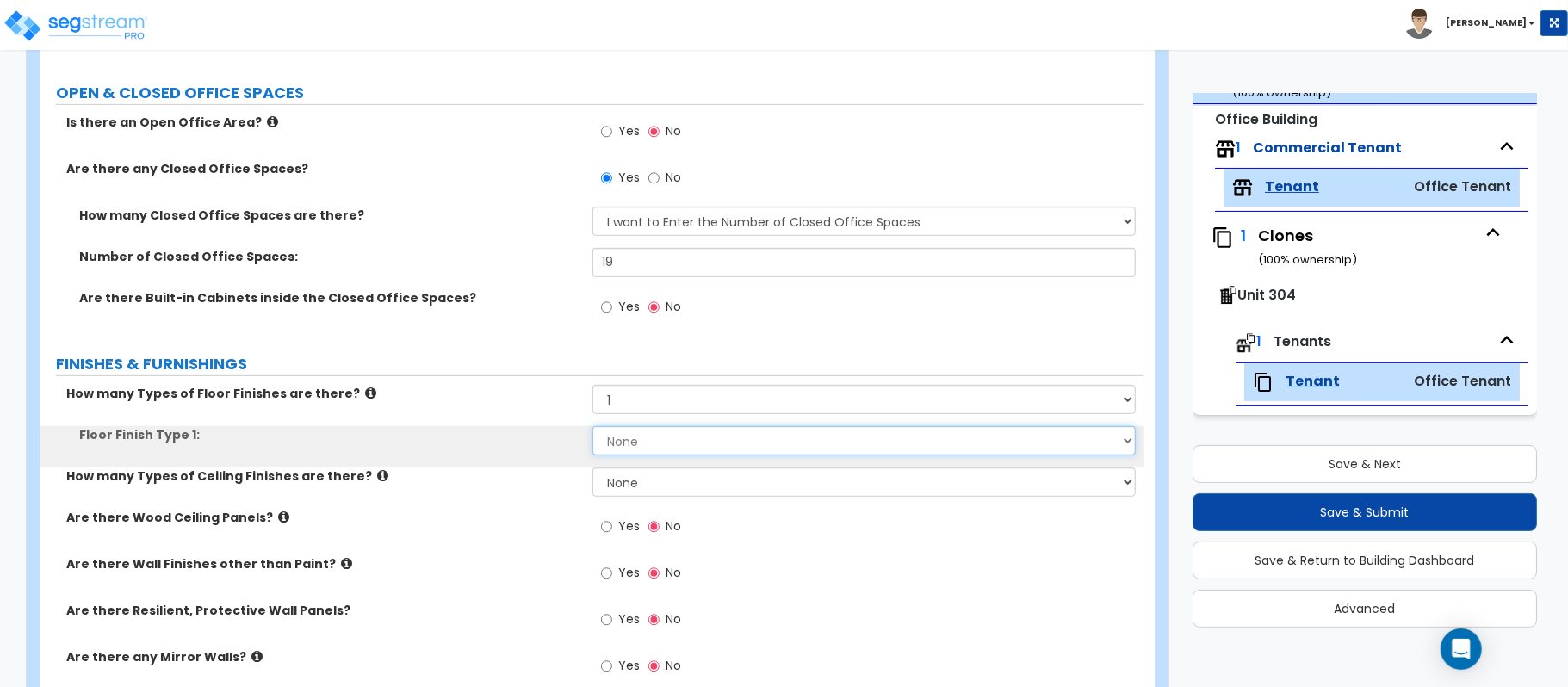
click at [681, 447] on select "None Tile Flooring Marble Flooring Hardwood Flooring Resilient Laminate Floorin…" at bounding box center [863, 441] width 543 height 29
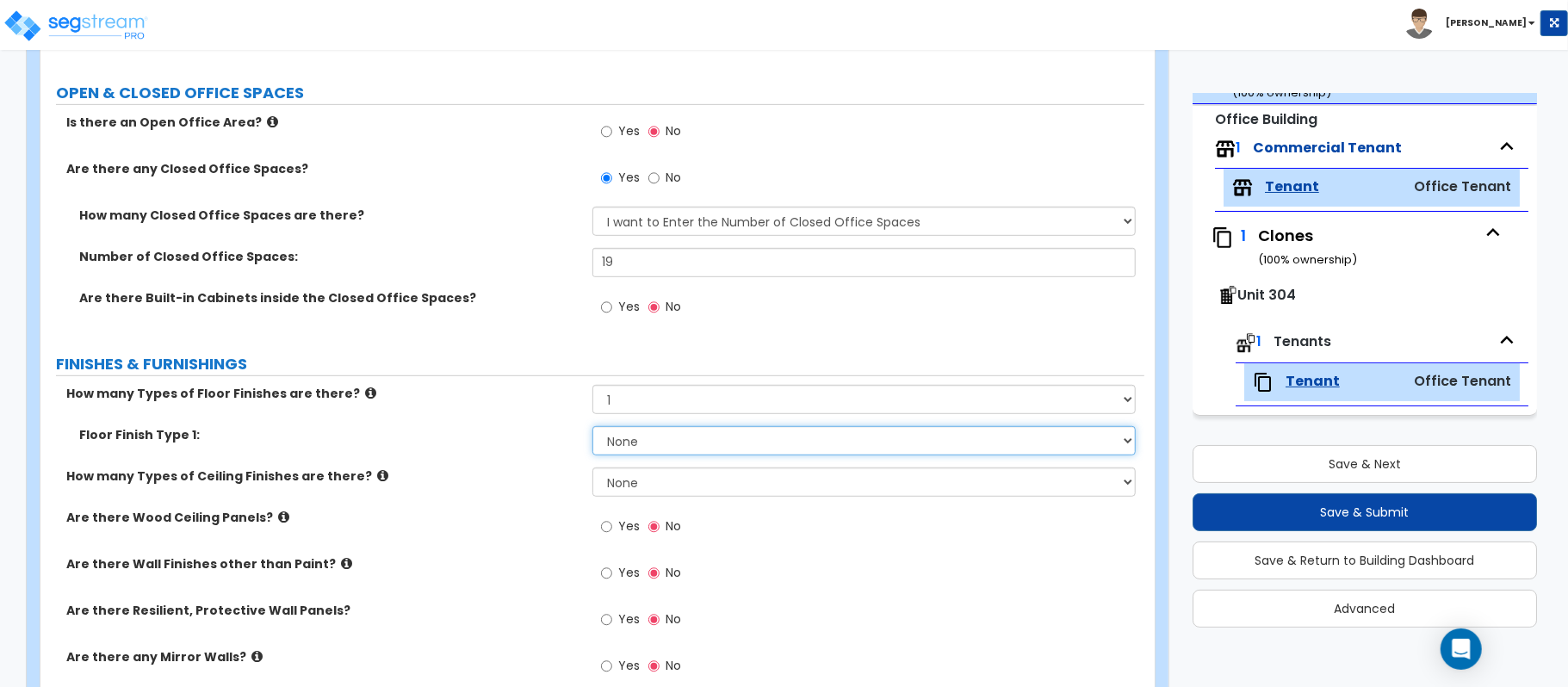
click at [732, 447] on select "None Tile Flooring Marble Flooring Hardwood Flooring Resilient Laminate Floorin…" at bounding box center [863, 441] width 543 height 29
click at [698, 449] on select "None Tile Flooring Marble Flooring Hardwood Flooring Resilient Laminate Floorin…" at bounding box center [863, 441] width 543 height 29
select select "6"
click at [592, 428] on select "None Tile Flooring Marble Flooring Hardwood Flooring Resilient Laminate Floorin…" at bounding box center [863, 441] width 543 height 29
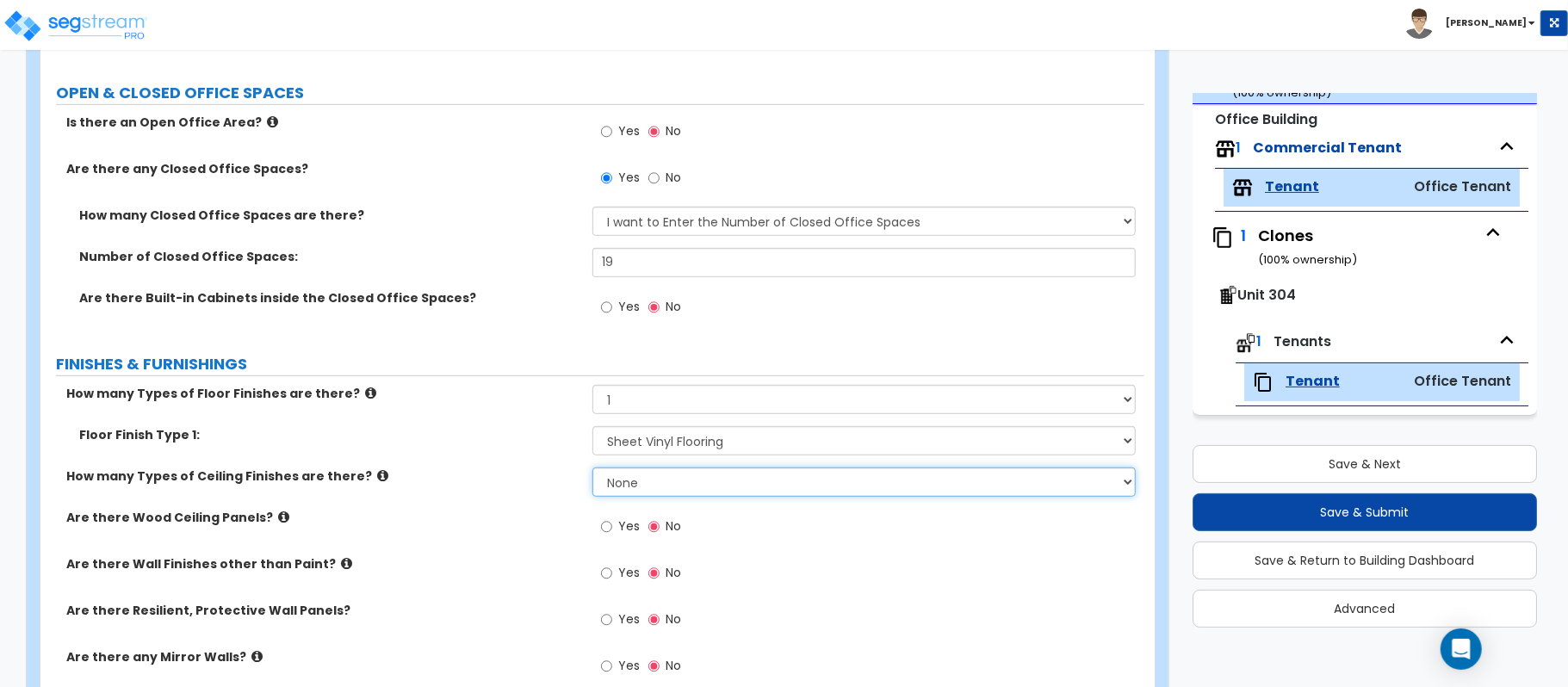
drag, startPoint x: 658, startPoint y: 477, endPoint x: 632, endPoint y: 491, distance: 29.5
click at [658, 477] on select "None 1 2 3" at bounding box center [863, 482] width 543 height 29
select select "1"
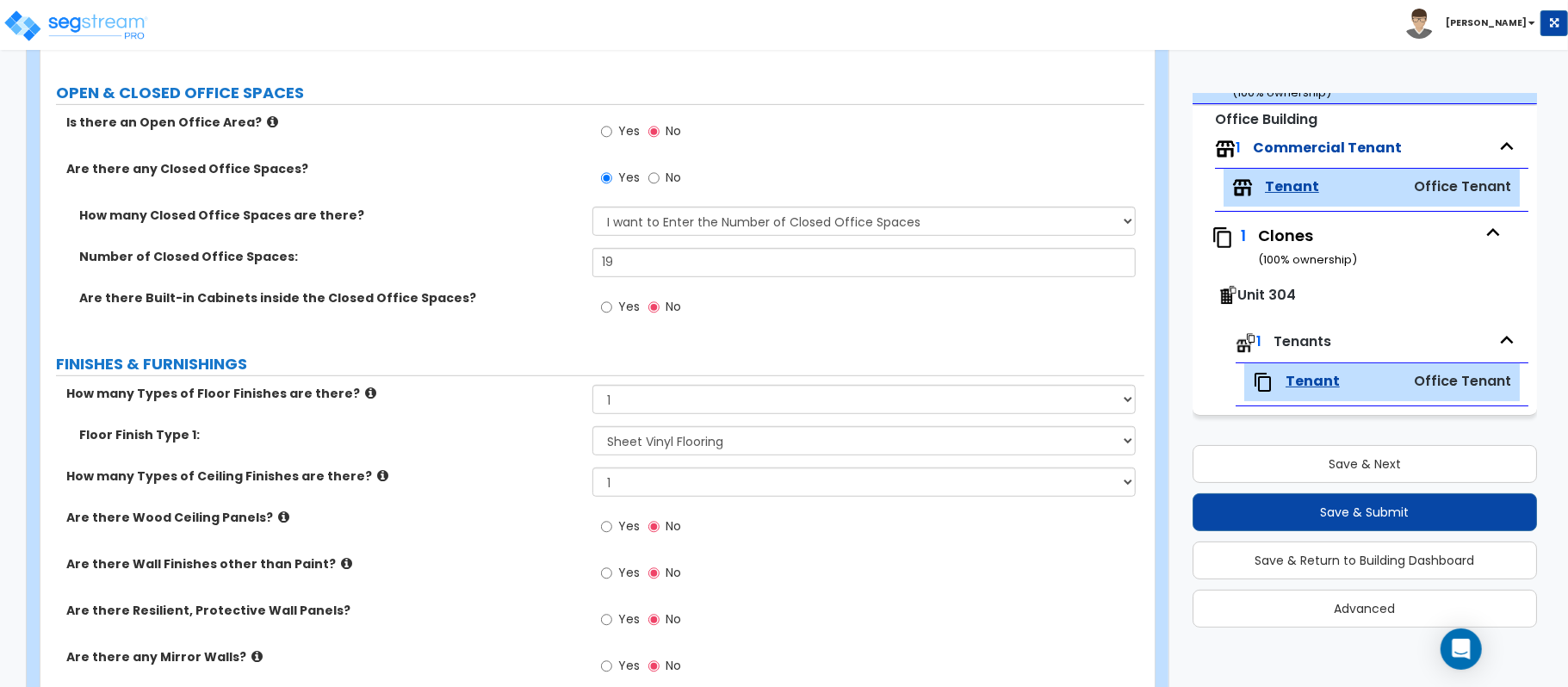
drag, startPoint x: 552, startPoint y: 527, endPoint x: 606, endPoint y: 520, distance: 54.5
click at [552, 527] on div "Are there Wood Ceiling Panels? Yes No" at bounding box center [592, 532] width 1104 height 46
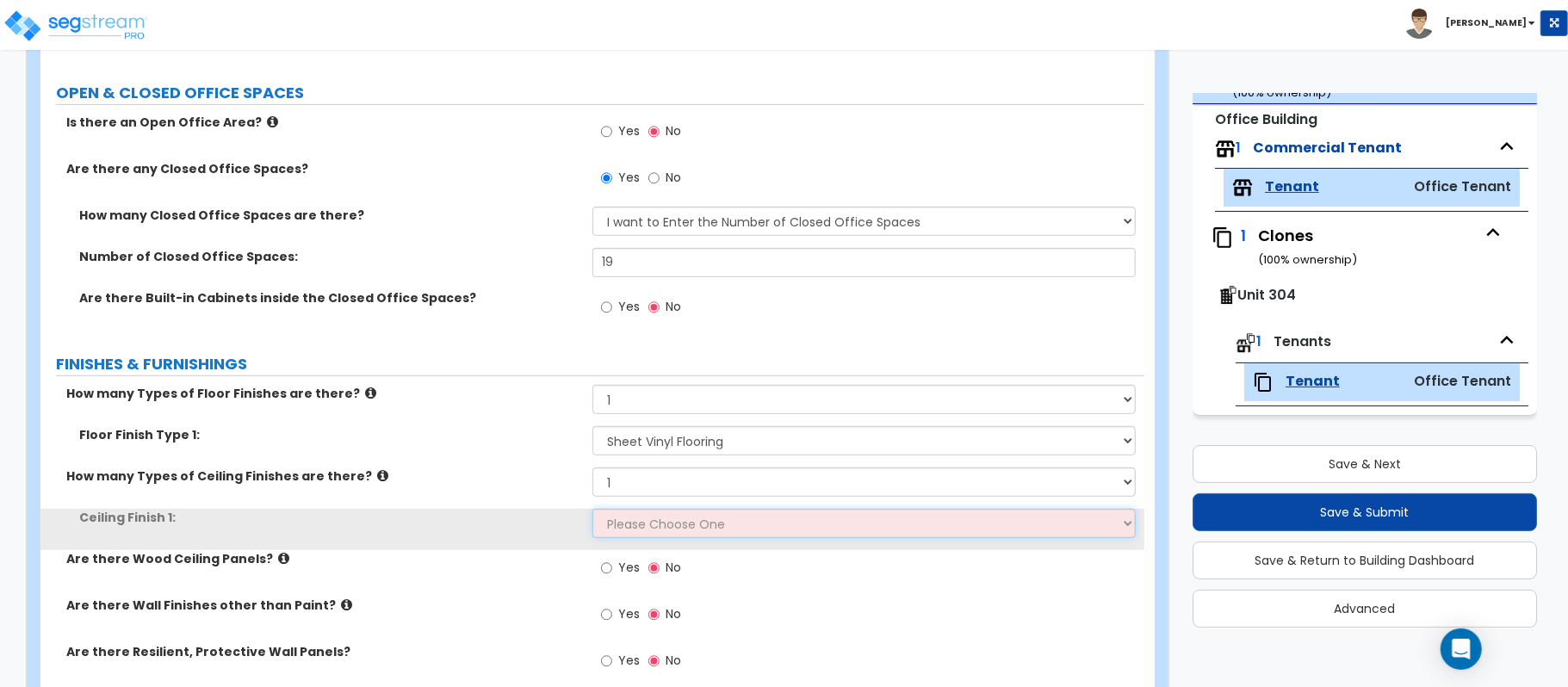
drag, startPoint x: 622, startPoint y: 528, endPoint x: 569, endPoint y: 528, distance: 53.0
click at [622, 528] on select "Please Choose One Drop Ceiling Open Ceiling Drywall Ceiling" at bounding box center [863, 523] width 543 height 29
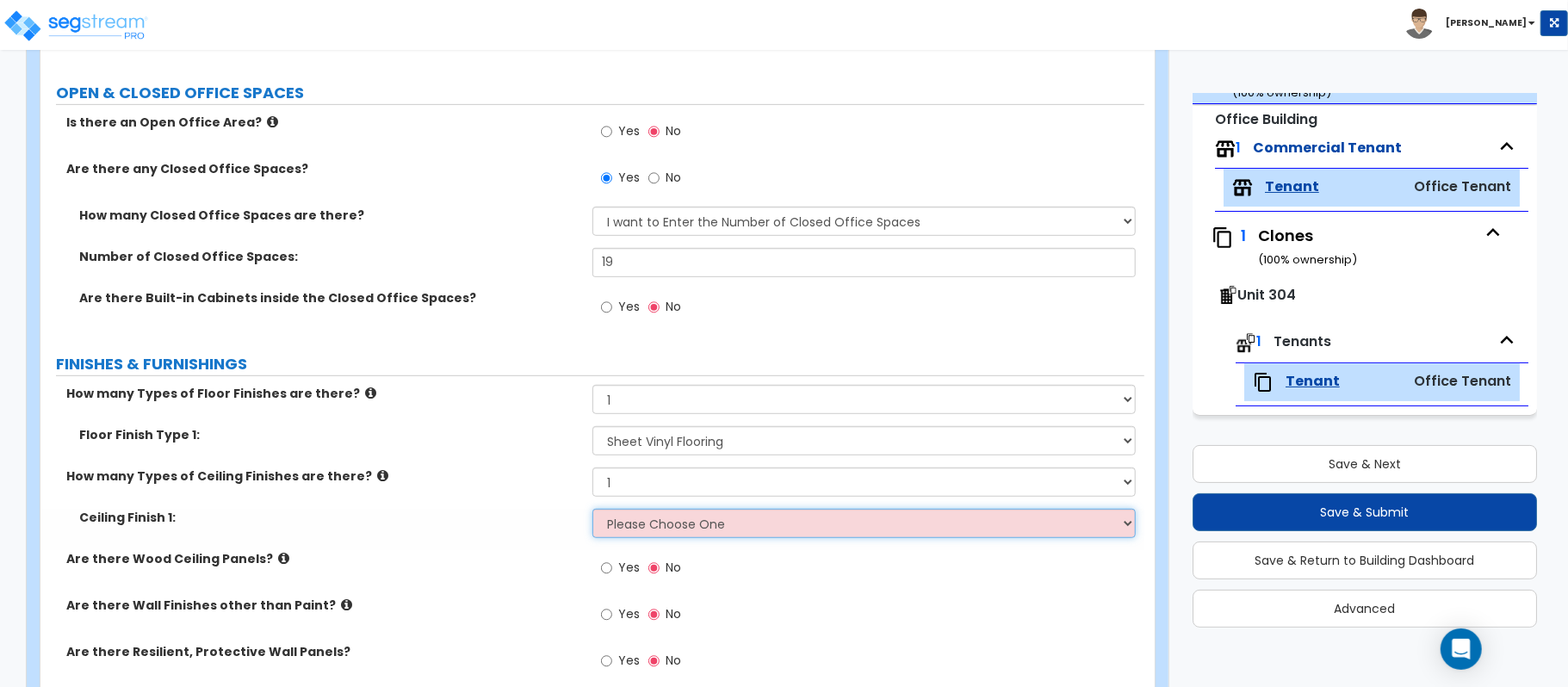
select select "1"
click at [511, 531] on div "Ceiling Finish 1: Please Choose One Drop Ceiling Open Ceiling Drywall Ceiling" at bounding box center [592, 529] width 1104 height 41
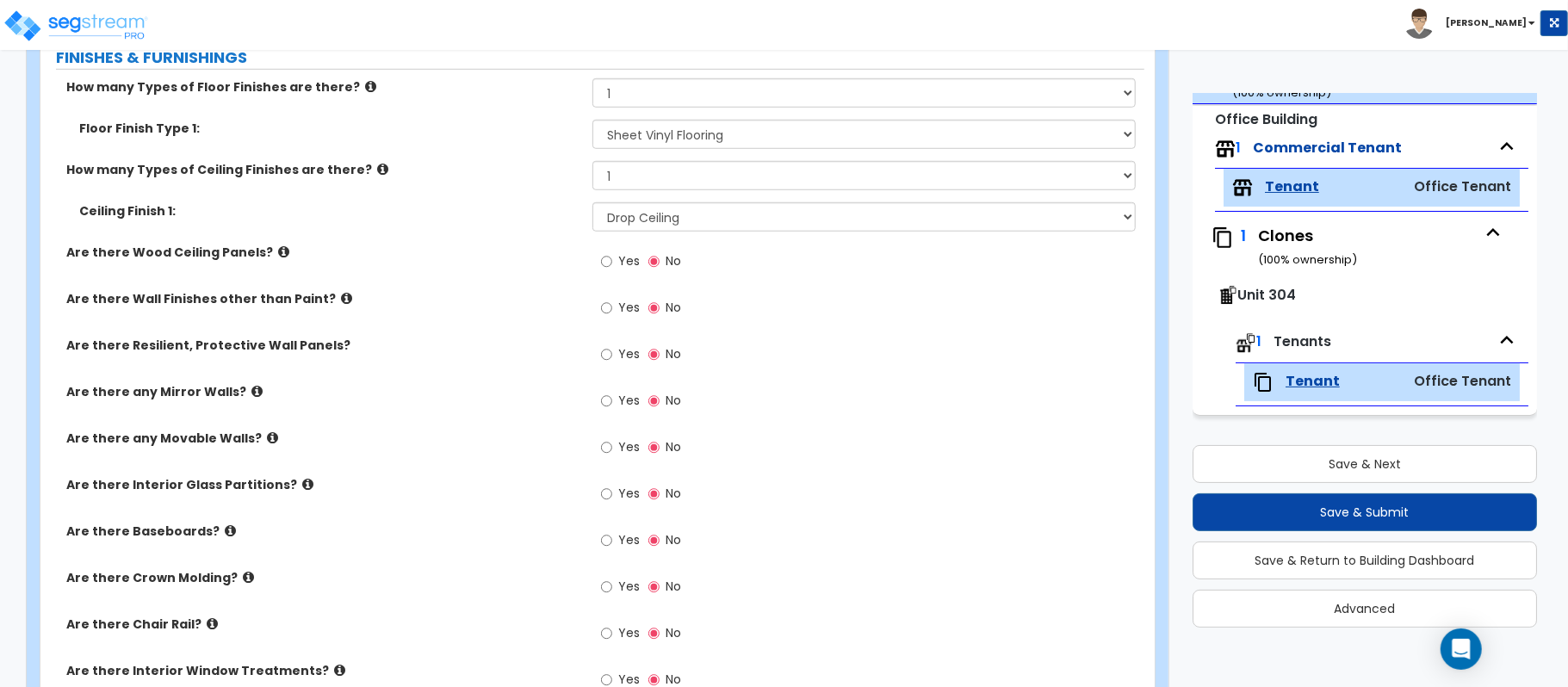
scroll to position [918, 0]
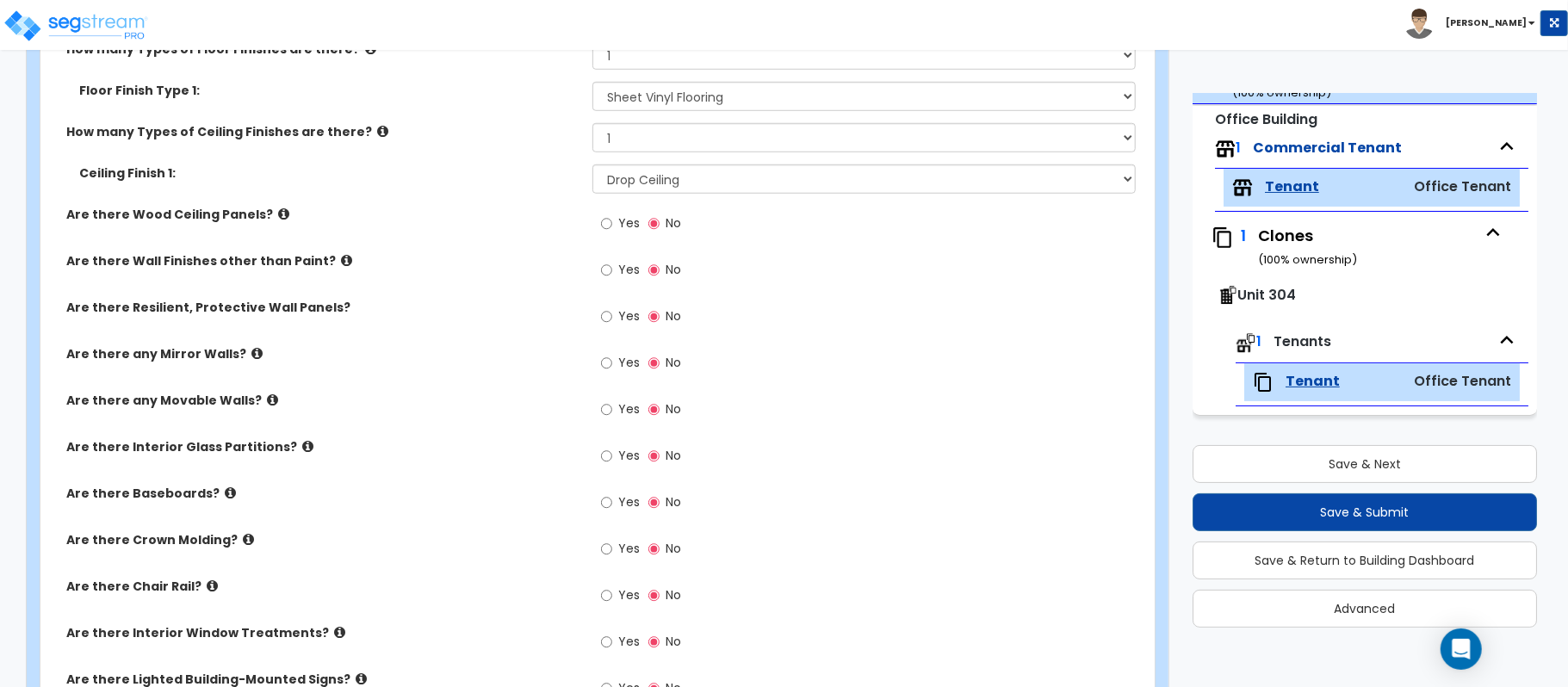
click at [600, 496] on div "Yes No" at bounding box center [640, 504] width 97 height 39
click at [609, 510] on input "Yes" at bounding box center [606, 503] width 12 height 19
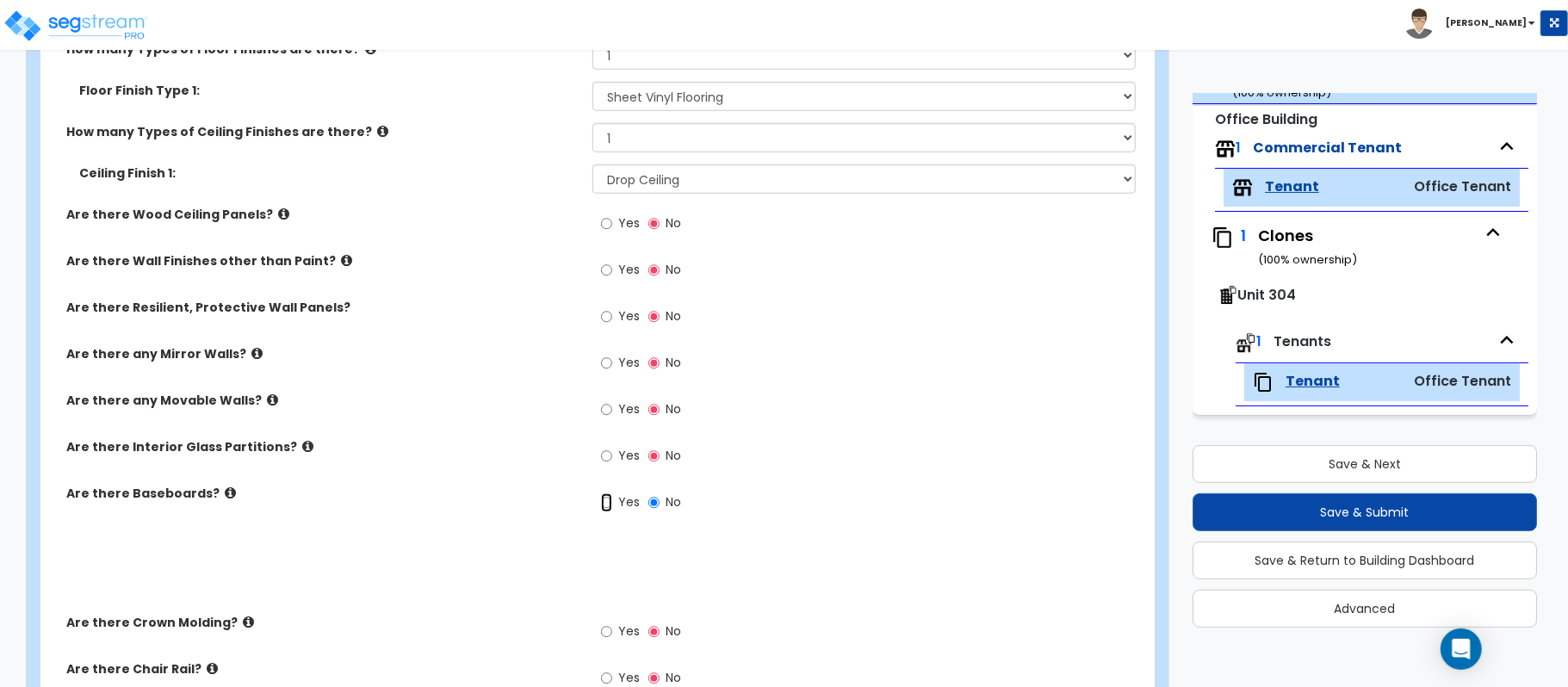
radio input "true"
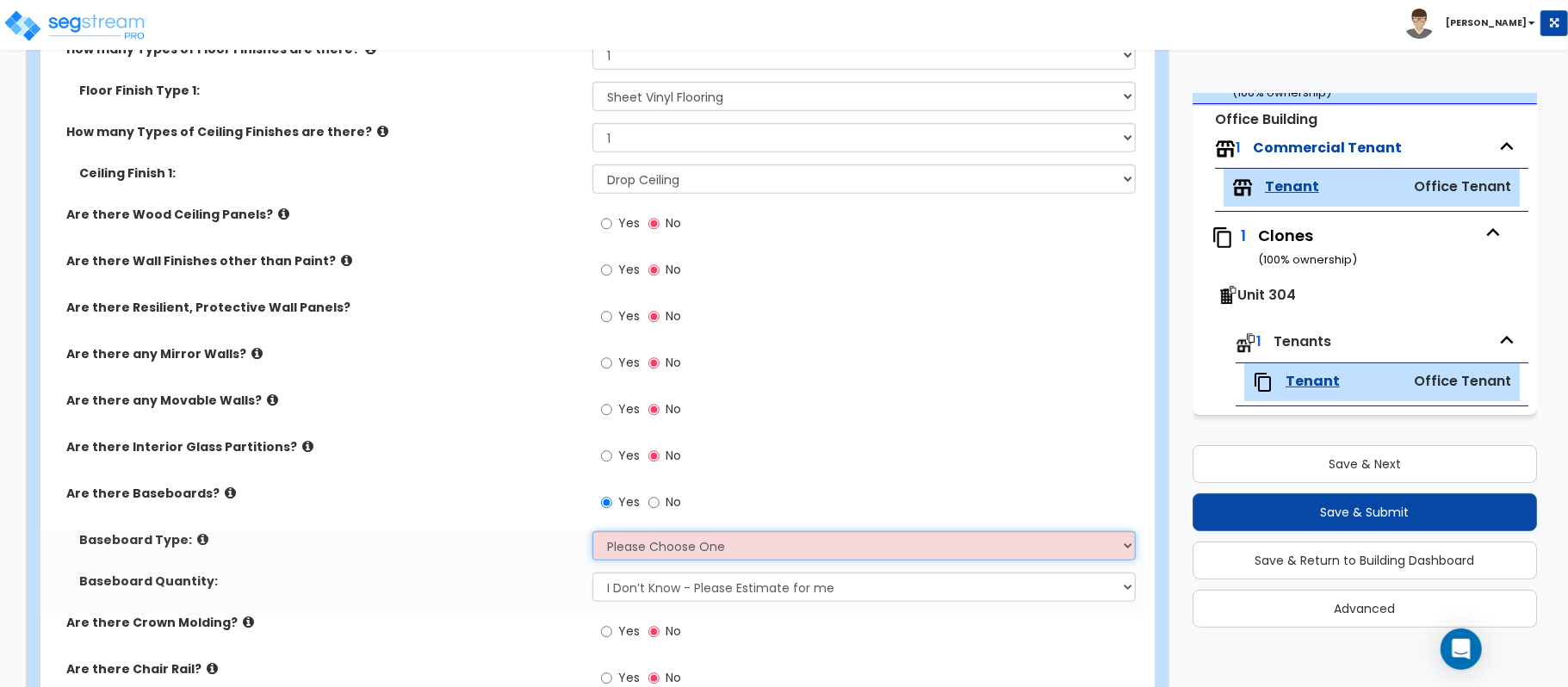
click at [632, 546] on select "Please Choose One Wood Vinyl Carpet Tile" at bounding box center [863, 546] width 543 height 29
select select "1"
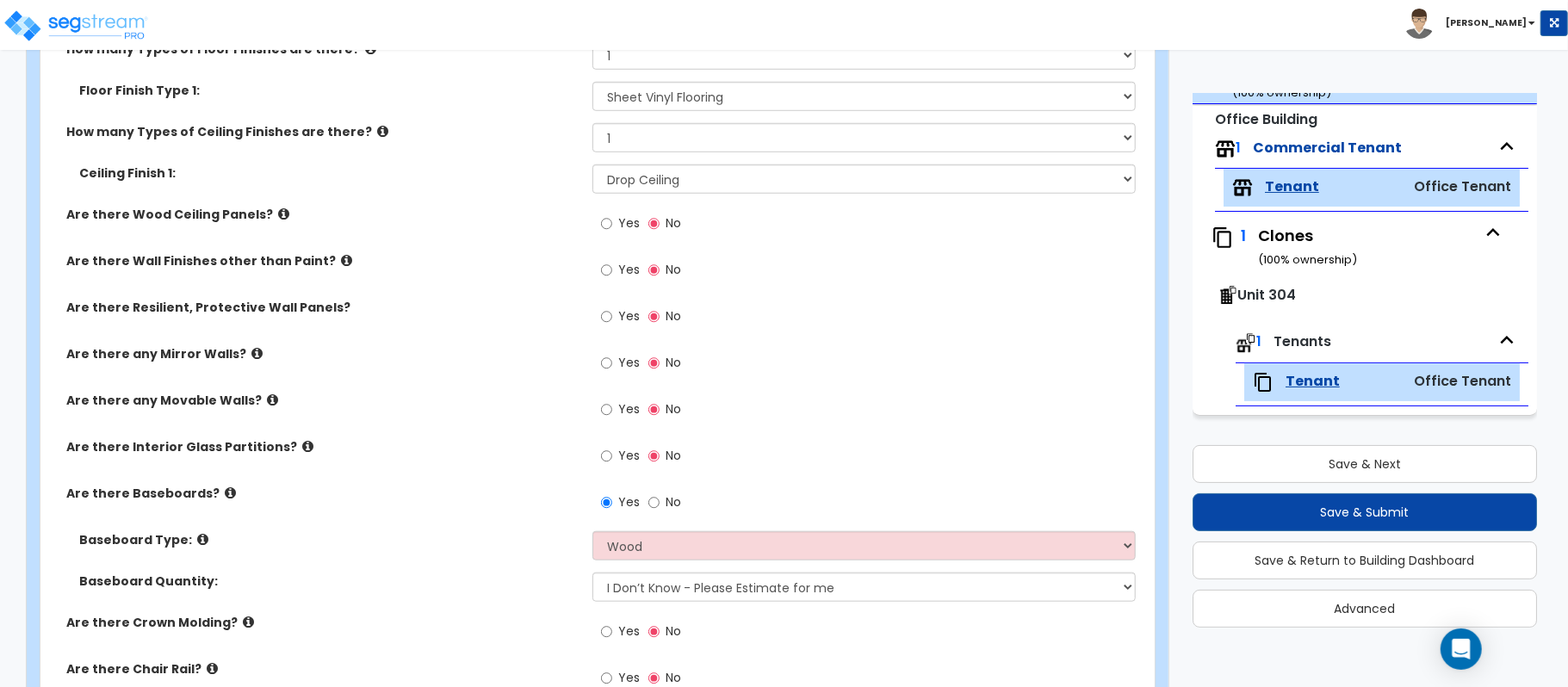
click at [458, 508] on div "Are there Baseboards? Yes No" at bounding box center [592, 508] width 1104 height 46
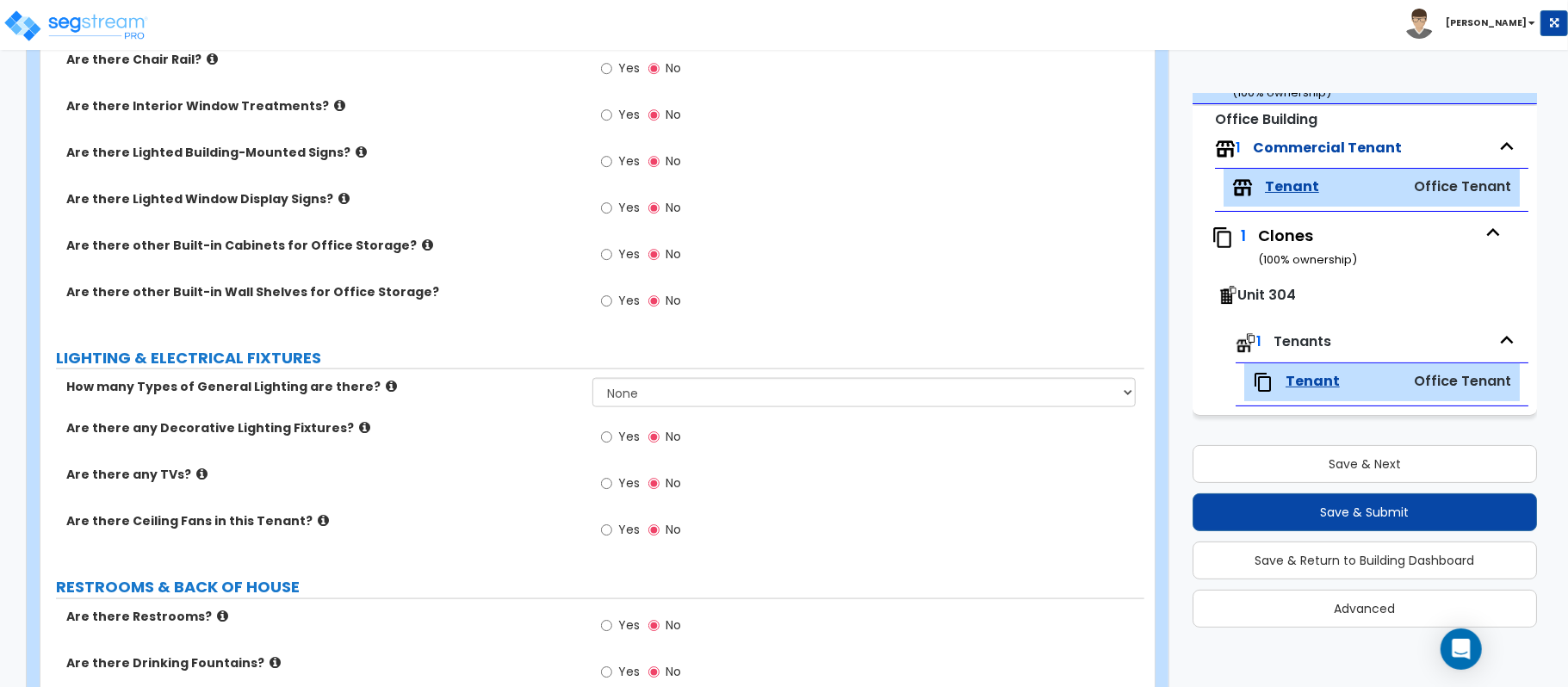
scroll to position [1606, 0]
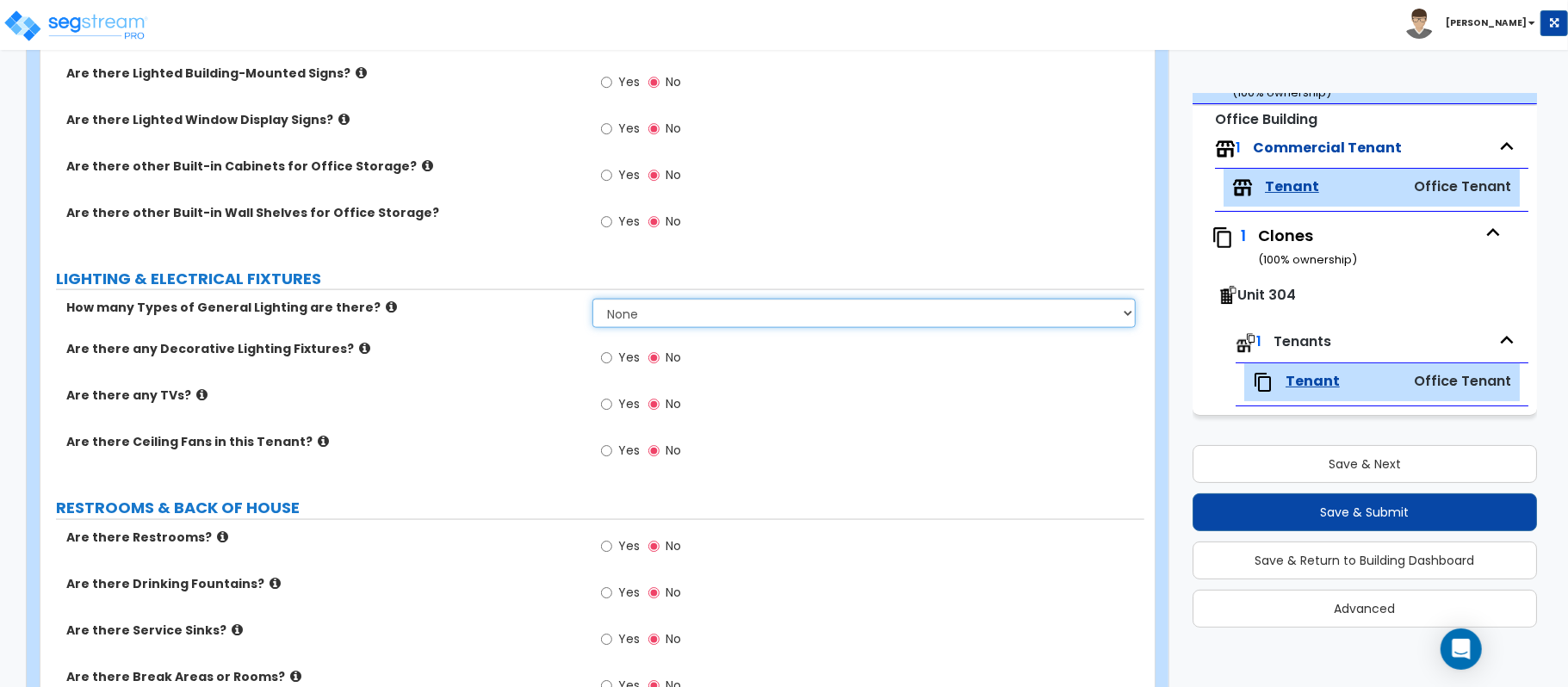
click at [672, 312] on select "None 1 2 3" at bounding box center [863, 313] width 543 height 29
select select "1"
drag, startPoint x: 507, startPoint y: 379, endPoint x: 748, endPoint y: 442, distance: 249.1
click at [507, 379] on div "Are there any Decorative Lighting Fixtures? Yes No" at bounding box center [592, 363] width 1104 height 46
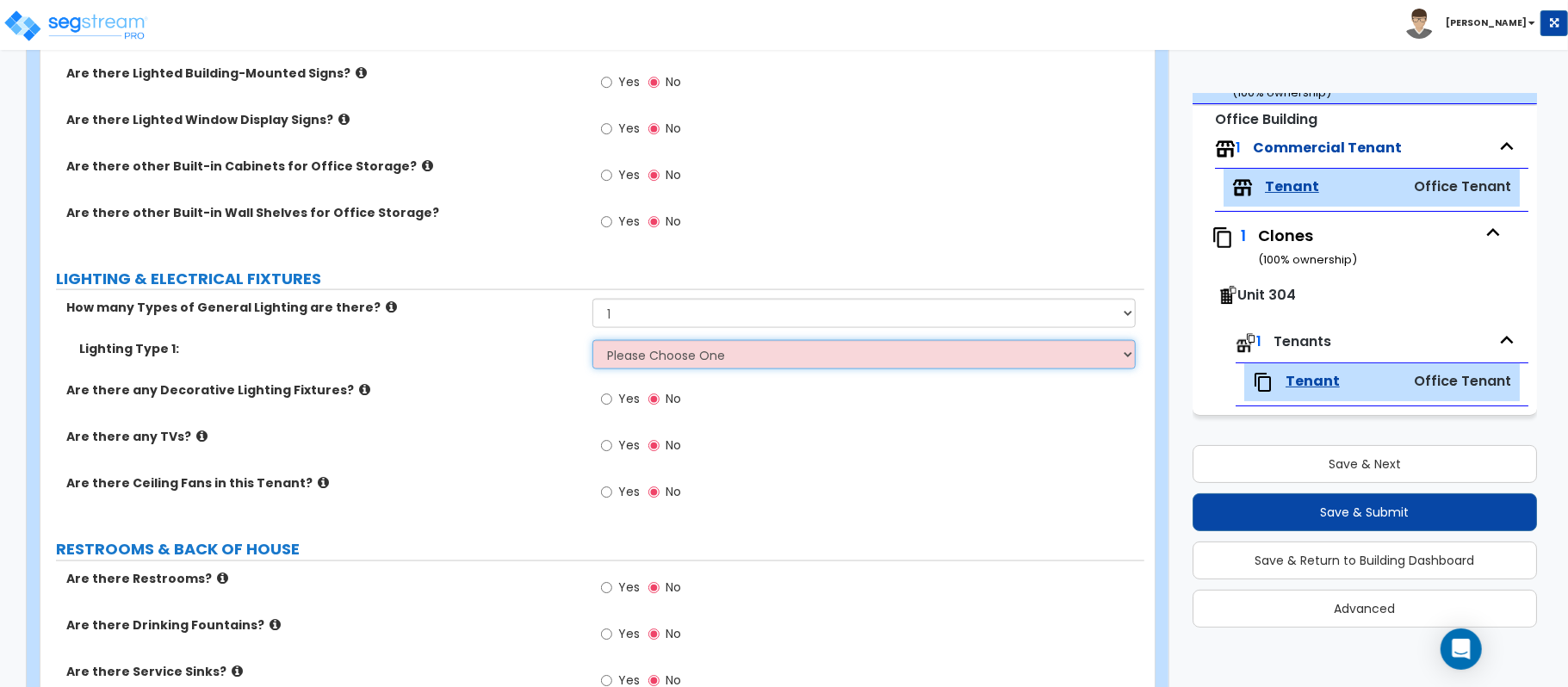
click at [645, 366] on select "Please Choose One LED Surface-Mounted LED Recessed Fluorescent Surface-Mounted …" at bounding box center [863, 354] width 543 height 29
select select "2"
click at [592, 343] on select "Please Choose One LED Surface-Mounted LED Recessed Fluorescent Surface-Mounted …" at bounding box center [863, 354] width 543 height 29
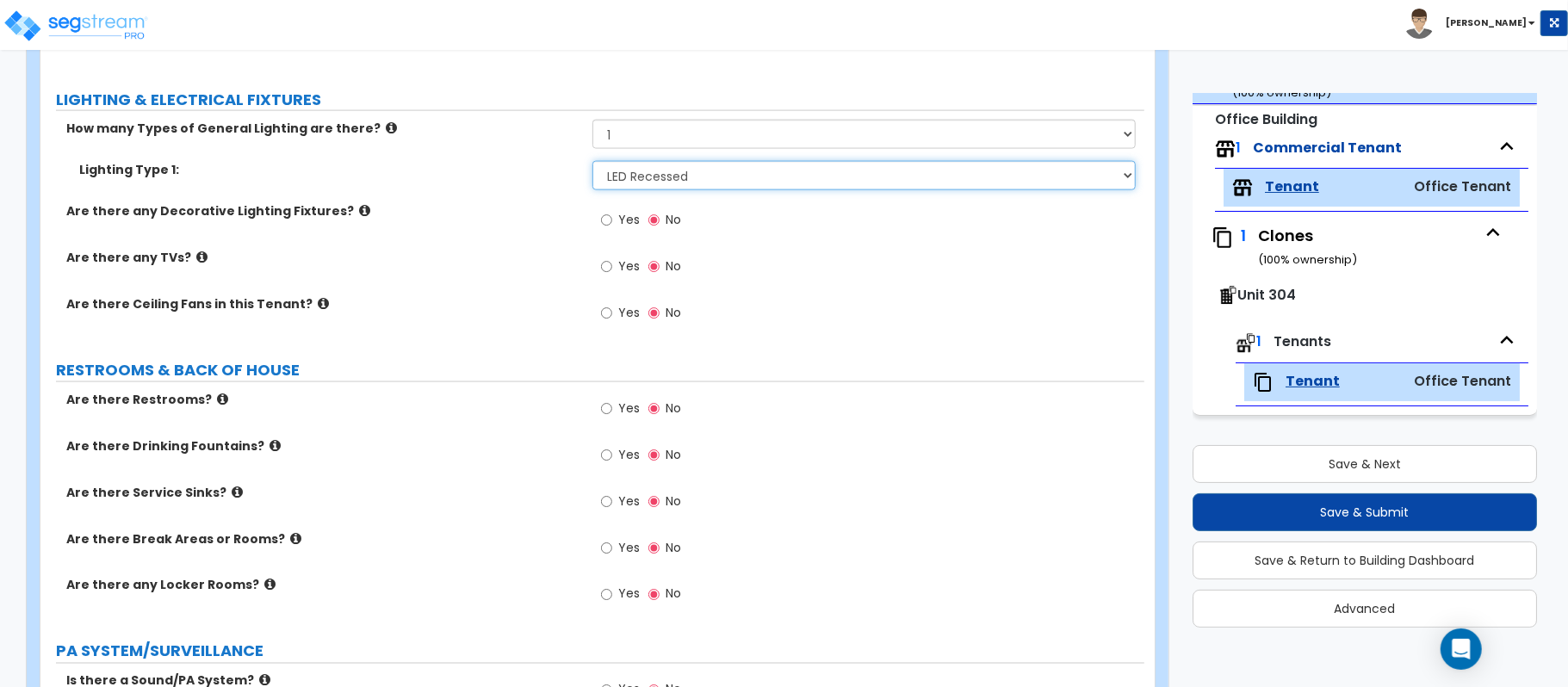
scroll to position [1836, 0]
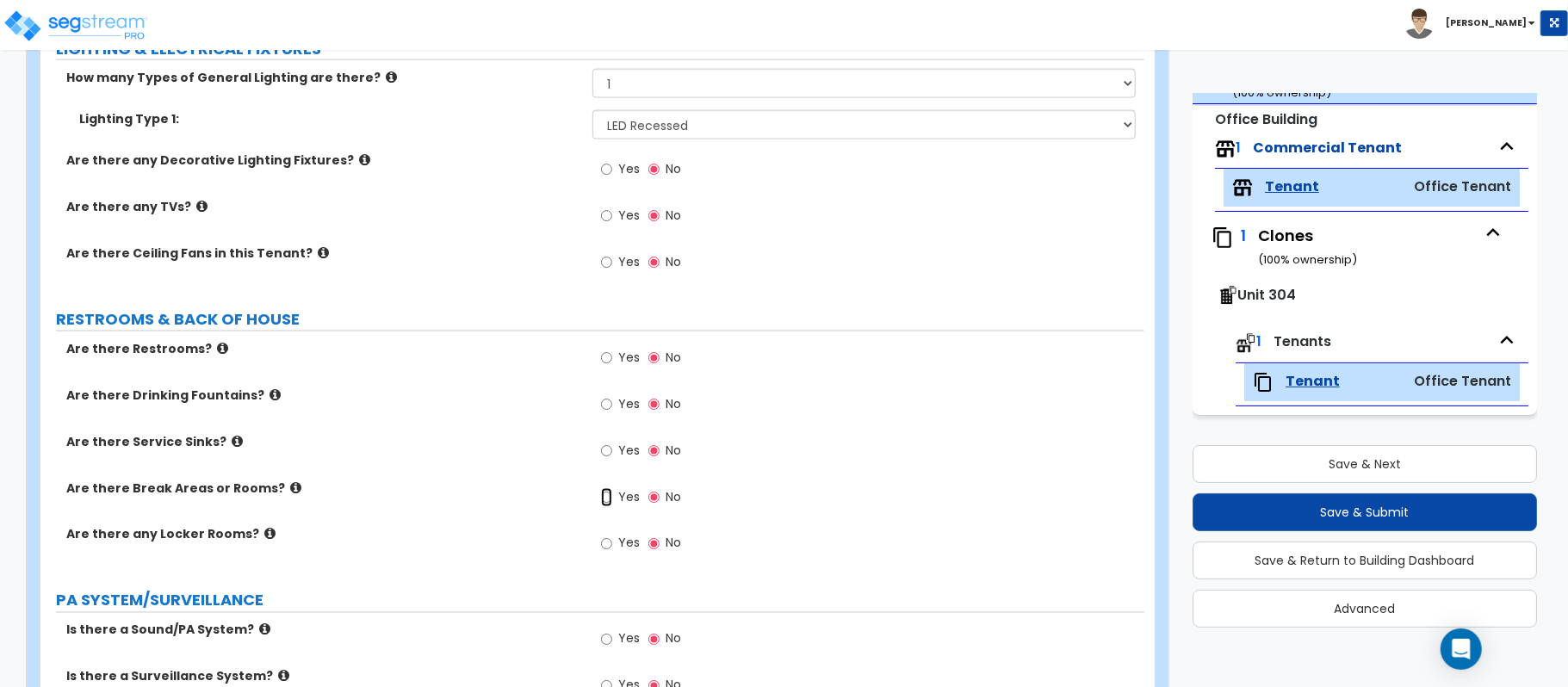
click at [608, 496] on input "Yes" at bounding box center [606, 497] width 12 height 19
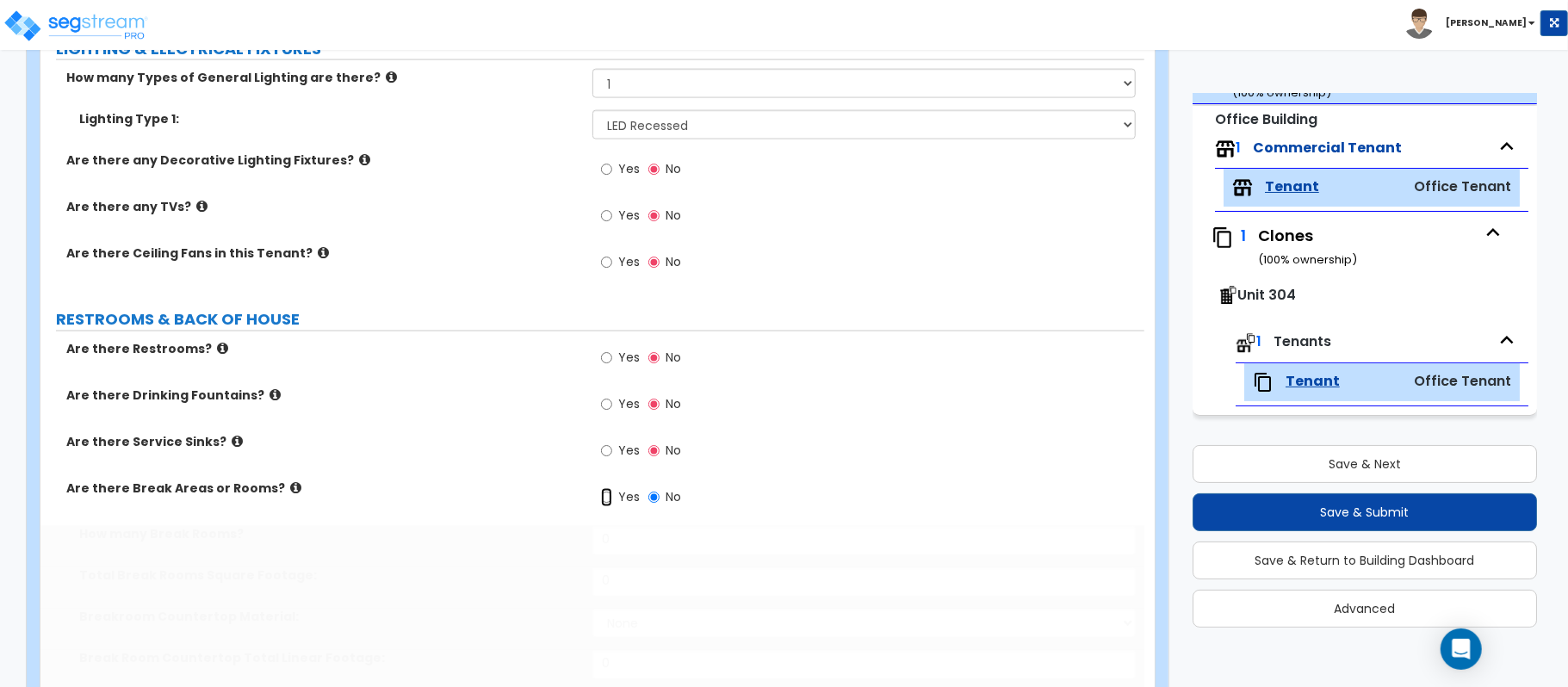
radio input "true"
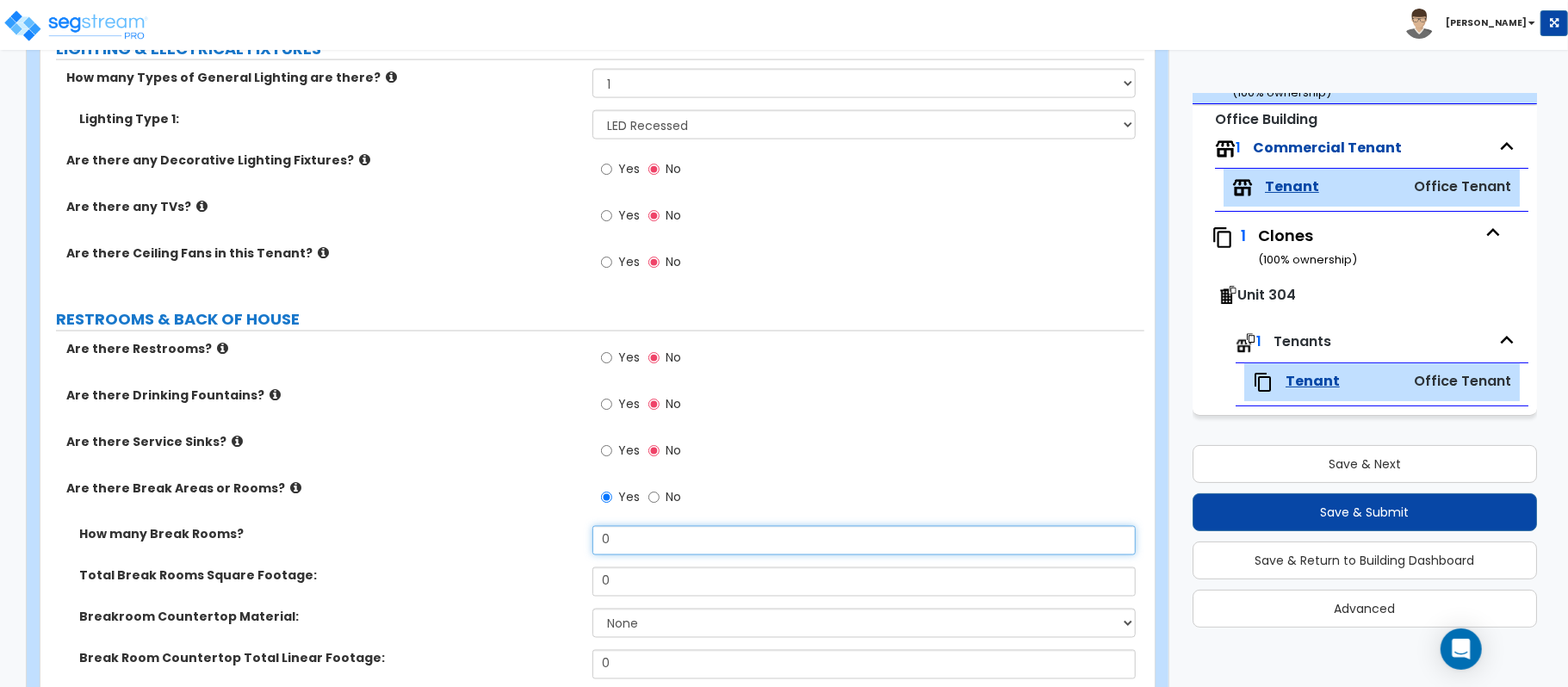
drag, startPoint x: 624, startPoint y: 545, endPoint x: 617, endPoint y: 532, distance: 14.8
type input "1"
type input "100"
select select "2"
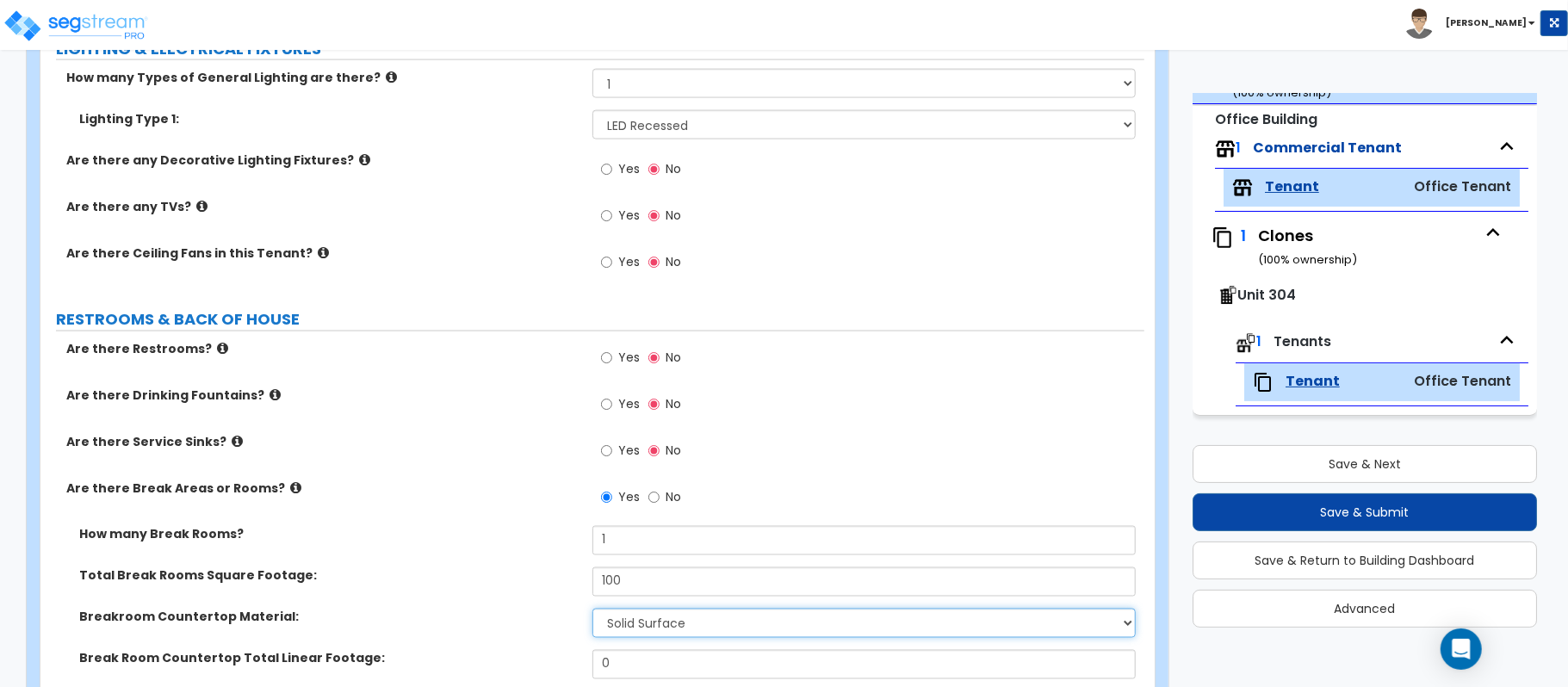
scroll to position [2066, 0]
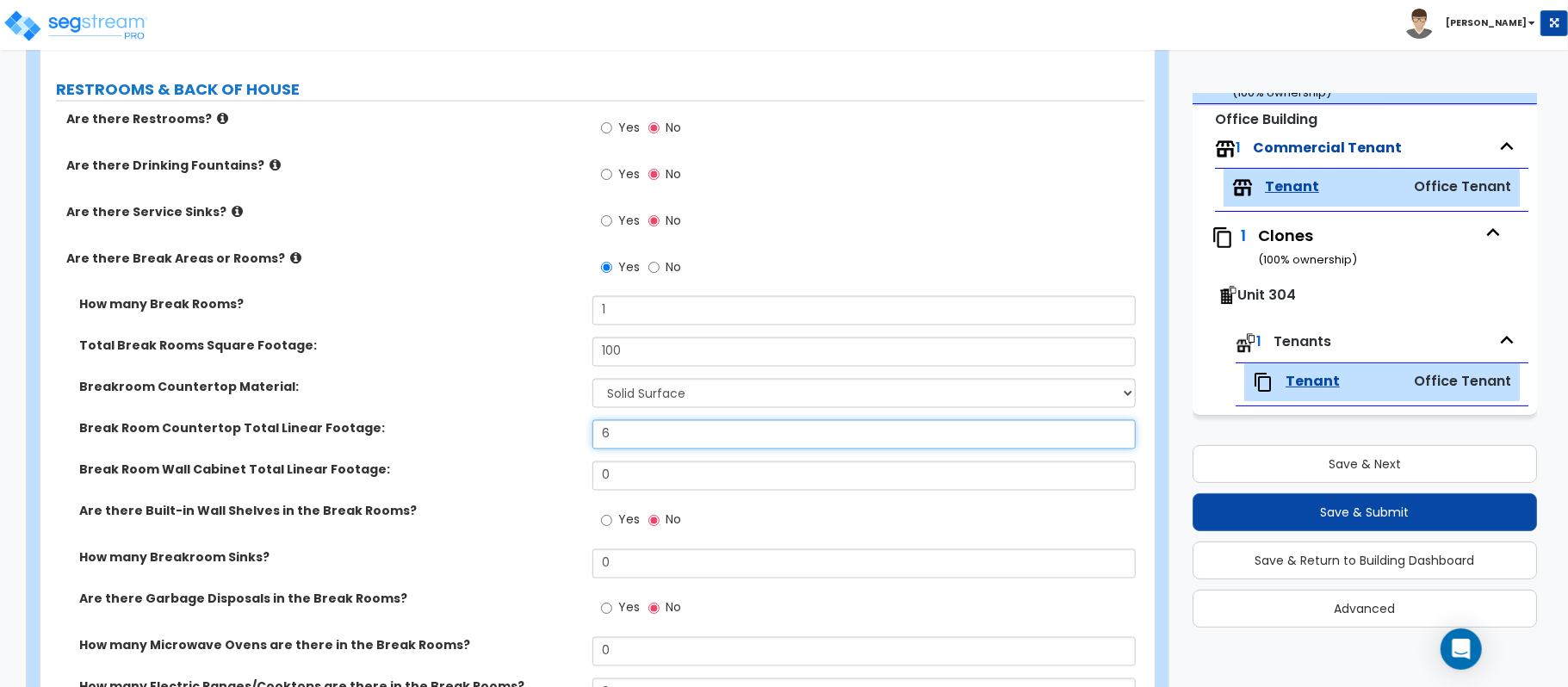
type input "6"
type input "12"
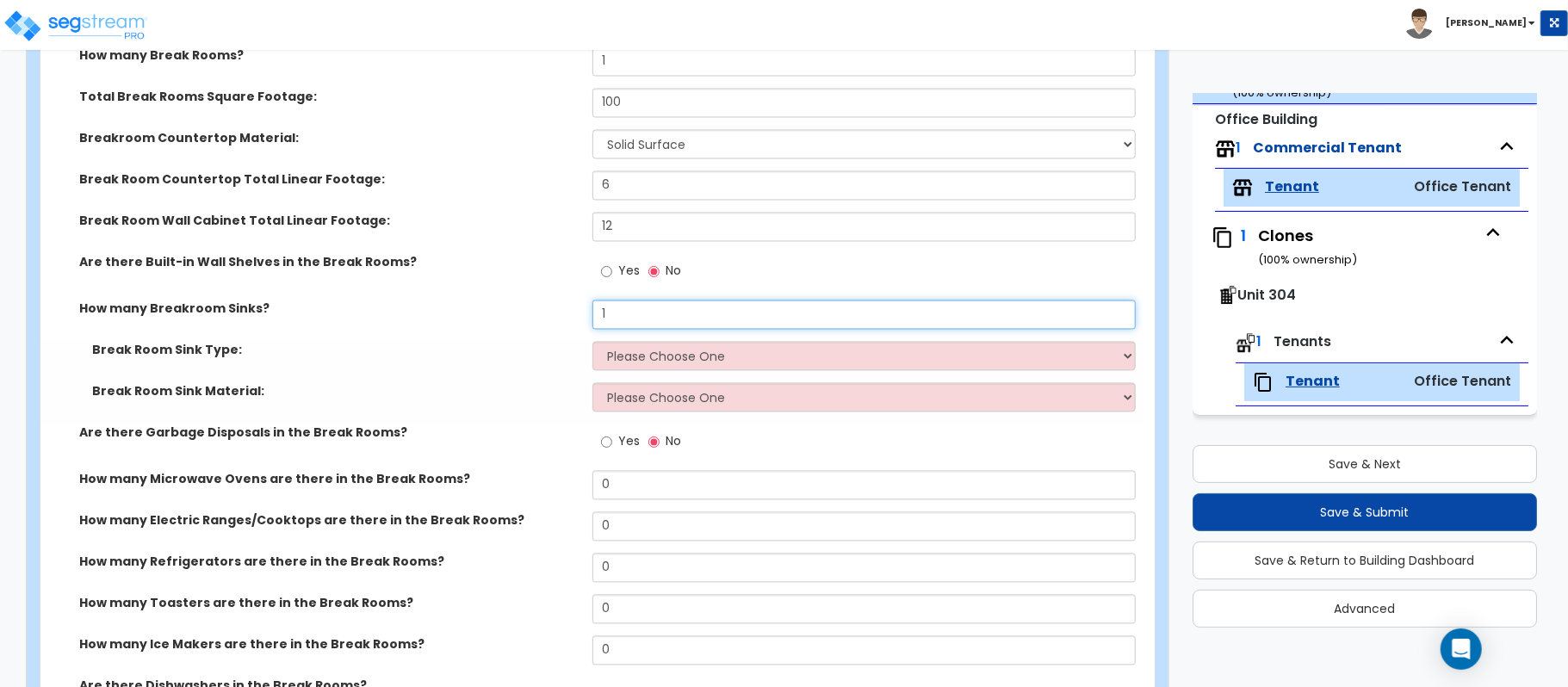
scroll to position [2410, 0]
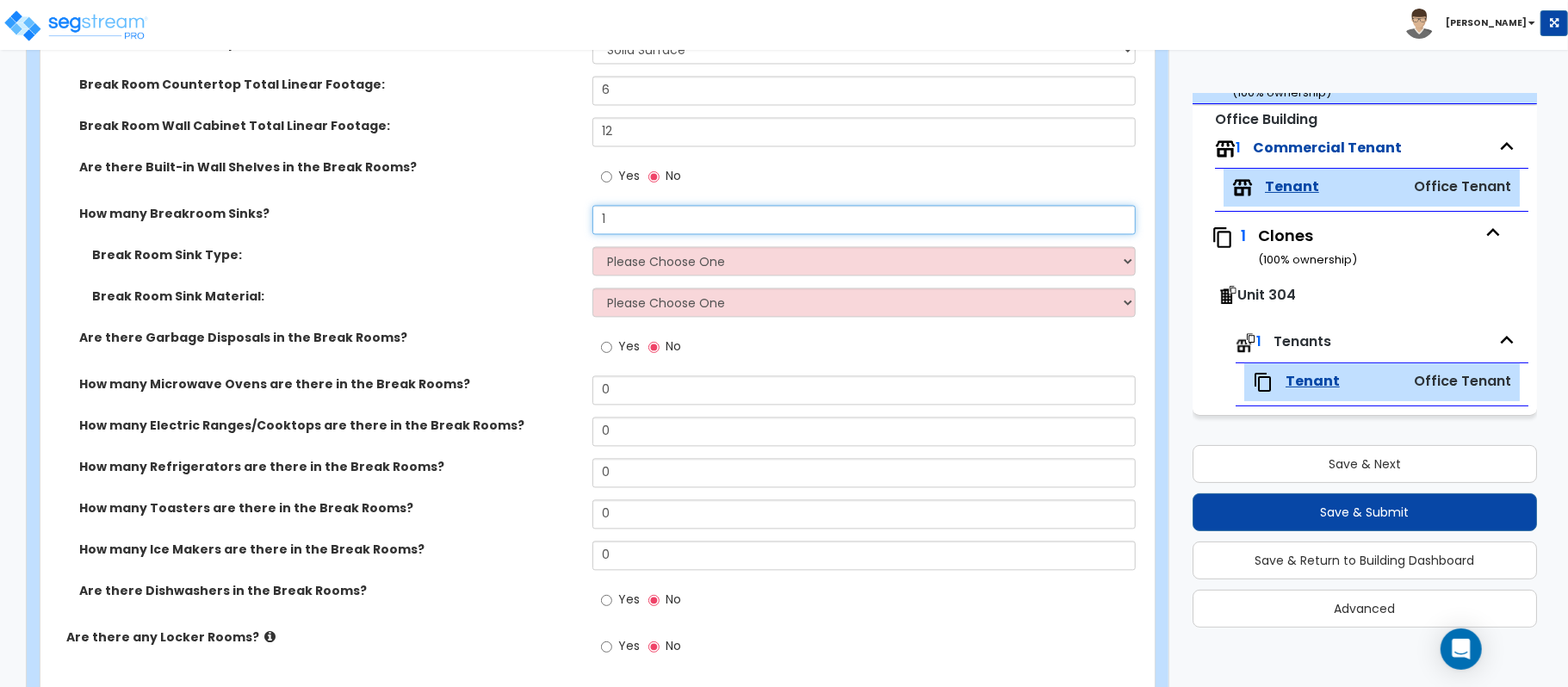
type input "1"
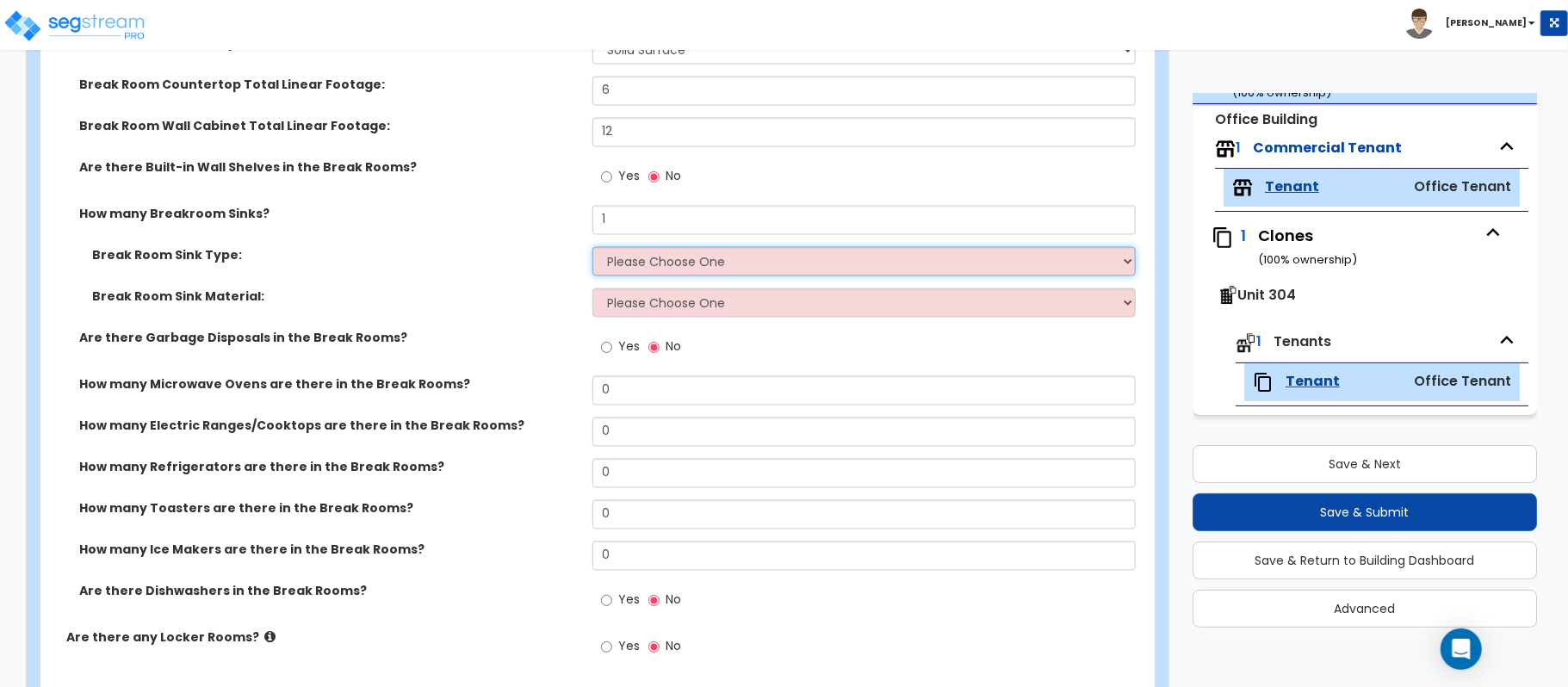
click at [738, 268] on select "Please Choose One Single Sink Double Sink" at bounding box center [863, 261] width 543 height 29
select select "1"
click at [592, 249] on select "Please Choose One Single Sink Double Sink" at bounding box center [863, 261] width 543 height 29
click at [705, 303] on select "Please Choose One Stainless Steel Porcelain Enamel Cast Iron" at bounding box center [863, 302] width 543 height 29
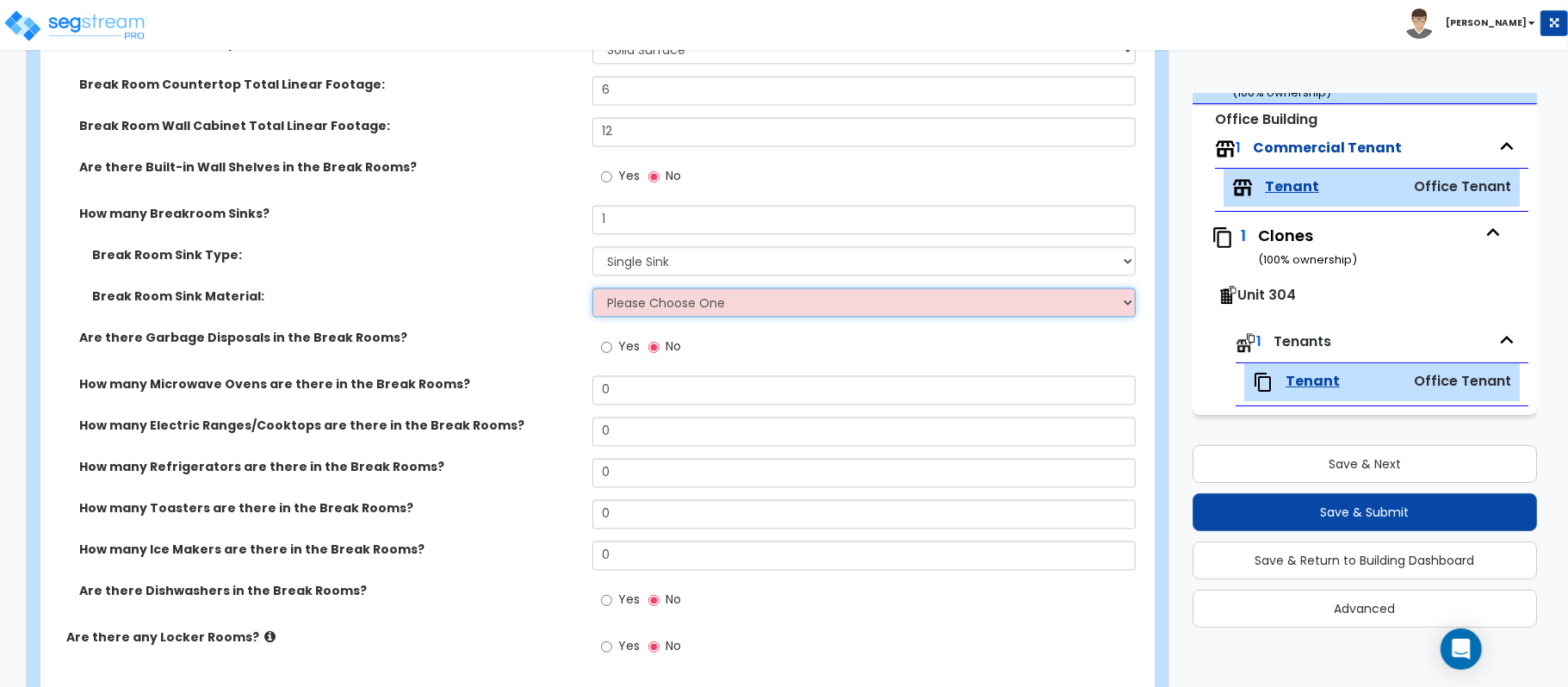
select select "1"
click at [592, 290] on select "Please Choose One Stainless Steel Porcelain Enamel Cast Iron" at bounding box center [863, 302] width 543 height 29
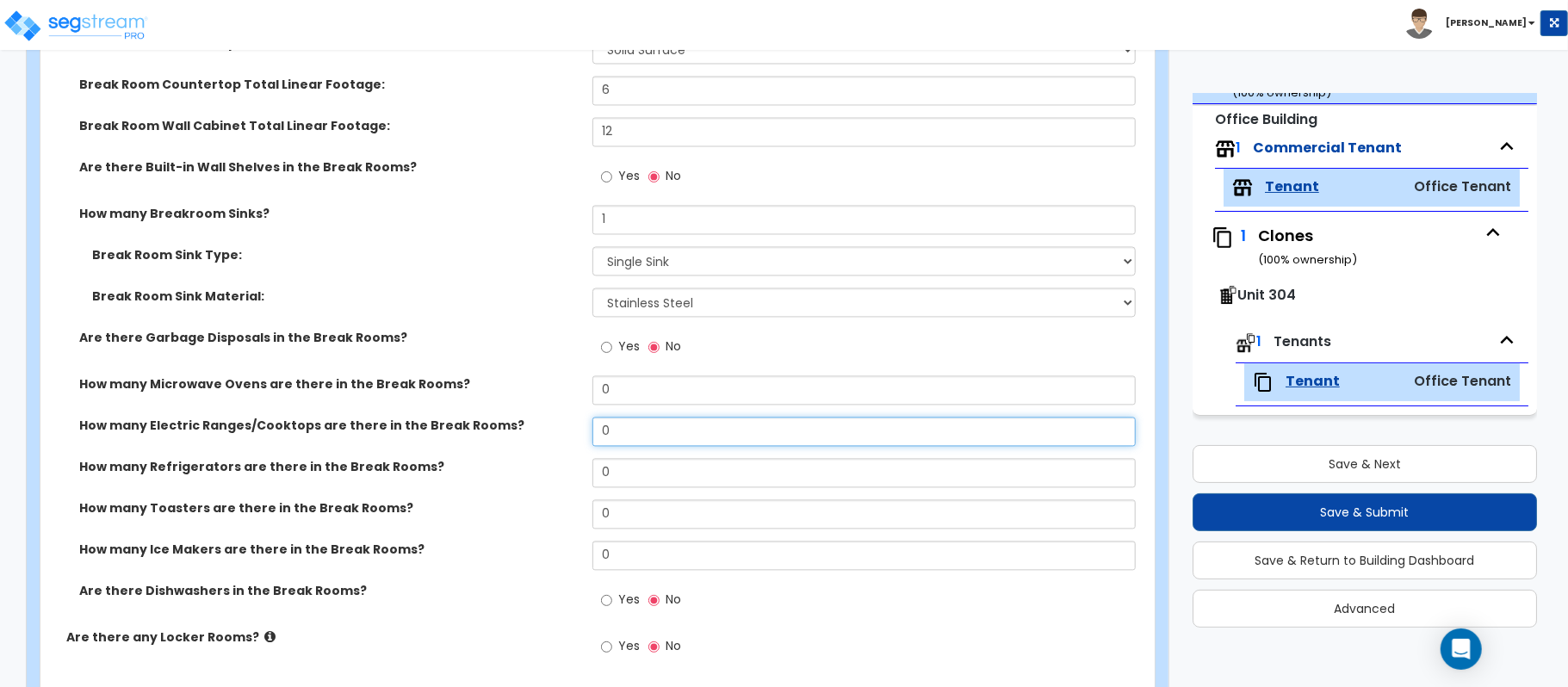
drag, startPoint x: 624, startPoint y: 435, endPoint x: 489, endPoint y: 431, distance: 135.1
click at [489, 431] on div "How many Electric Ranges/Cooktops are there in the Break Rooms? 0" at bounding box center [592, 437] width 1104 height 41
click at [662, 396] on input "0" at bounding box center [863, 390] width 543 height 29
drag, startPoint x: 630, startPoint y: 391, endPoint x: 555, endPoint y: 391, distance: 75.0
click at [556, 391] on div "How many Microwave Ovens are there in the Break Rooms? 0" at bounding box center [592, 395] width 1104 height 41
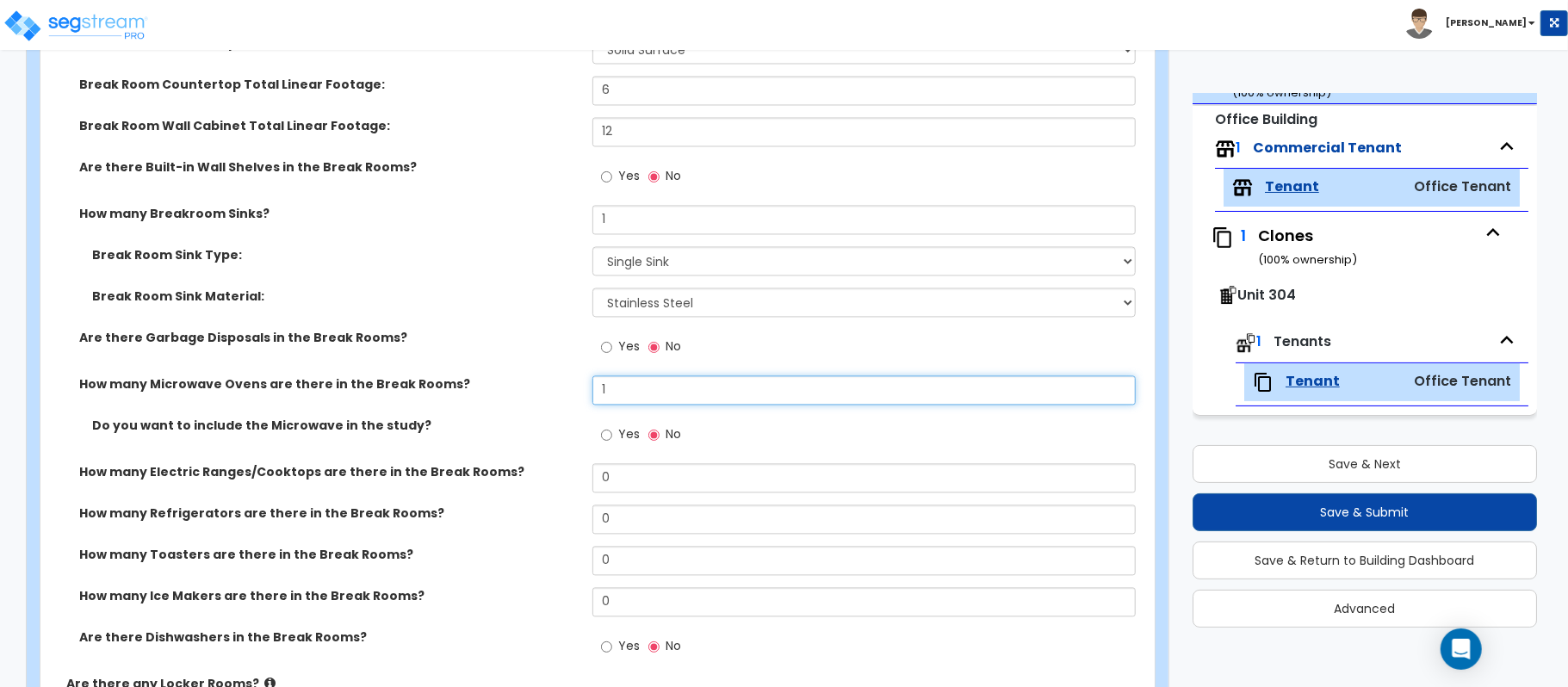
type input "1"
click at [607, 442] on input "Yes" at bounding box center [606, 435] width 12 height 19
radio input "true"
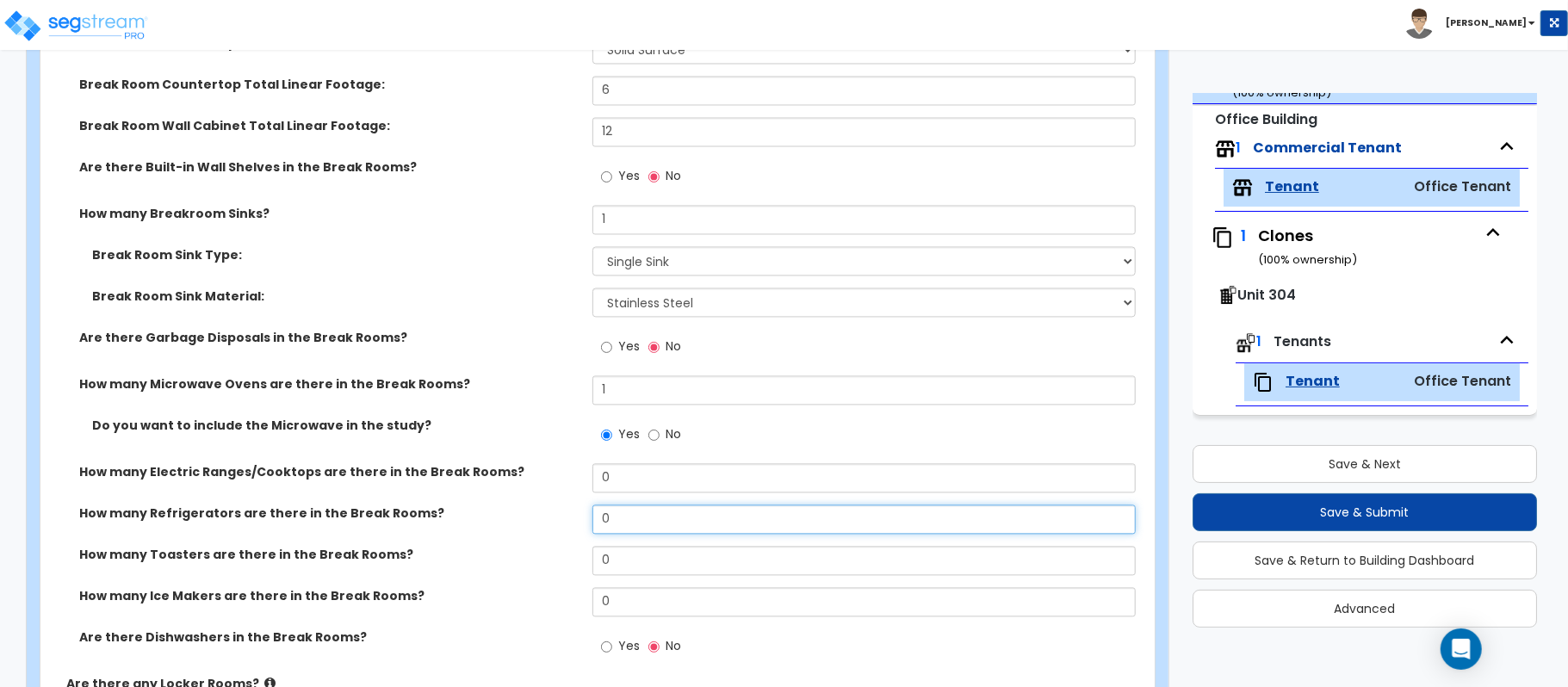
drag, startPoint x: 620, startPoint y: 527, endPoint x: 580, endPoint y: 527, distance: 40.0
click at [580, 527] on div "How many Refrigerators are there in the Break Rooms? 0" at bounding box center [592, 524] width 1104 height 41
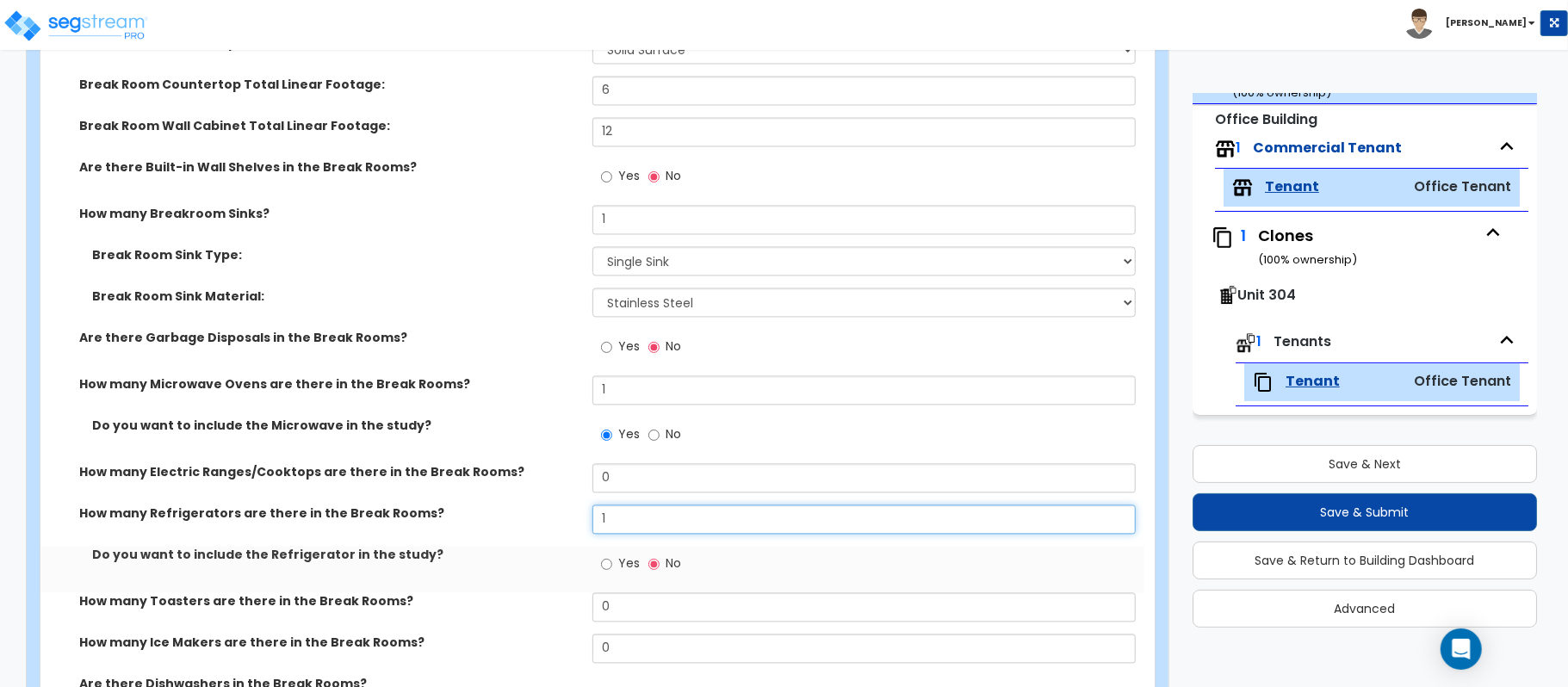
type input "1"
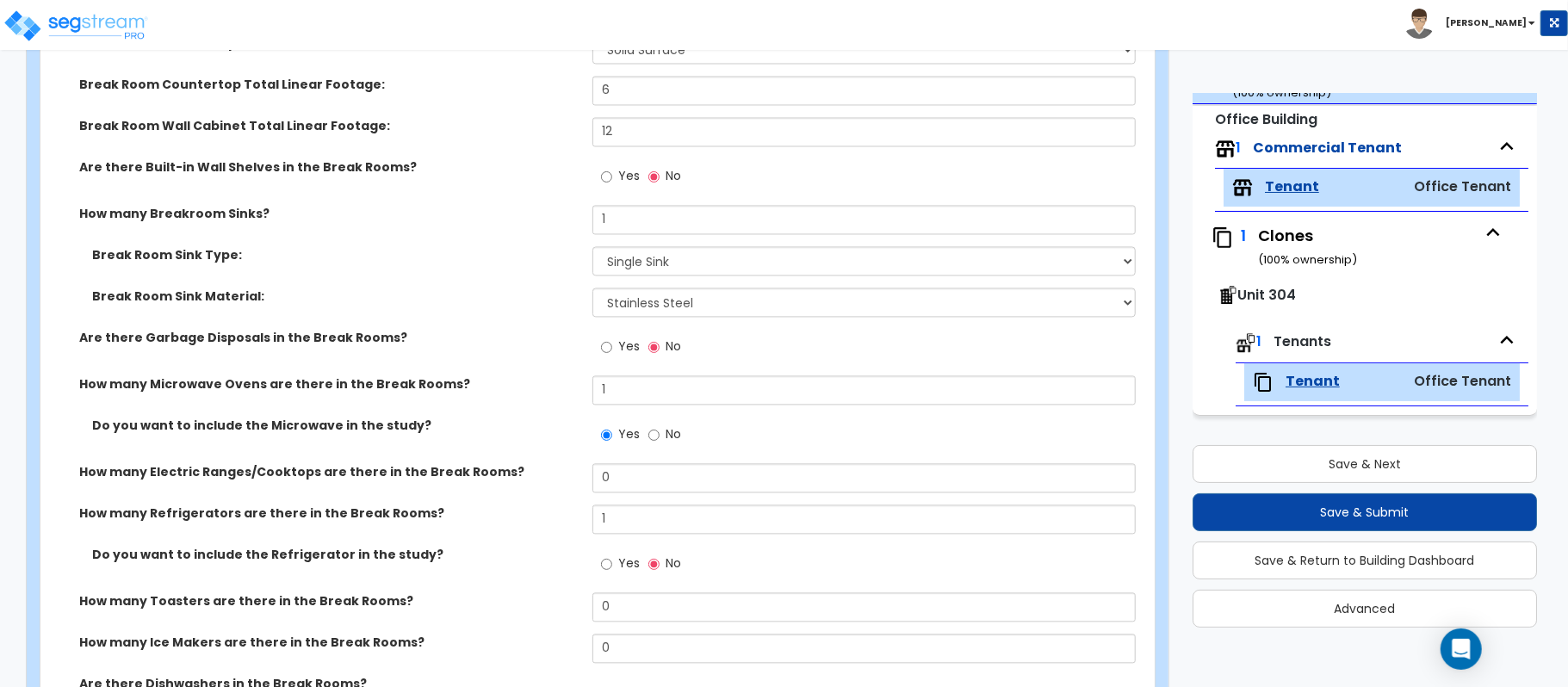
click at [615, 568] on label "Yes" at bounding box center [620, 565] width 39 height 29
click at [612, 568] on input "Yes" at bounding box center [606, 564] width 12 height 19
radio input "true"
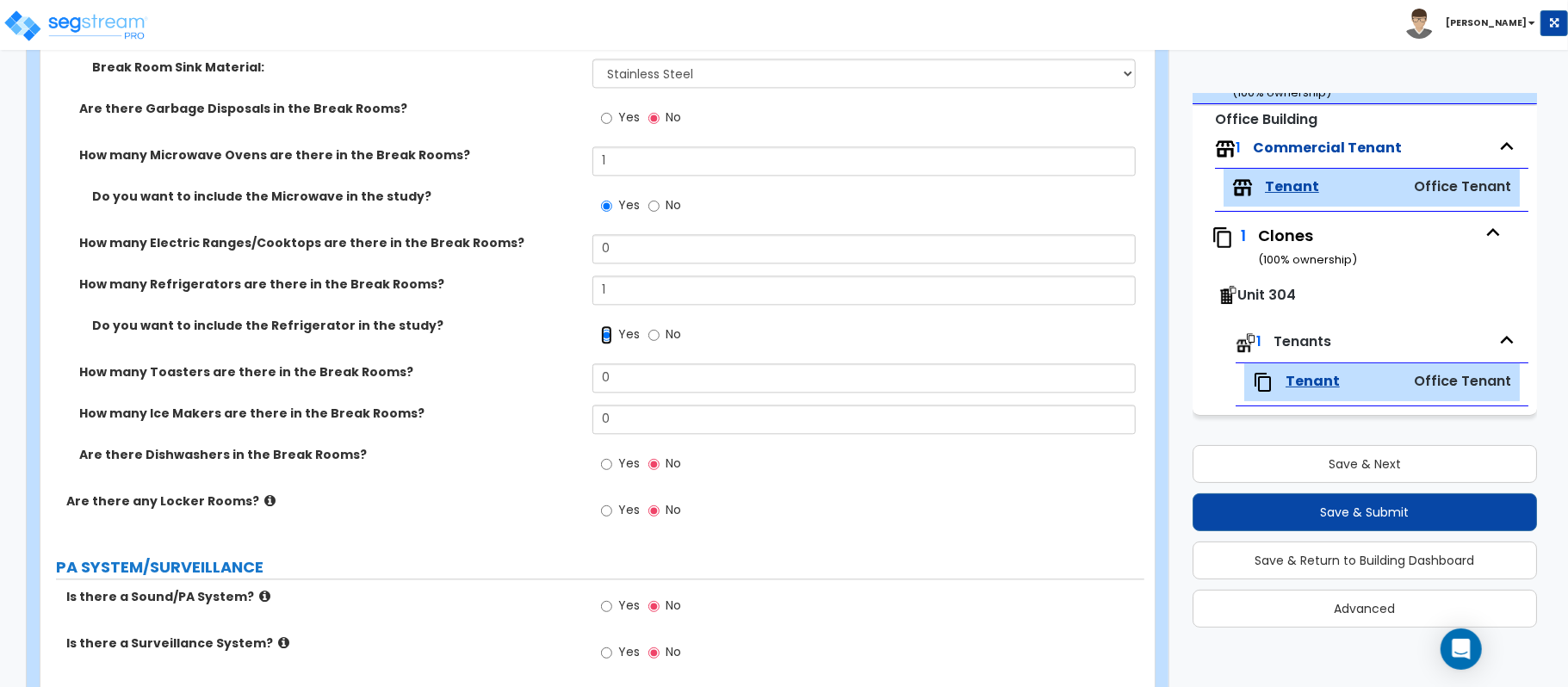
scroll to position [2868, 0]
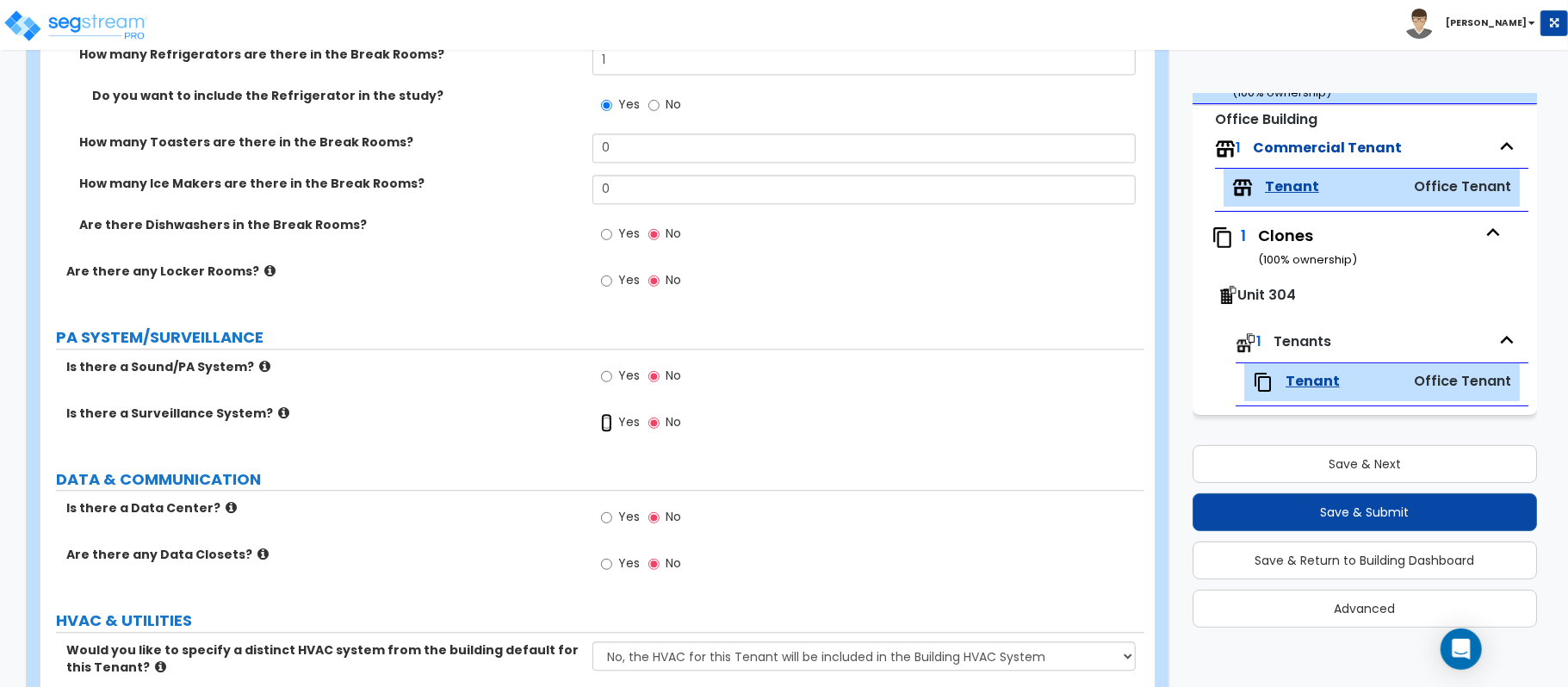
click at [611, 428] on input "Yes" at bounding box center [606, 422] width 12 height 19
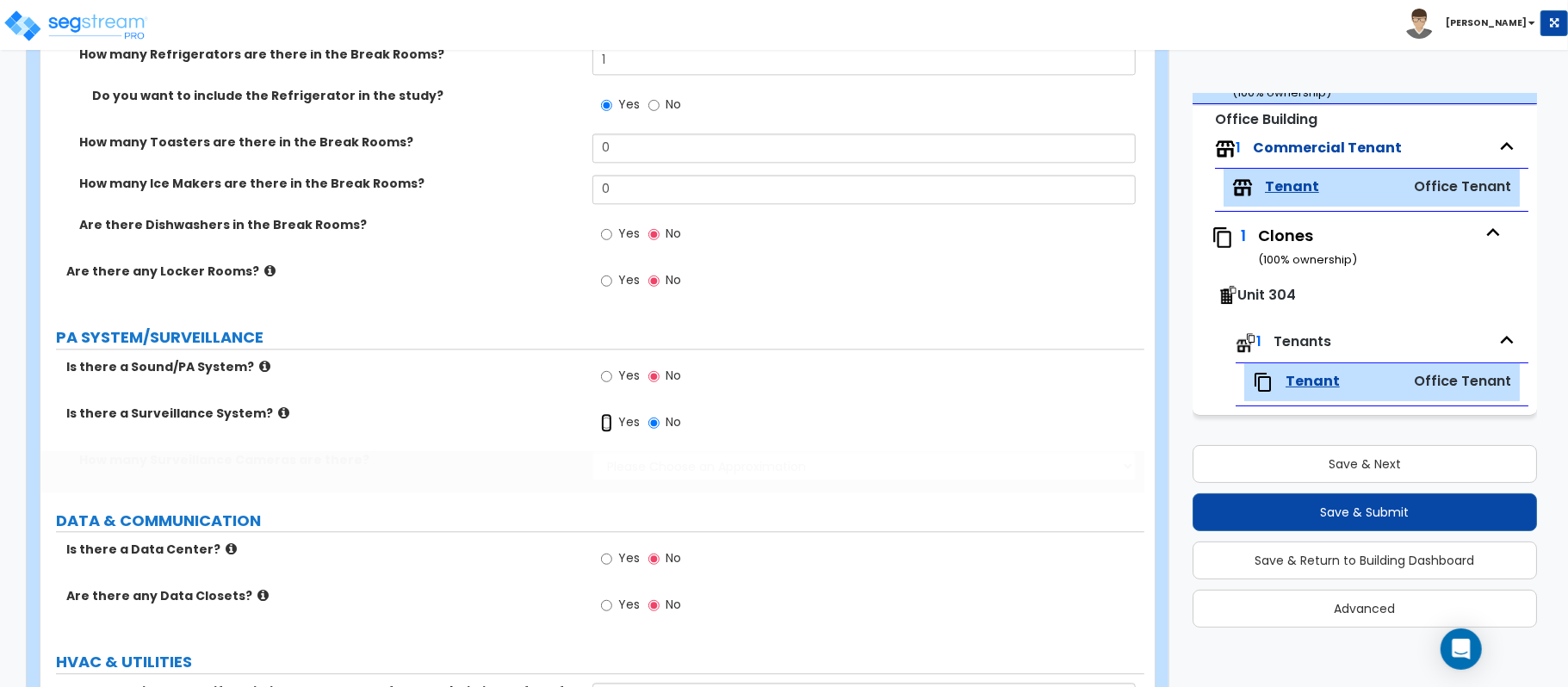
radio input "true"
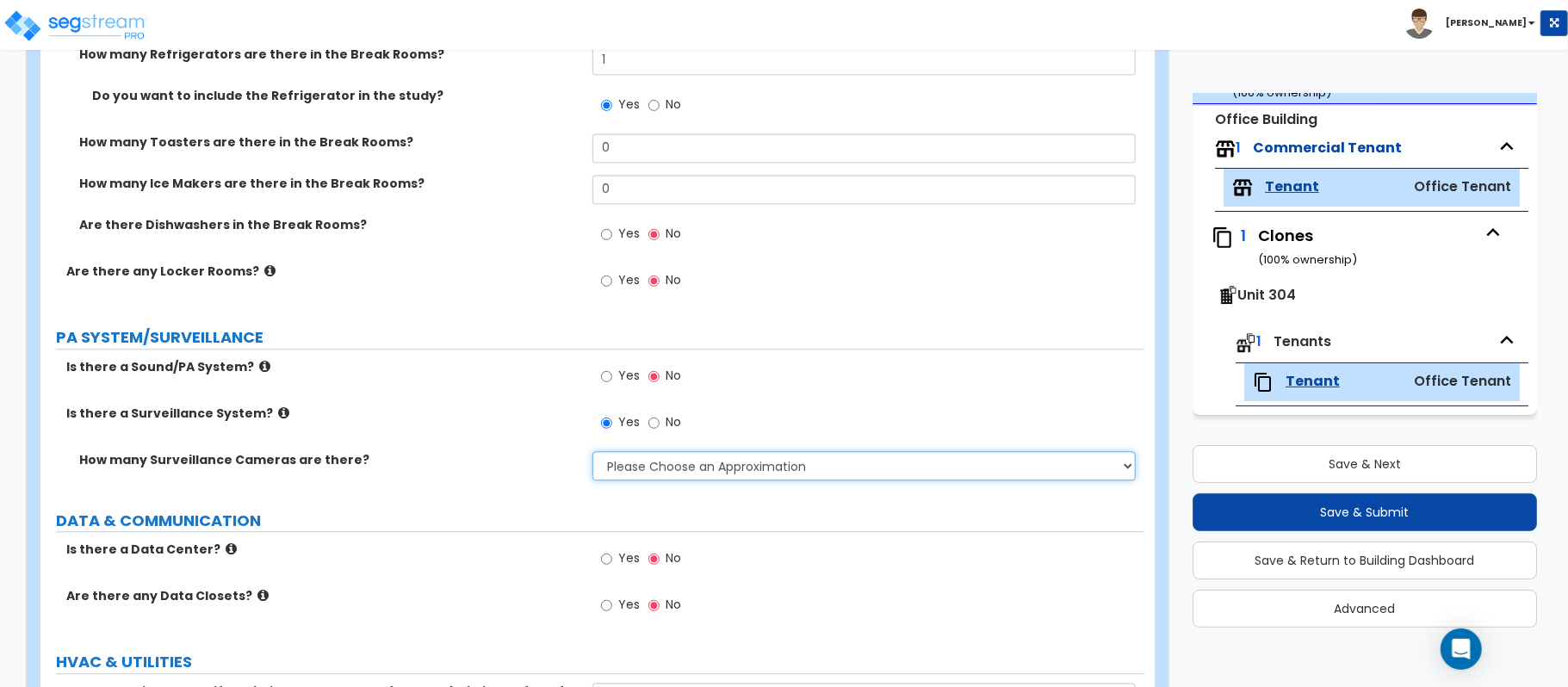
click at [632, 465] on select "Please Choose an Approximation Barely Noticed Any Noticed a Couple Frequently S…" at bounding box center [863, 466] width 543 height 29
select select "2"
click at [592, 453] on select "Please Choose an Approximation Barely Noticed Any Noticed a Couple Frequently S…" at bounding box center [863, 466] width 543 height 29
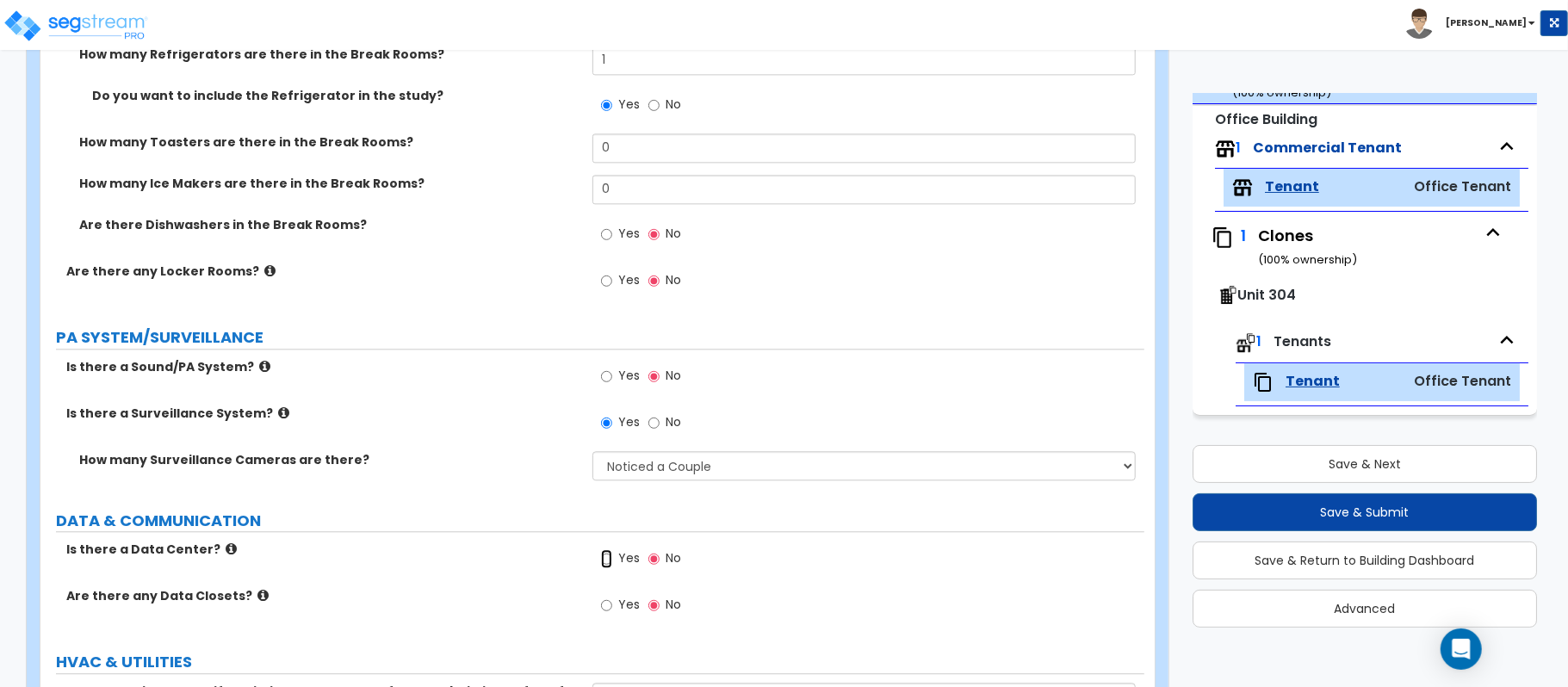
click at [608, 561] on input "Yes" at bounding box center [606, 559] width 12 height 19
radio input "true"
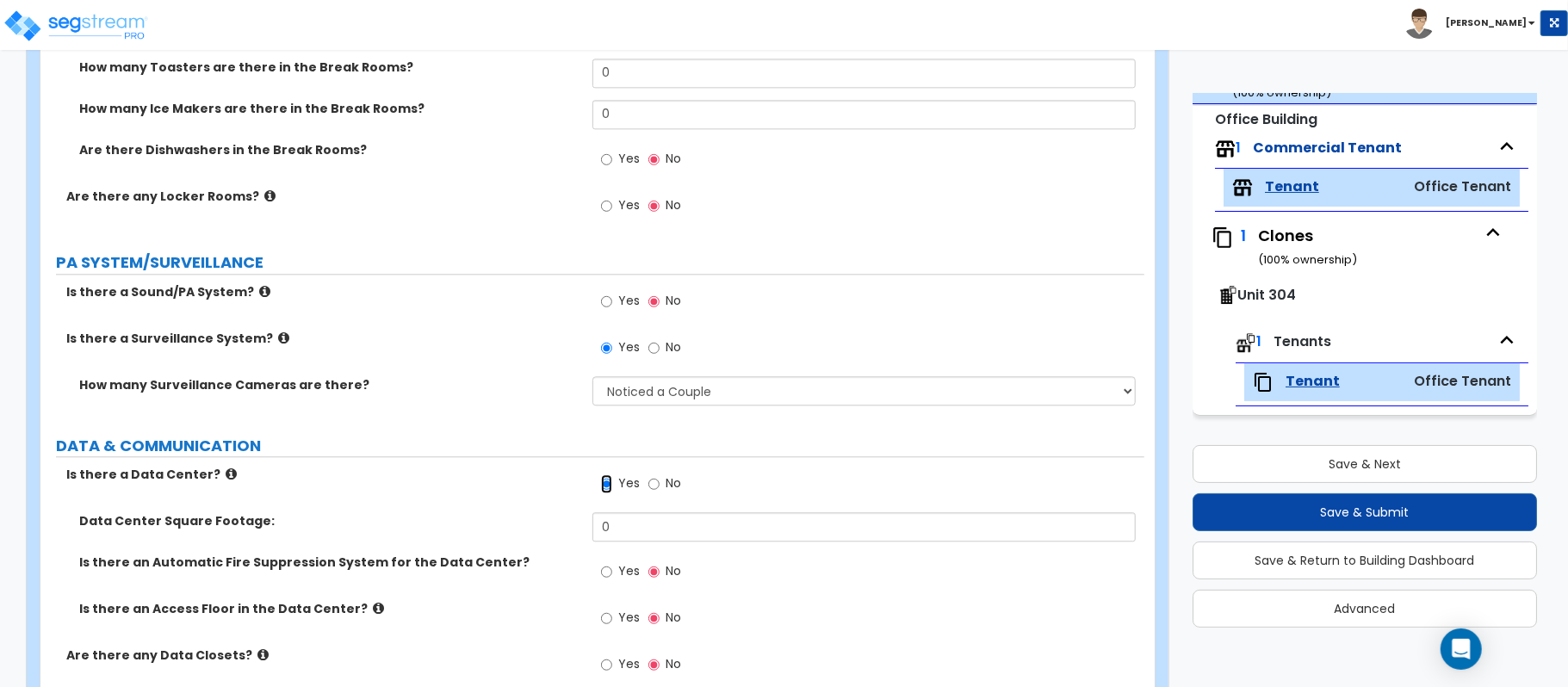
scroll to position [2983, 0]
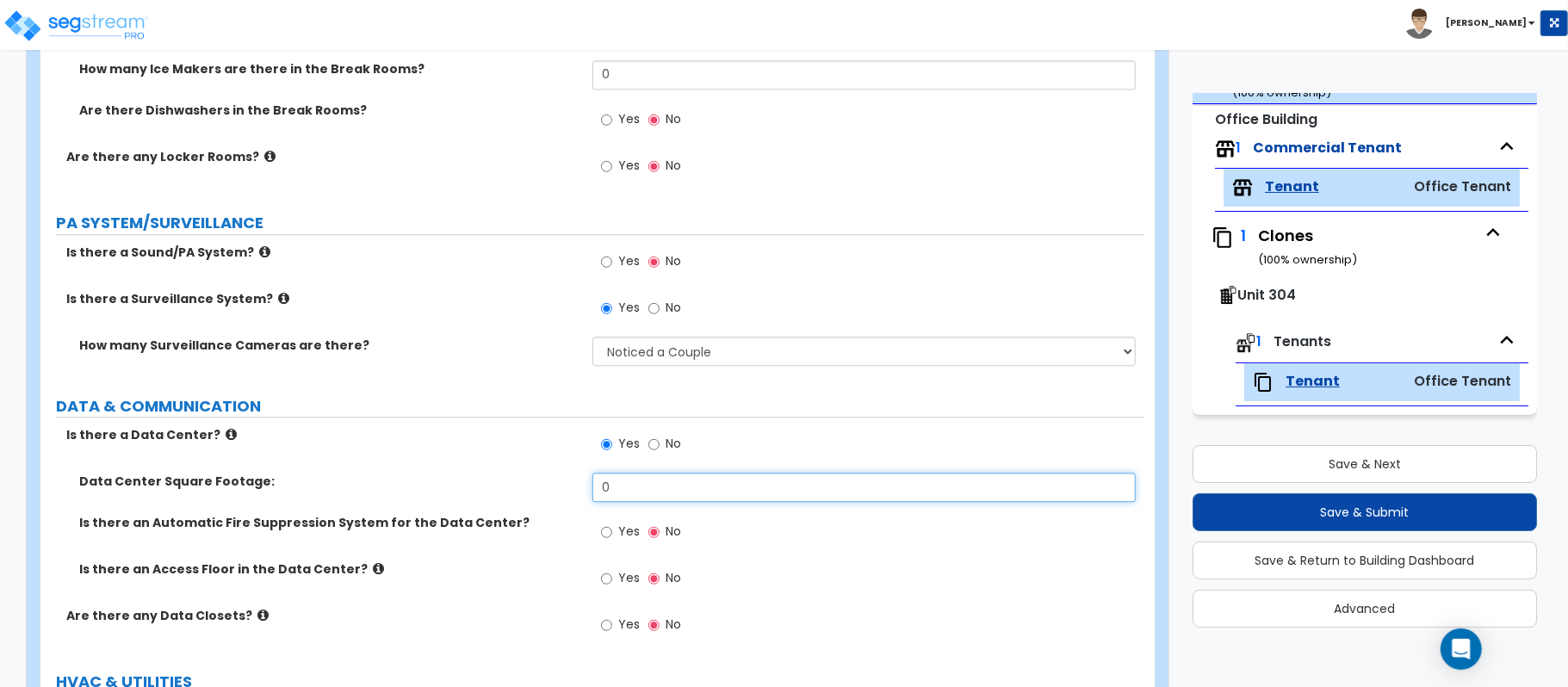
drag, startPoint x: 632, startPoint y: 491, endPoint x: 508, endPoint y: 490, distance: 124.0
click at [508, 490] on div "Data Center Square Footage: 0" at bounding box center [592, 493] width 1104 height 41
type input "50"
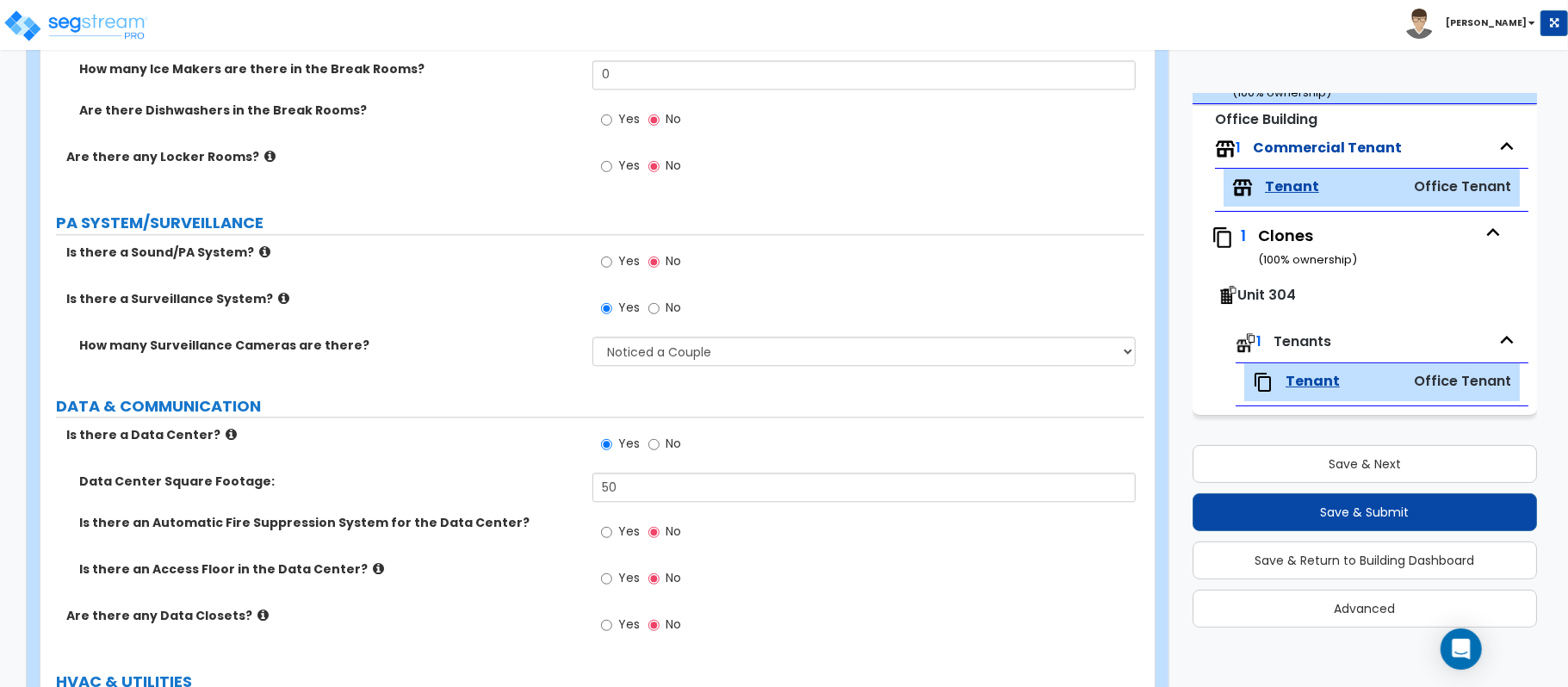
click at [373, 570] on icon at bounding box center [378, 568] width 12 height 13
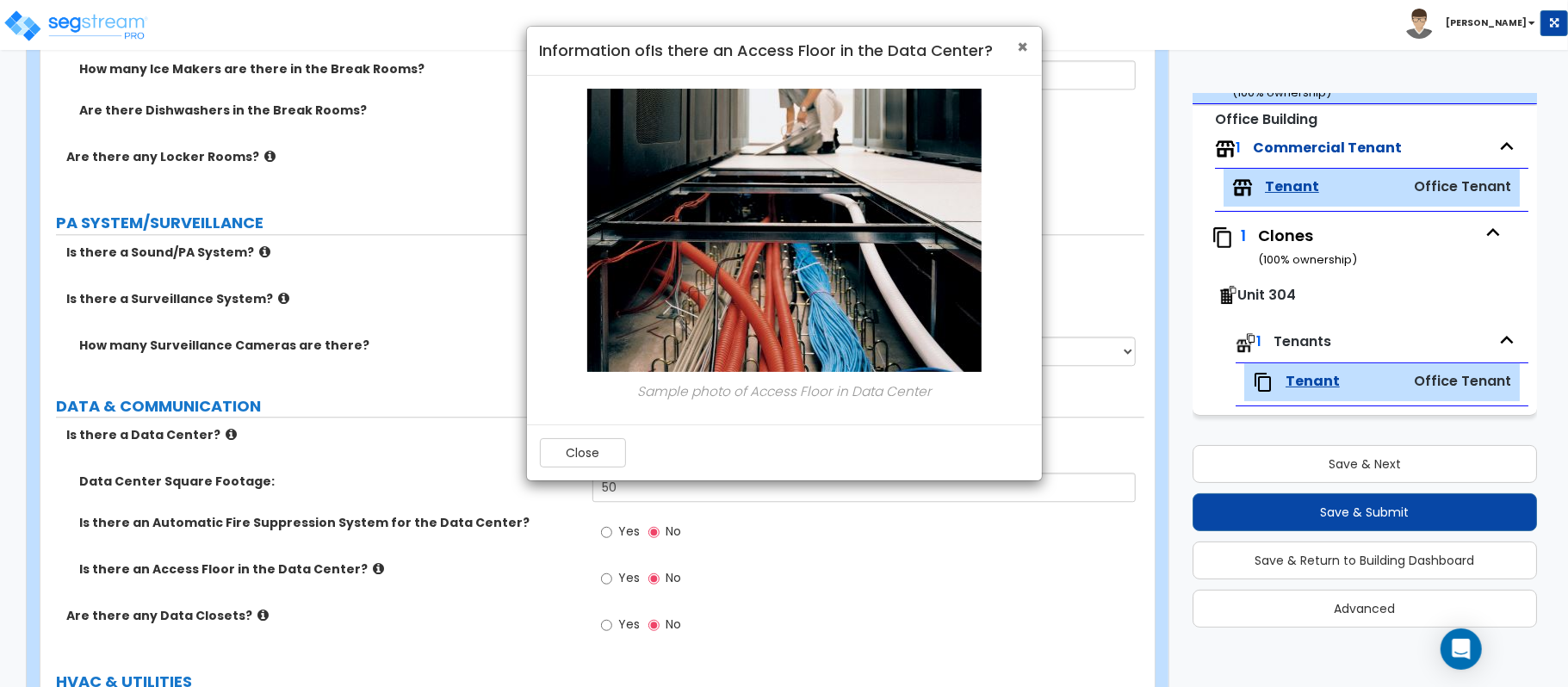
click at [1021, 48] on span "×" at bounding box center [1023, 47] width 12 height 25
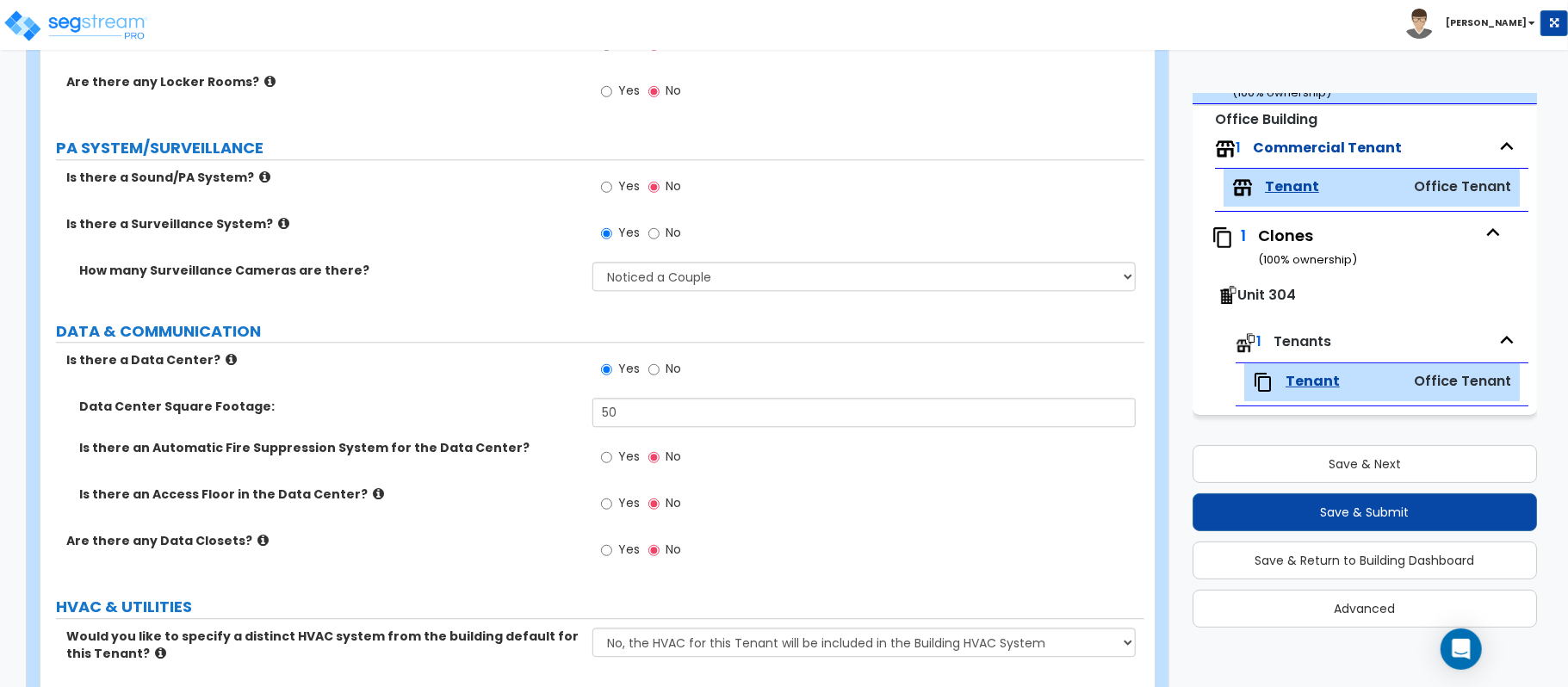
scroll to position [3098, 0]
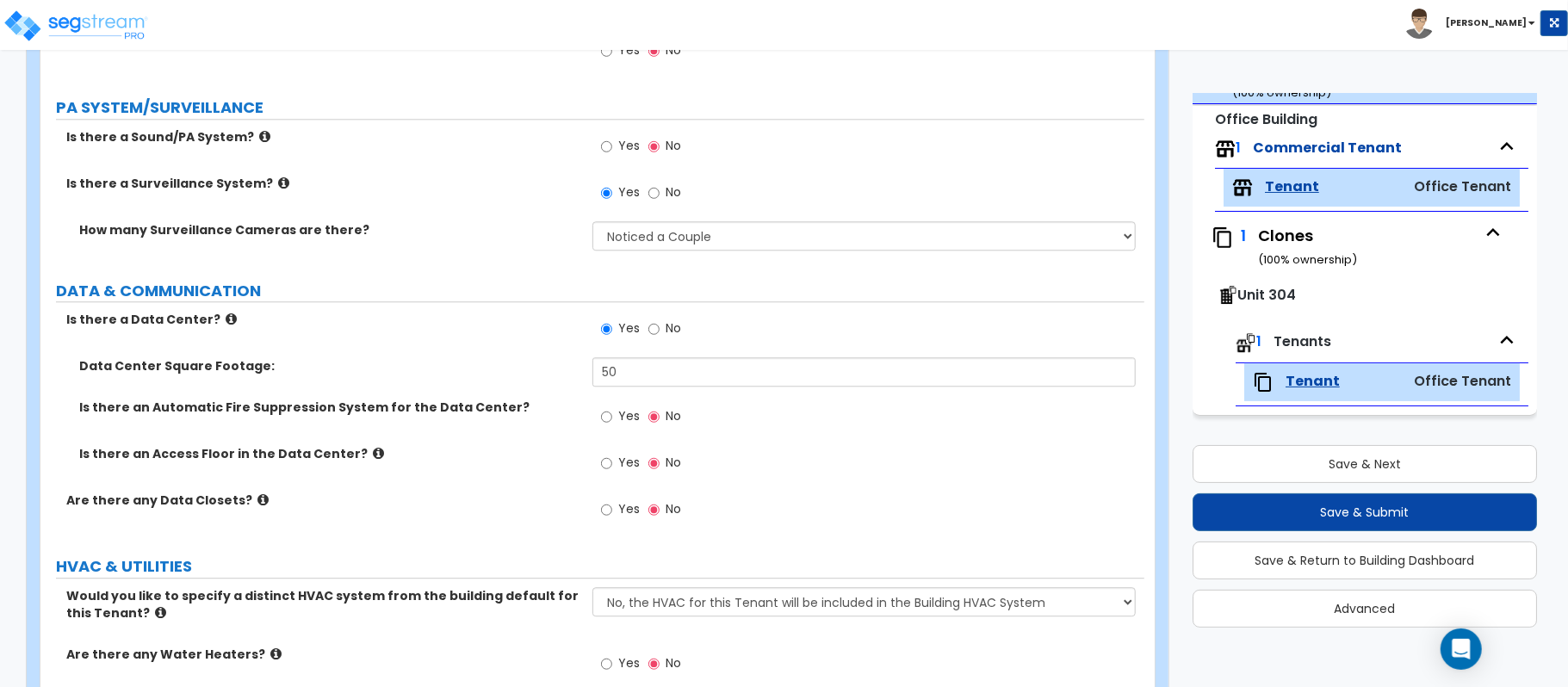
click at [225, 324] on icon at bounding box center [231, 318] width 12 height 13
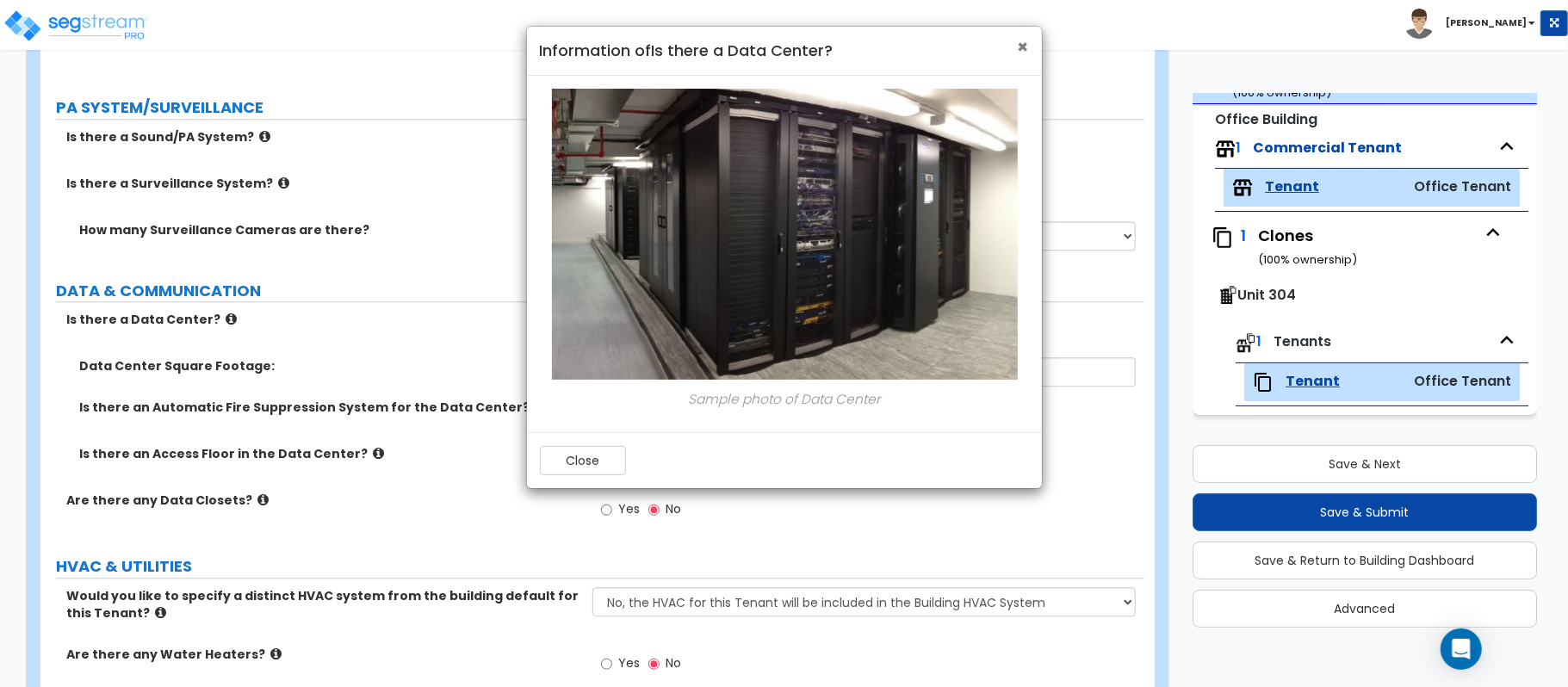
click at [1021, 43] on span "×" at bounding box center [1023, 47] width 12 height 25
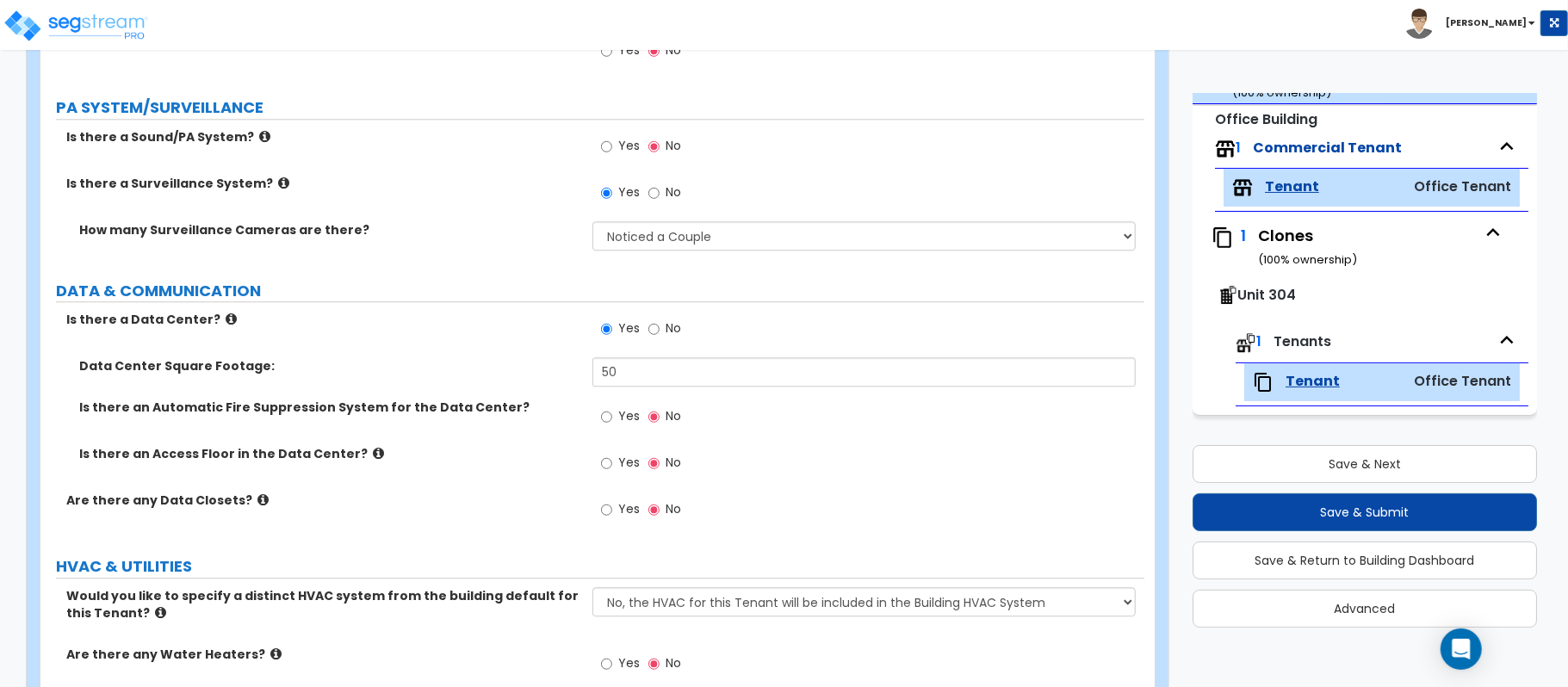
click at [257, 501] on icon at bounding box center [263, 499] width 12 height 13
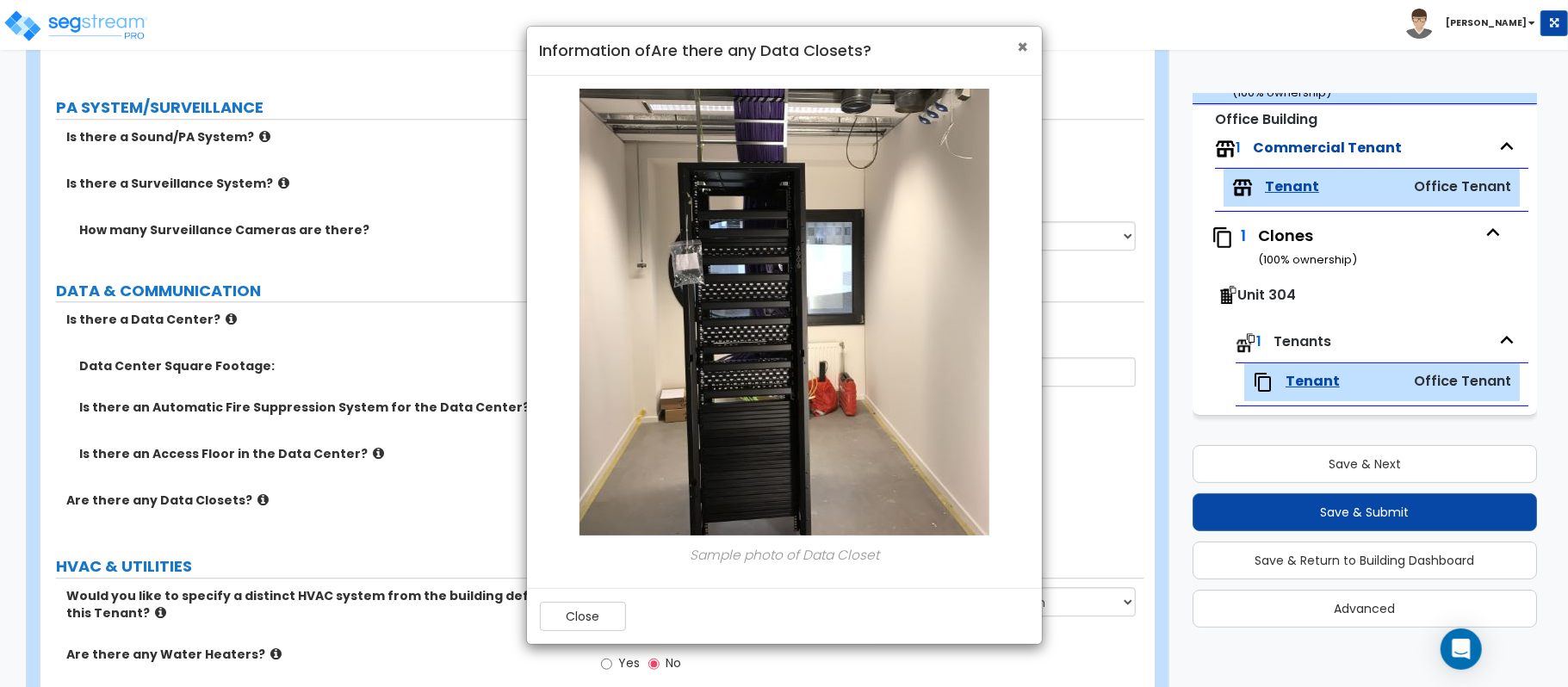
click at [1027, 43] on span "×" at bounding box center [1023, 47] width 12 height 25
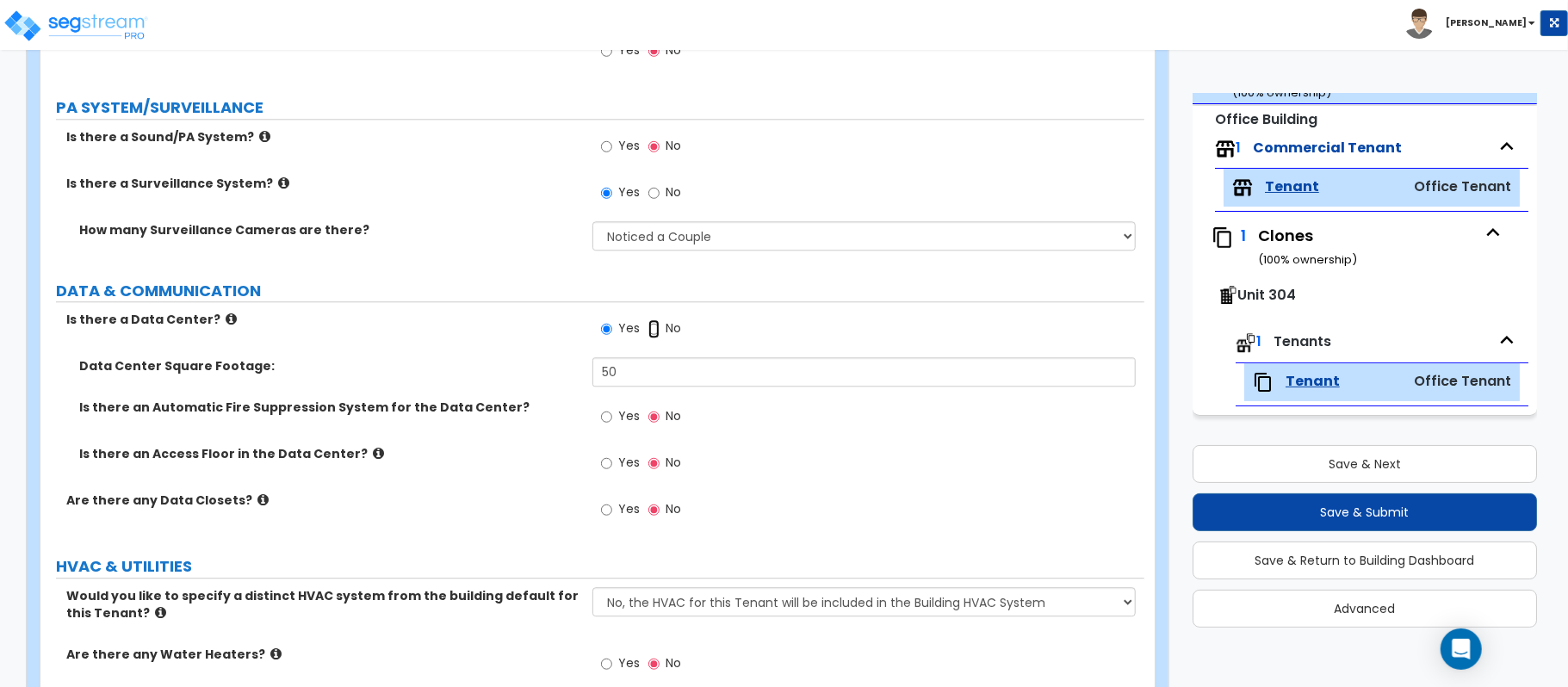
click at [649, 332] on input "No" at bounding box center [655, 329] width 12 height 19
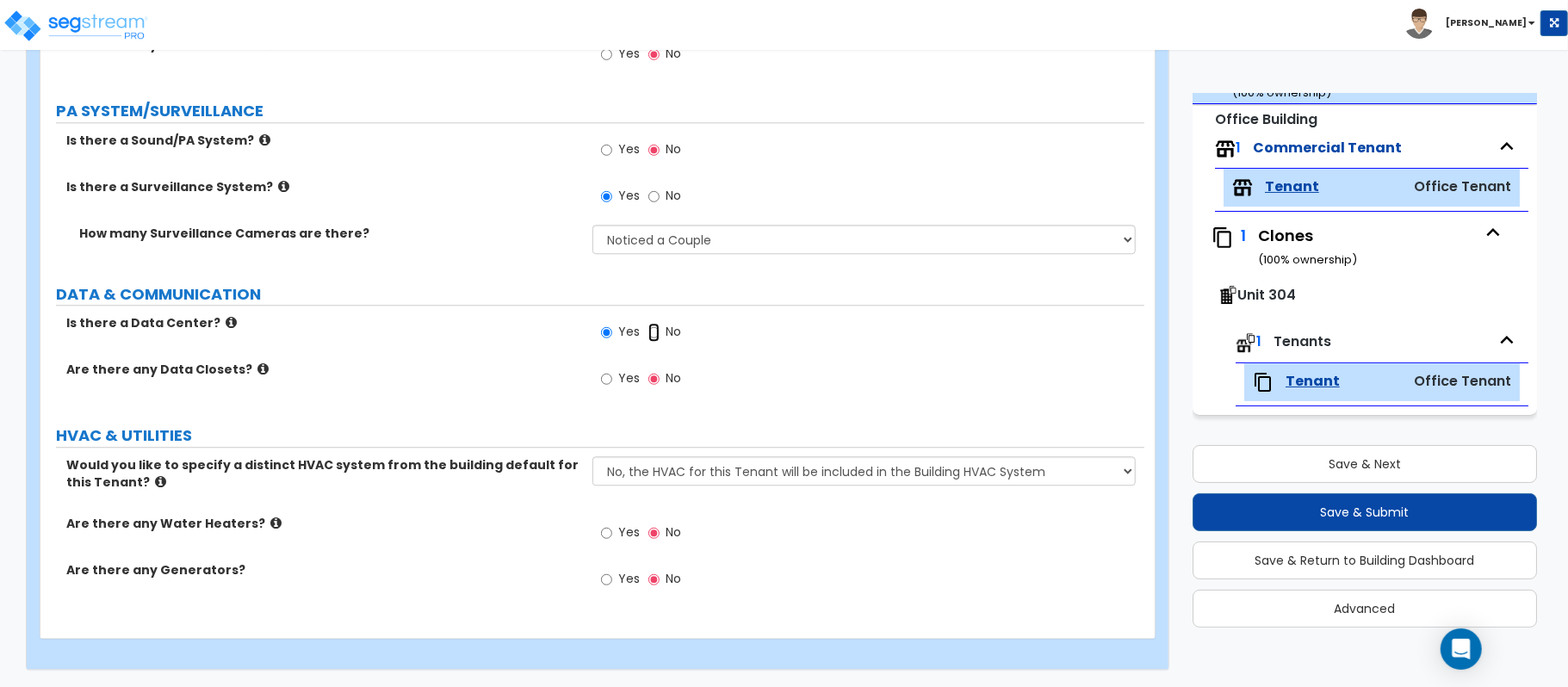
radio input "false"
radio input "true"
click at [611, 377] on input "Yes" at bounding box center [606, 379] width 12 height 19
radio input "true"
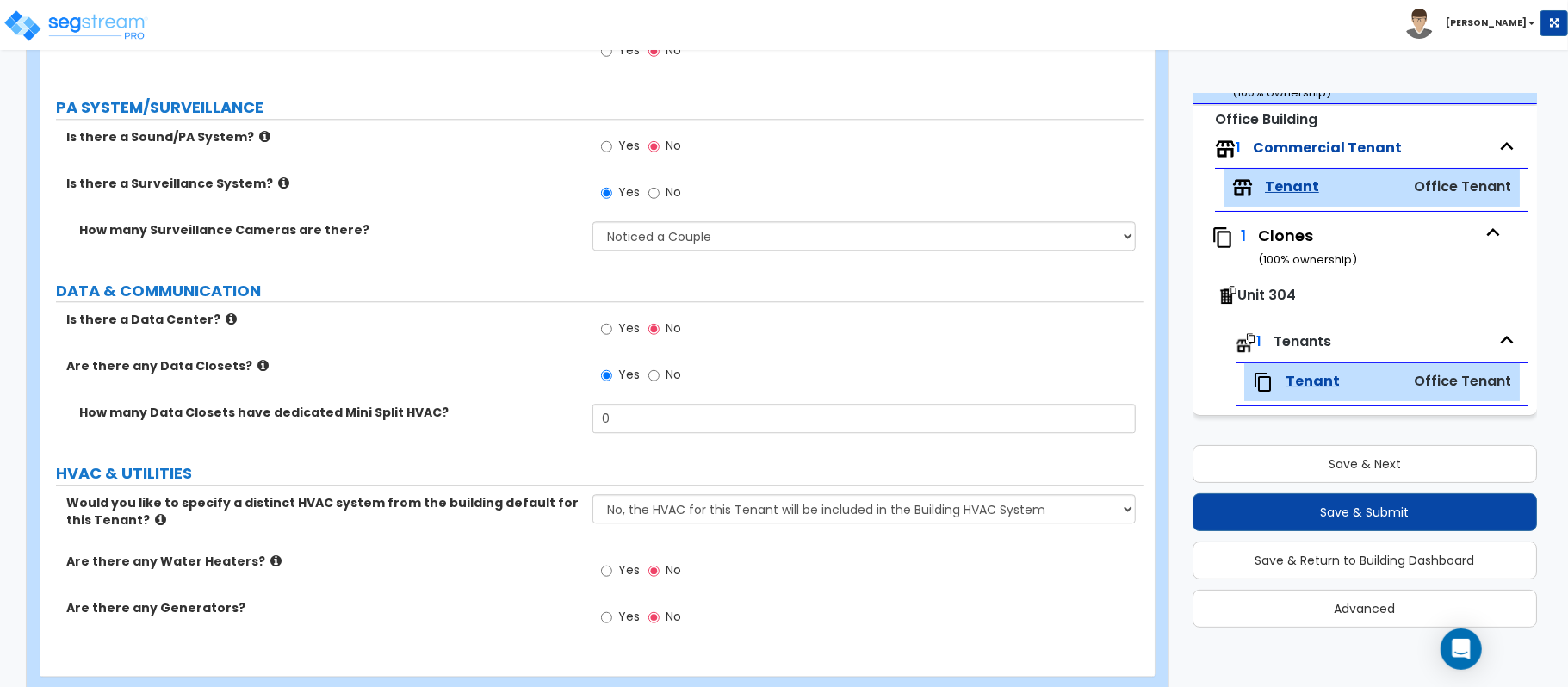
click at [257, 369] on icon at bounding box center [263, 365] width 12 height 13
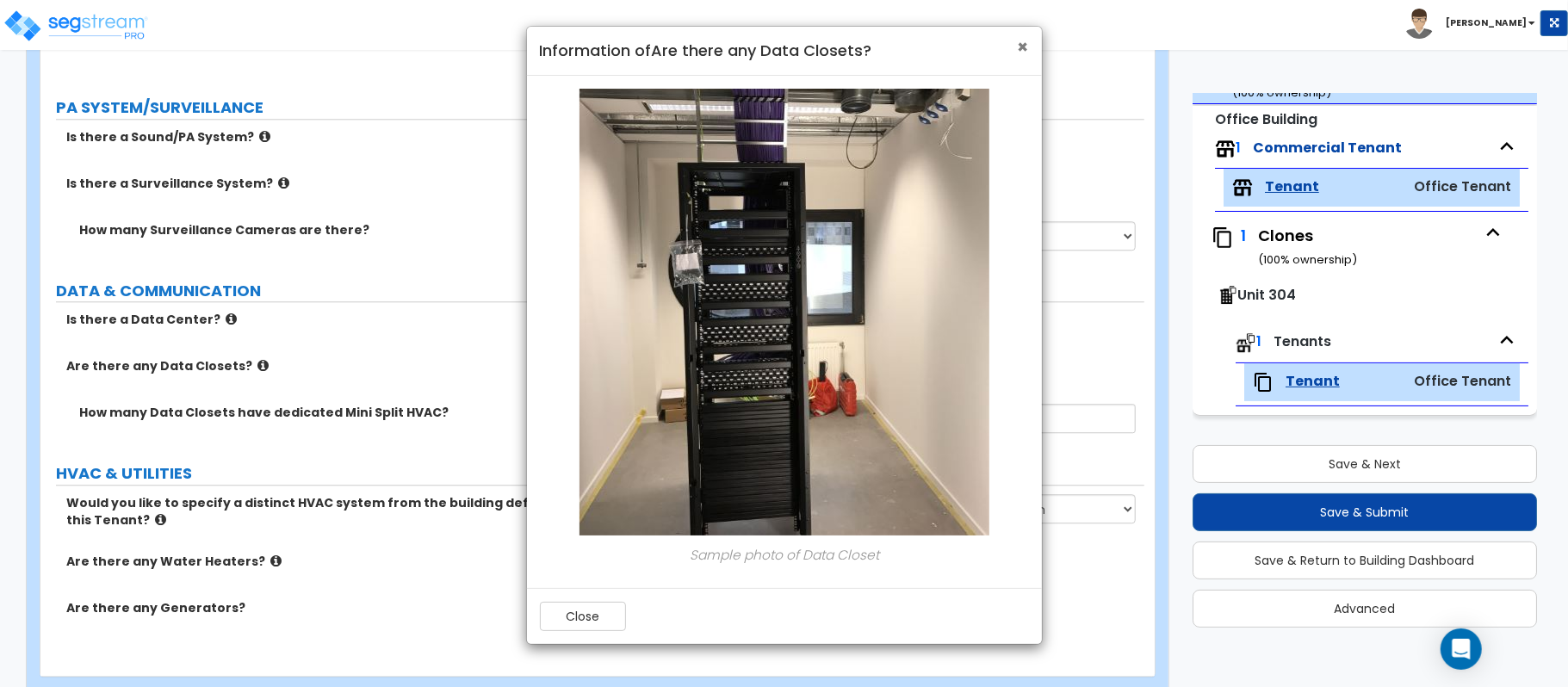
click at [1017, 46] on span "×" at bounding box center [1023, 47] width 12 height 25
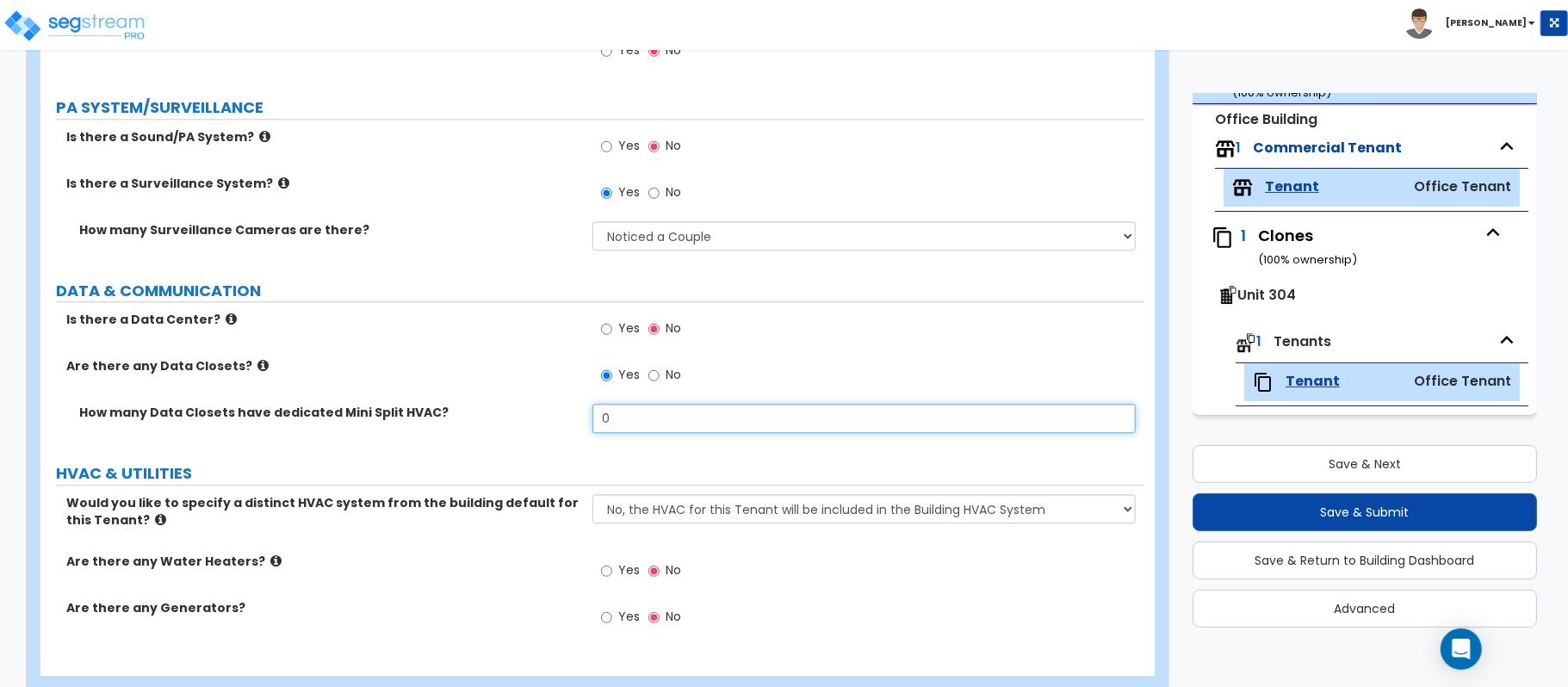
drag, startPoint x: 622, startPoint y: 427, endPoint x: 504, endPoint y: 431, distance: 118.1
click at [506, 431] on div "How many Data Closets have dedicated Mini Split HVAC? 0" at bounding box center [592, 424] width 1104 height 41
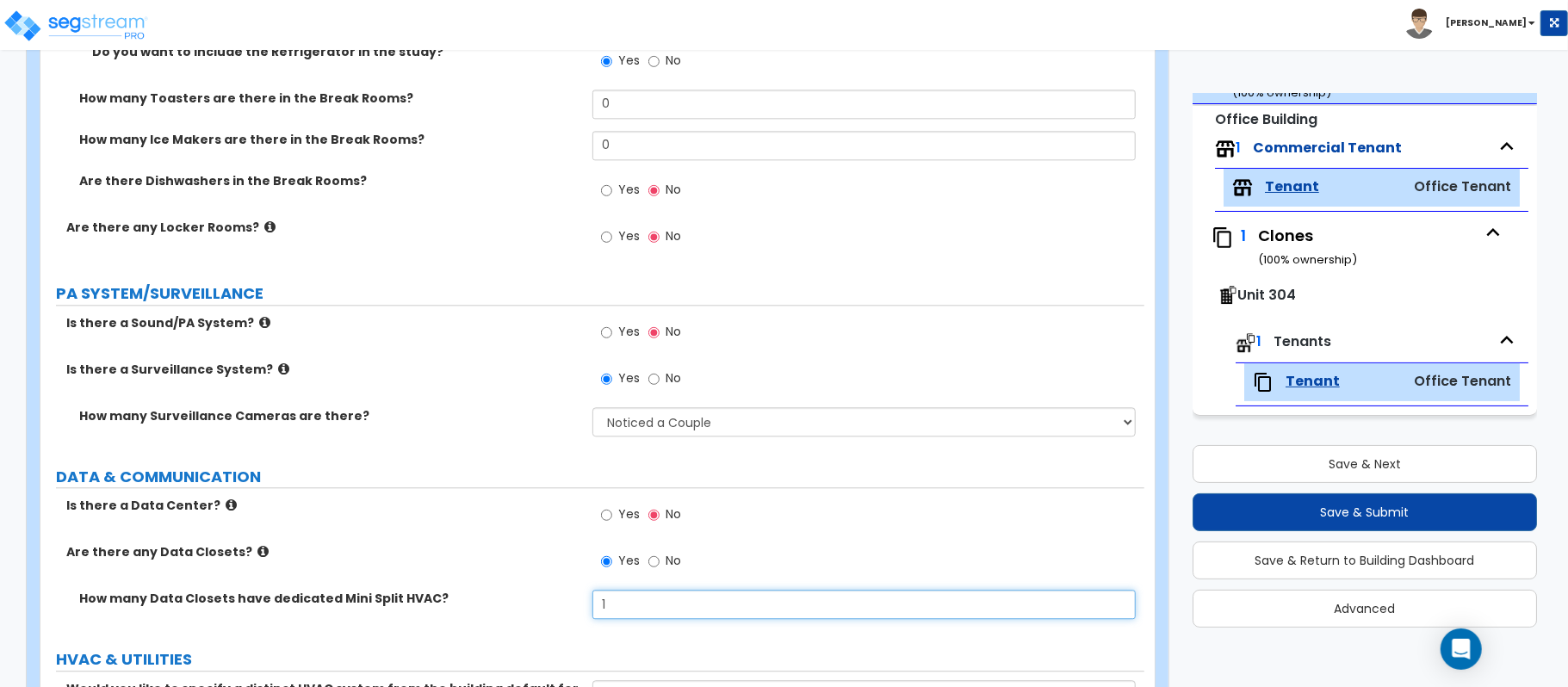
scroll to position [2911, 0]
type input "1"
click at [515, 404] on div "Is there a Surveillance System? Yes No" at bounding box center [592, 386] width 1104 height 46
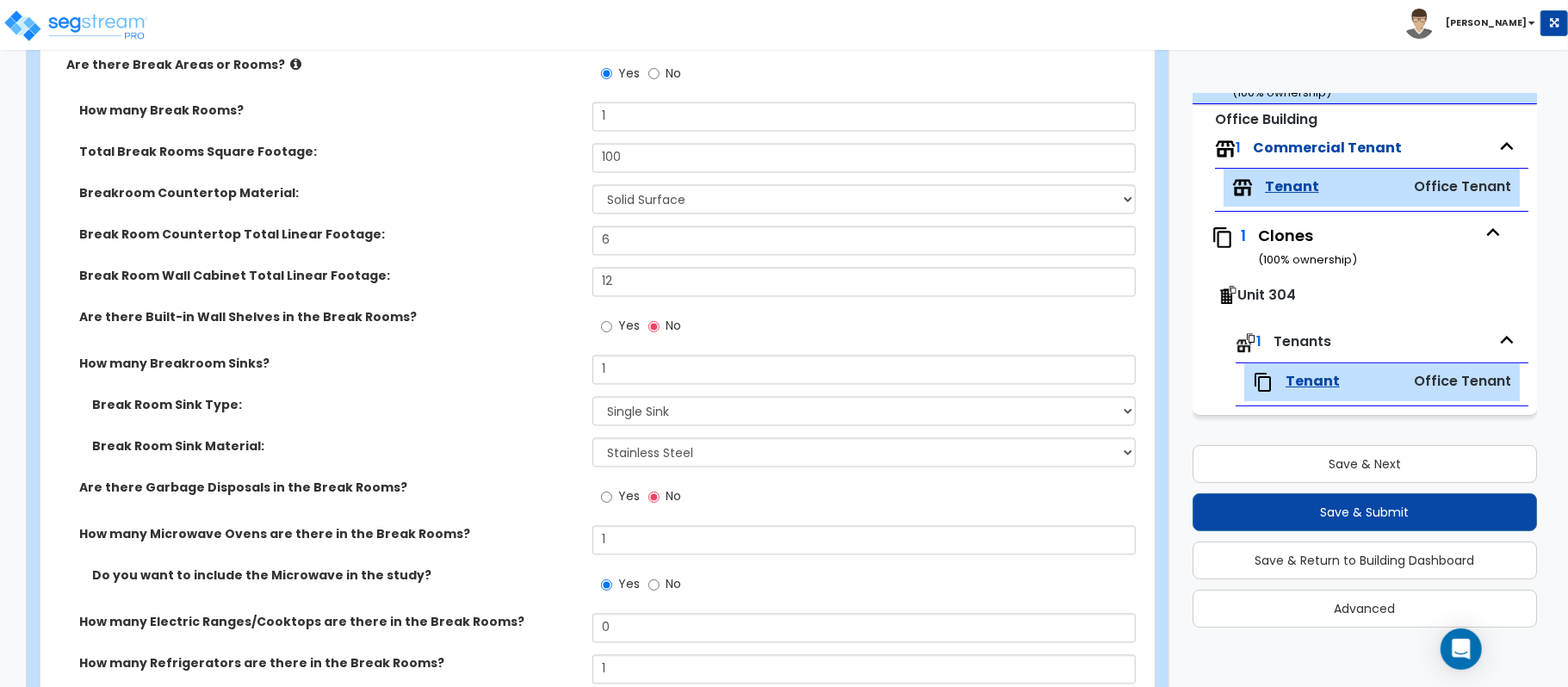
scroll to position [2108, 0]
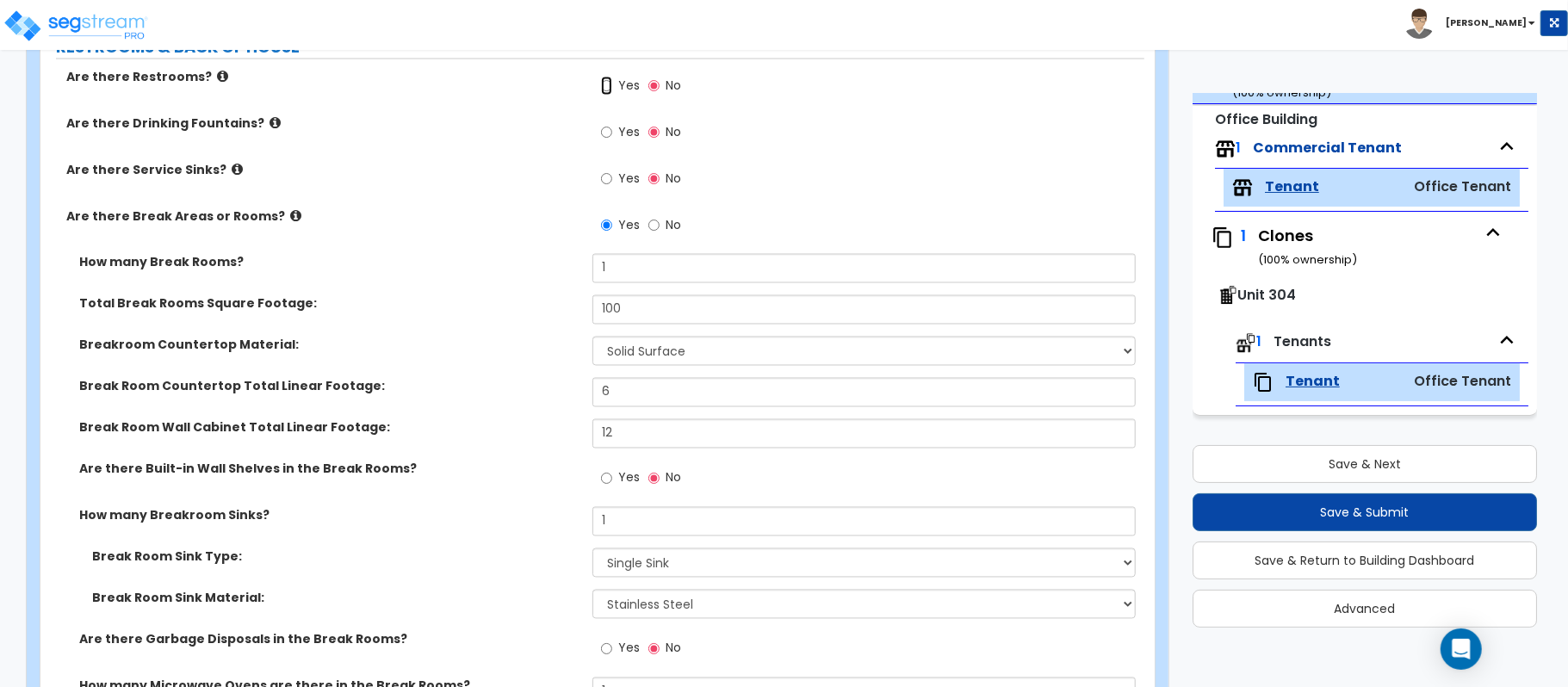
click at [610, 85] on input "Yes" at bounding box center [606, 87] width 12 height 19
radio input "true"
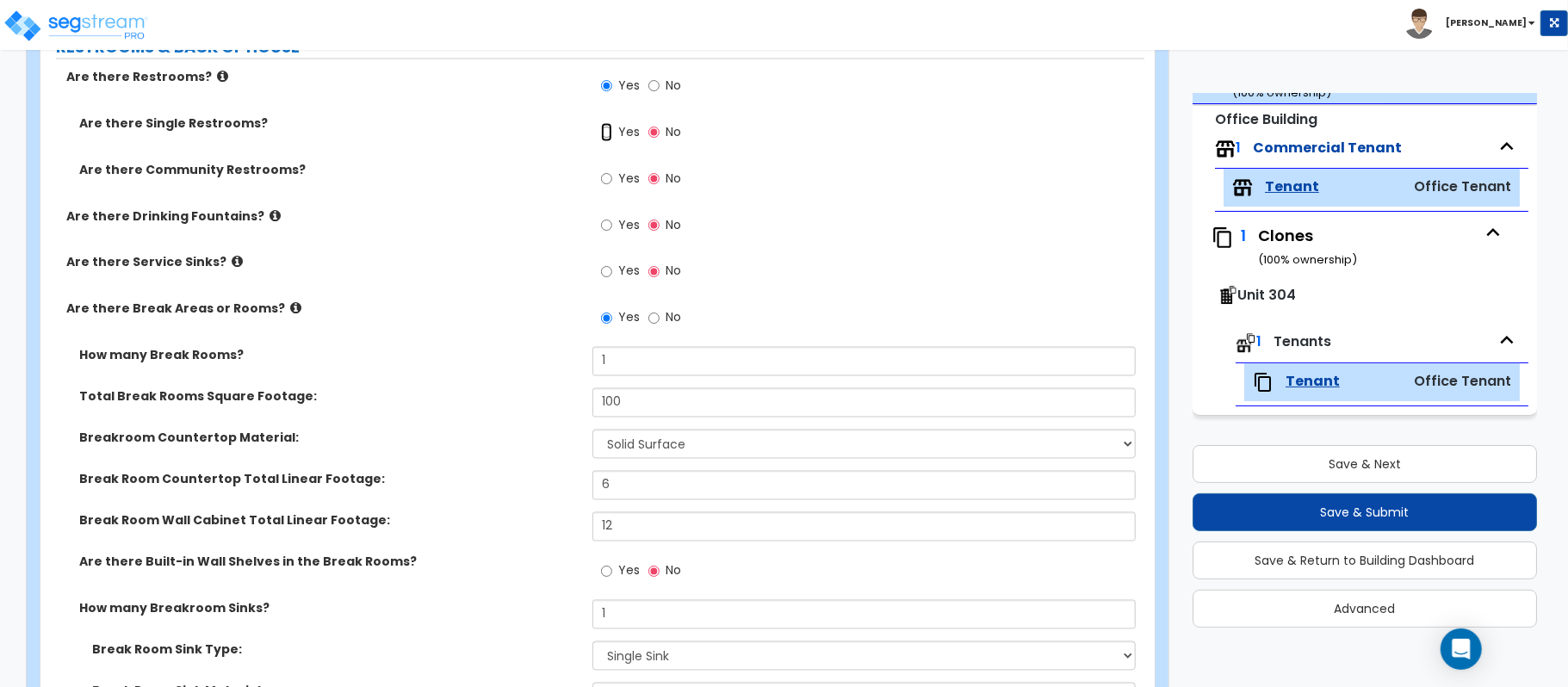
click at [610, 133] on input "Yes" at bounding box center [606, 133] width 12 height 19
radio input "true"
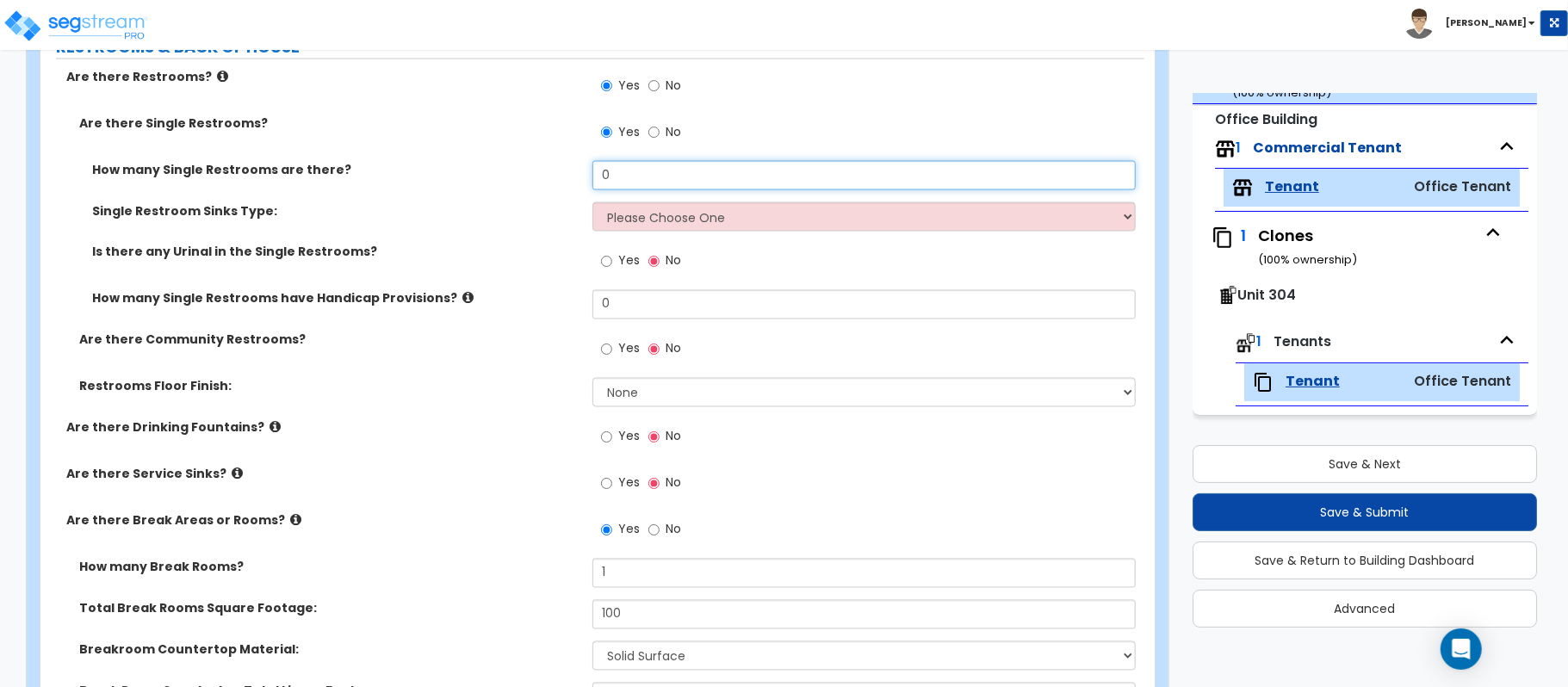
drag, startPoint x: 665, startPoint y: 167, endPoint x: 530, endPoint y: 172, distance: 135.1
click at [530, 172] on div "How many Single Restrooms are there? 0" at bounding box center [592, 181] width 1104 height 41
type input "2"
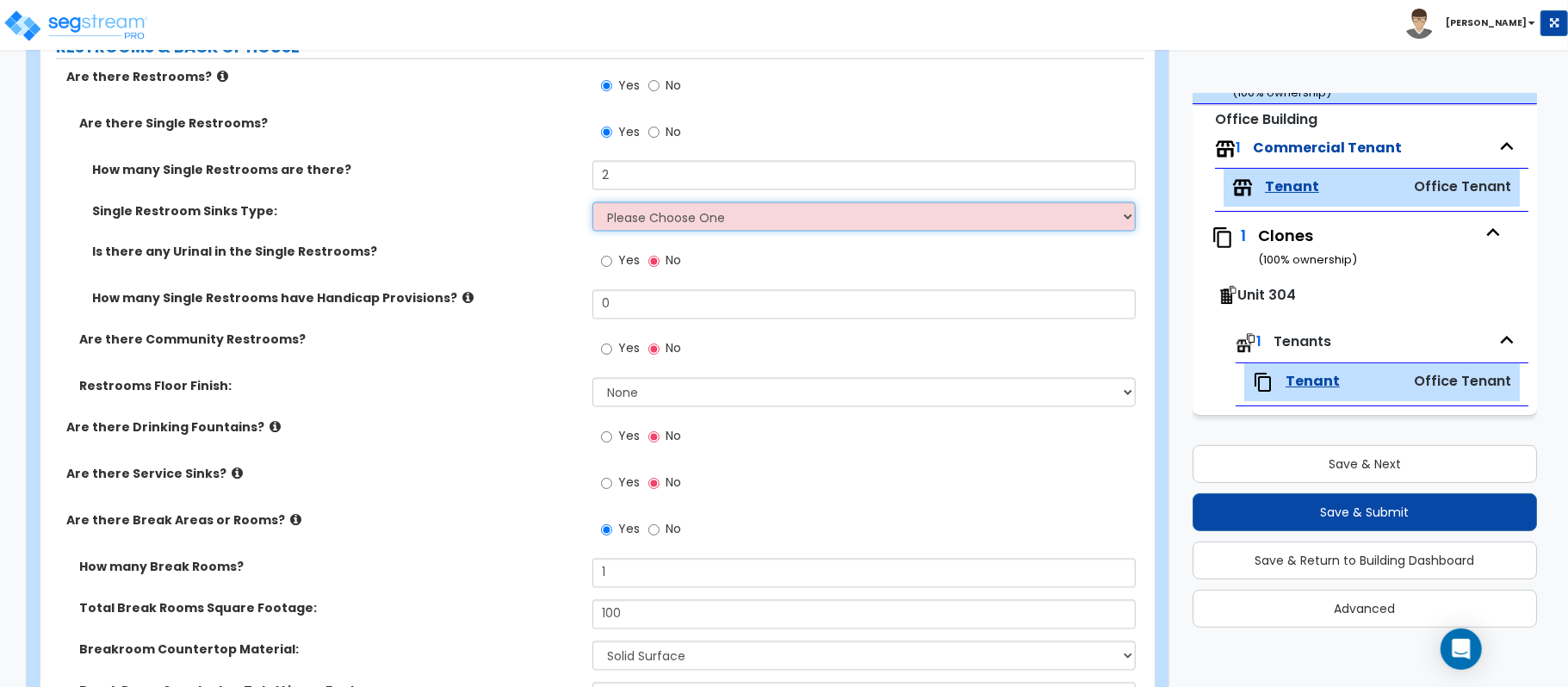
click at [603, 216] on select "Please Choose One Wall-mounted Vanity-mounted" at bounding box center [863, 216] width 543 height 29
select select "1"
click at [592, 205] on select "Please Choose One Wall-mounted Vanity-mounted" at bounding box center [863, 216] width 543 height 29
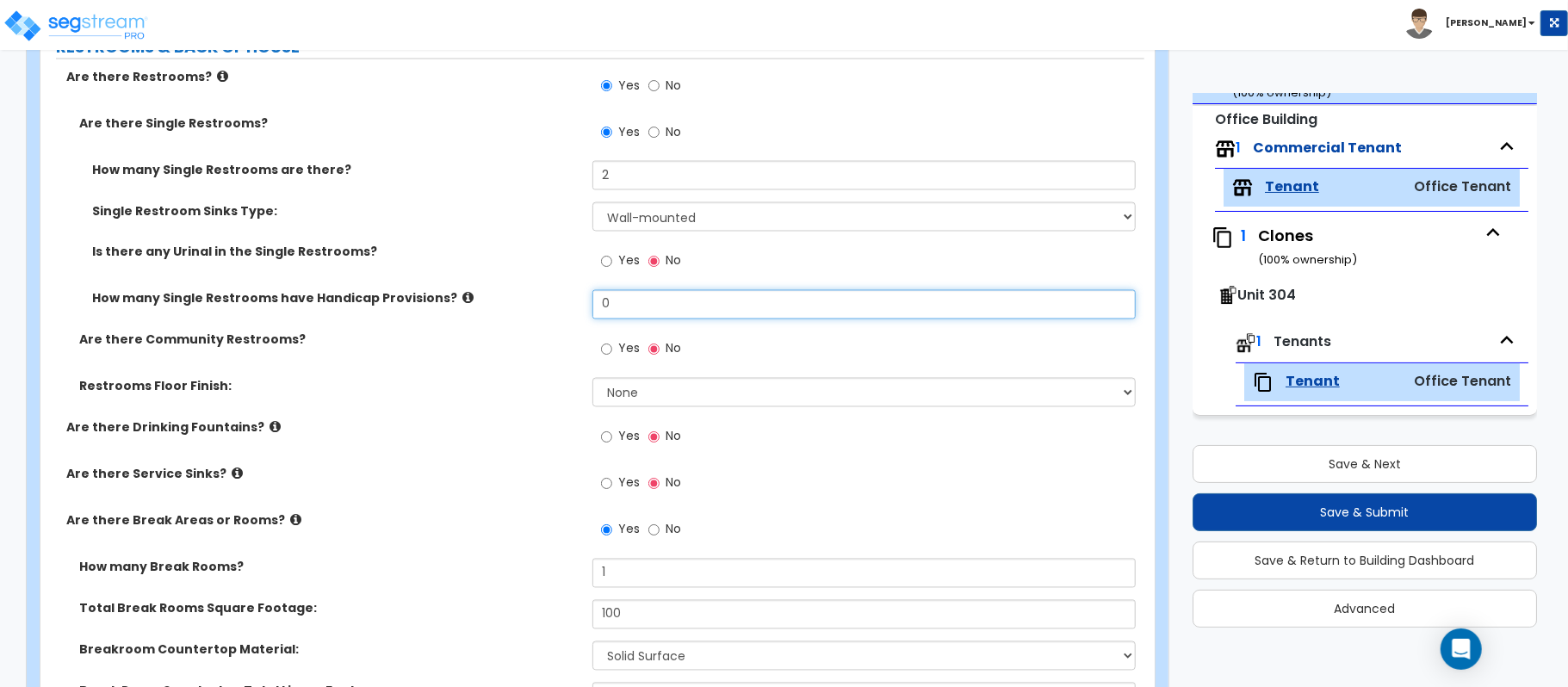
drag, startPoint x: 562, startPoint y: 306, endPoint x: 520, endPoint y: 305, distance: 42.0
click at [520, 305] on div "How many Single Restrooms have Handicap Provisions? 0" at bounding box center [592, 310] width 1104 height 41
type input "2"
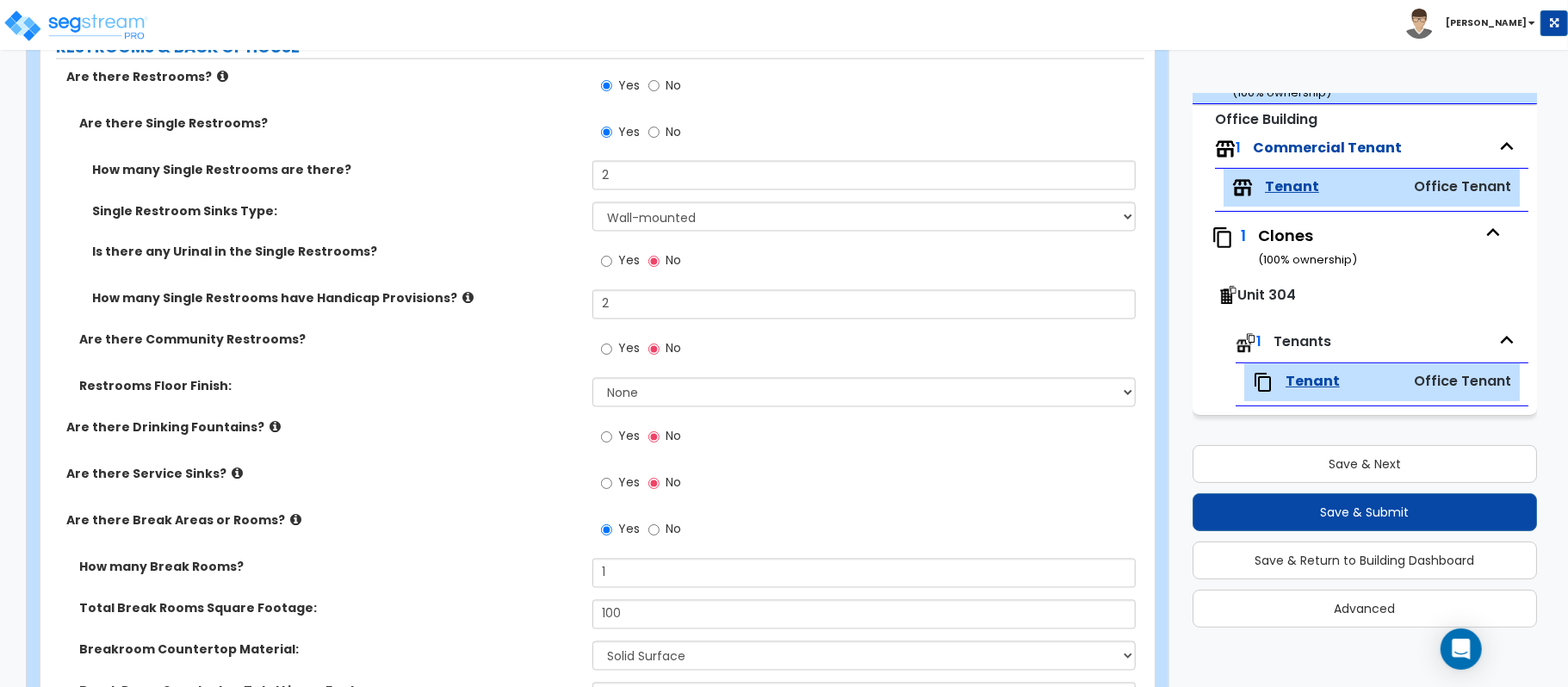
click at [525, 401] on div "Restrooms Floor Finish: None Tile Flooring Resilient Laminate Flooring VCT Floo…" at bounding box center [592, 398] width 1104 height 41
click at [611, 394] on select "None Tile Flooring Resilient Laminate Flooring VCT Flooring Sheet Vinyl Flooring" at bounding box center [863, 393] width 543 height 29
select select "1"
click at [592, 380] on select "None Tile Flooring Resilient Laminate Flooring VCT Flooring Sheet Vinyl Flooring" at bounding box center [863, 393] width 543 height 29
click at [606, 446] on input "Yes" at bounding box center [606, 438] width 12 height 19
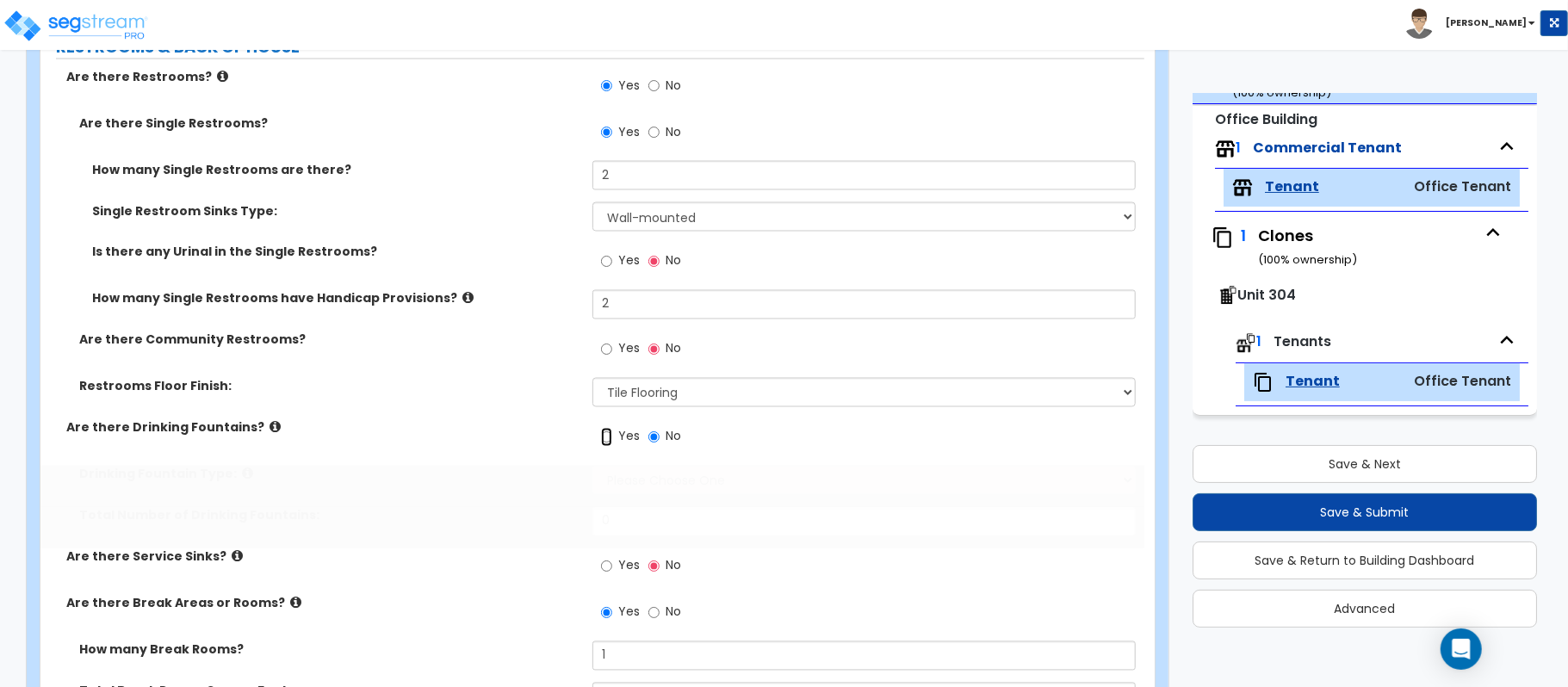
radio input "true"
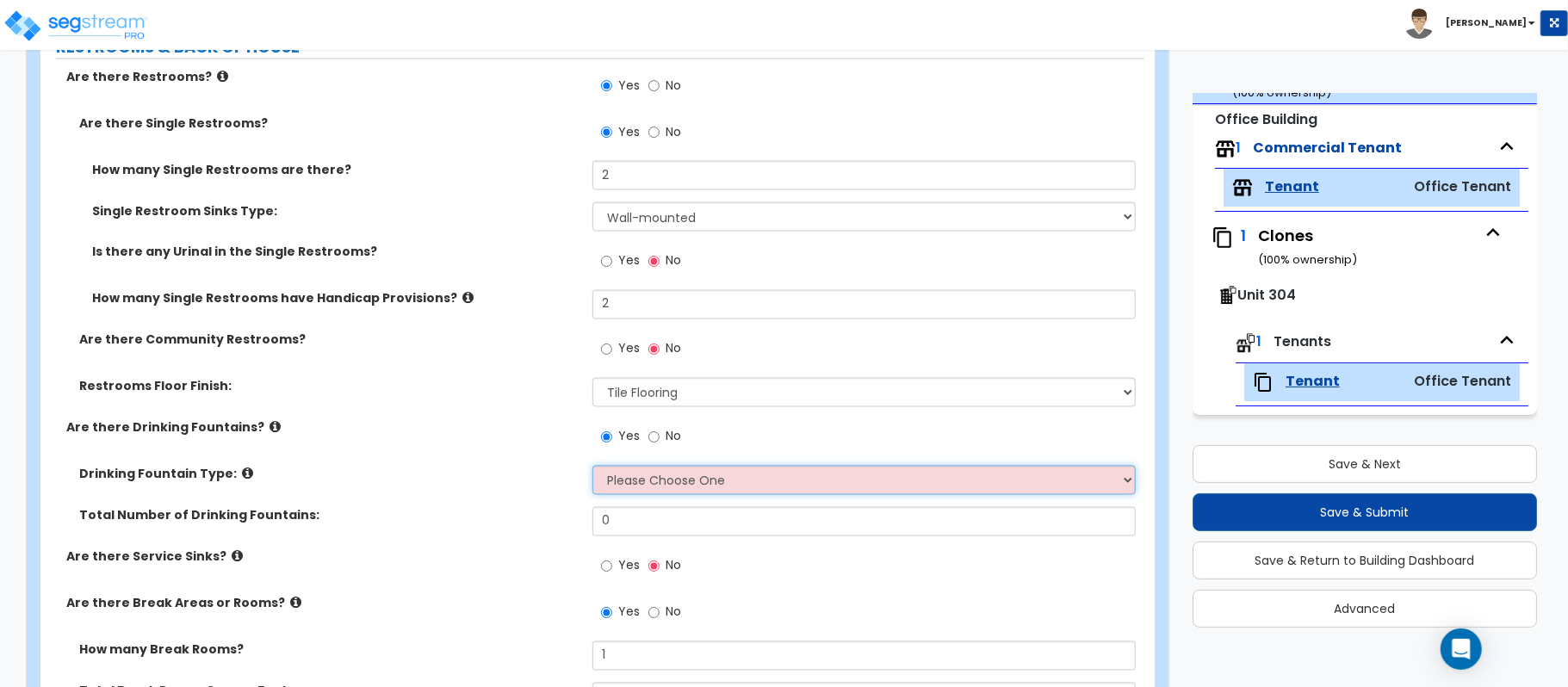
click at [629, 487] on select "Please Choose One Wall-mounted Floor-mounted" at bounding box center [863, 480] width 543 height 29
select select "1"
click at [592, 469] on select "Please Choose One Wall-mounted Floor-mounted" at bounding box center [863, 480] width 543 height 29
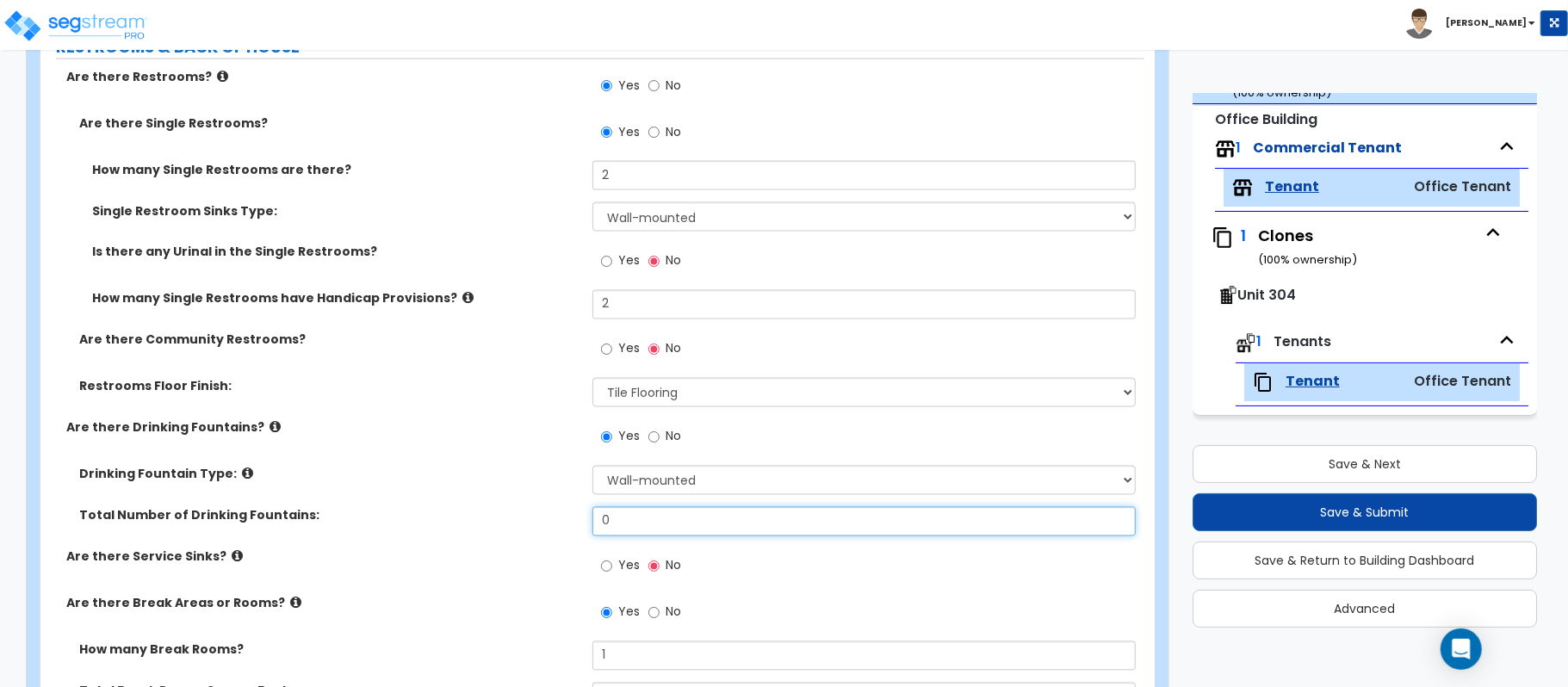
drag, startPoint x: 627, startPoint y: 526, endPoint x: 539, endPoint y: 511, distance: 89.3
click at [538, 518] on div "Total Number of Drinking Fountains: 0" at bounding box center [592, 527] width 1104 height 41
type input "2"
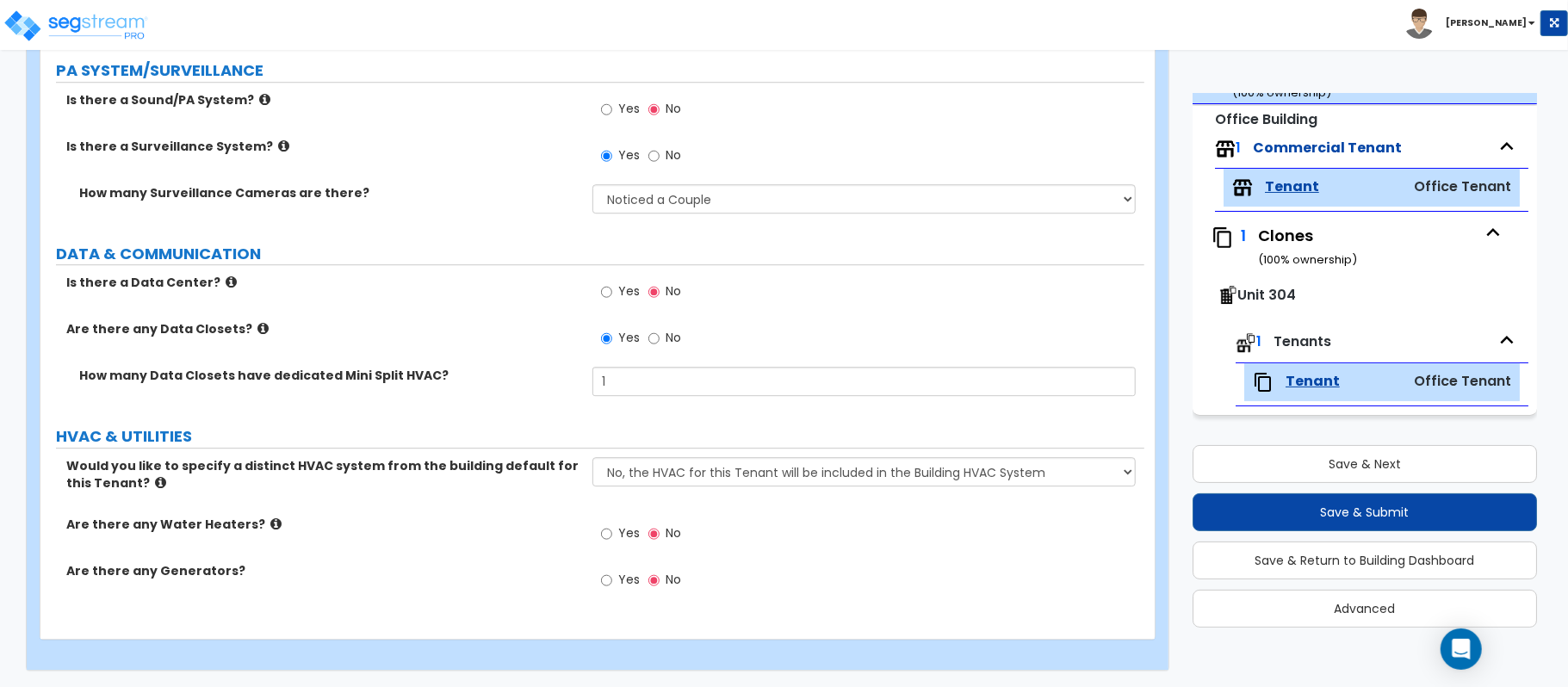
scroll to position [3527, 0]
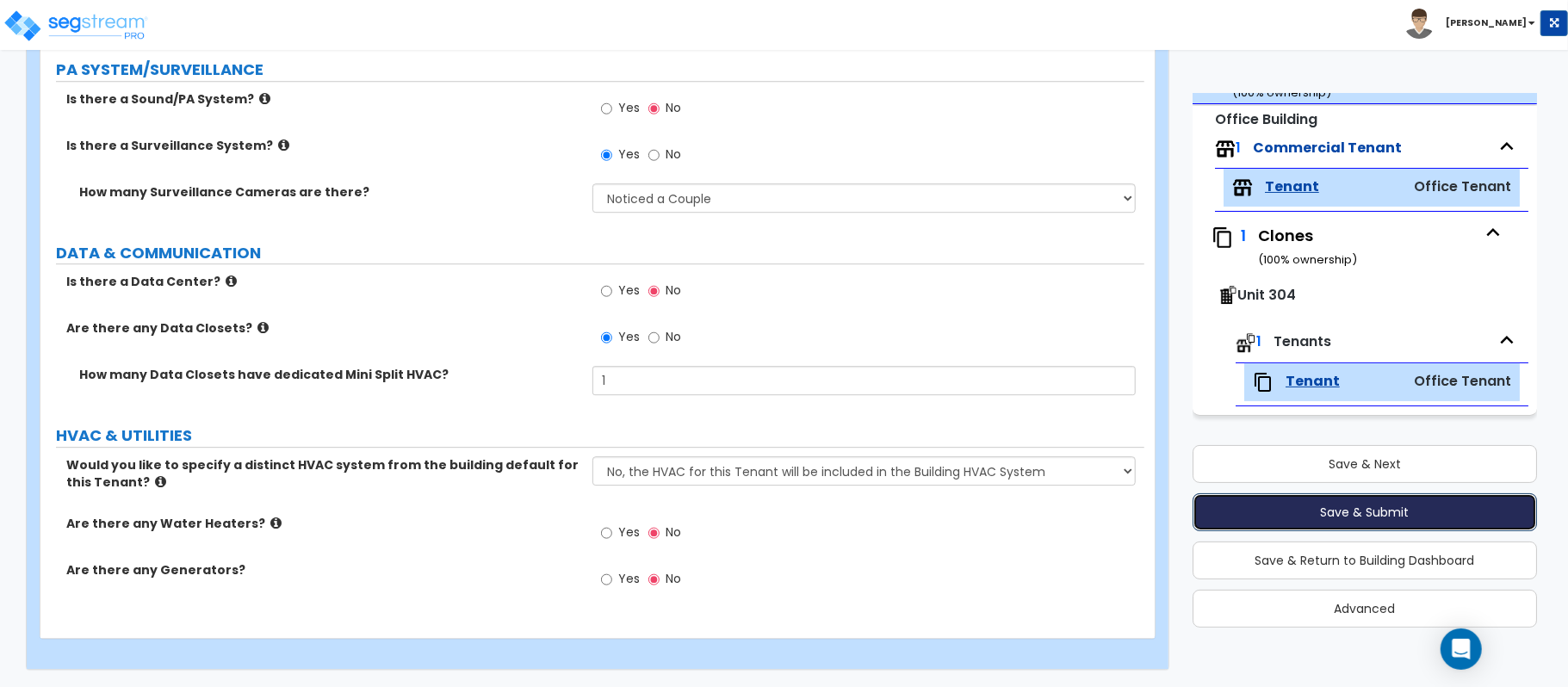
click at [1297, 510] on button "Save & Submit" at bounding box center [1365, 512] width 345 height 38
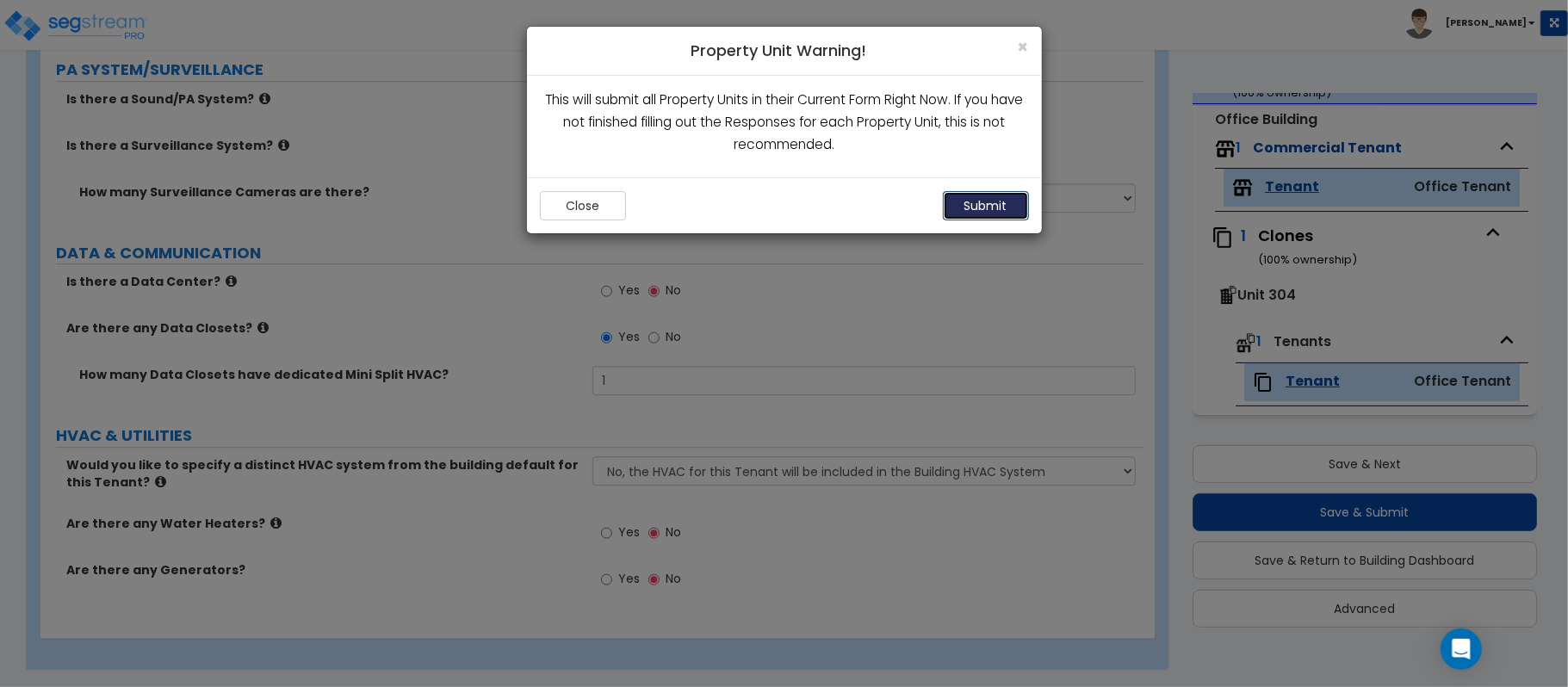
click at [967, 205] on button "Submit" at bounding box center [985, 206] width 86 height 29
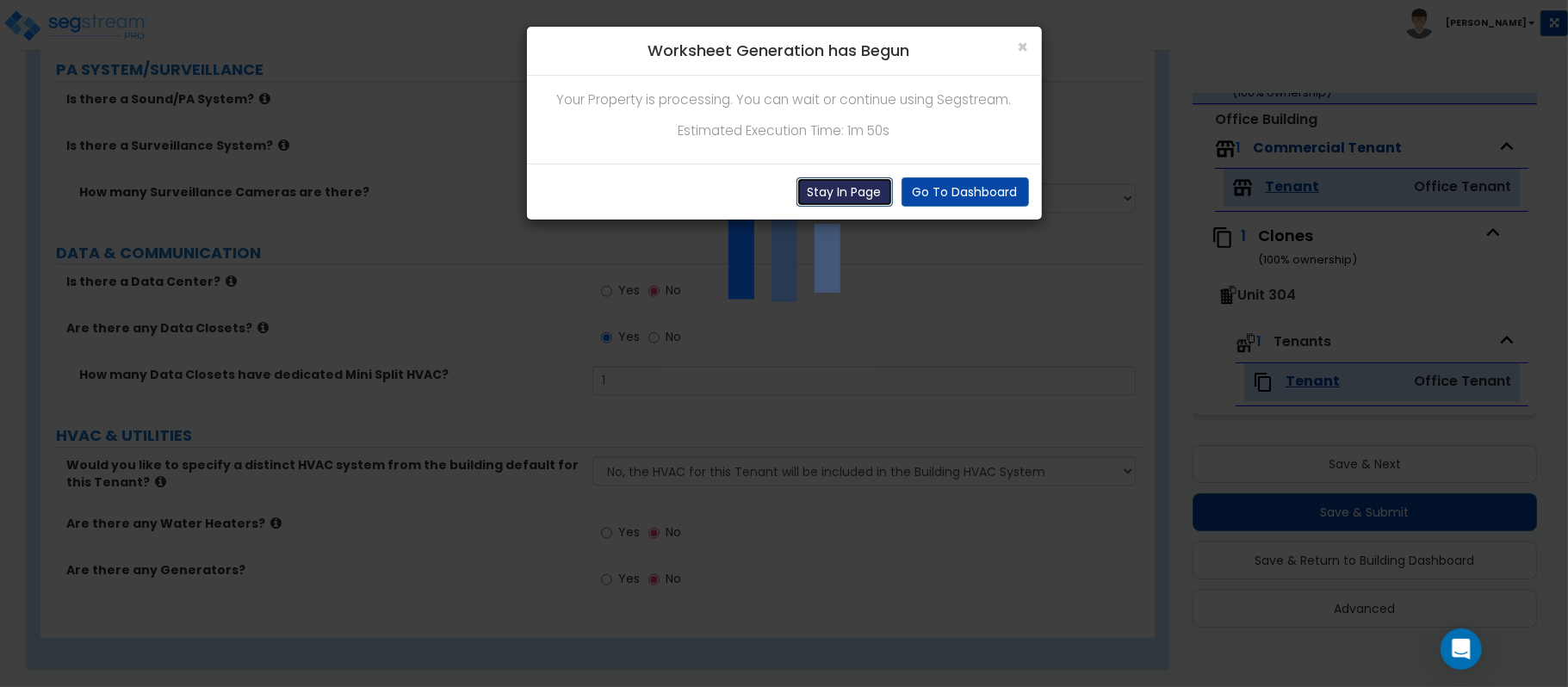
click at [854, 196] on button "Stay In Page" at bounding box center [844, 191] width 96 height 29
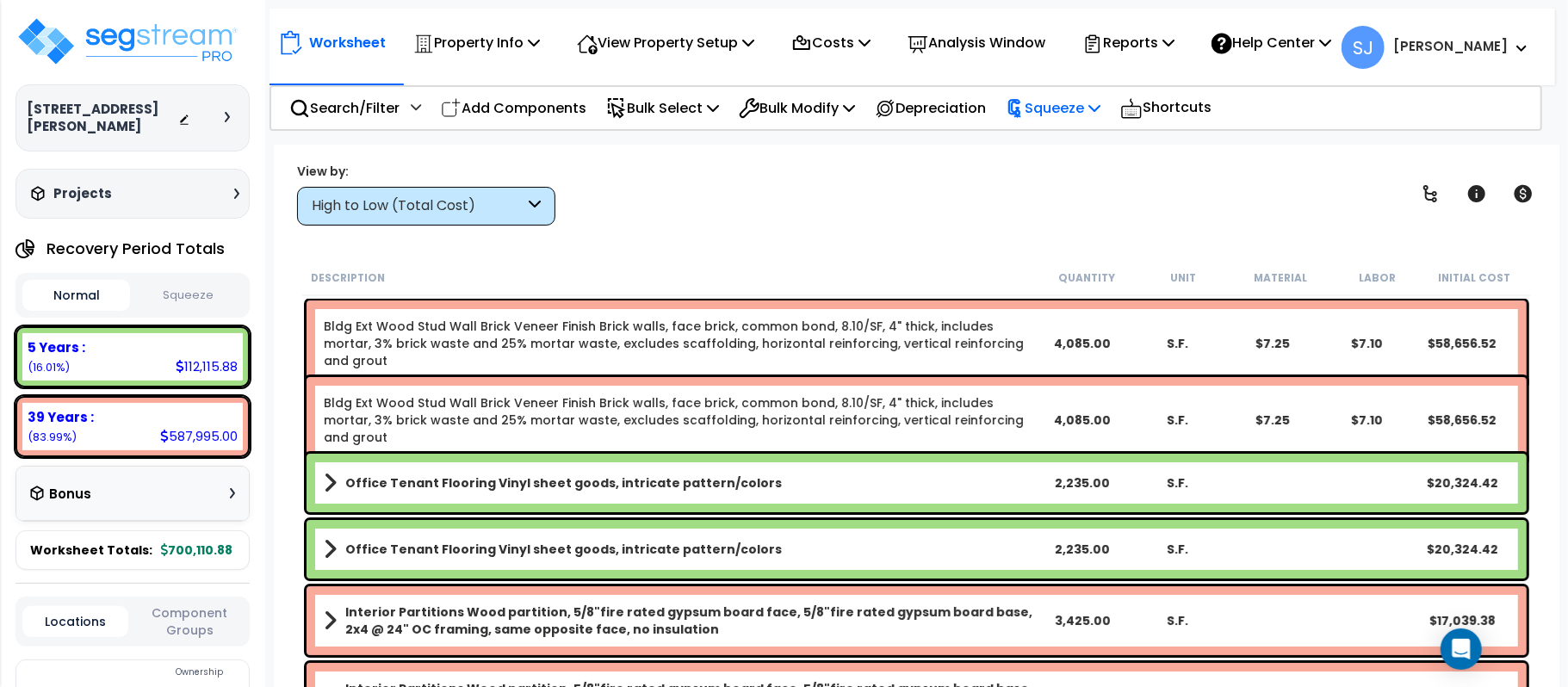
click at [1058, 114] on p "Squeeze" at bounding box center [1053, 108] width 94 height 23
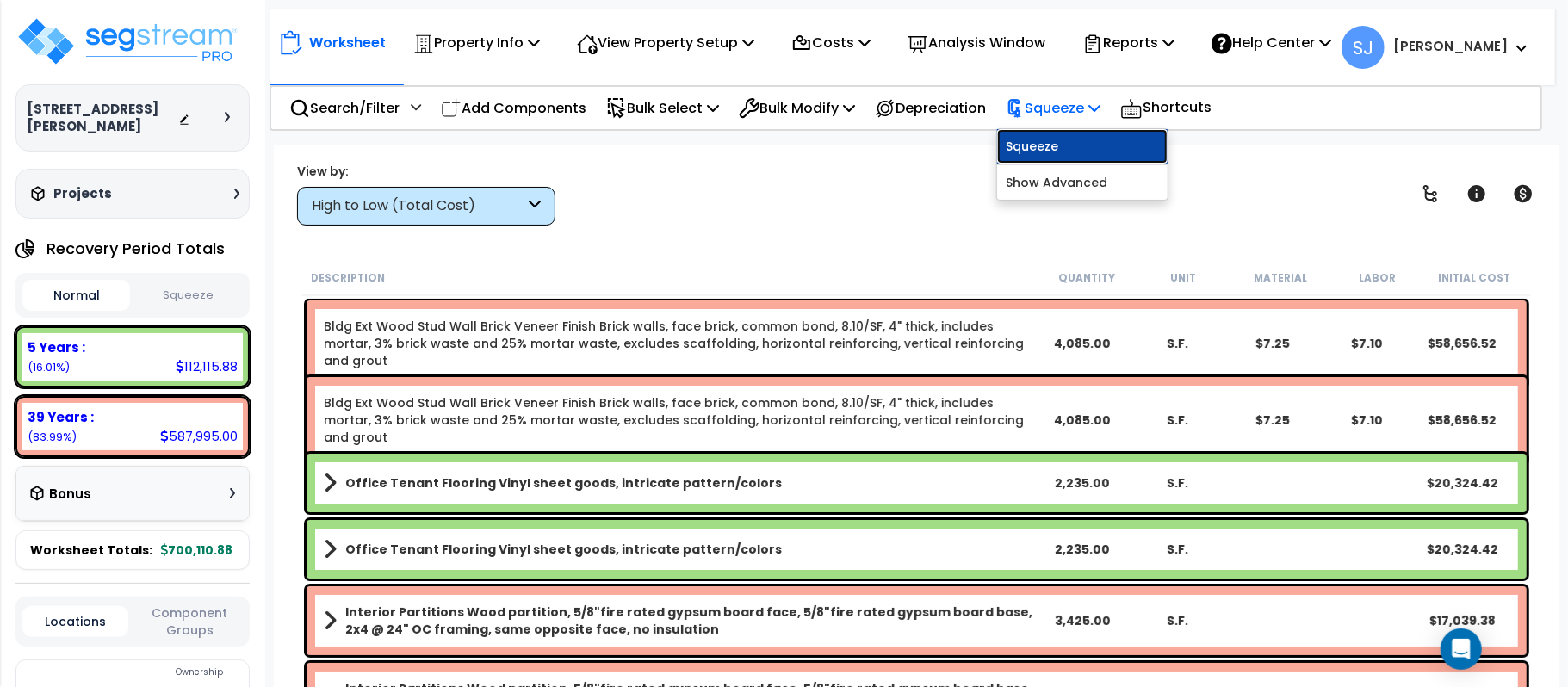
click at [1081, 149] on link "Squeeze" at bounding box center [1082, 146] width 170 height 35
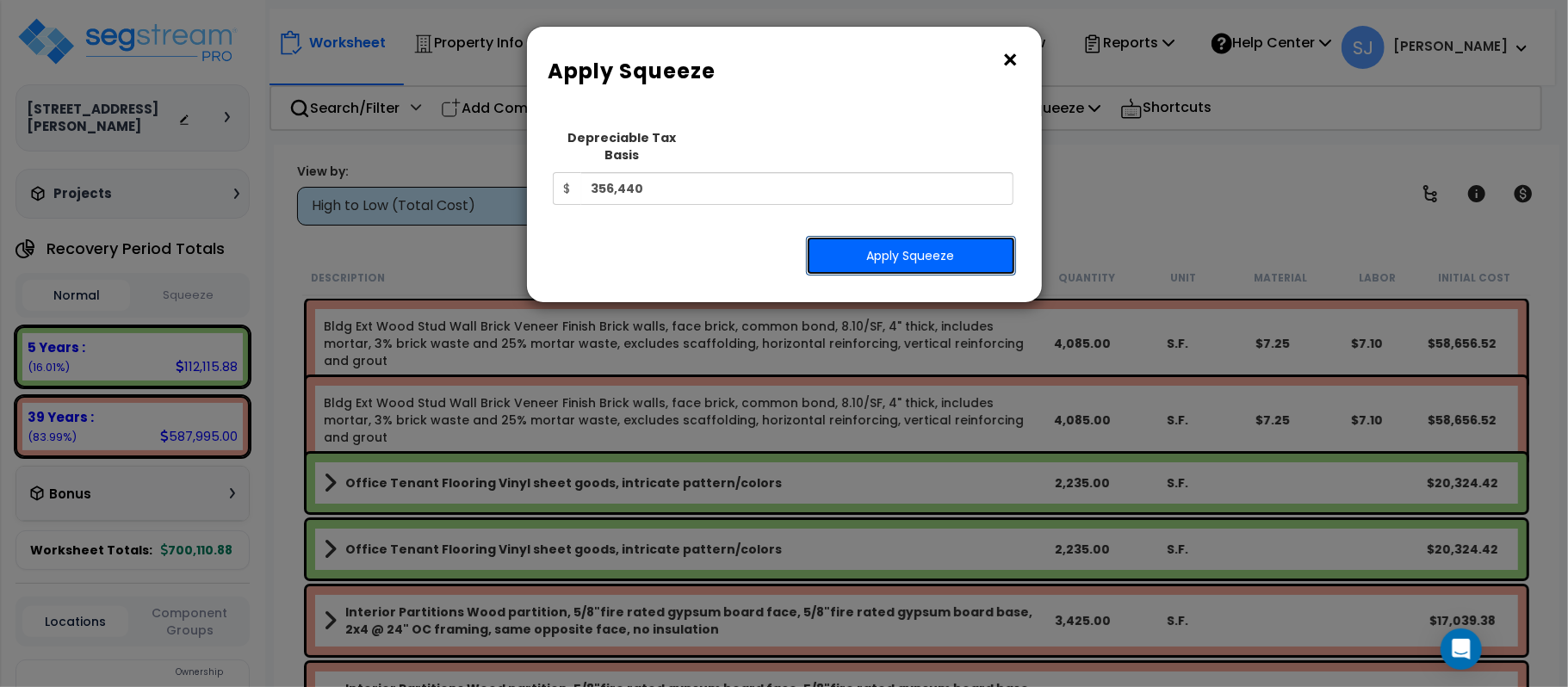
click at [967, 245] on button "Apply Squeeze" at bounding box center [911, 255] width 210 height 39
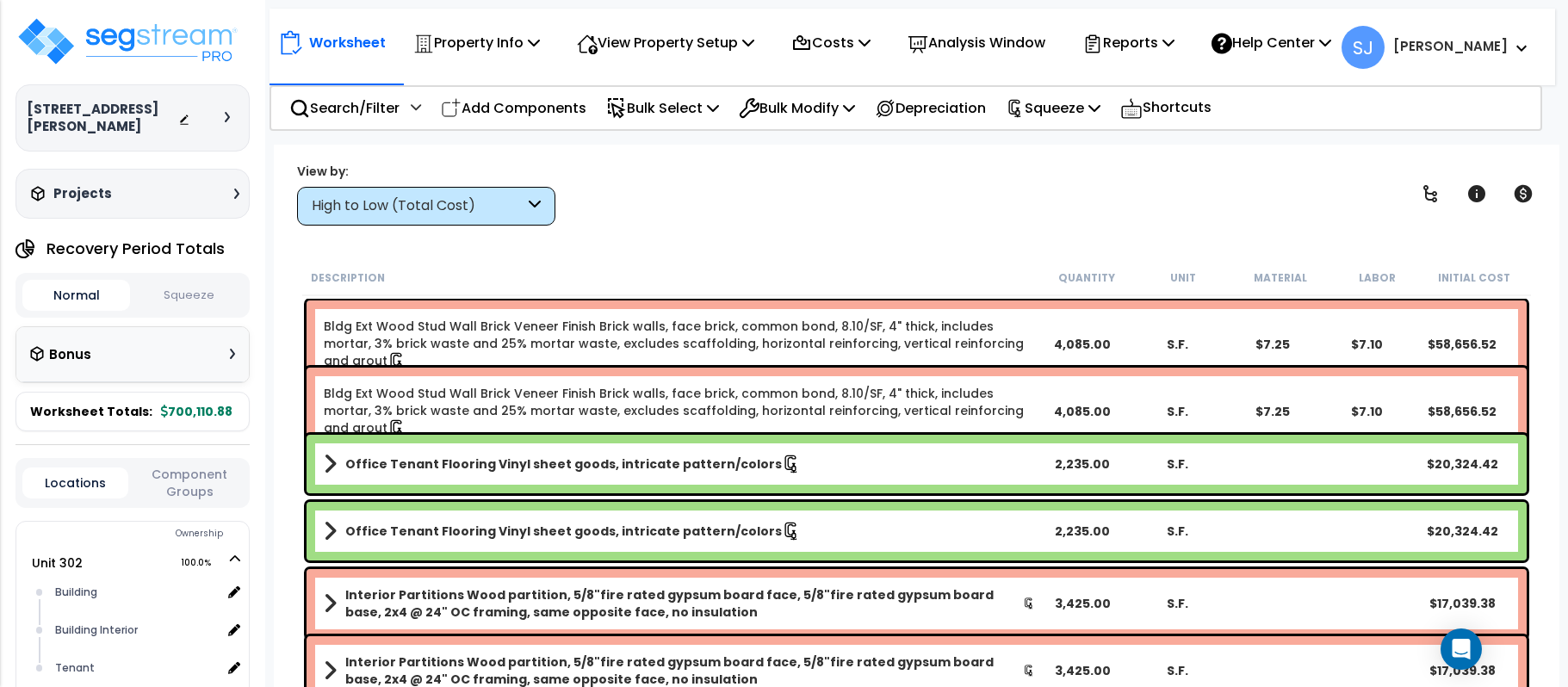
click at [208, 290] on button "Squeeze" at bounding box center [189, 295] width 108 height 30
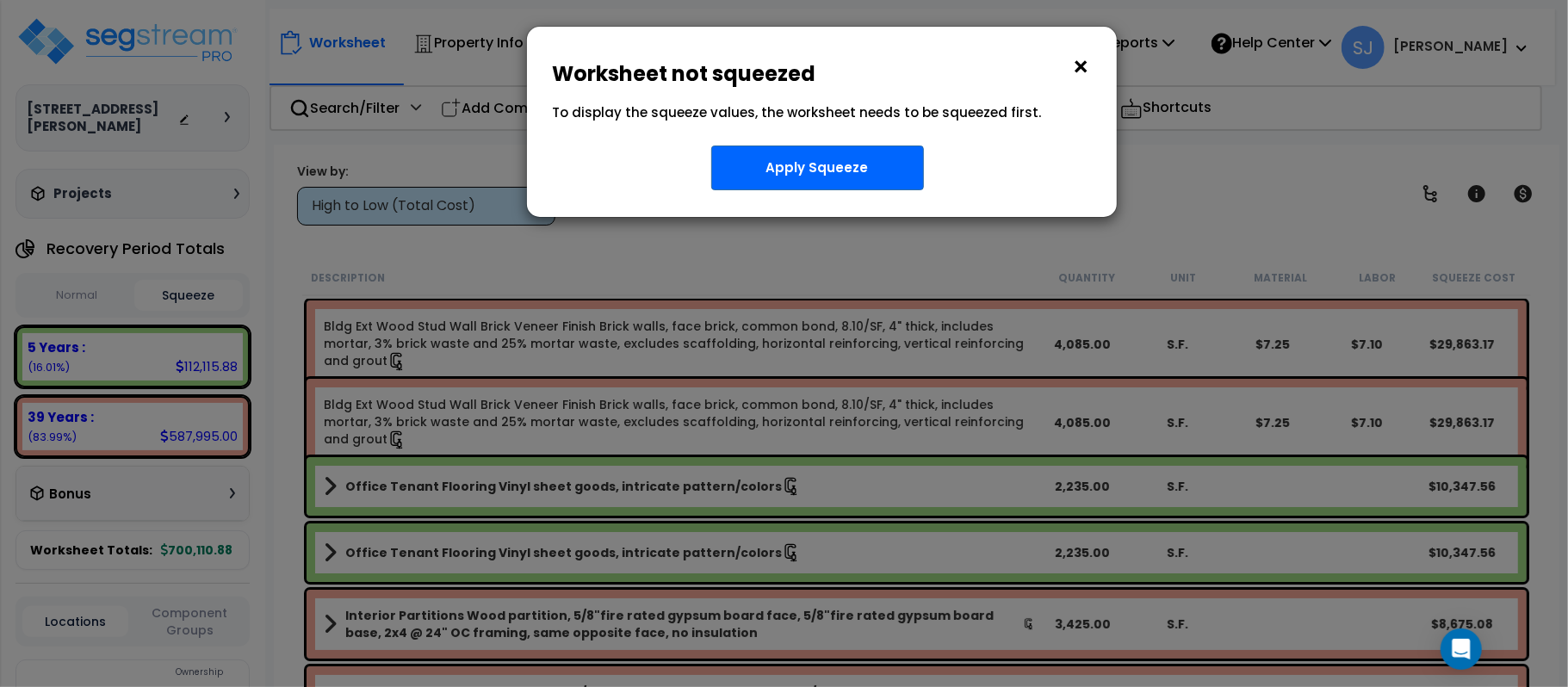
click at [1079, 63] on button "×" at bounding box center [1082, 66] width 19 height 28
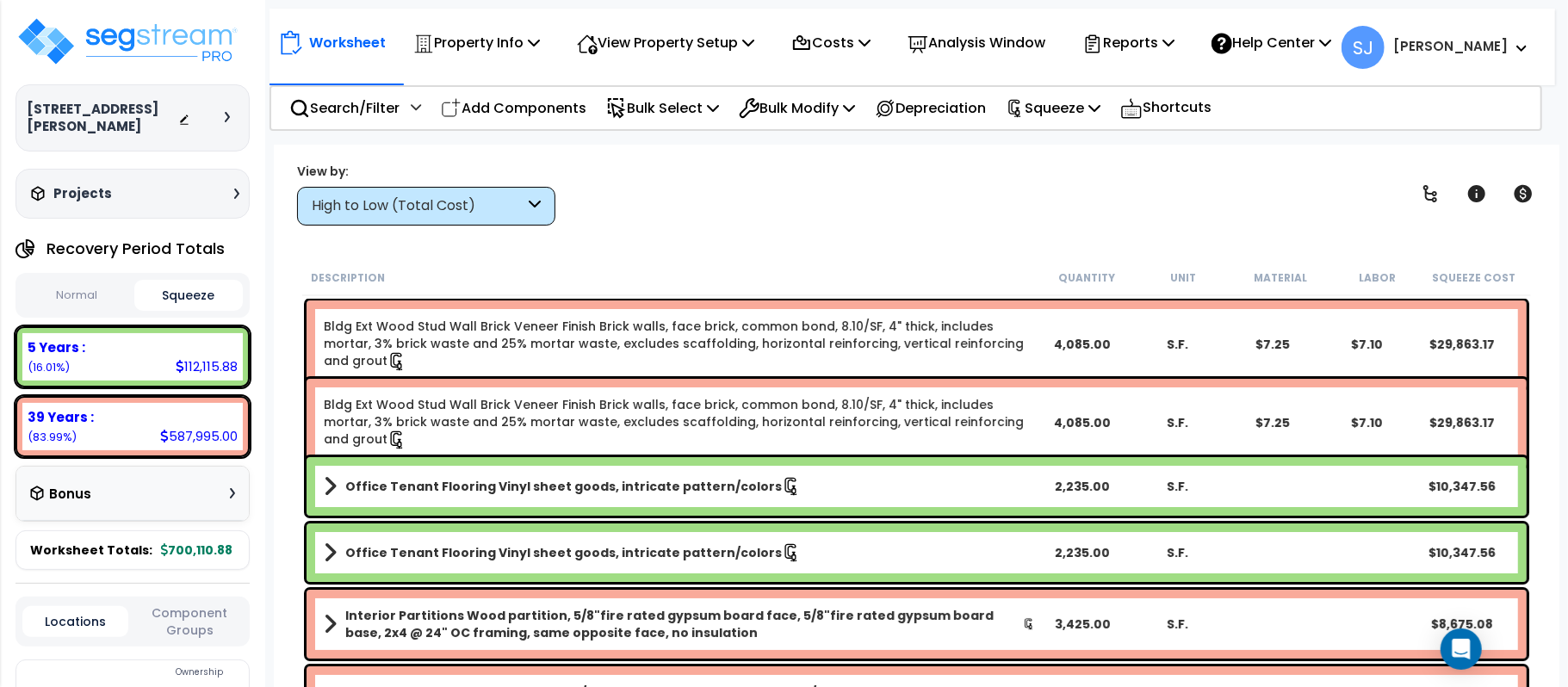
click at [203, 288] on button "Squeeze" at bounding box center [189, 295] width 108 height 31
